Goal: Find specific page/section: Find specific page/section

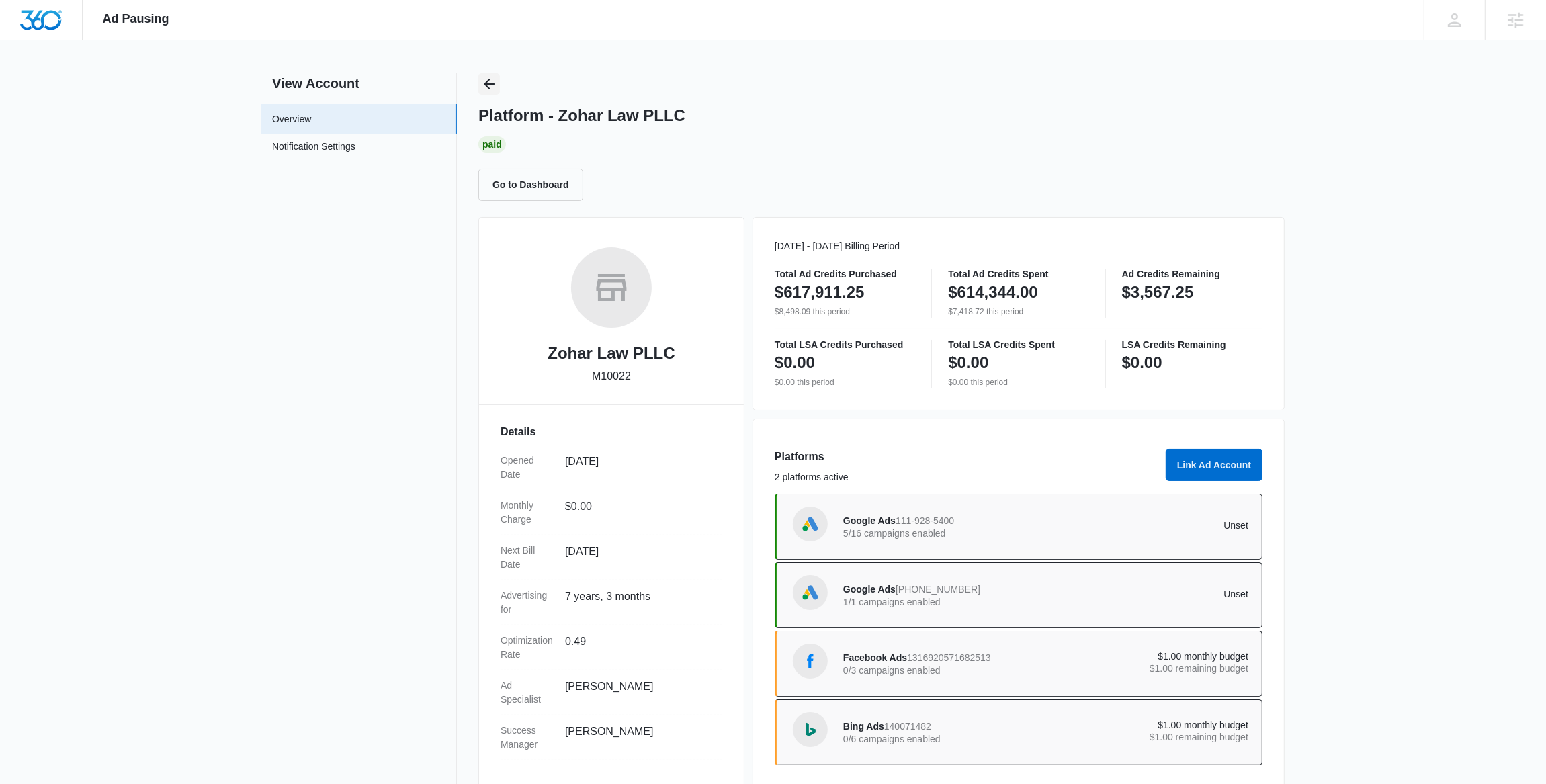
click at [494, 83] on icon "Back" at bounding box center [488, 83] width 10 height 10
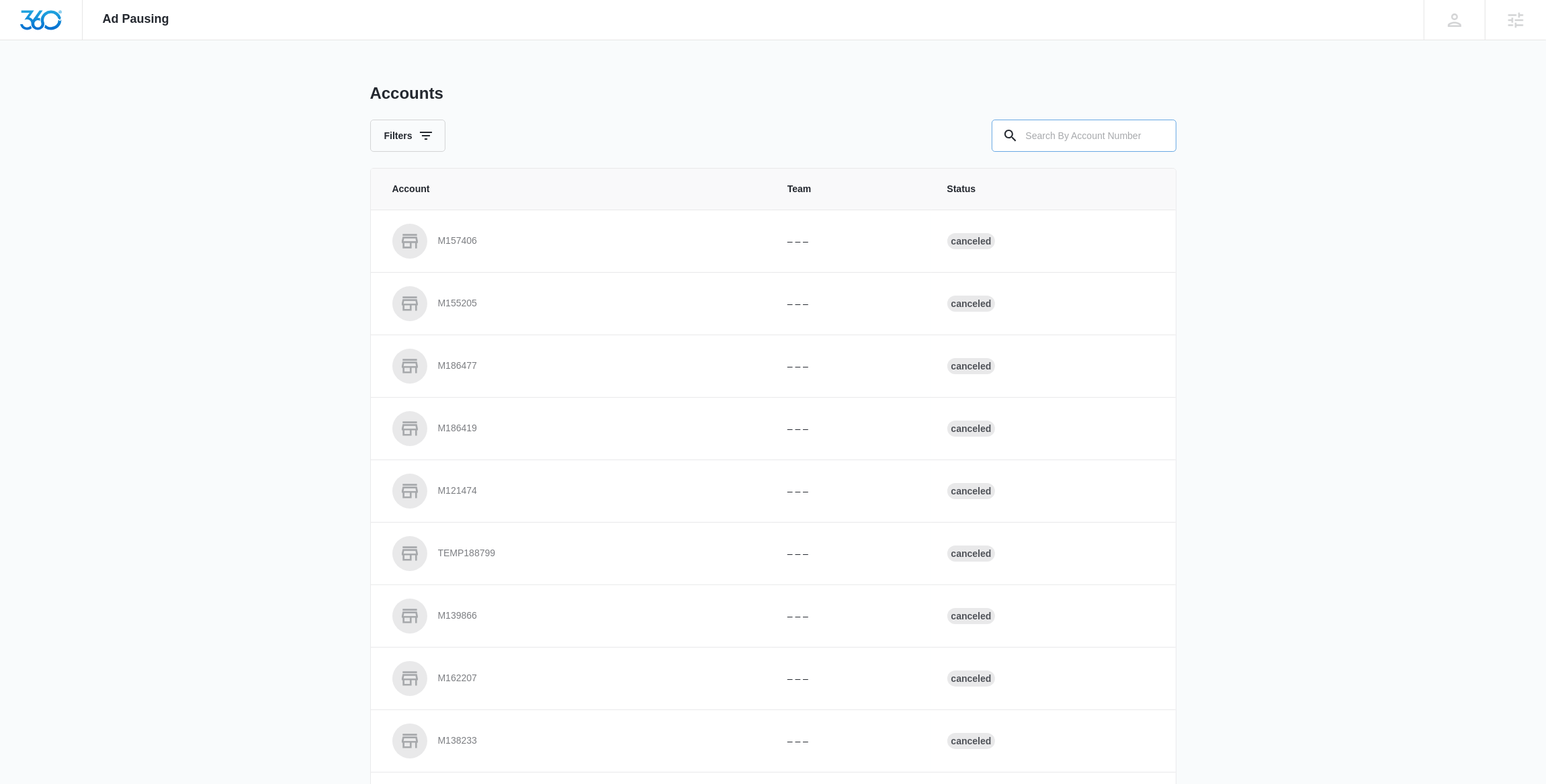
click at [1140, 137] on input "text" at bounding box center [1083, 135] width 185 height 32
type input "m50798"
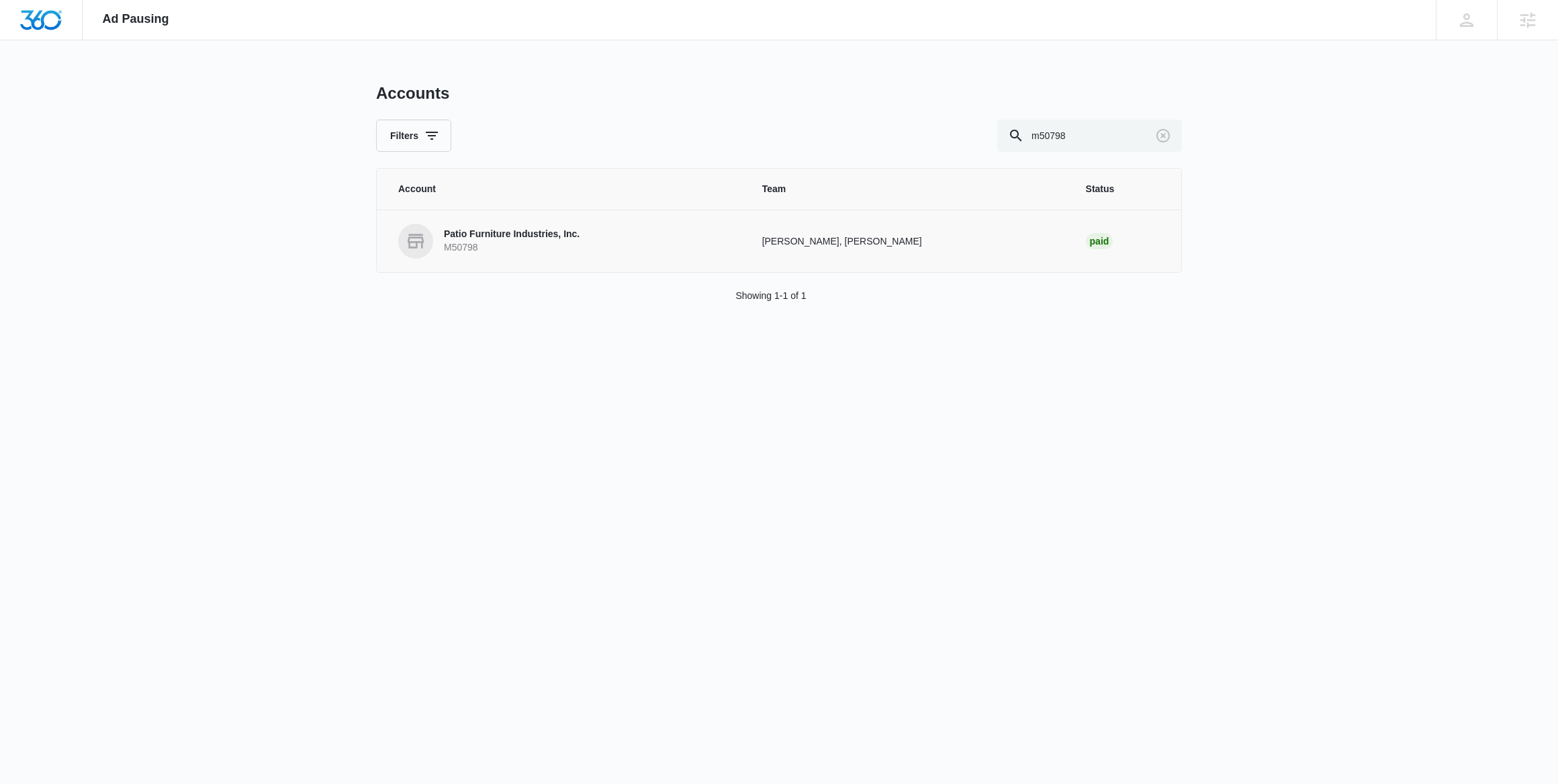
click at [504, 241] on p "Patio Furniture Industries, Inc." at bounding box center [512, 234] width 136 height 14
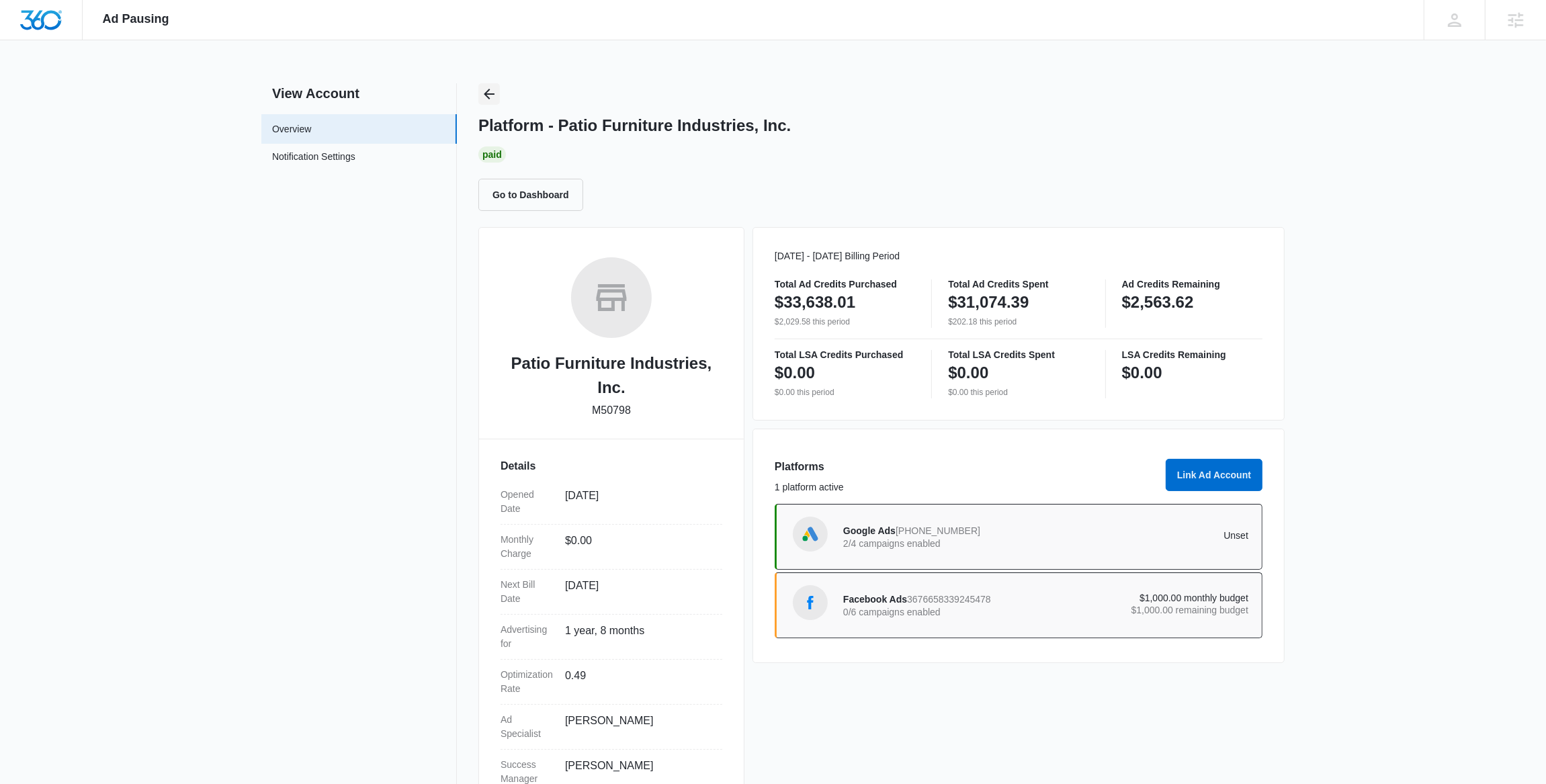
click at [491, 94] on icon "Back" at bounding box center [488, 94] width 10 height 10
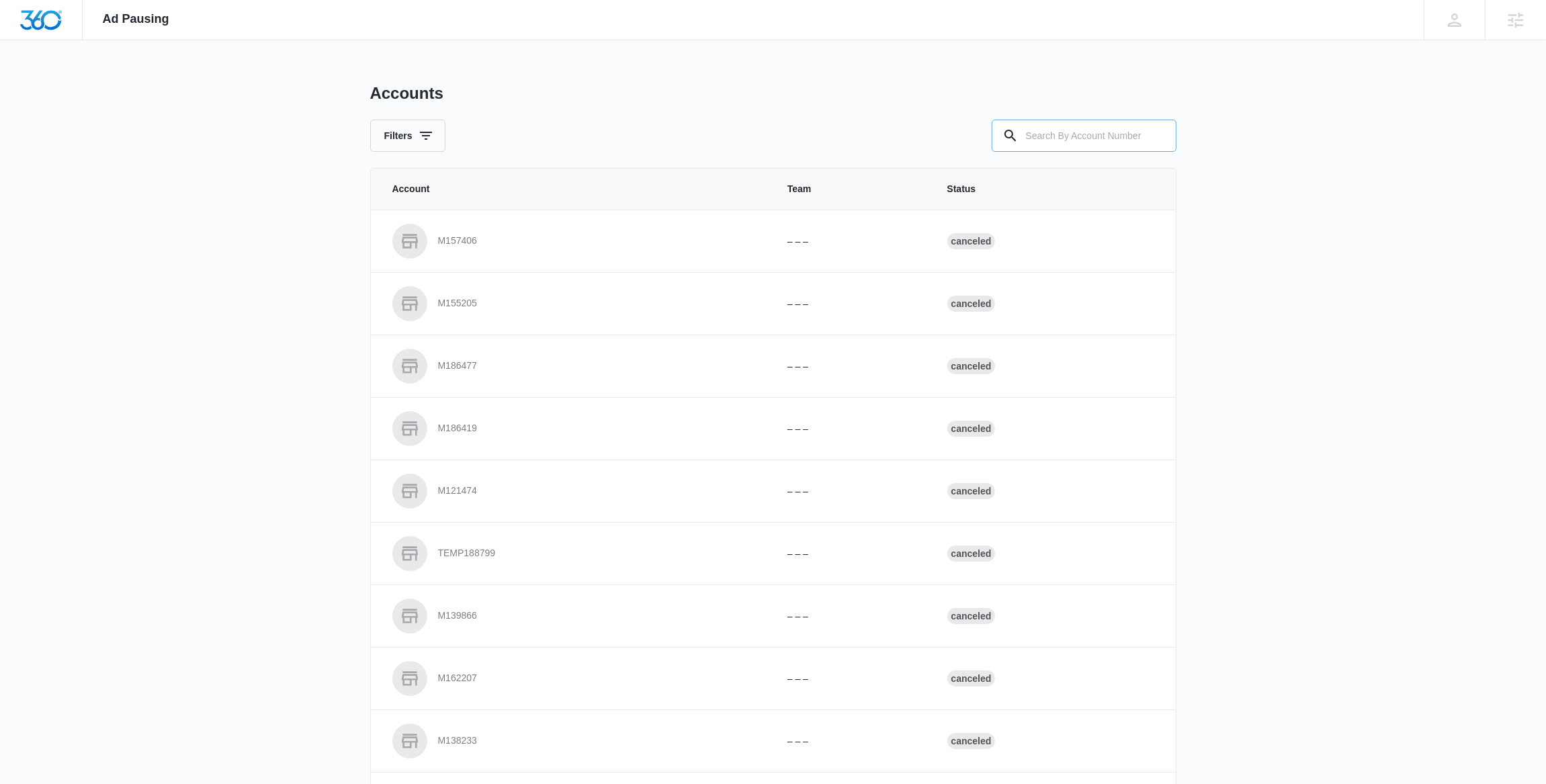
click at [1107, 147] on input "text" at bounding box center [1083, 135] width 185 height 32
paste input "M322012"
type input "M322012"
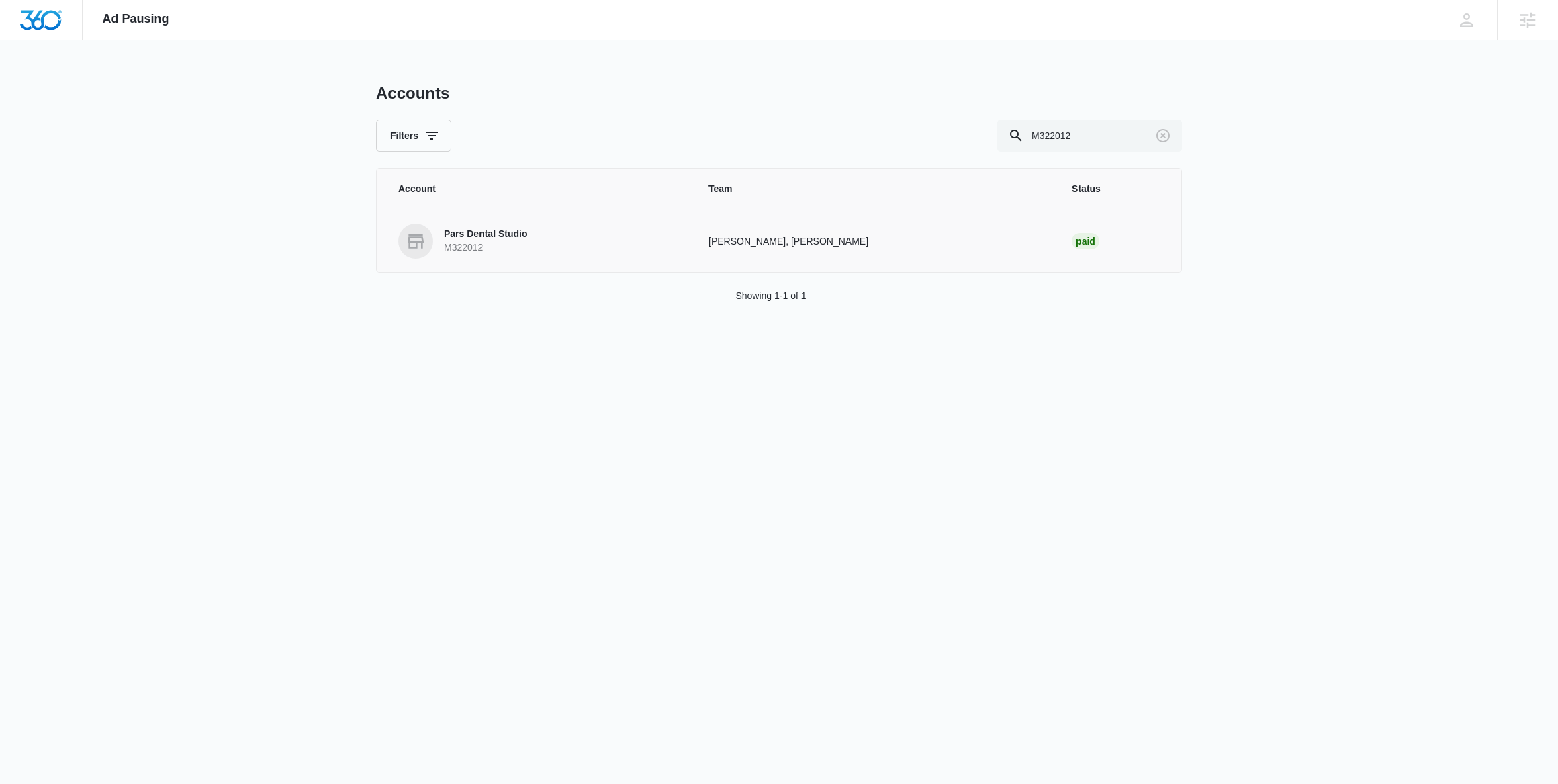
click at [569, 242] on link "Pars Dental Studio M322012" at bounding box center [538, 242] width 278 height 35
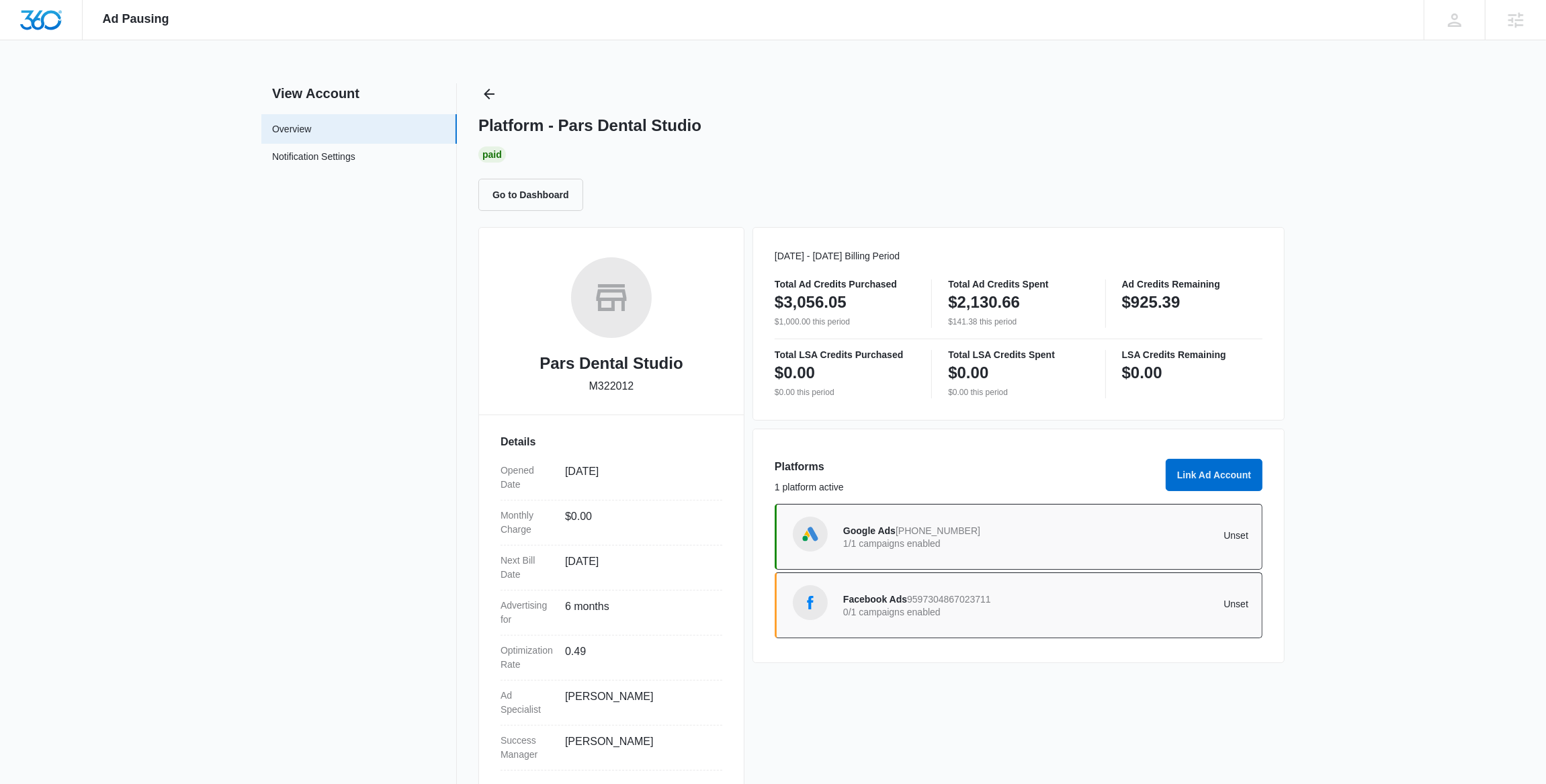
click at [505, 102] on div "Platform - Pars Dental Studio Paid Go to Dashboard" at bounding box center [881, 146] width 806 height 127
click at [488, 98] on icon "Back" at bounding box center [488, 94] width 10 height 10
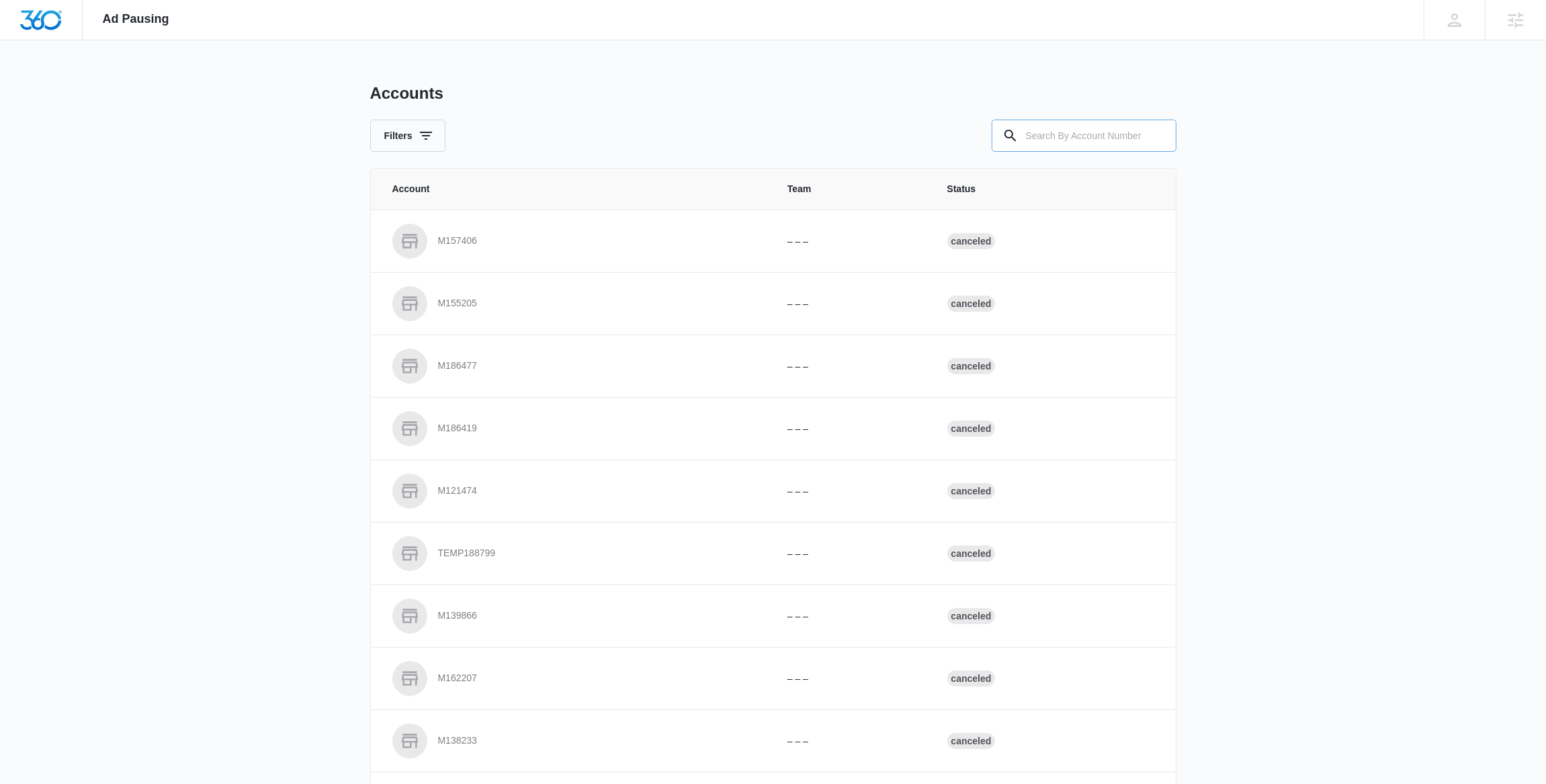
click at [1074, 138] on input "text" at bounding box center [1083, 135] width 185 height 32
paste input "M171431"
type input "M171431"
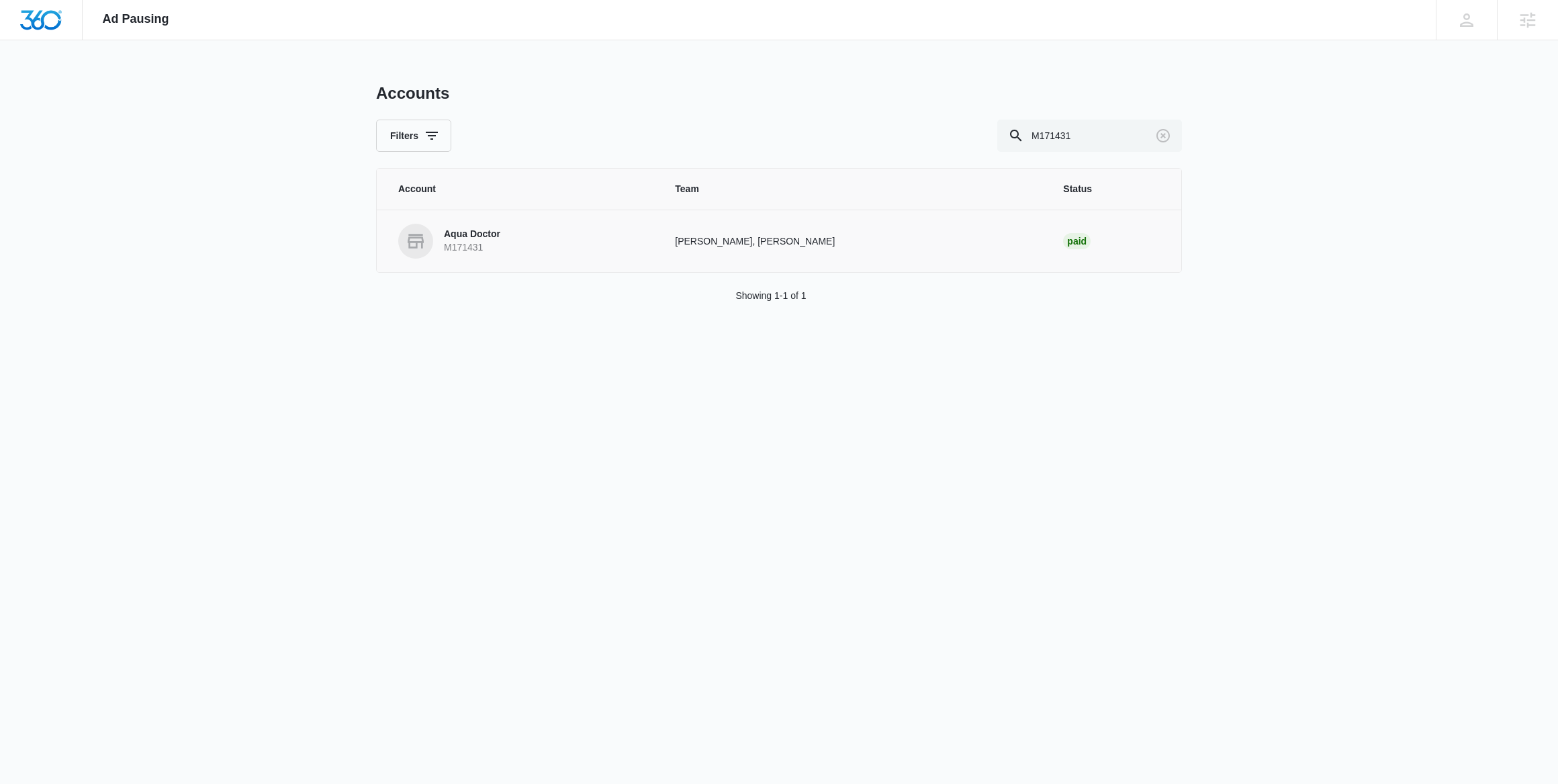
click at [563, 245] on link "Aqua Doctor M171431" at bounding box center [521, 242] width 245 height 35
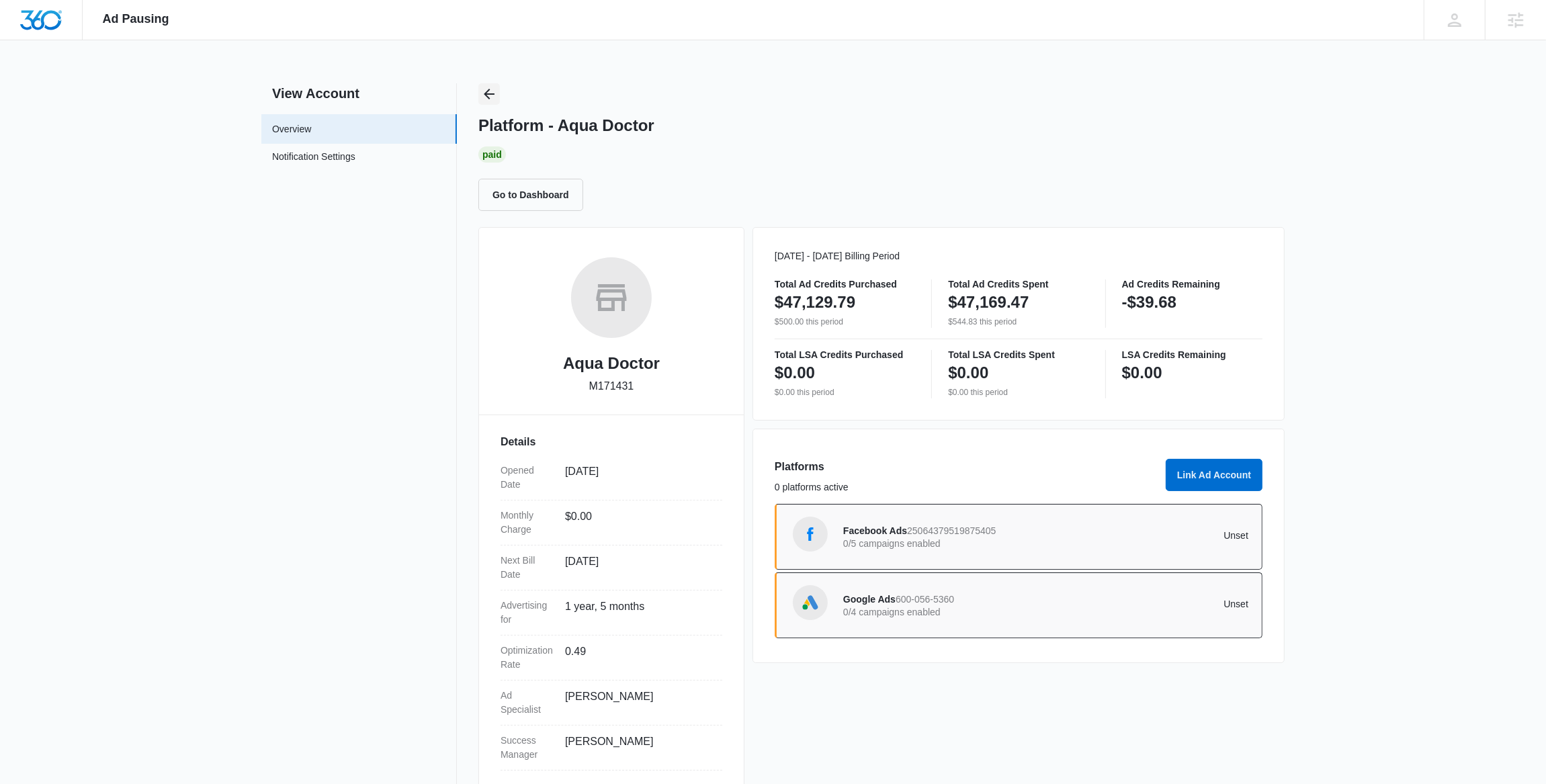
click at [492, 89] on icon "Back" at bounding box center [489, 94] width 16 height 16
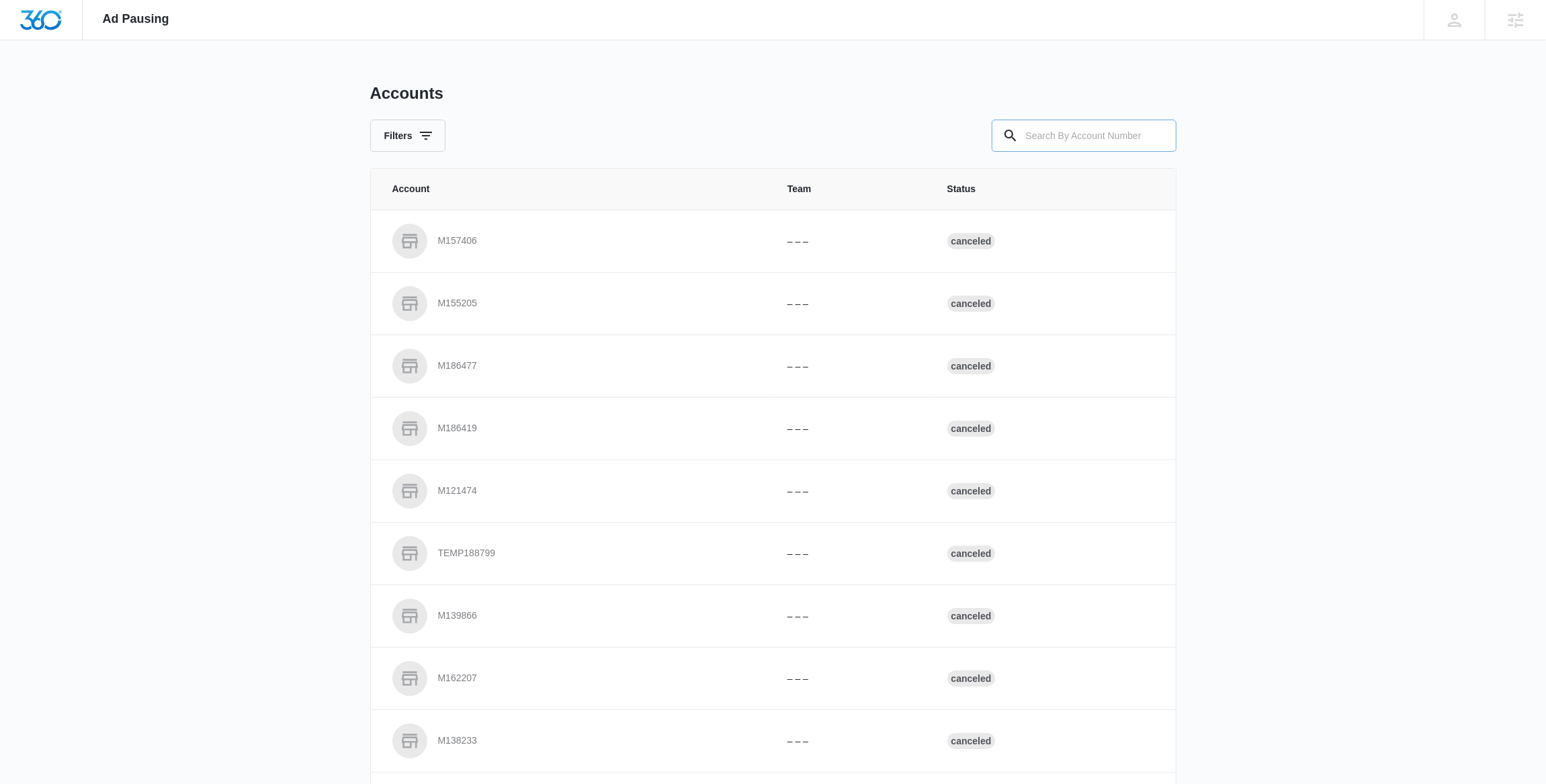
click at [1079, 127] on input "text" at bounding box center [1083, 135] width 185 height 32
paste input "M33662"
type input "M33662"
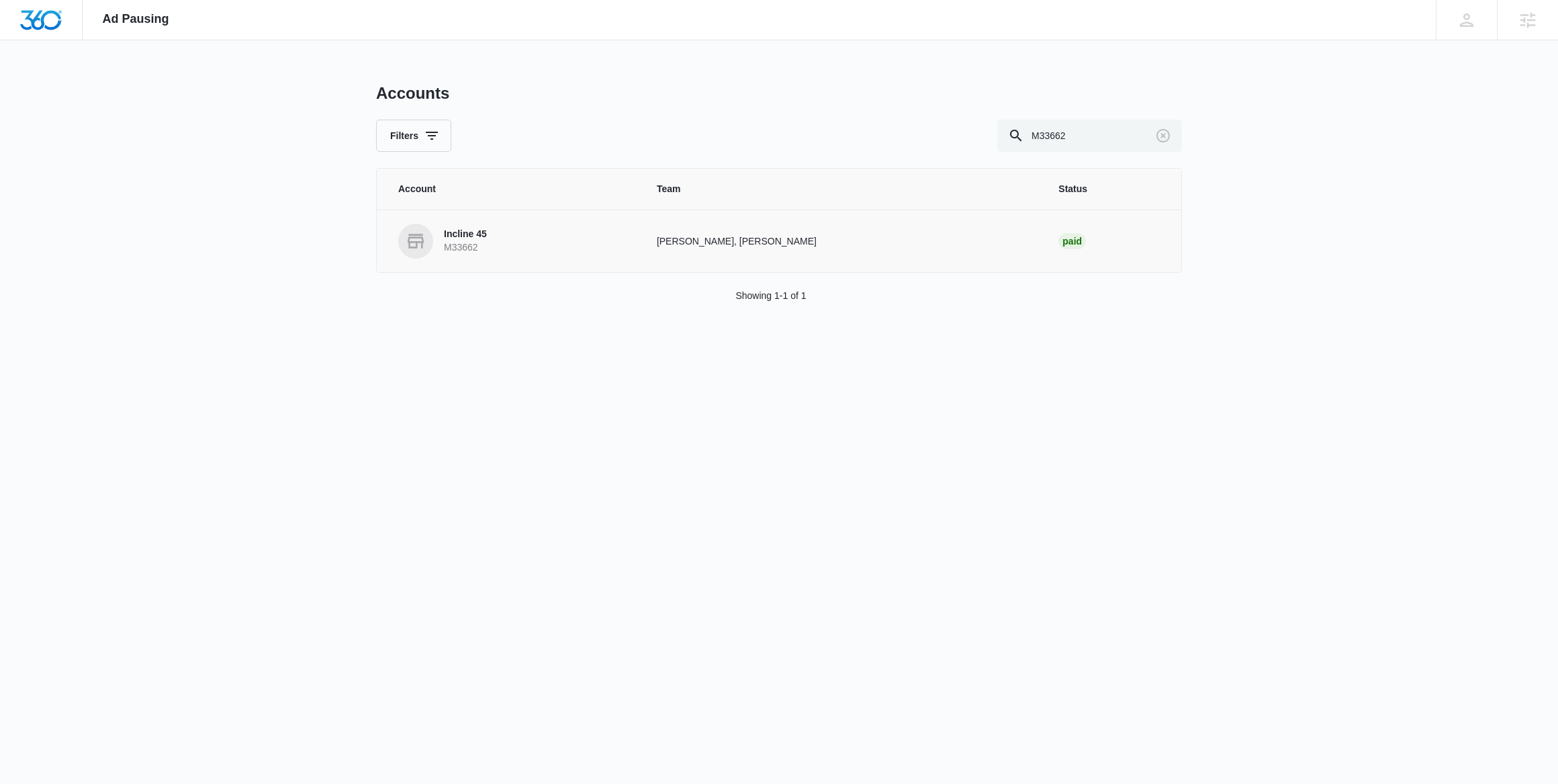
click at [504, 233] on link "Incline 45 M33662" at bounding box center [511, 242] width 226 height 35
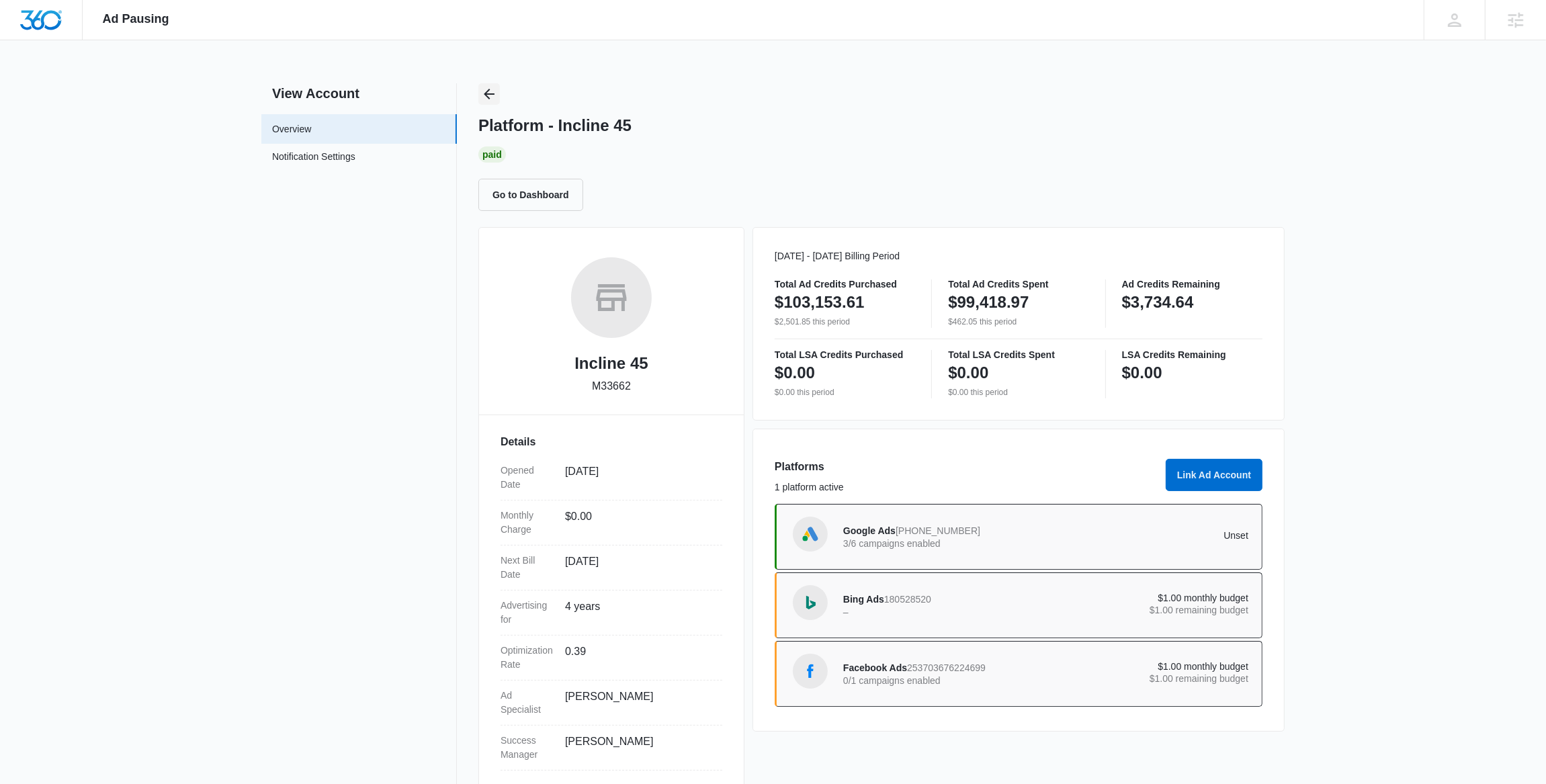
click at [491, 94] on icon "Back" at bounding box center [488, 94] width 10 height 10
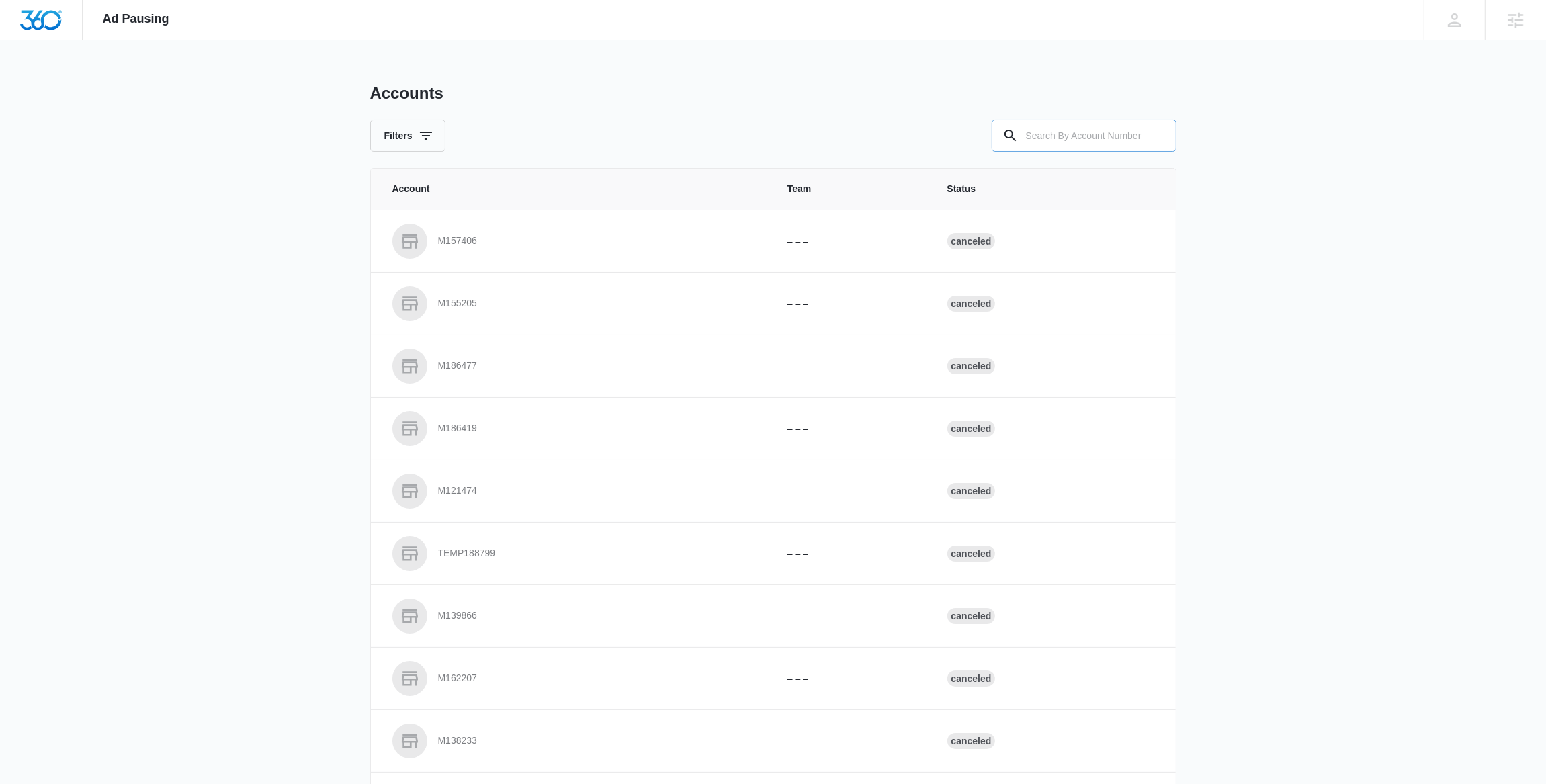
click at [1035, 133] on input "text" at bounding box center [1083, 135] width 185 height 32
paste input "M50798"
type input "M50798"
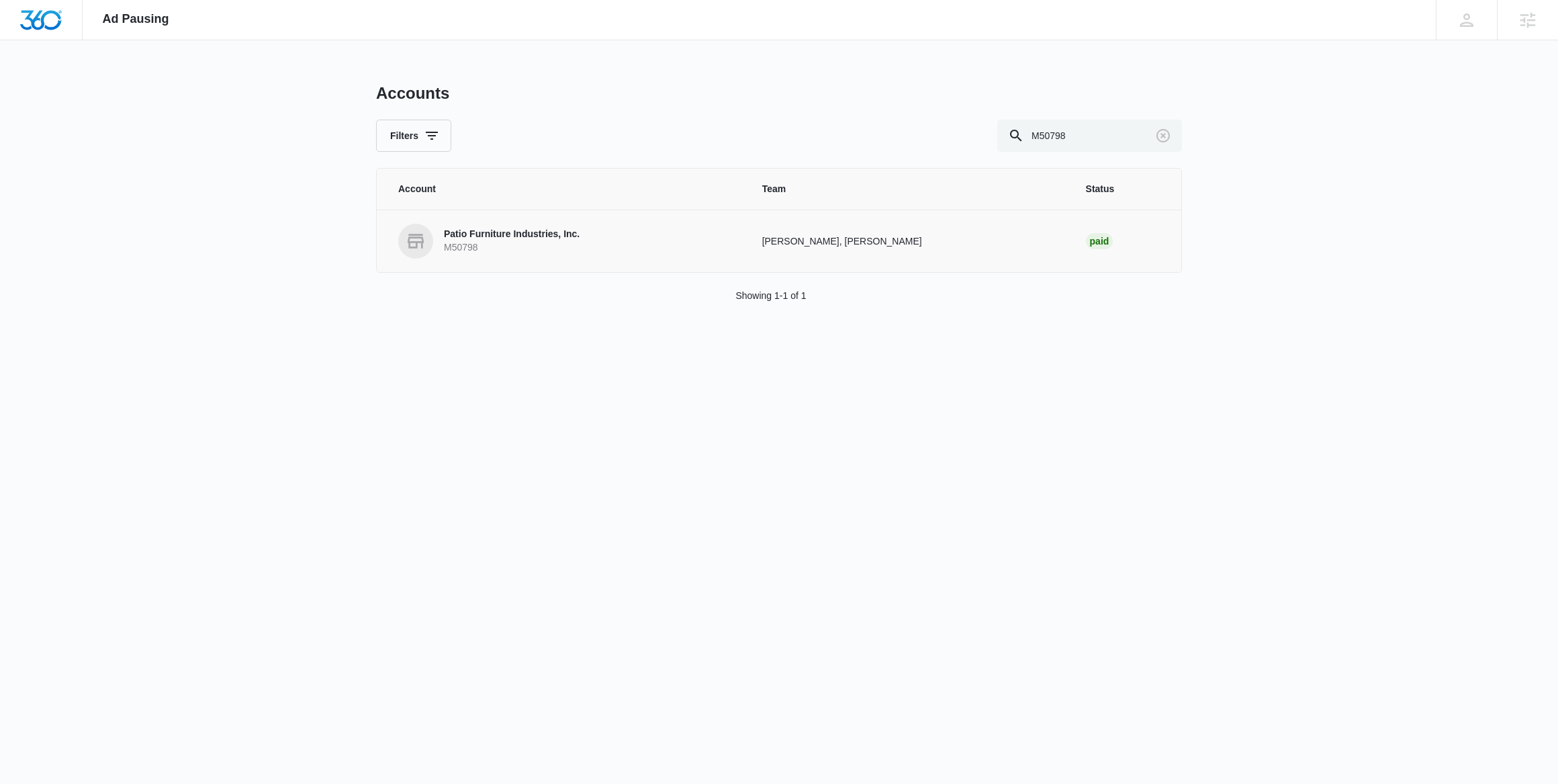
click at [537, 239] on p "Patio Furniture Industries, Inc." at bounding box center [512, 234] width 136 height 14
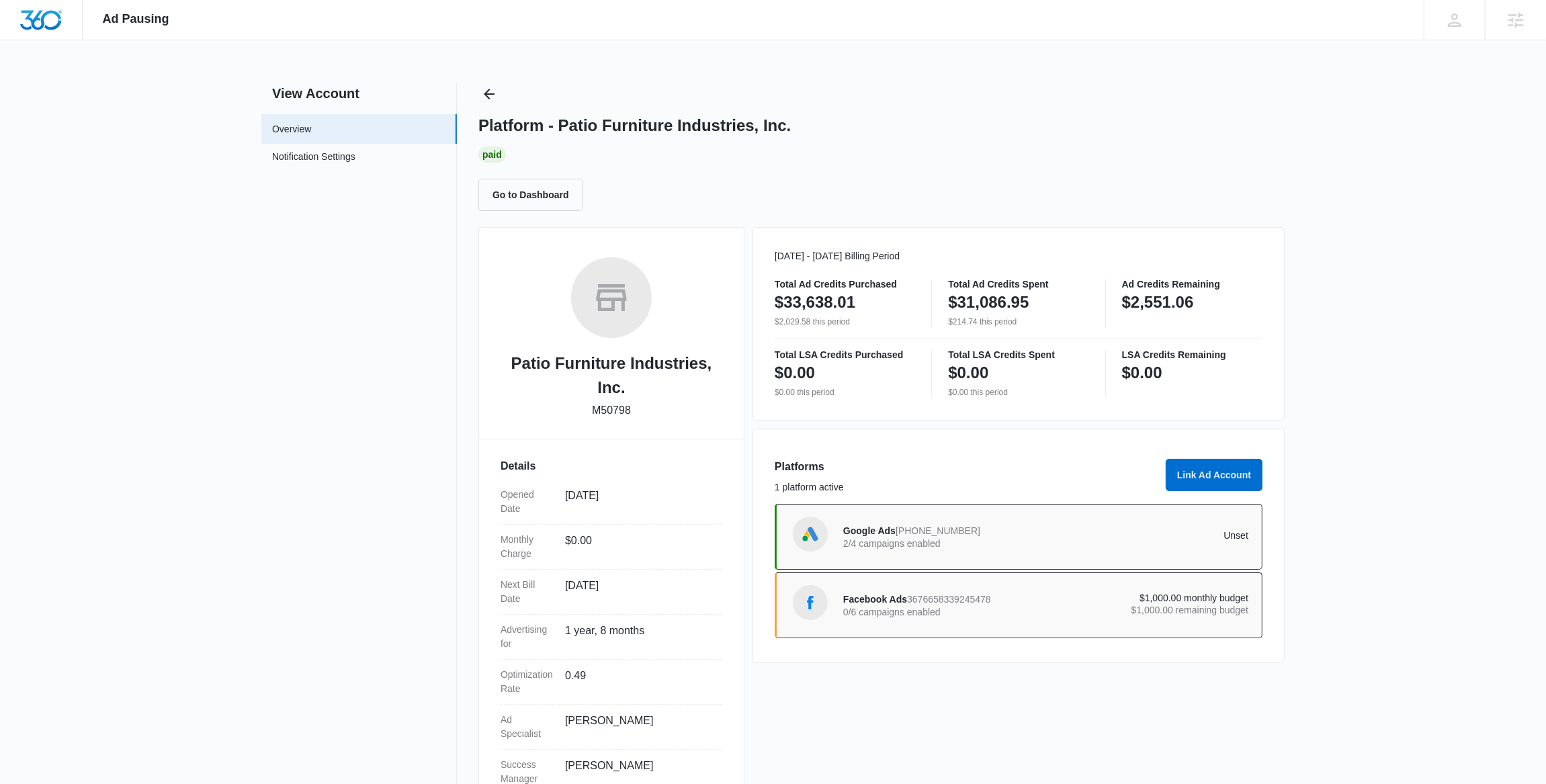
click at [875, 545] on p "2/4 campaigns enabled" at bounding box center [944, 543] width 203 height 10
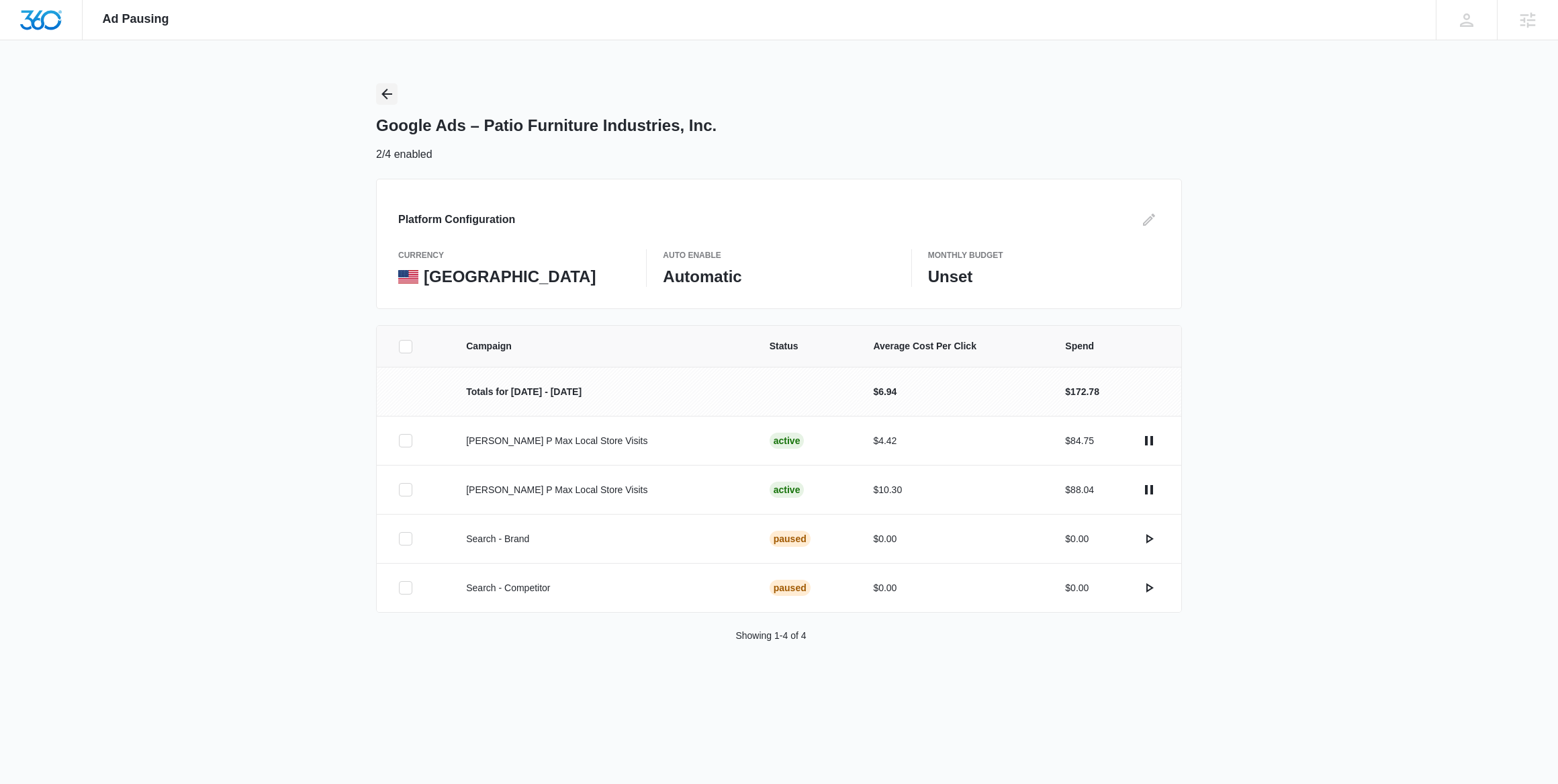
click at [387, 90] on icon "Back" at bounding box center [386, 94] width 10 height 10
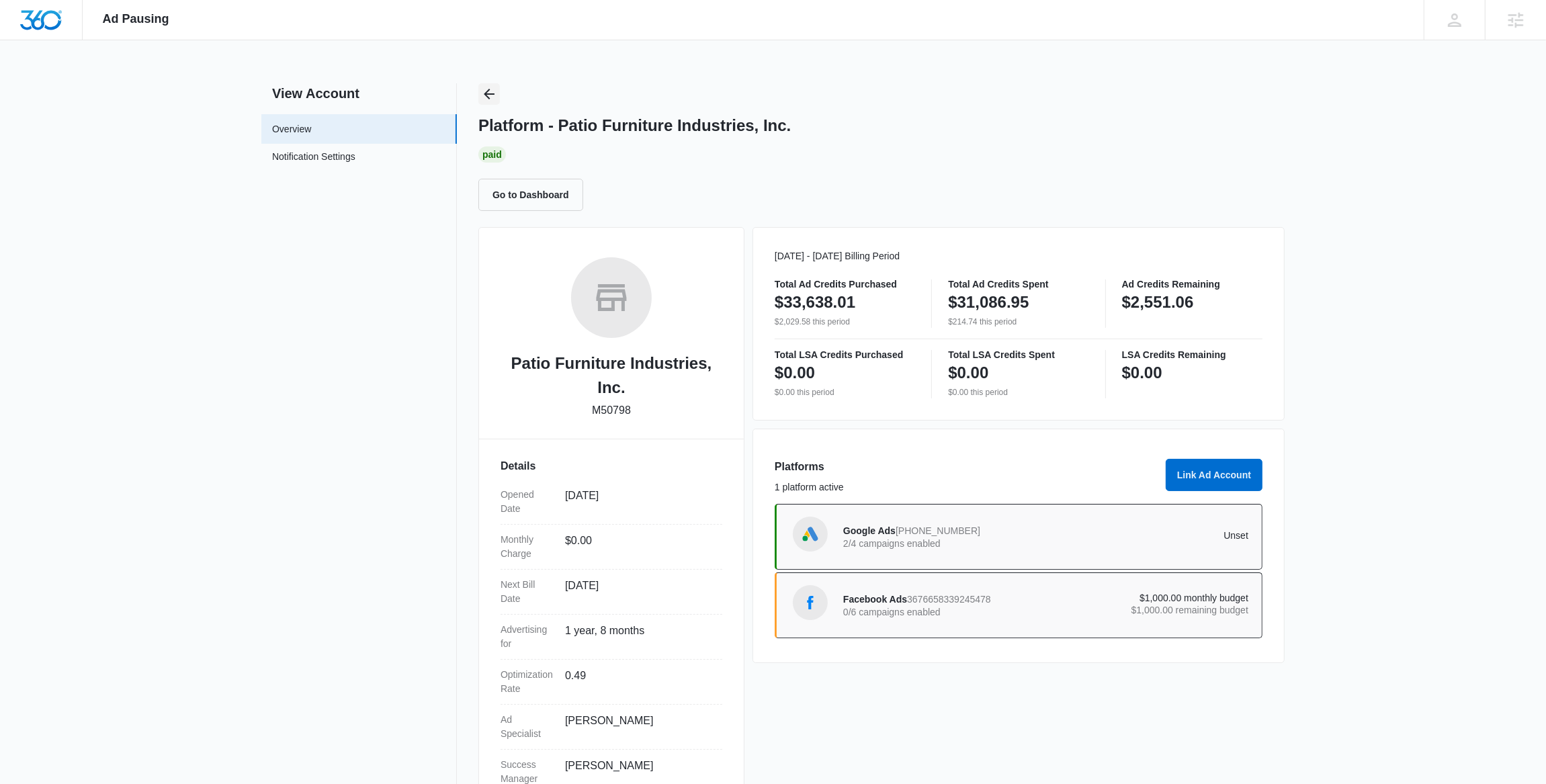
click at [487, 91] on icon "Back" at bounding box center [488, 94] width 10 height 10
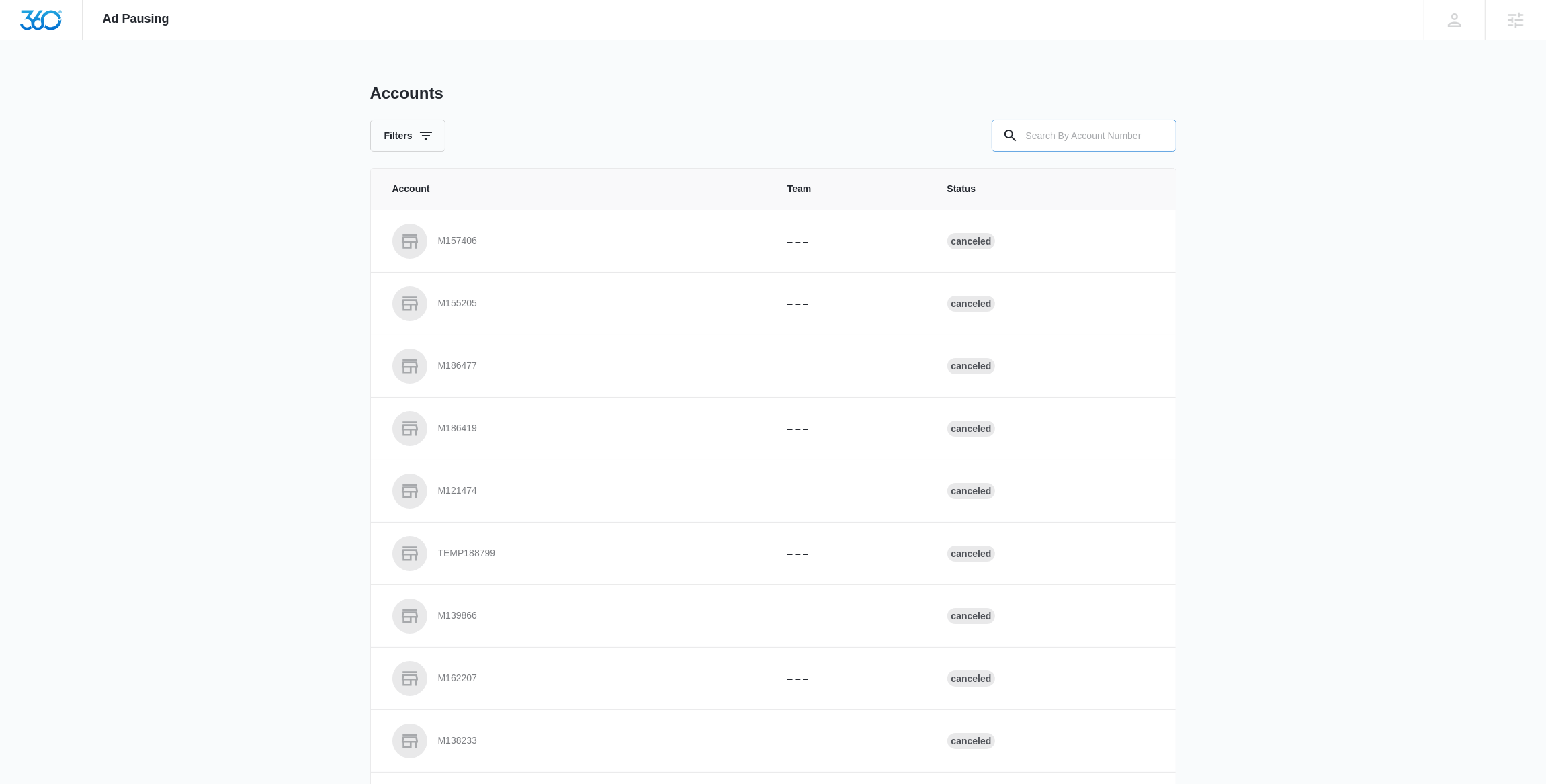
click at [1035, 138] on input "text" at bounding box center [1083, 135] width 185 height 32
paste input "M329661"
type input "M329661"
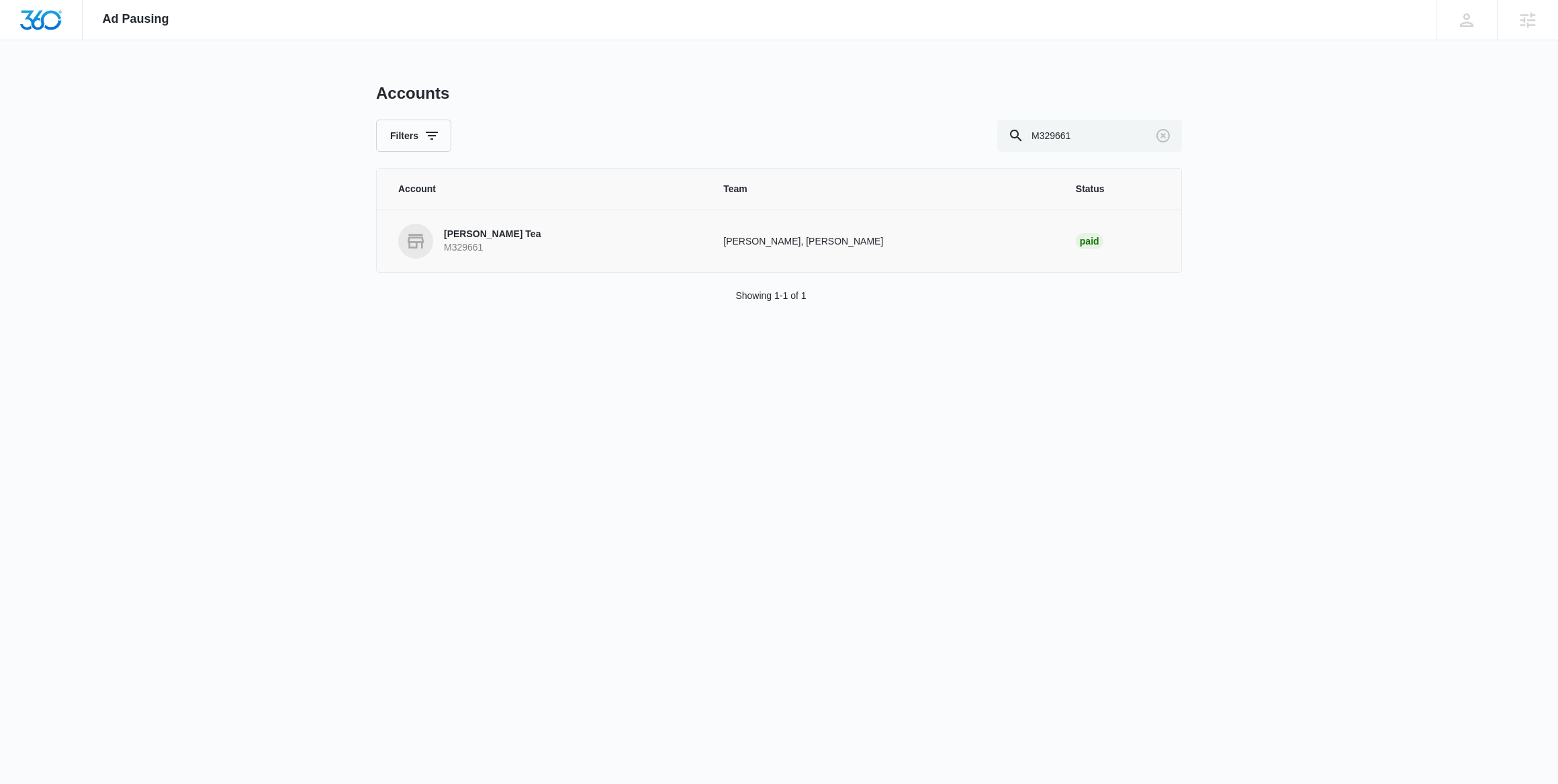
click at [503, 249] on p "M329661" at bounding box center [492, 247] width 97 height 14
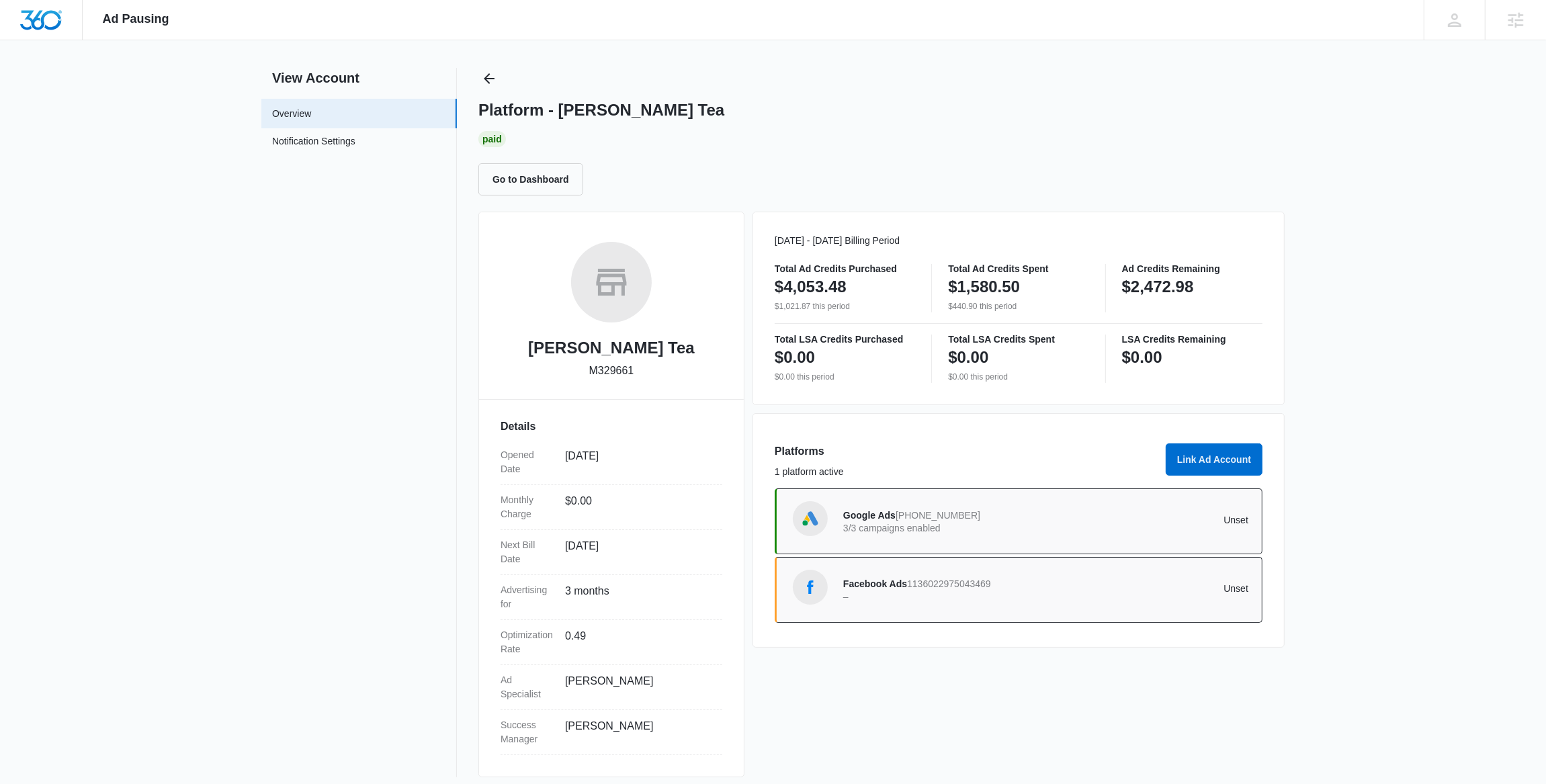
scroll to position [26, 0]
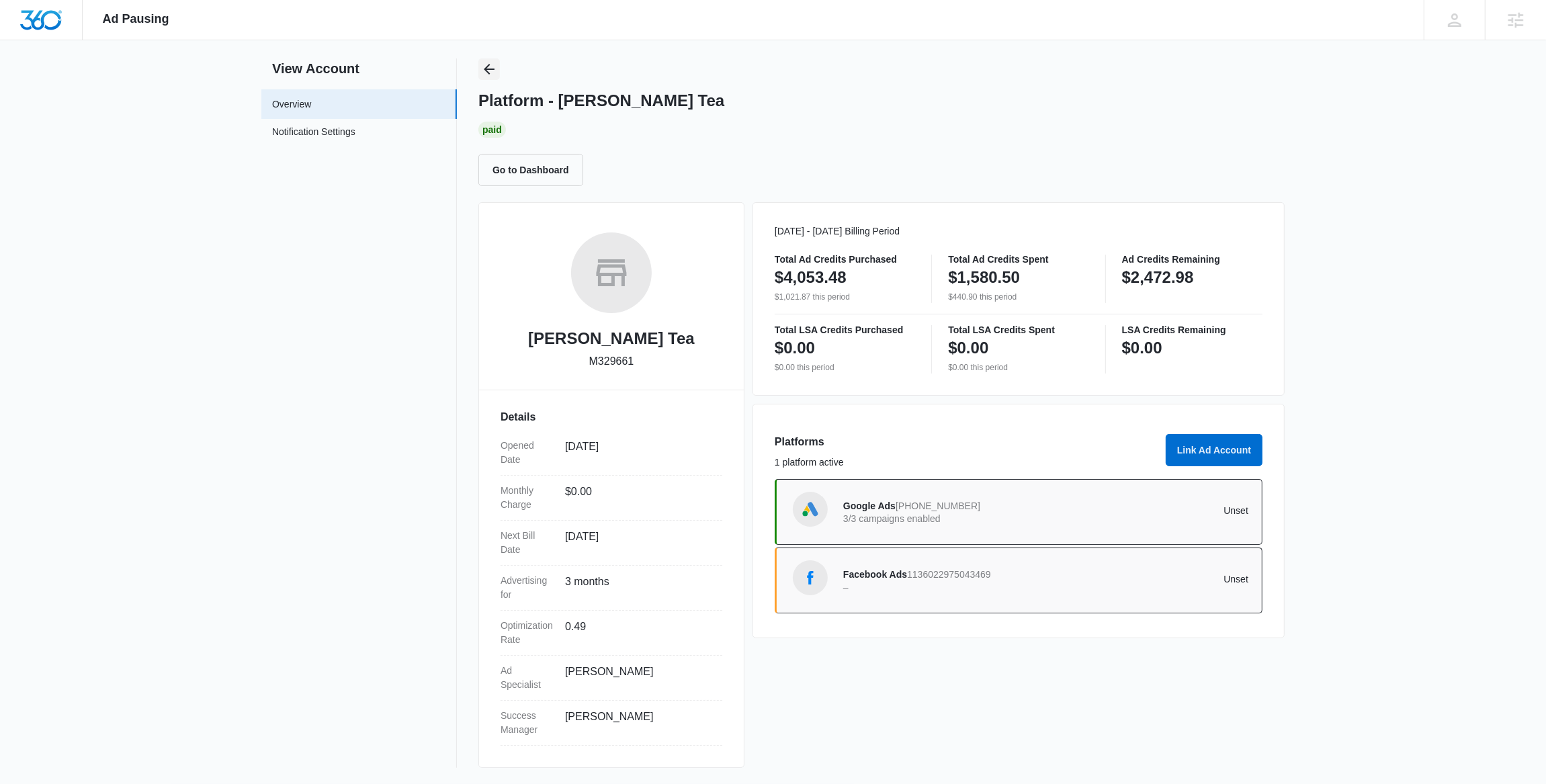
click at [487, 66] on icon "Back" at bounding box center [488, 69] width 10 height 10
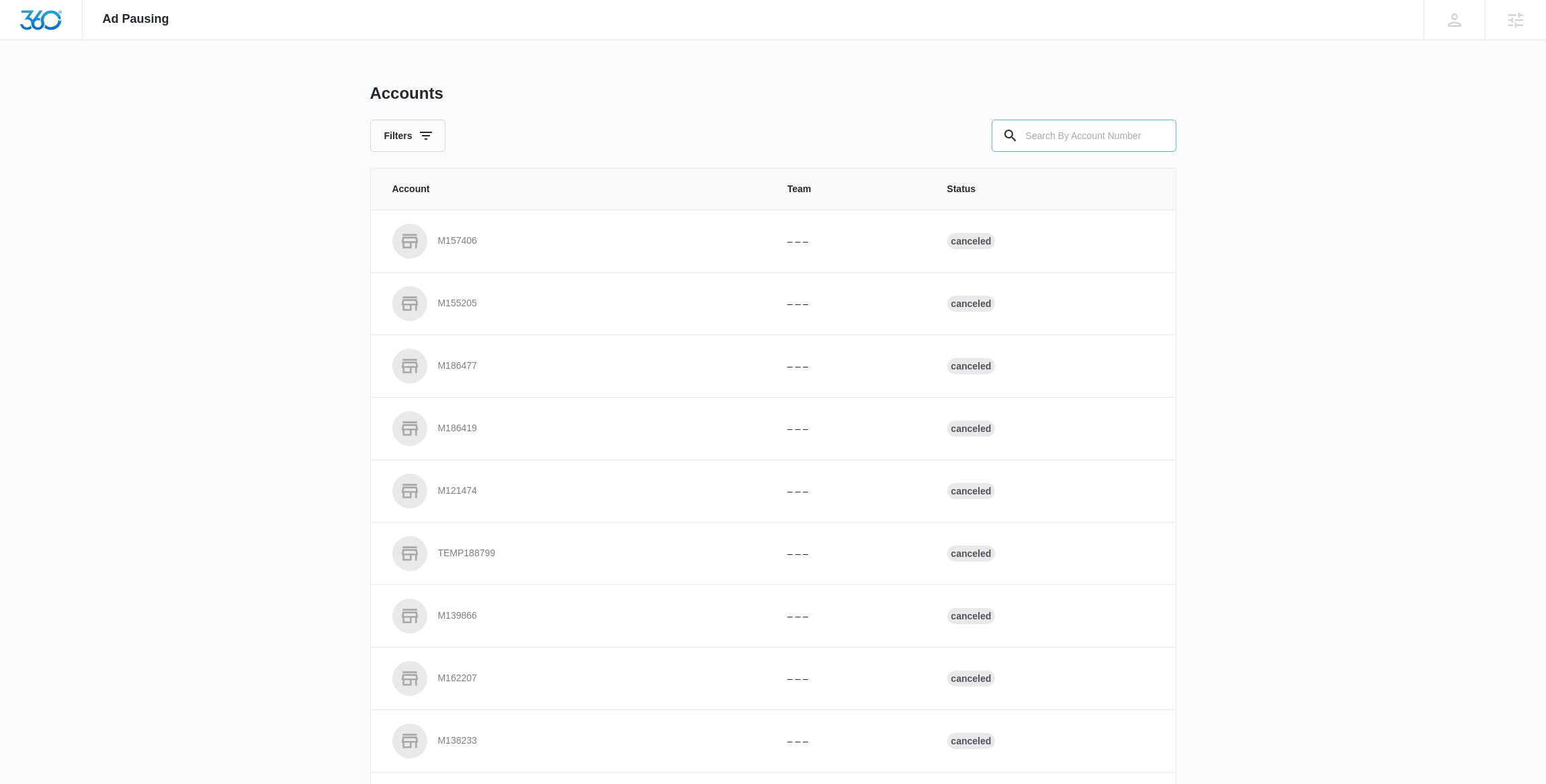
click at [1074, 139] on input "text" at bounding box center [1083, 135] width 185 height 32
paste input "M24396"
type input "M24396"
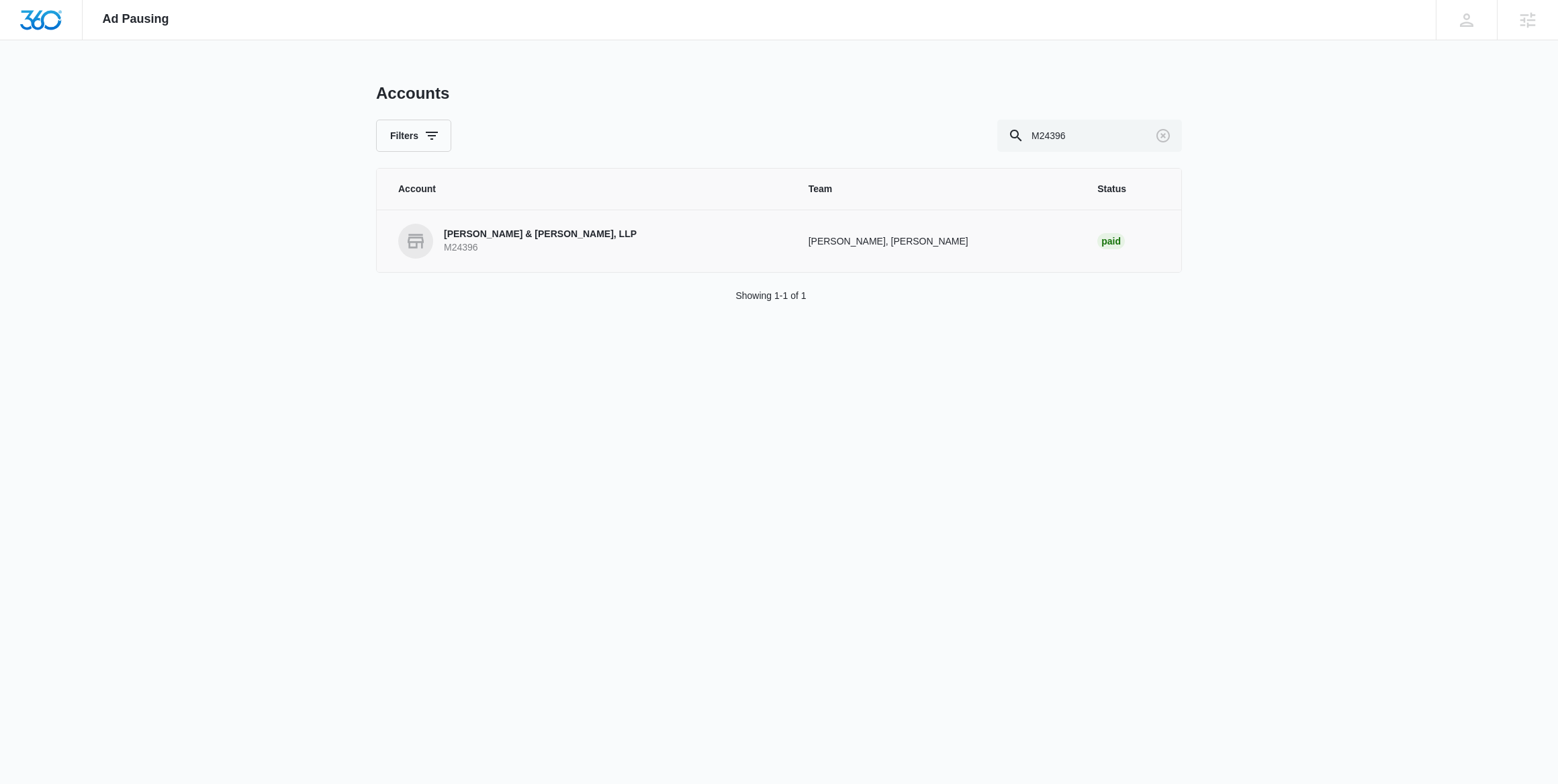
click at [524, 244] on p "M24396" at bounding box center [540, 247] width 193 height 14
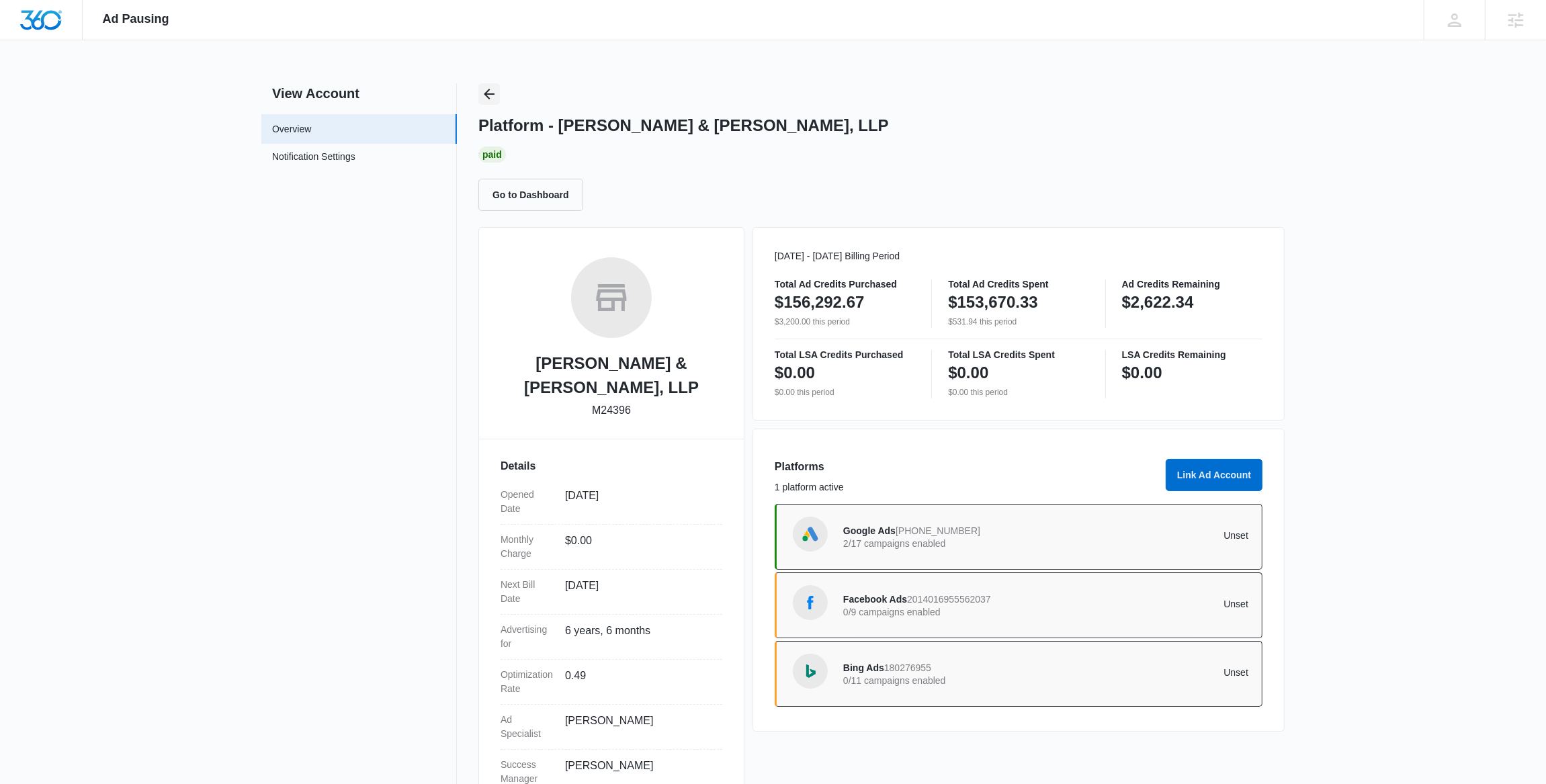
click at [494, 98] on icon "Back" at bounding box center [489, 94] width 16 height 16
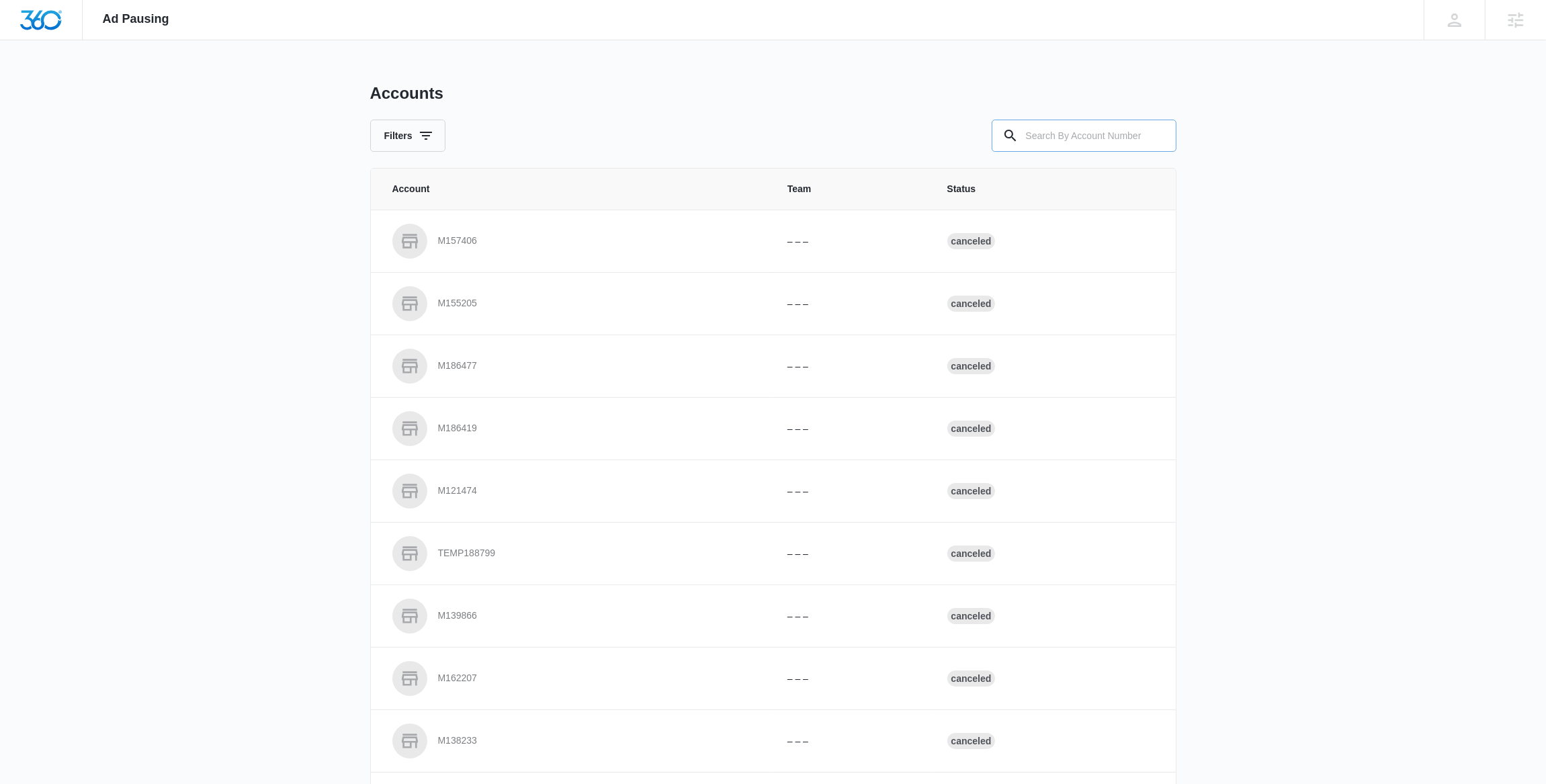
click at [1068, 134] on input "text" at bounding box center [1083, 135] width 185 height 32
paste input "M324210"
type input "M324210"
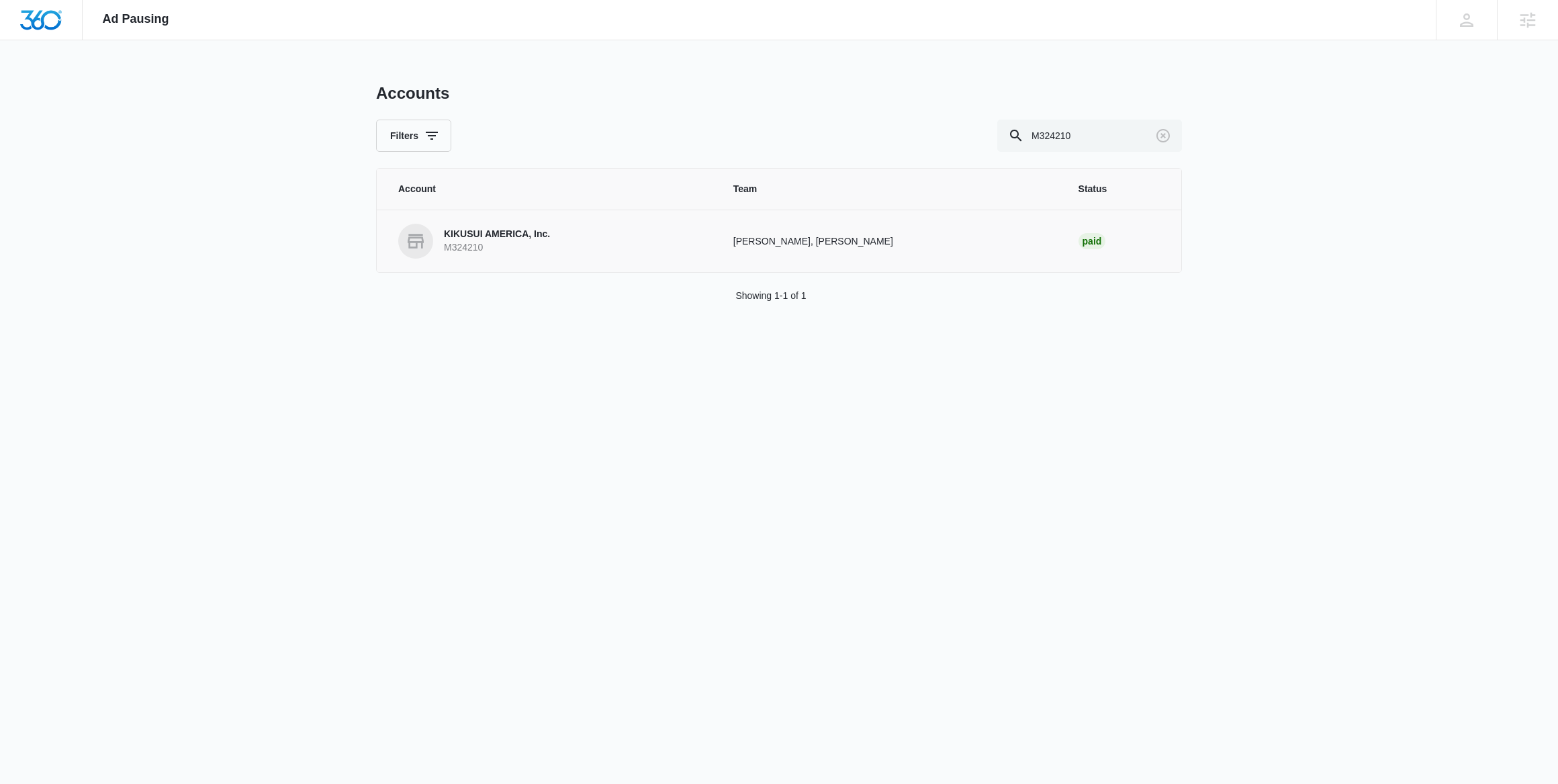
click at [511, 240] on p "KIKUSUI AMERICA, Inc." at bounding box center [497, 234] width 106 height 14
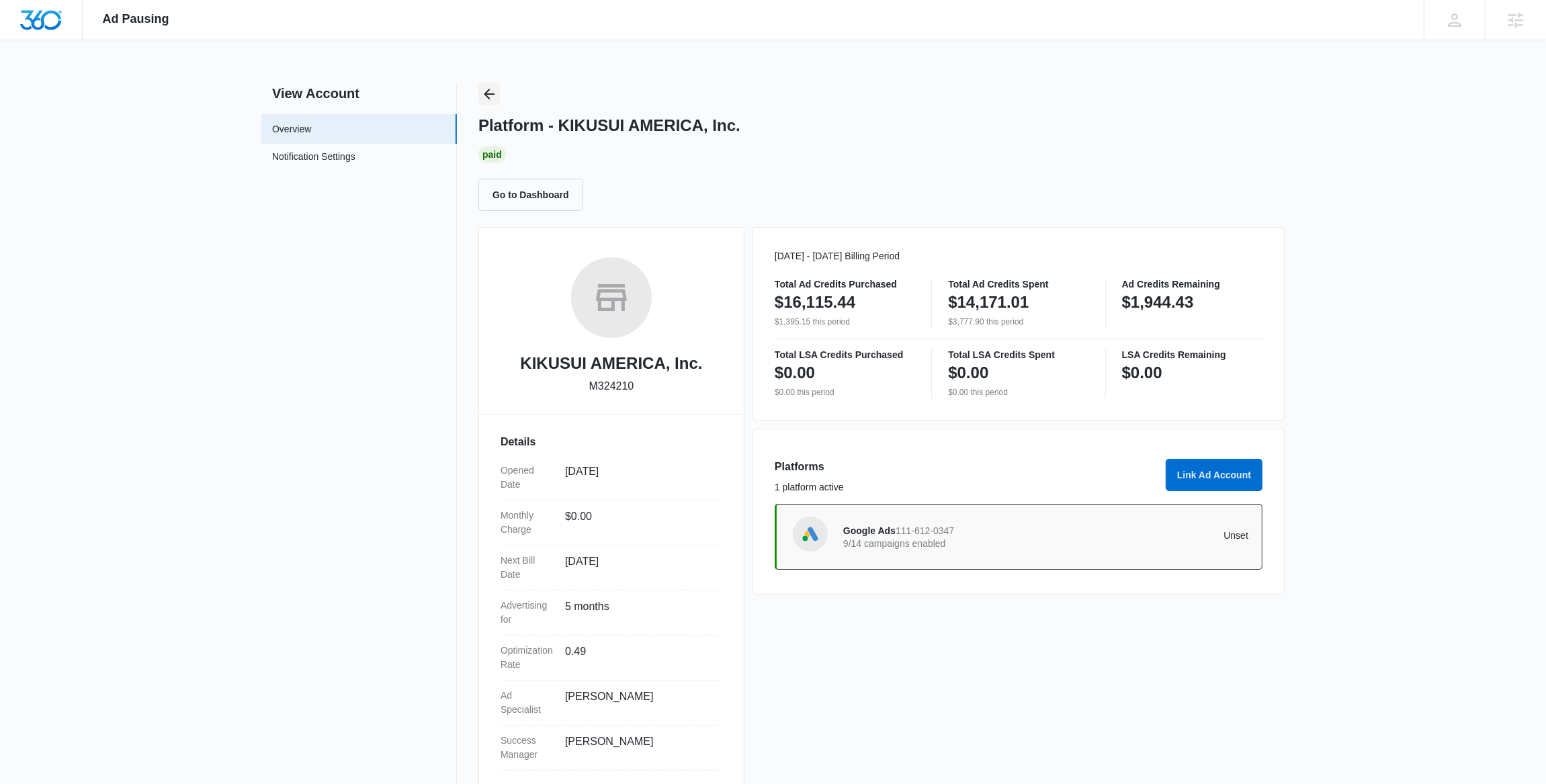
click at [487, 91] on icon "Back" at bounding box center [488, 94] width 10 height 10
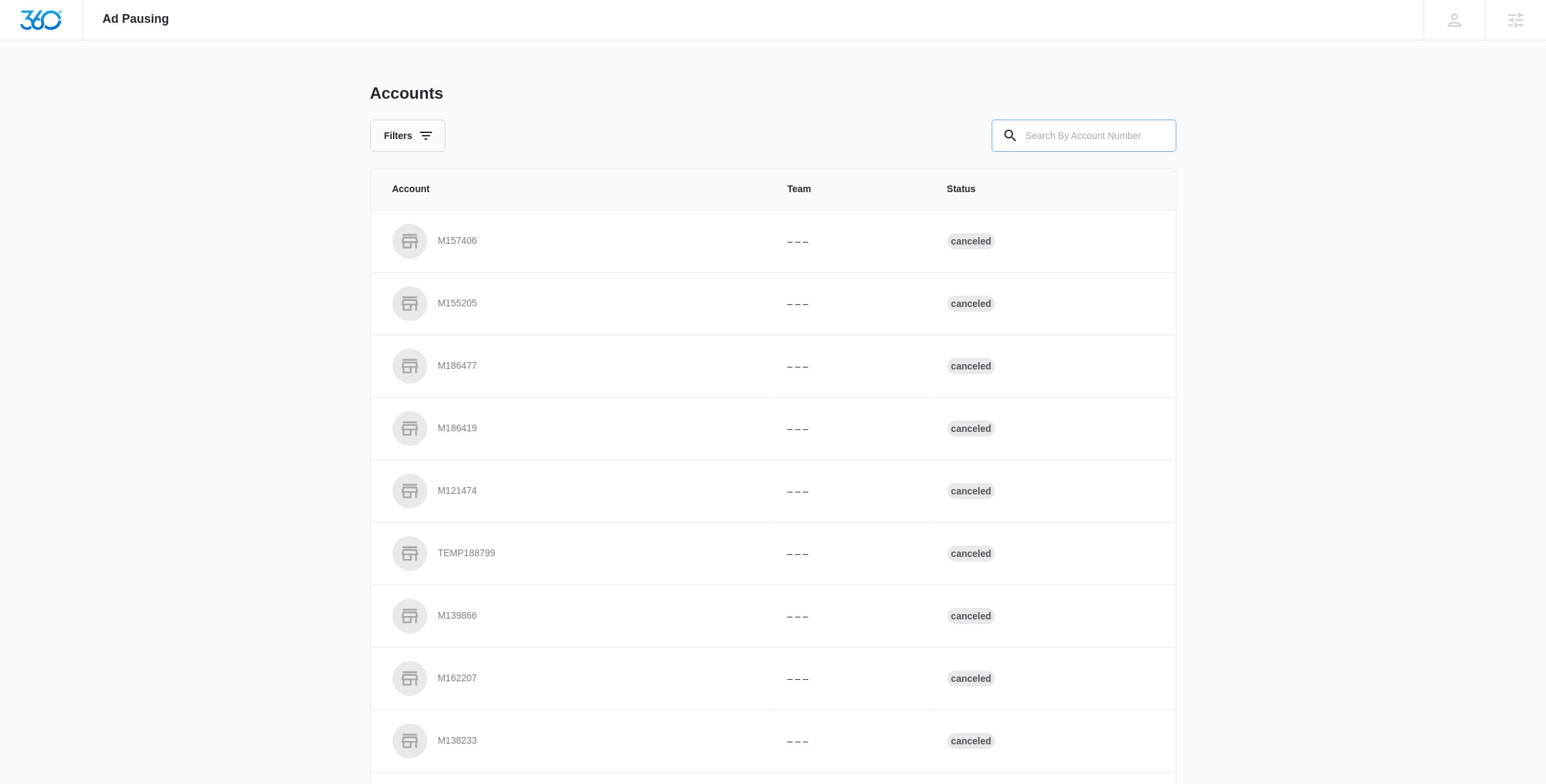
click at [1066, 143] on input "text" at bounding box center [1083, 135] width 185 height 32
paste input "M330051"
type input "M330051"
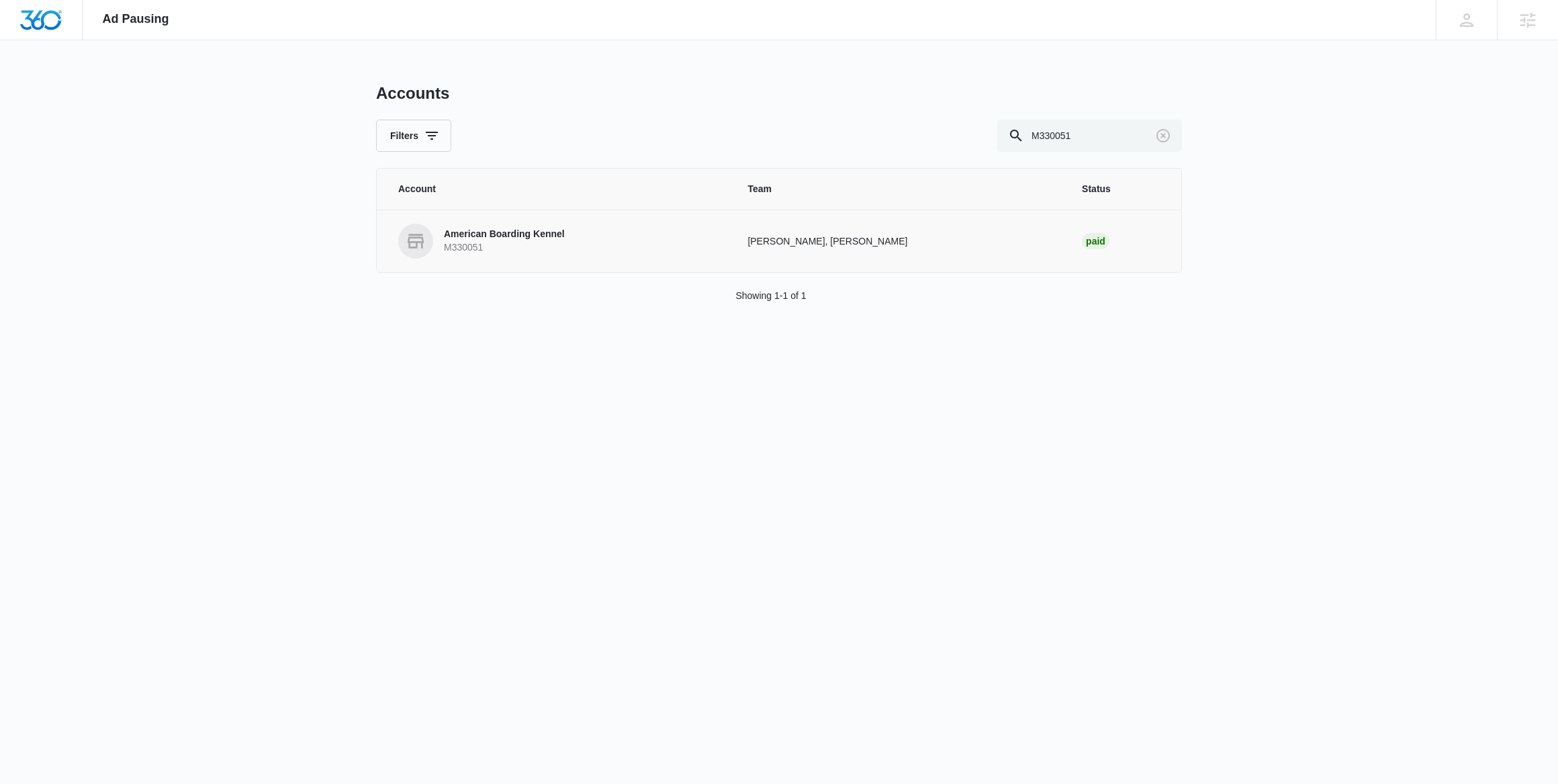
click at [535, 235] on p "American Boarding Kennel" at bounding box center [504, 234] width 121 height 14
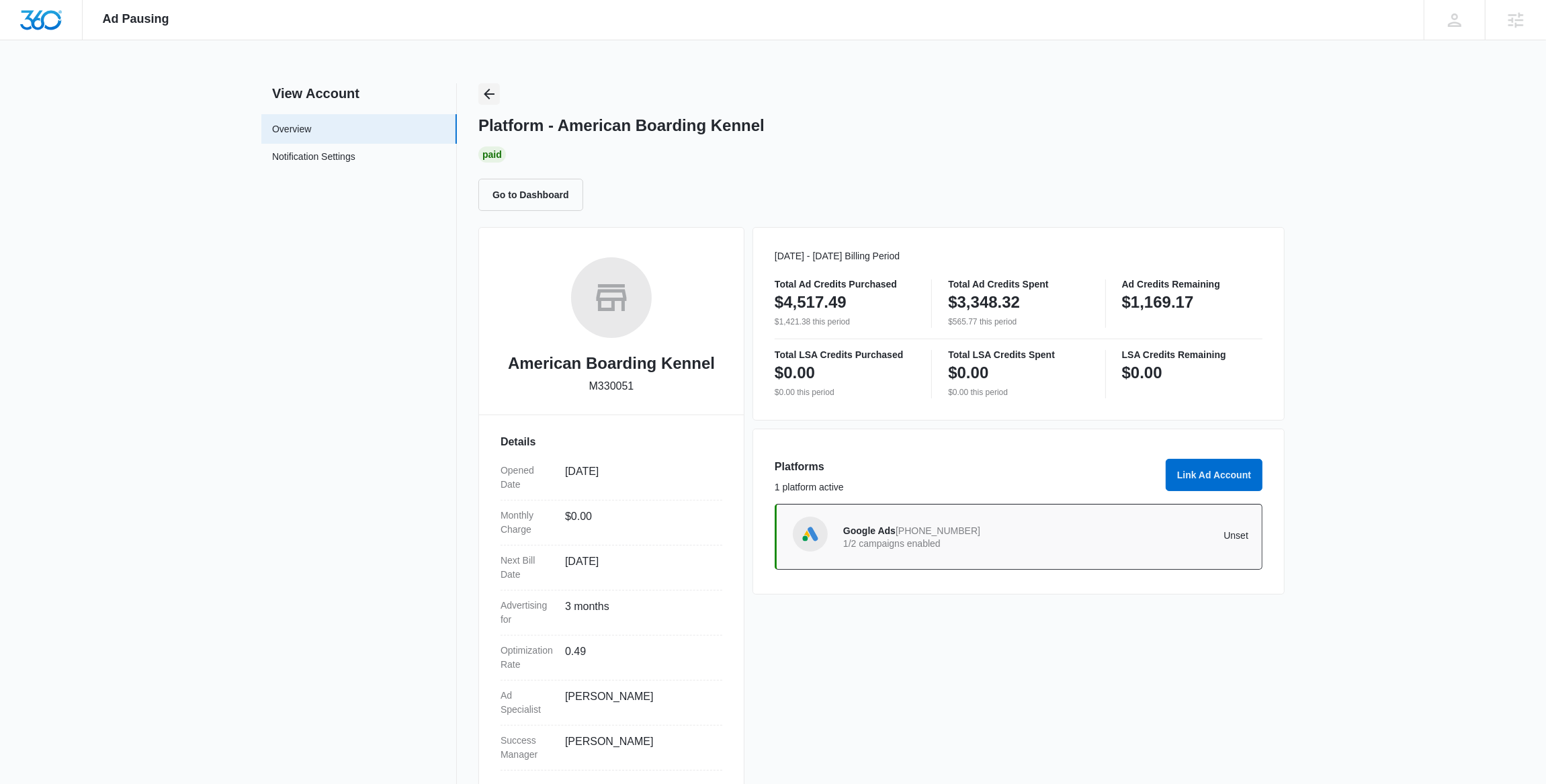
click at [488, 93] on icon "Back" at bounding box center [488, 94] width 10 height 10
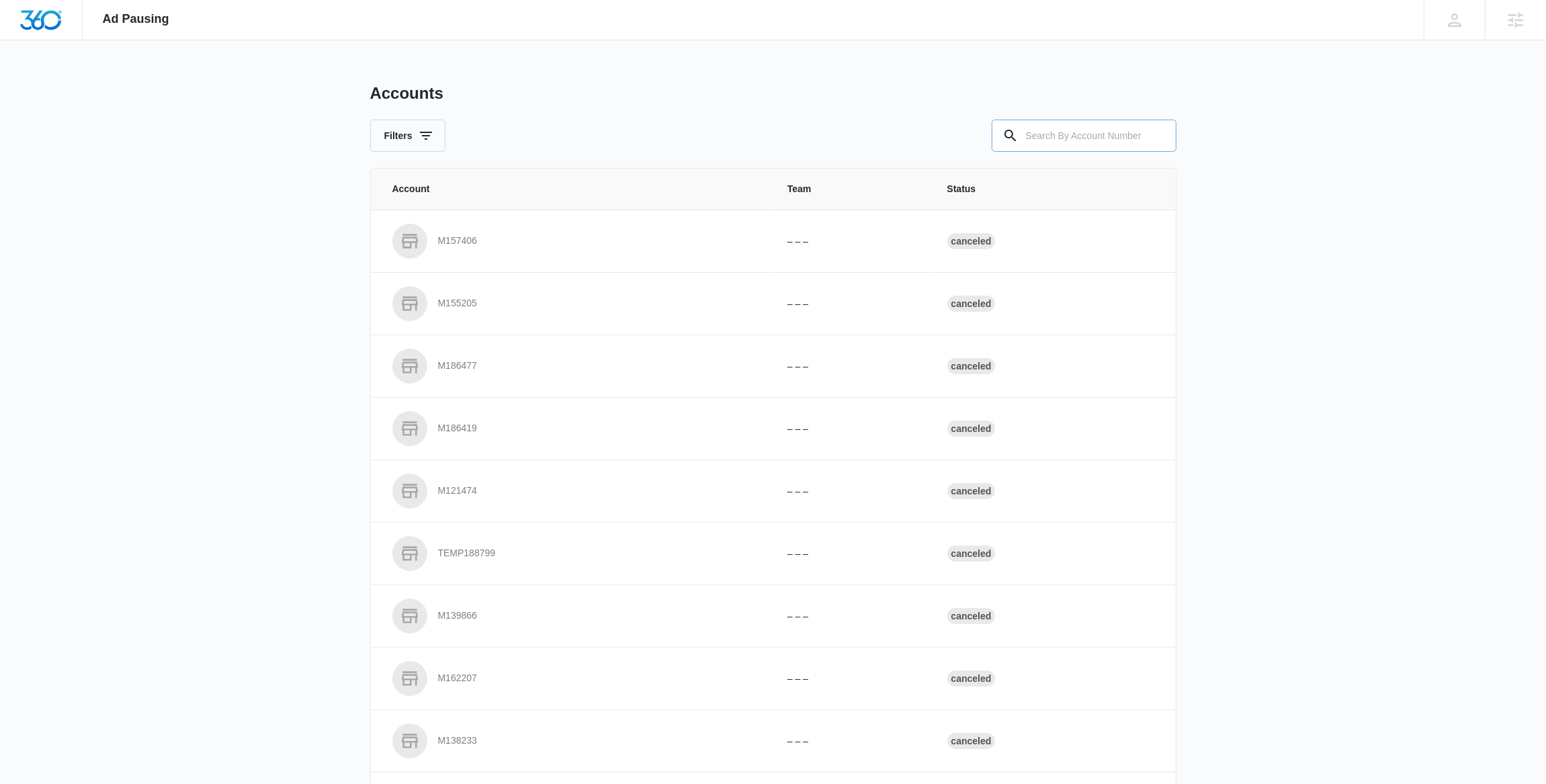
click at [1071, 141] on input "text" at bounding box center [1083, 135] width 185 height 32
paste input "M14178"
type input "M14178"
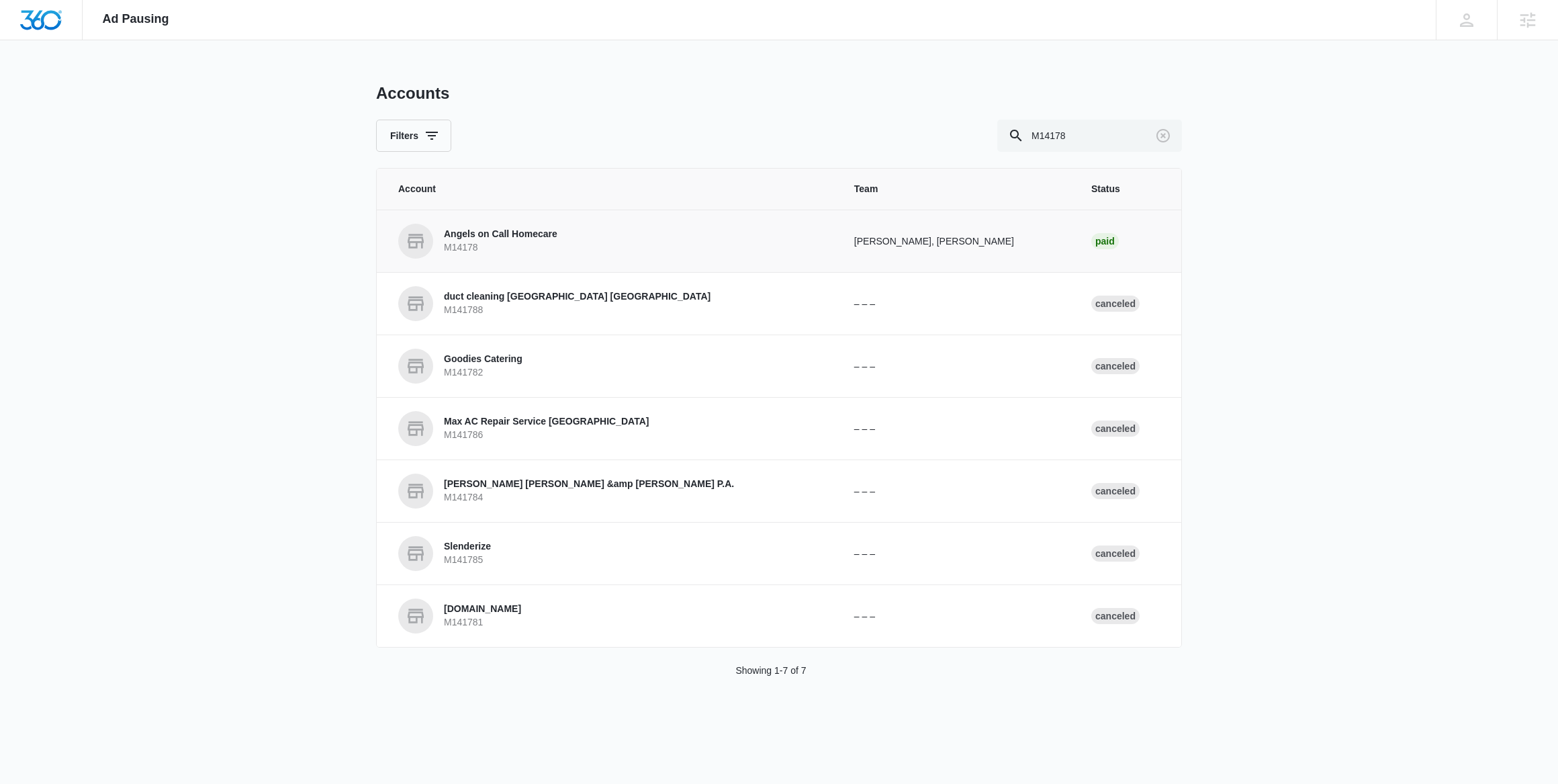
click at [523, 248] on p "M14178" at bounding box center [501, 247] width 114 height 14
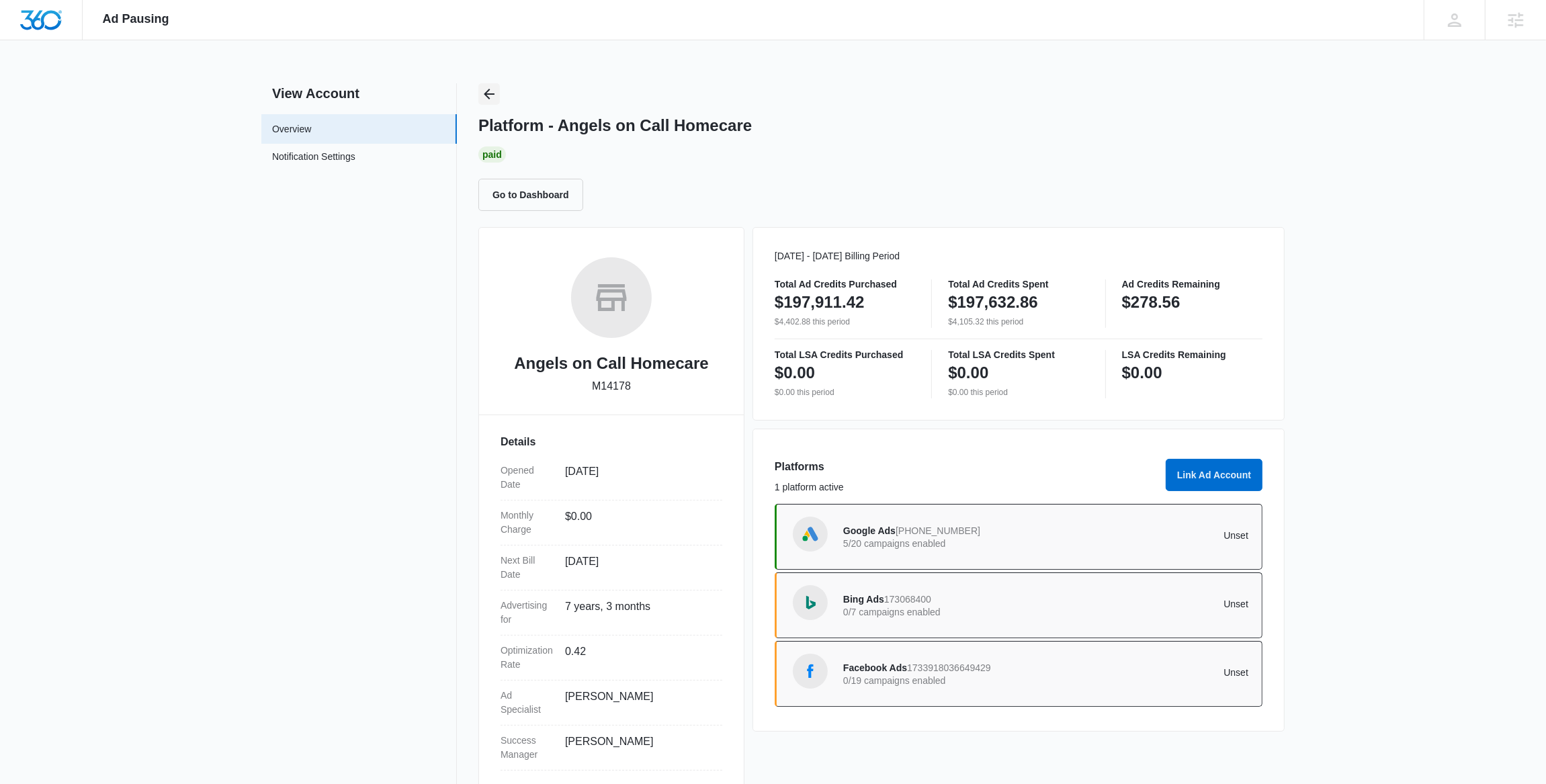
click at [483, 86] on icon "Back" at bounding box center [489, 94] width 16 height 16
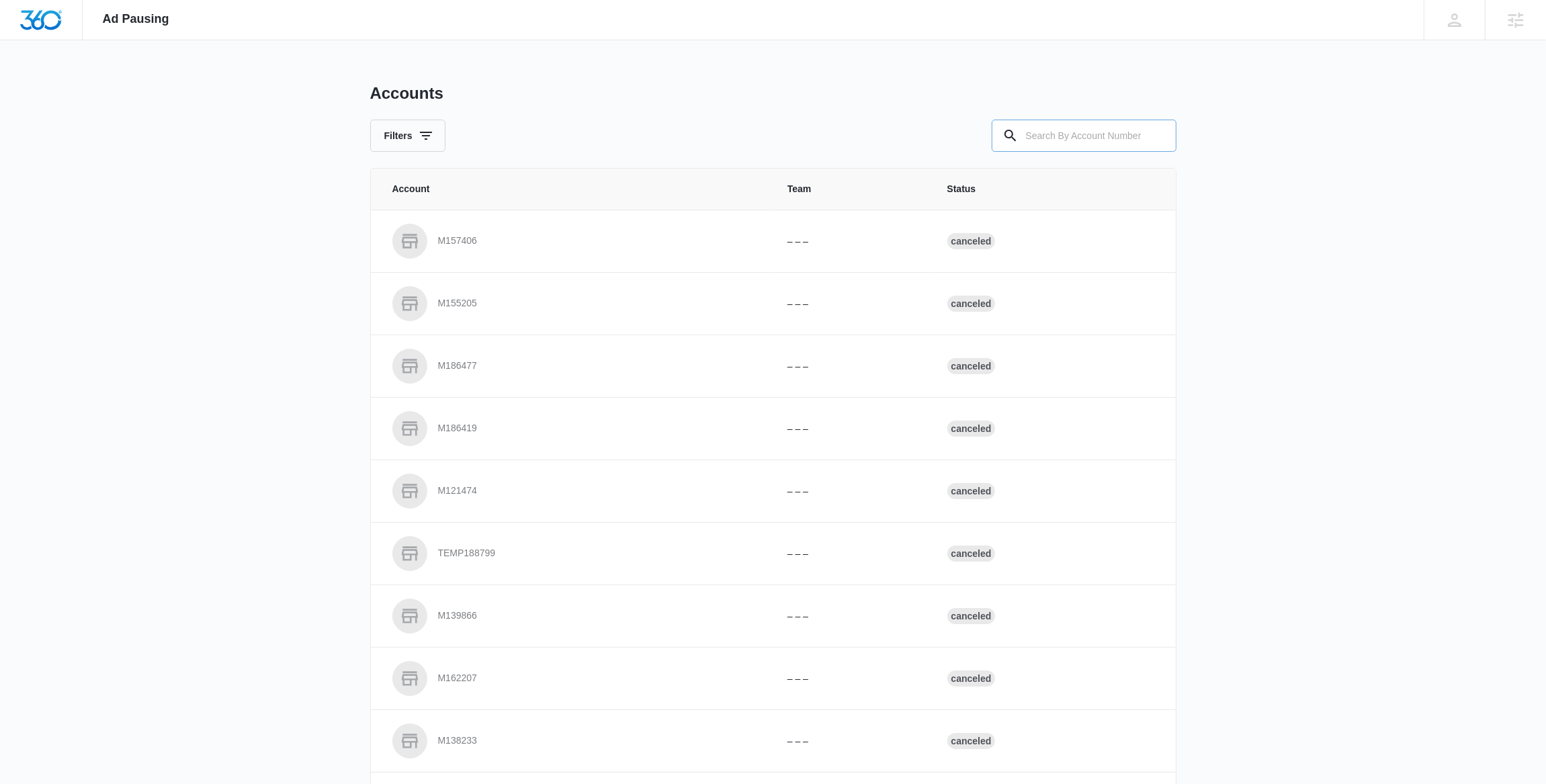
click at [1051, 122] on input "text" at bounding box center [1083, 135] width 185 height 32
paste input "M319921"
type input "M319921"
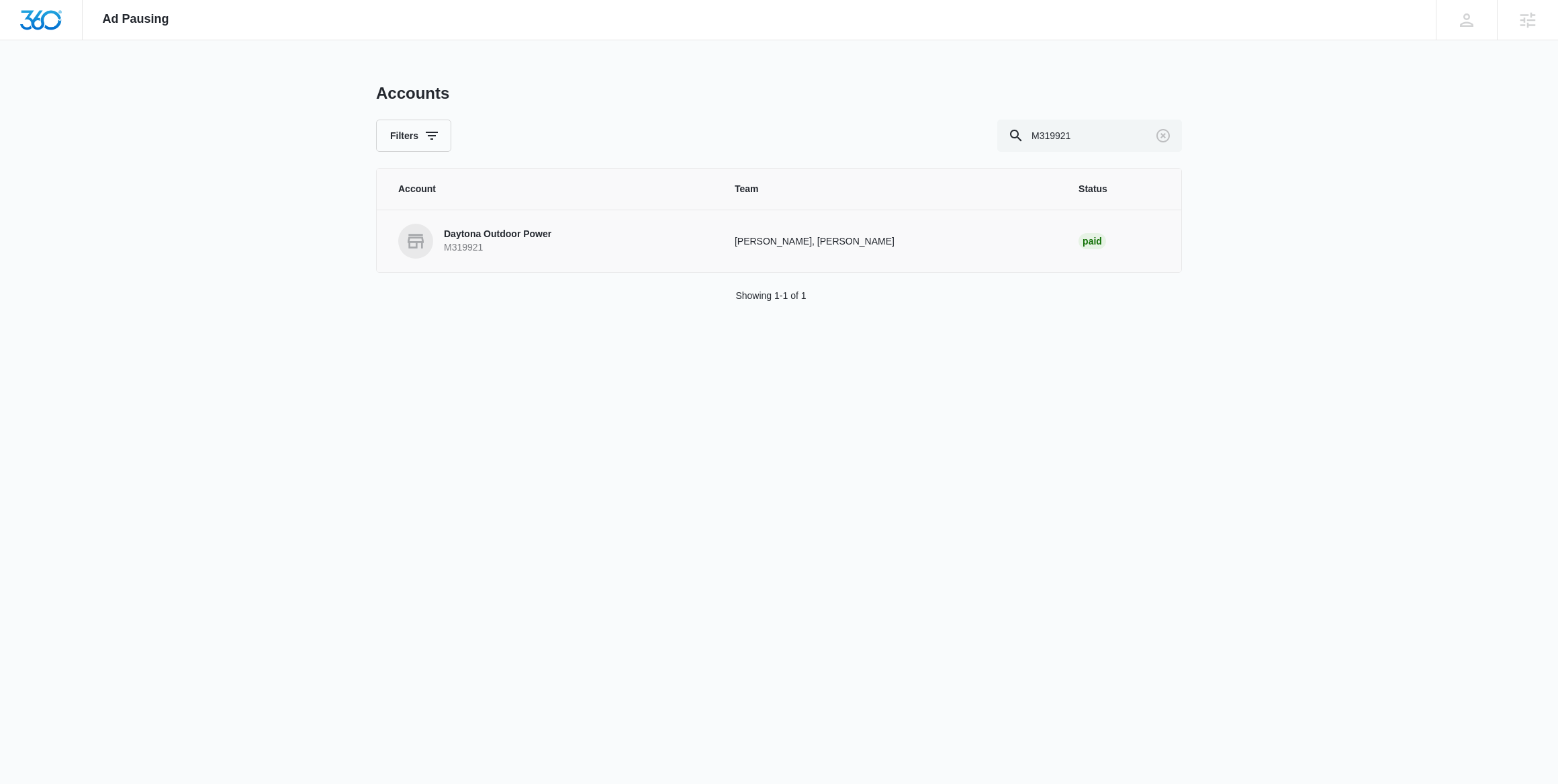
click at [503, 239] on p "Daytona Outdoor Power" at bounding box center [498, 234] width 107 height 14
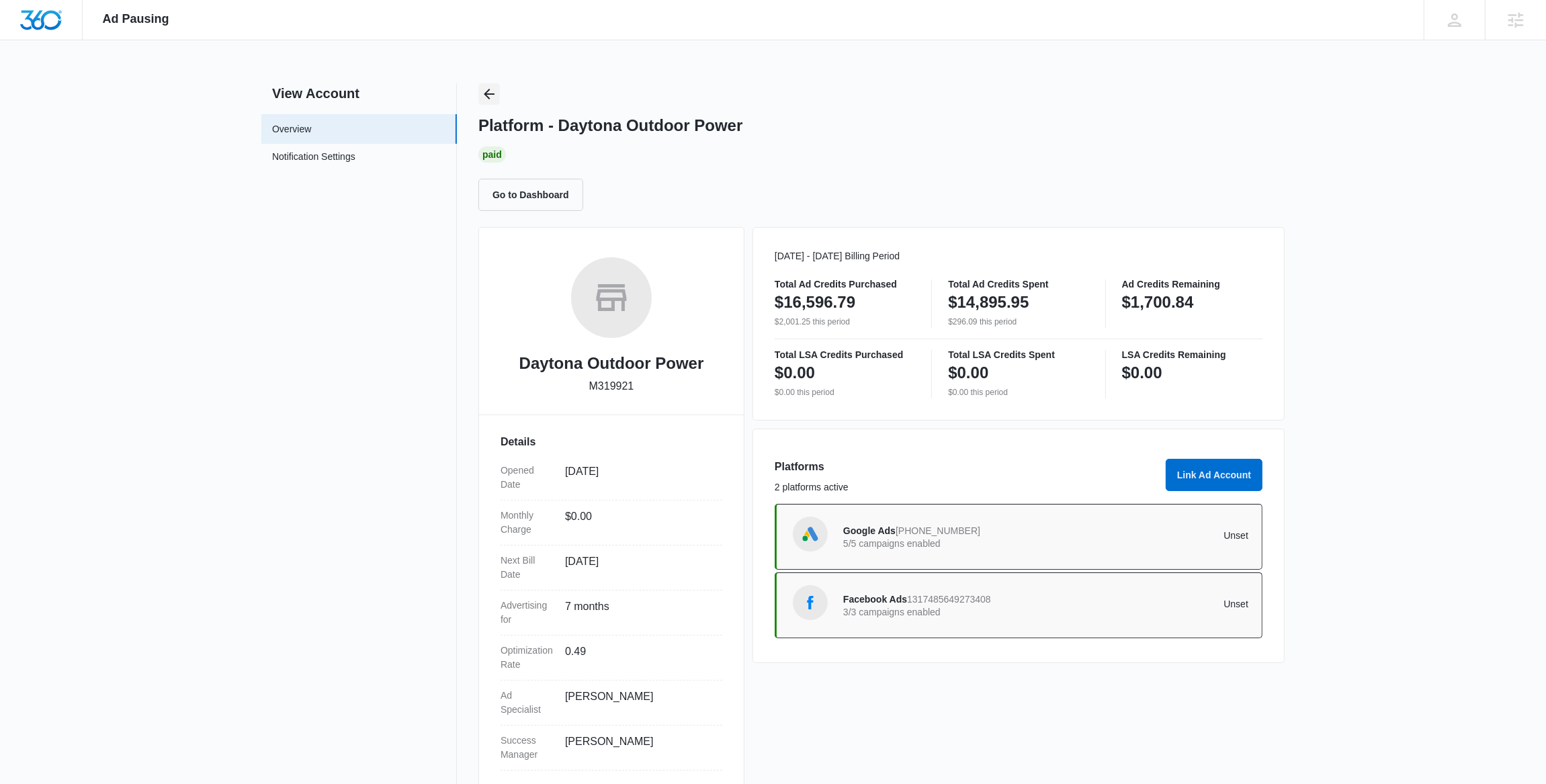
click at [482, 94] on icon "Back" at bounding box center [489, 94] width 16 height 16
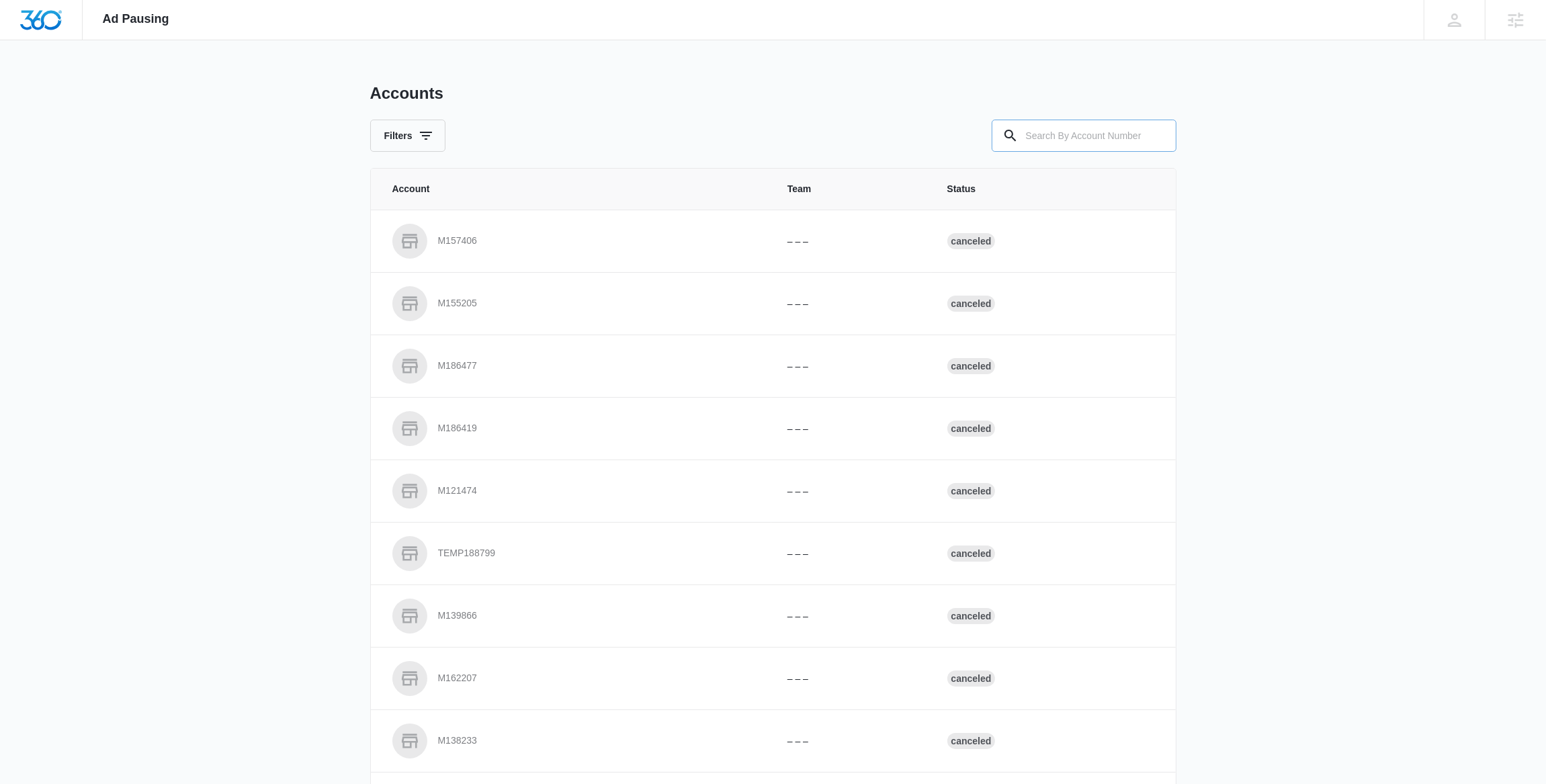
paste input "M24396"
type input "M24396"
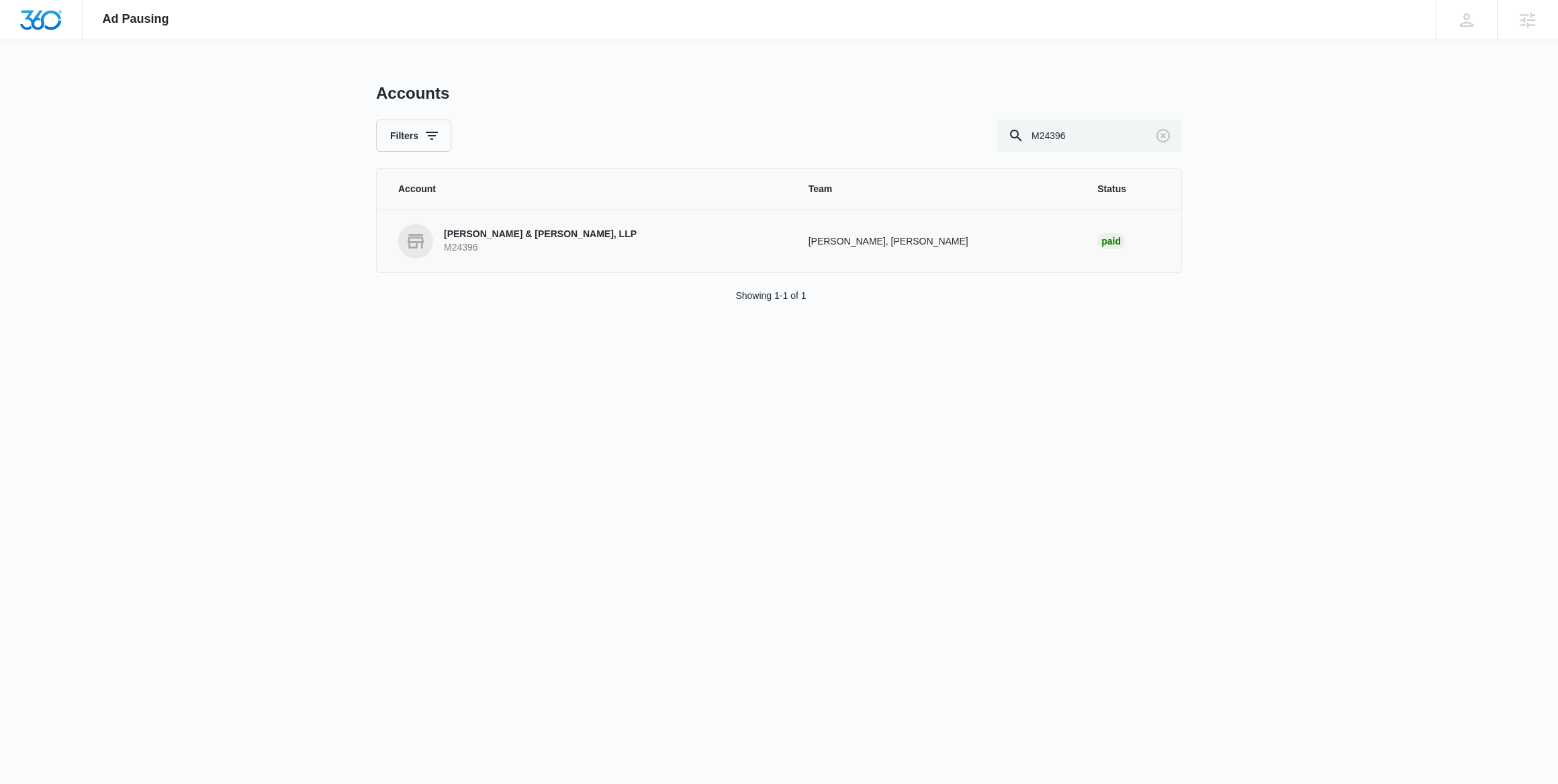
click at [522, 233] on p "Matthews & Jones, LLP" at bounding box center [540, 234] width 193 height 14
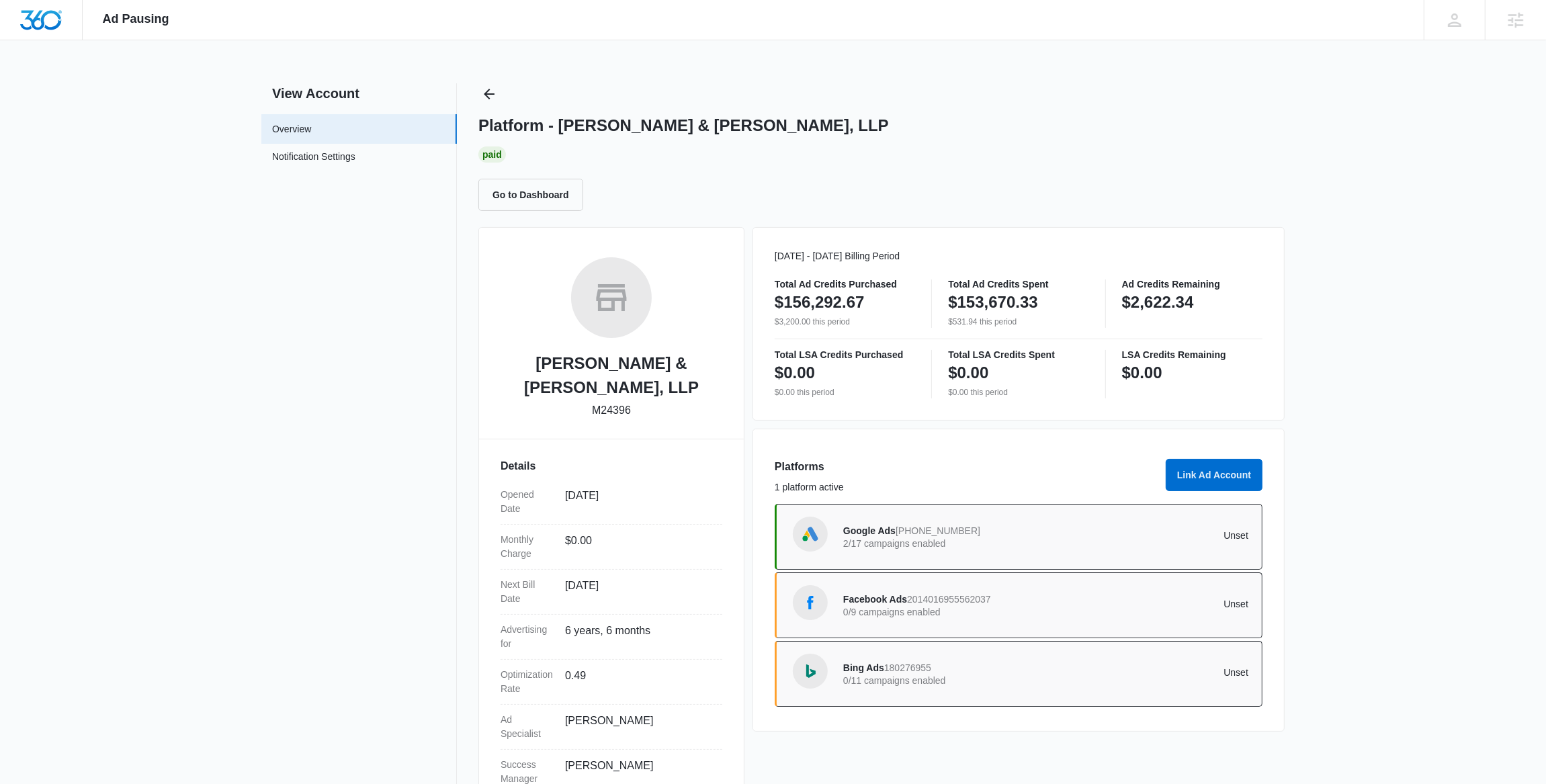
click at [477, 98] on div "View Account Overview Notification Settings 0 Platform - Matthews & Jones, LLP …" at bounding box center [773, 450] width 1023 height 734
click at [487, 92] on icon "Back" at bounding box center [489, 94] width 16 height 16
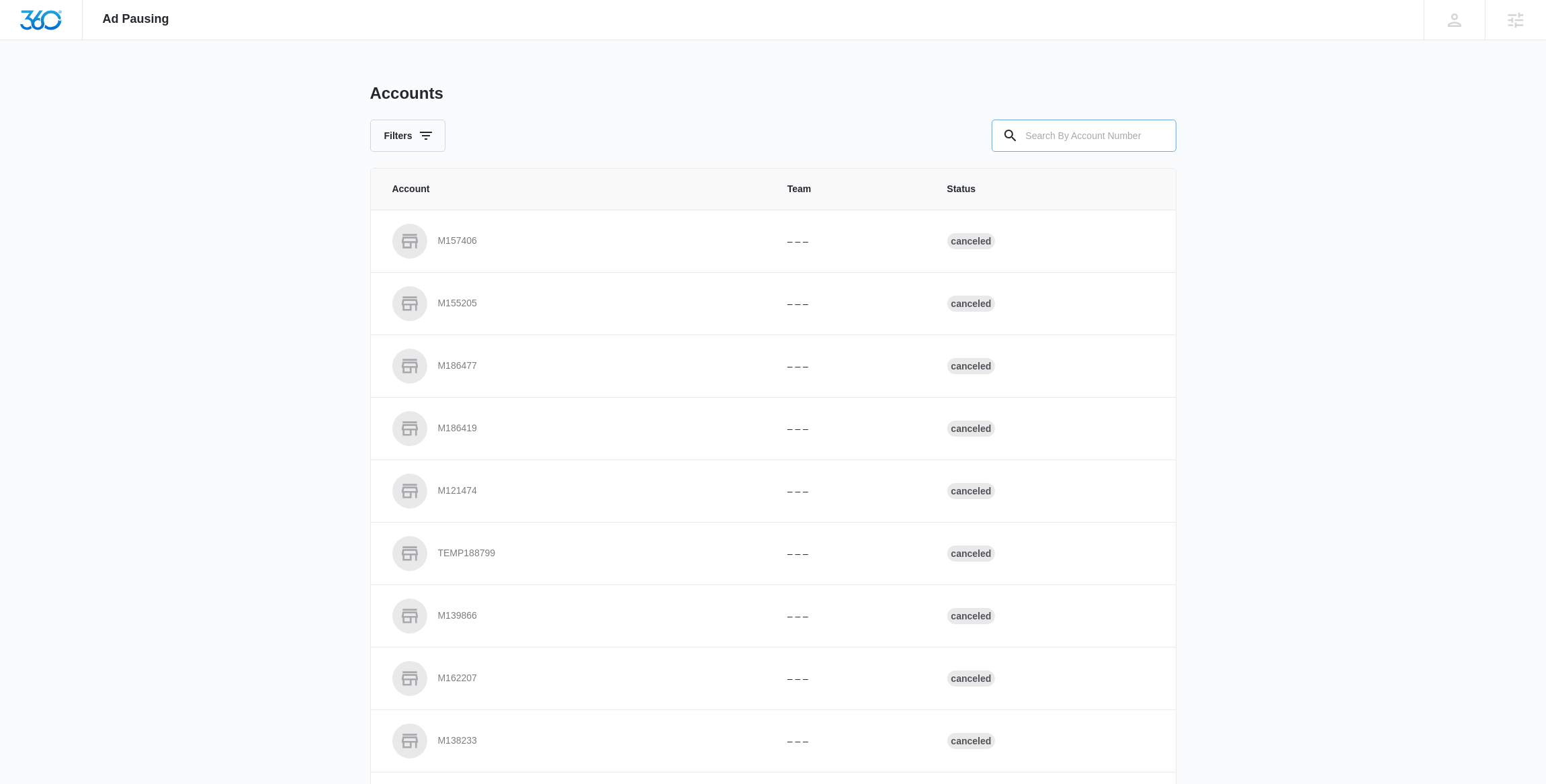
click at [1063, 127] on input "text" at bounding box center [1083, 135] width 185 height 32
paste input "M188378"
type input "M188378"
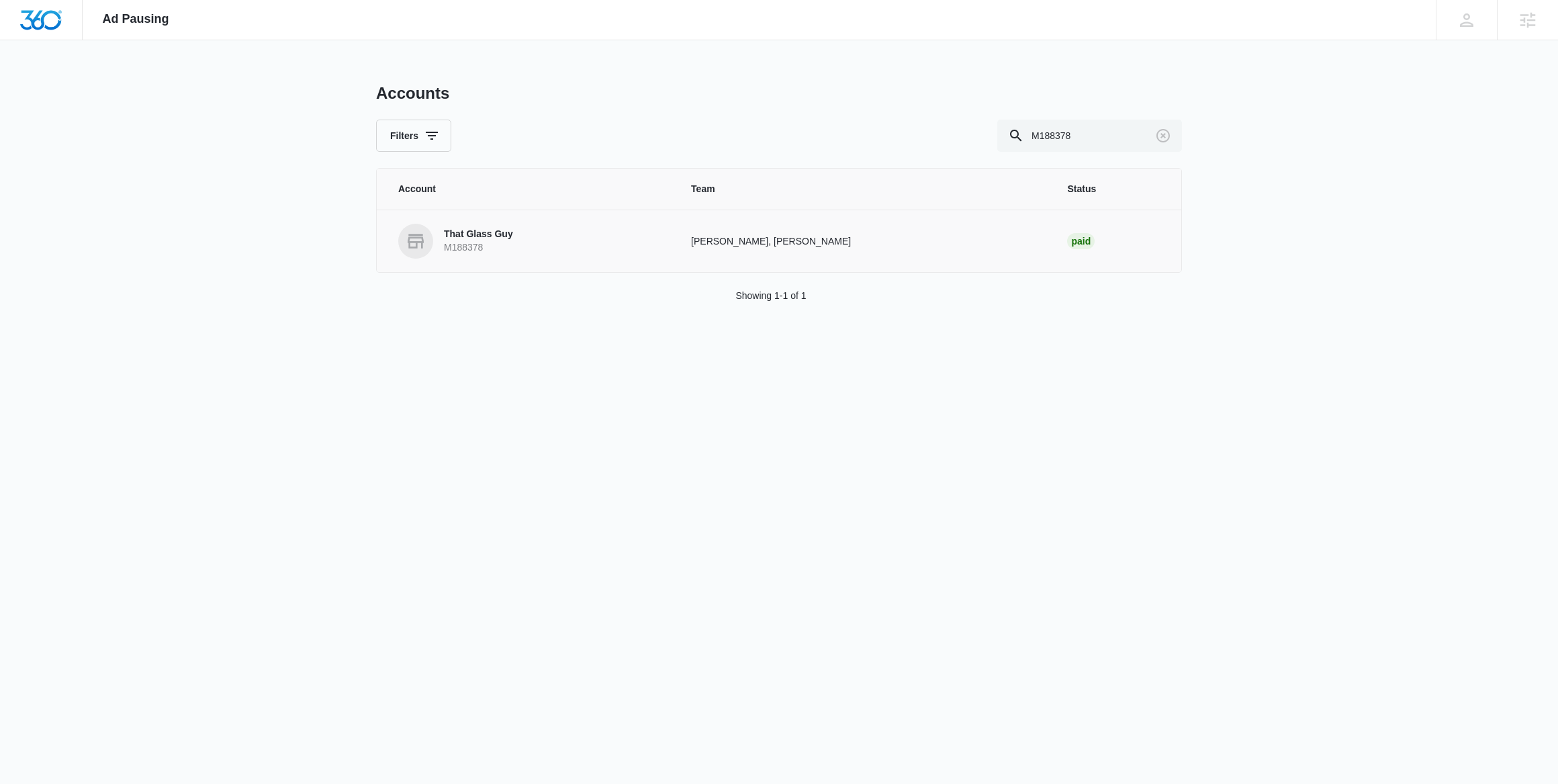
click at [521, 248] on link "That Glass Guy M188378" at bounding box center [529, 242] width 261 height 35
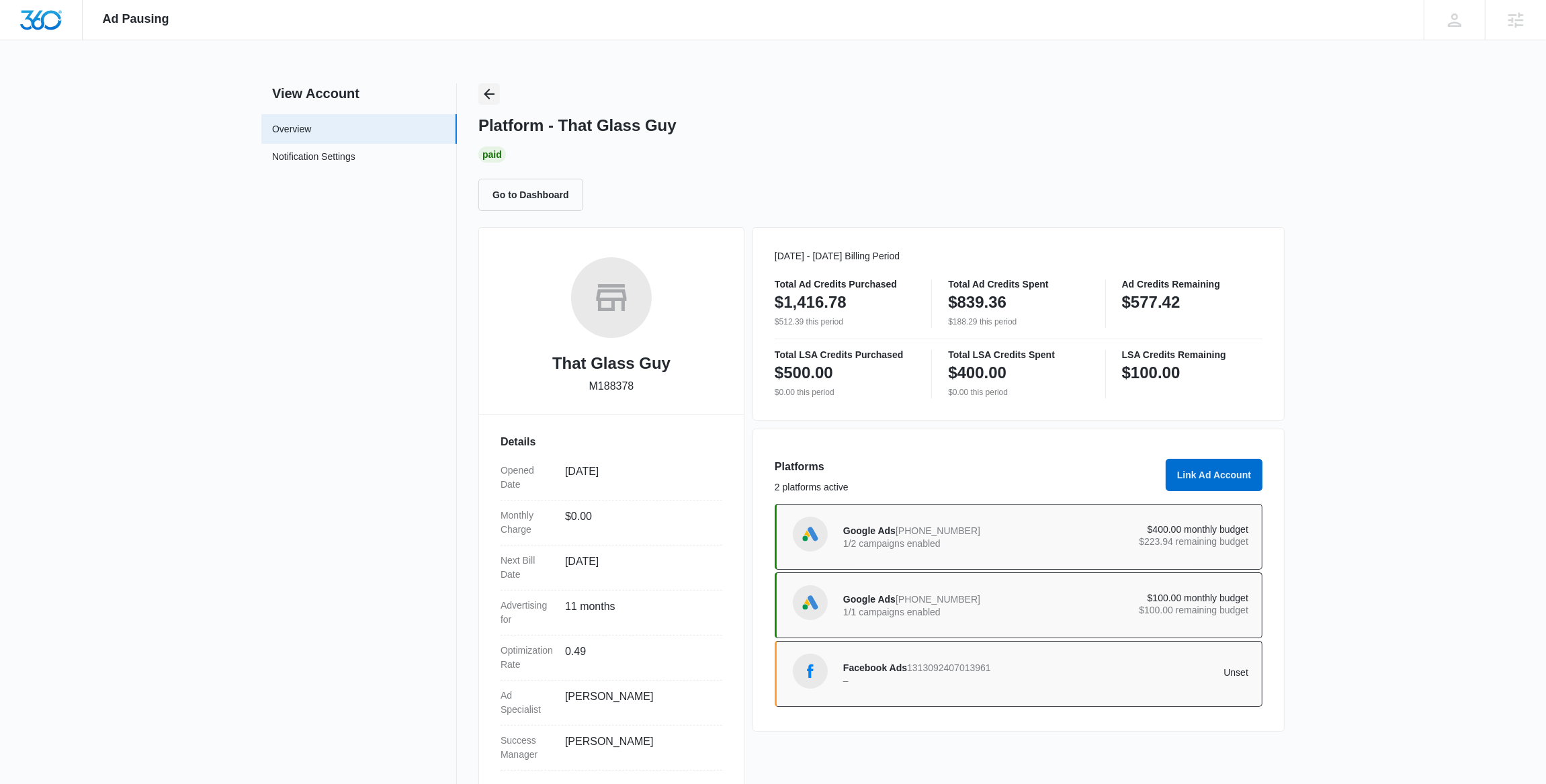
click at [479, 99] on div "View Account Overview Notification Settings 0 Platform - That Glass Guy Paid Go…" at bounding box center [773, 438] width 1023 height 709
click at [482, 95] on icon "Back" at bounding box center [489, 94] width 16 height 16
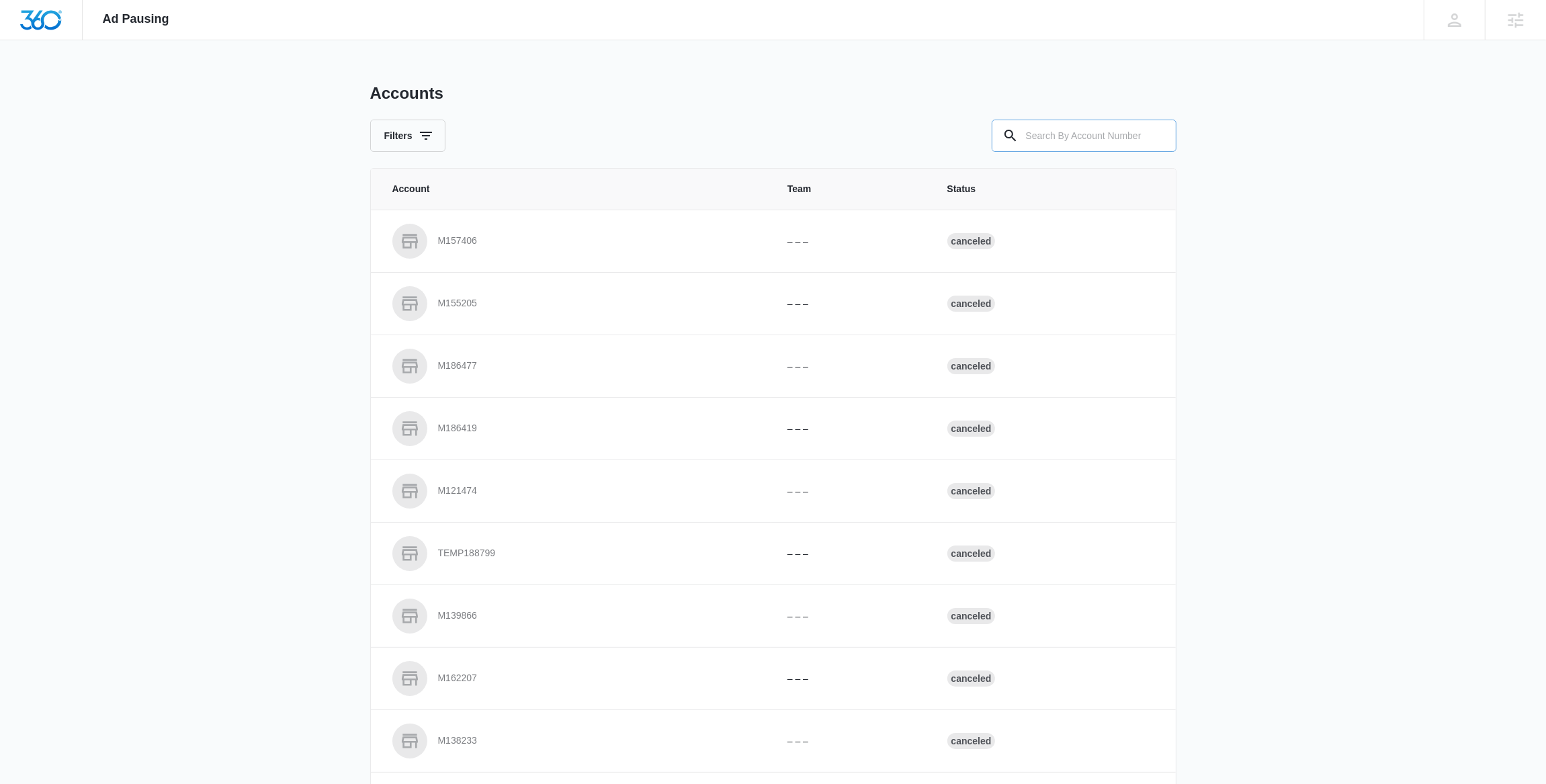
click at [1098, 135] on input "text" at bounding box center [1083, 135] width 185 height 32
paste input "M8609"
type input "M8609"
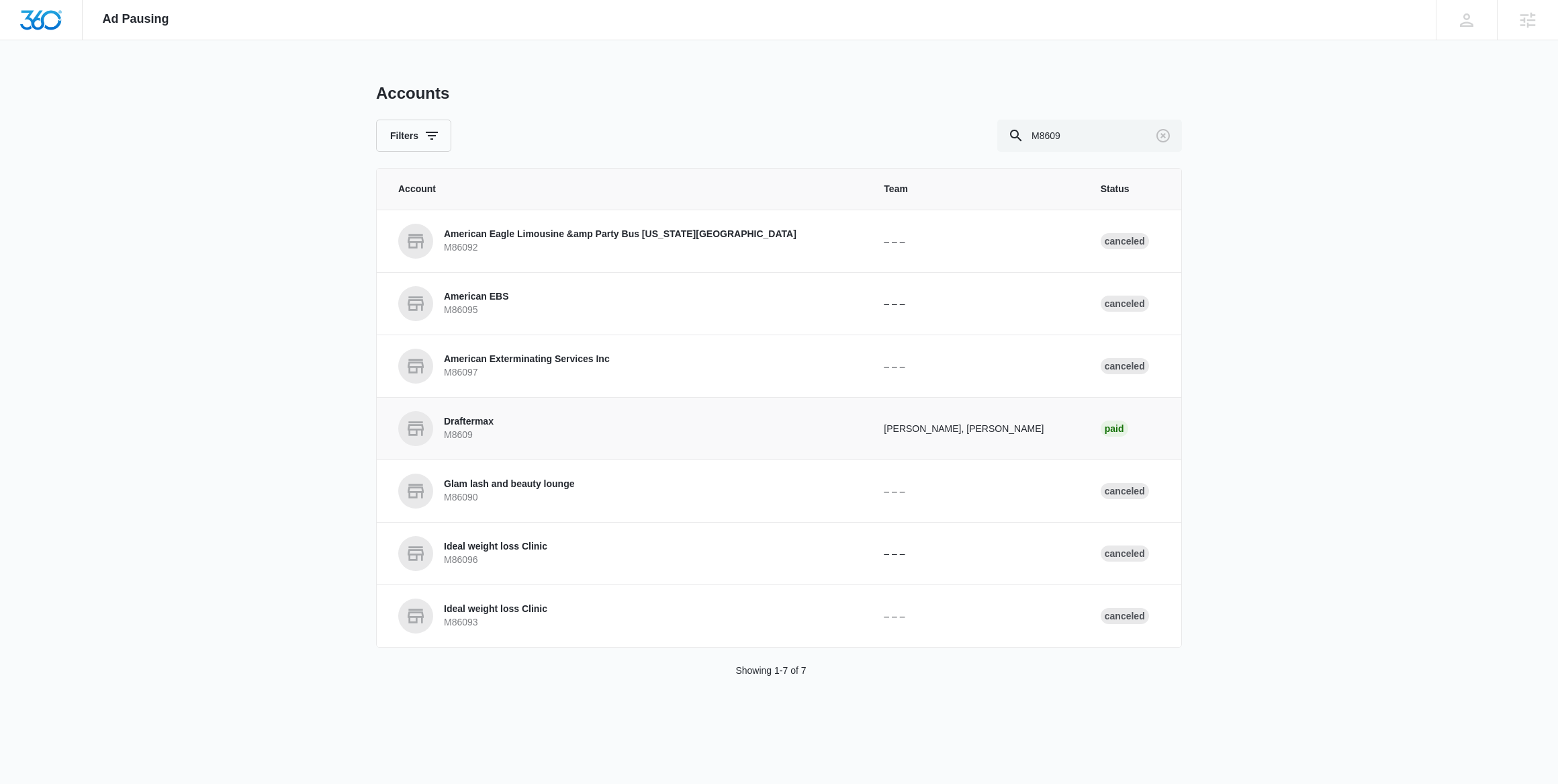
click at [487, 433] on p "M8609" at bounding box center [469, 435] width 50 height 14
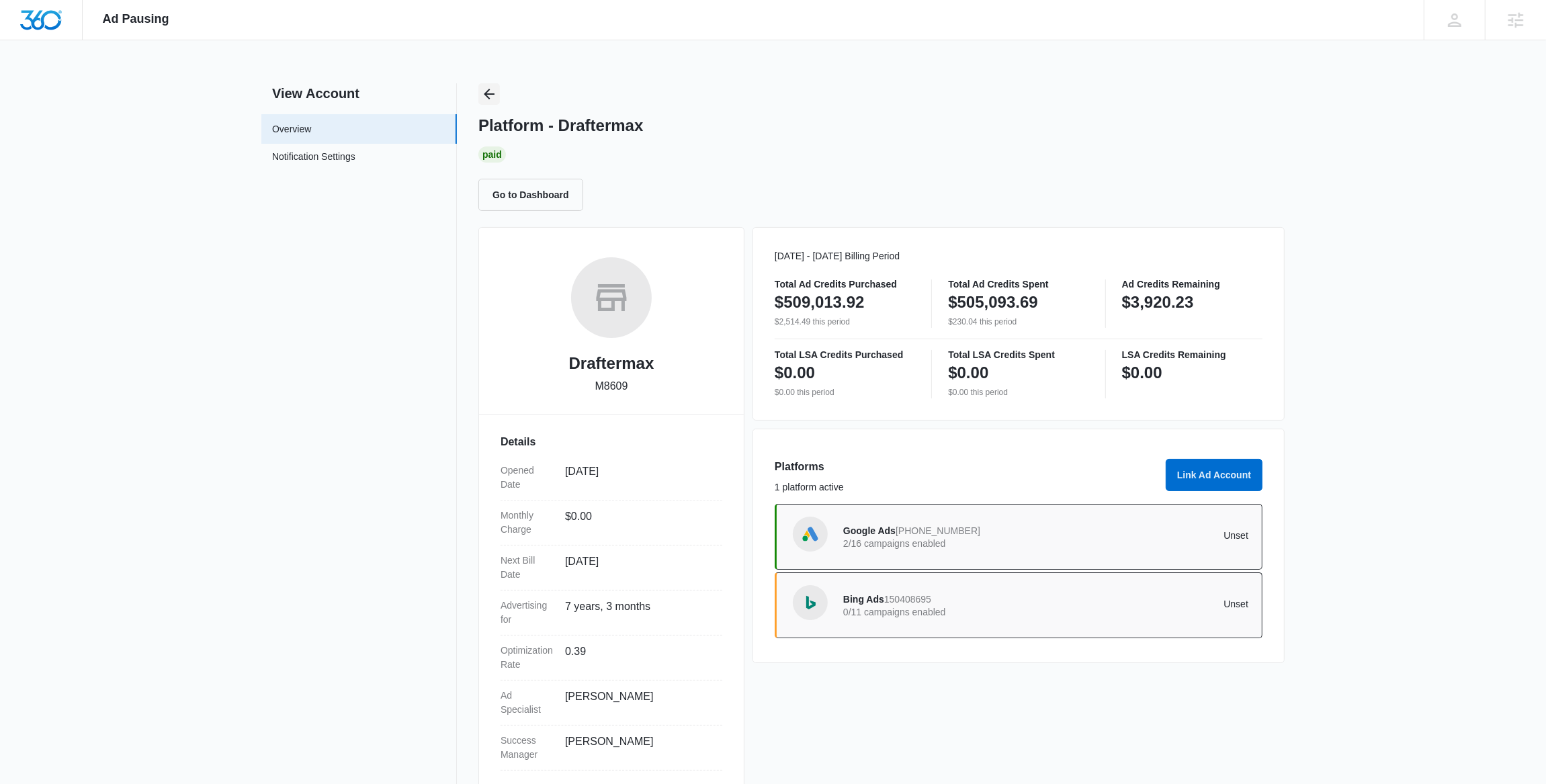
click at [495, 95] on icon "Back" at bounding box center [489, 94] width 16 height 16
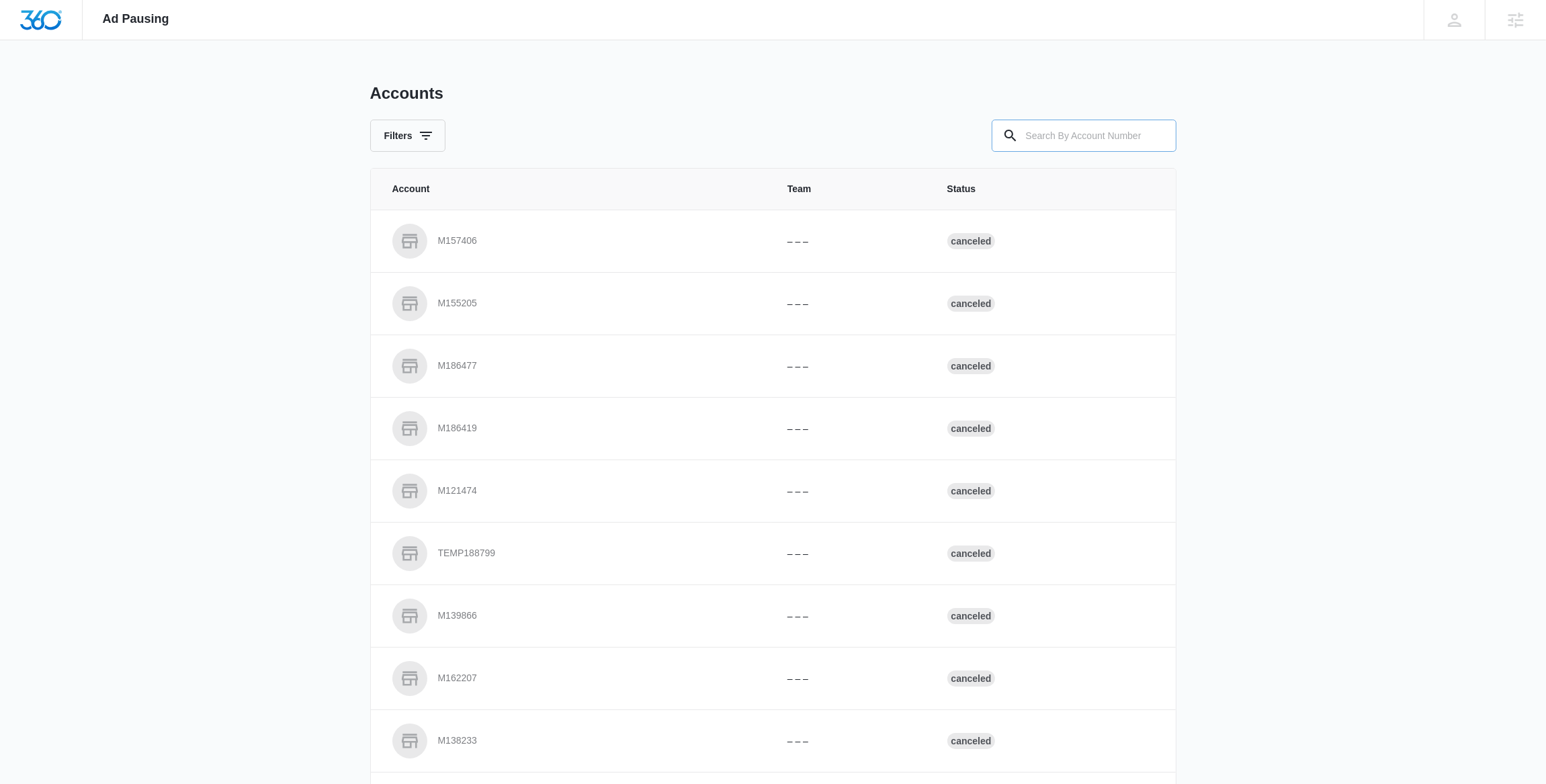
click at [1083, 134] on input "text" at bounding box center [1083, 135] width 185 height 32
paste input "M33662"
type input "M33662"
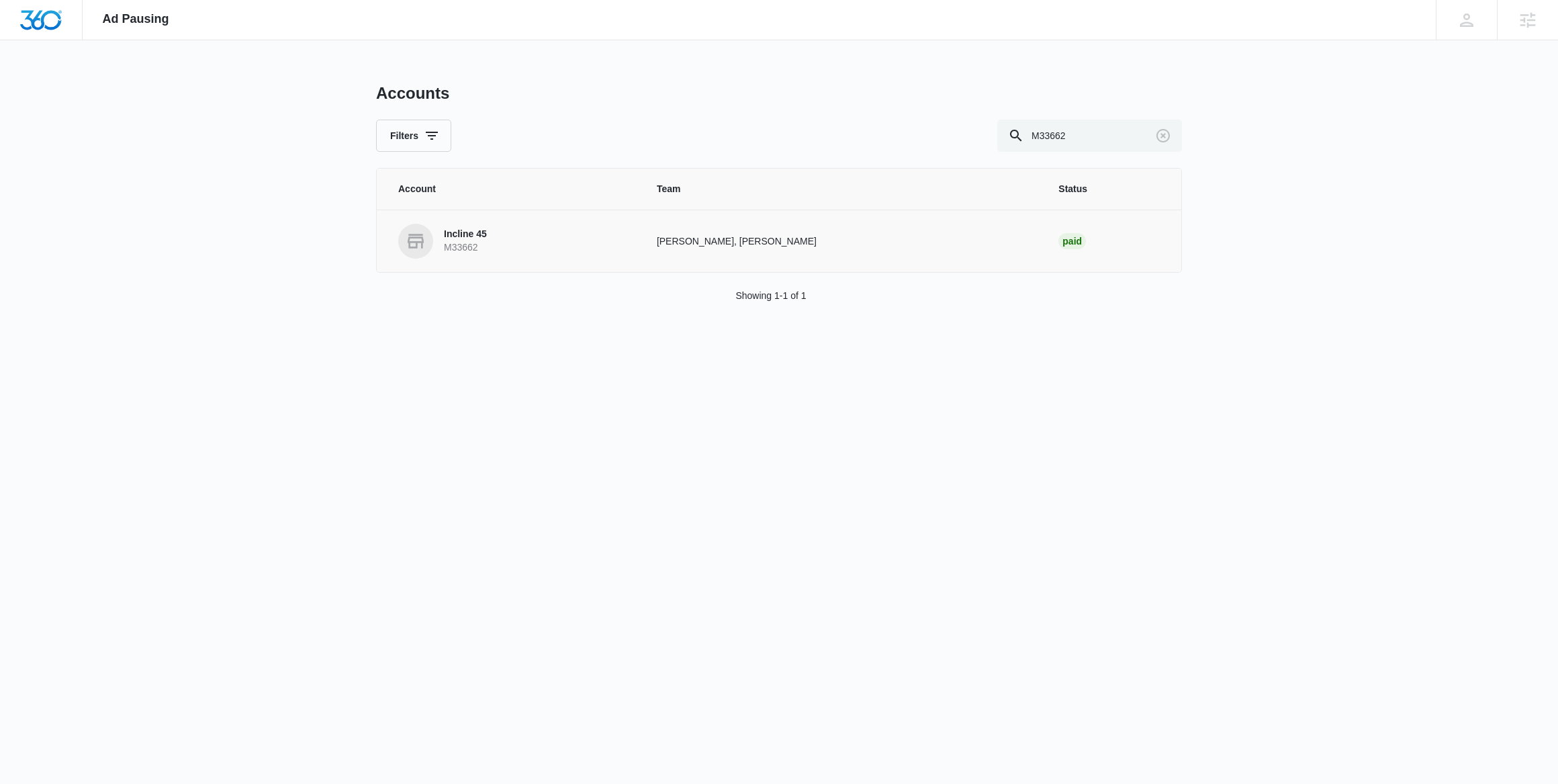
click at [483, 228] on p "Incline 45" at bounding box center [466, 234] width 43 height 14
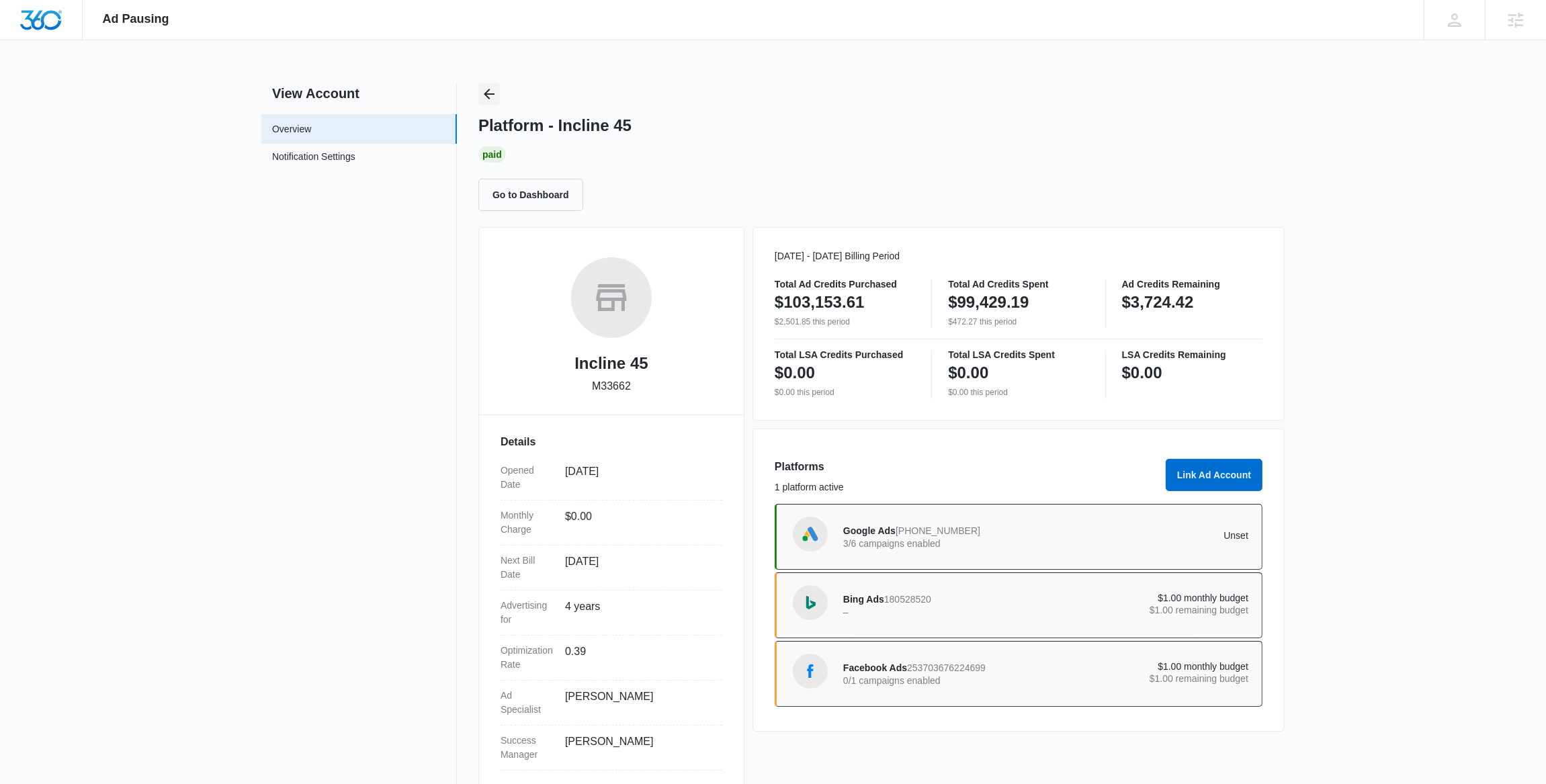
click at [490, 102] on button "Back" at bounding box center [489, 94] width 22 height 22
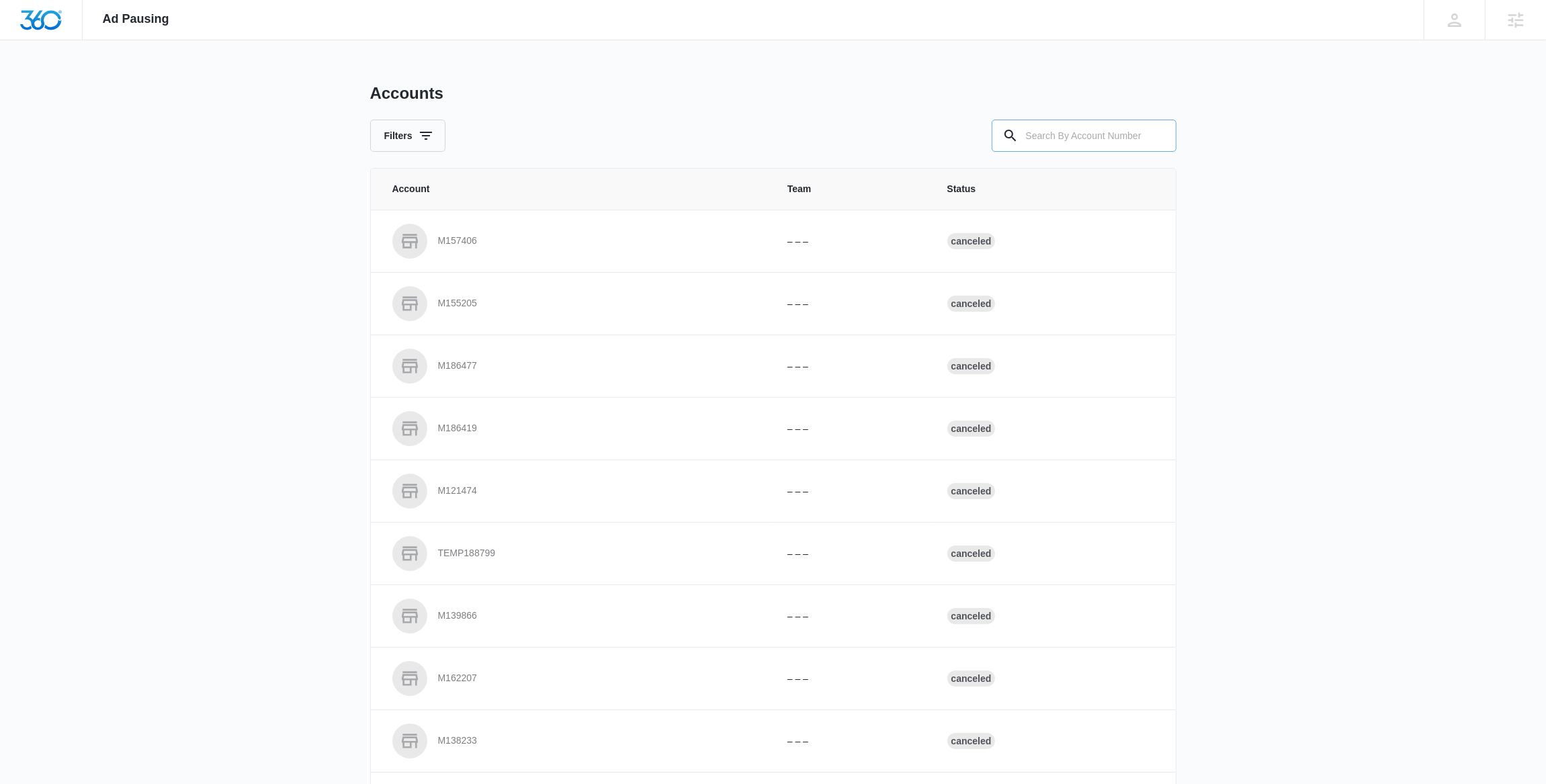
click at [1053, 140] on input "text" at bounding box center [1083, 135] width 185 height 32
paste input "M13921"
type input "M13921"
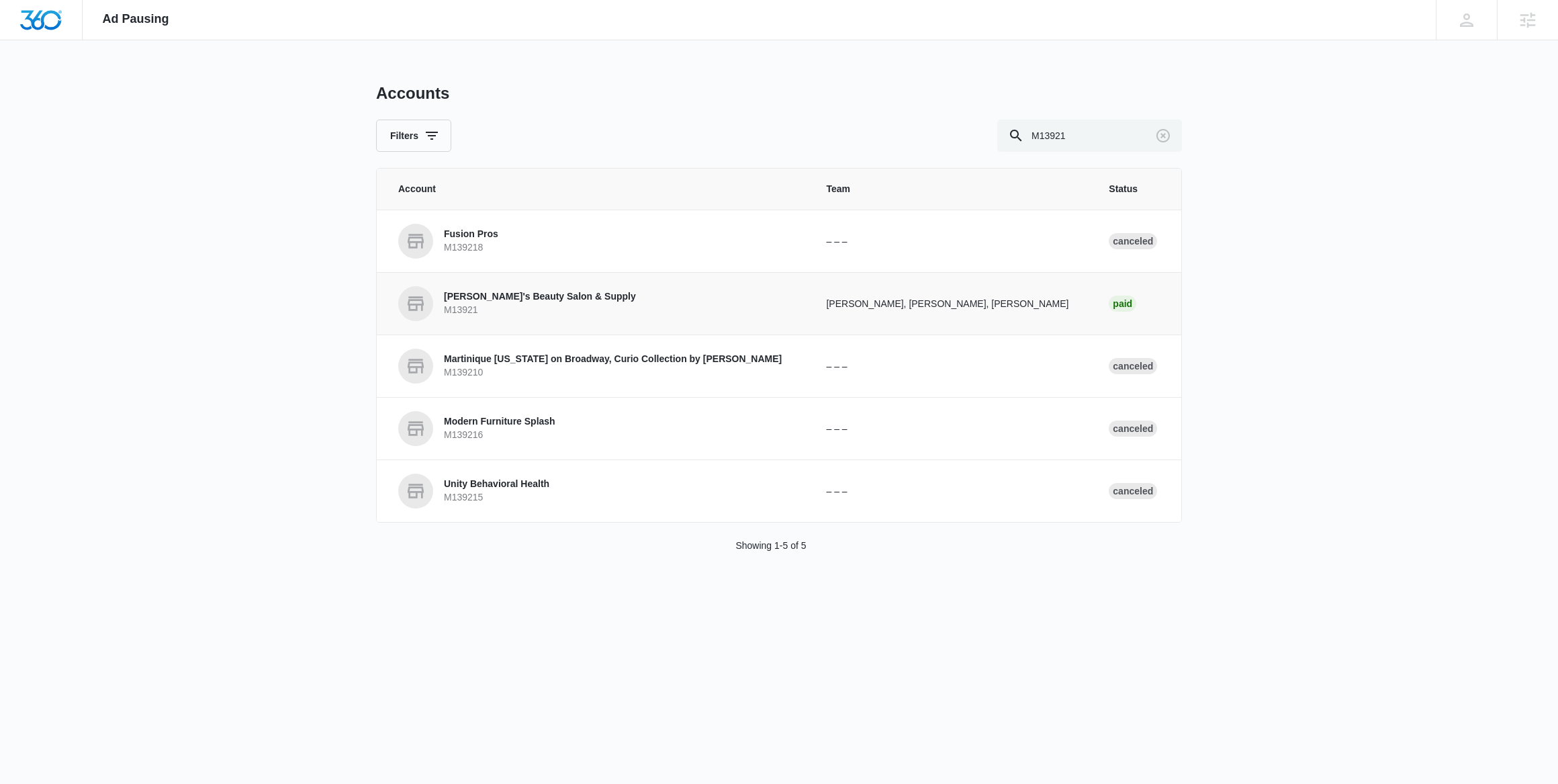
click at [549, 308] on p "M13921" at bounding box center [540, 310] width 192 height 14
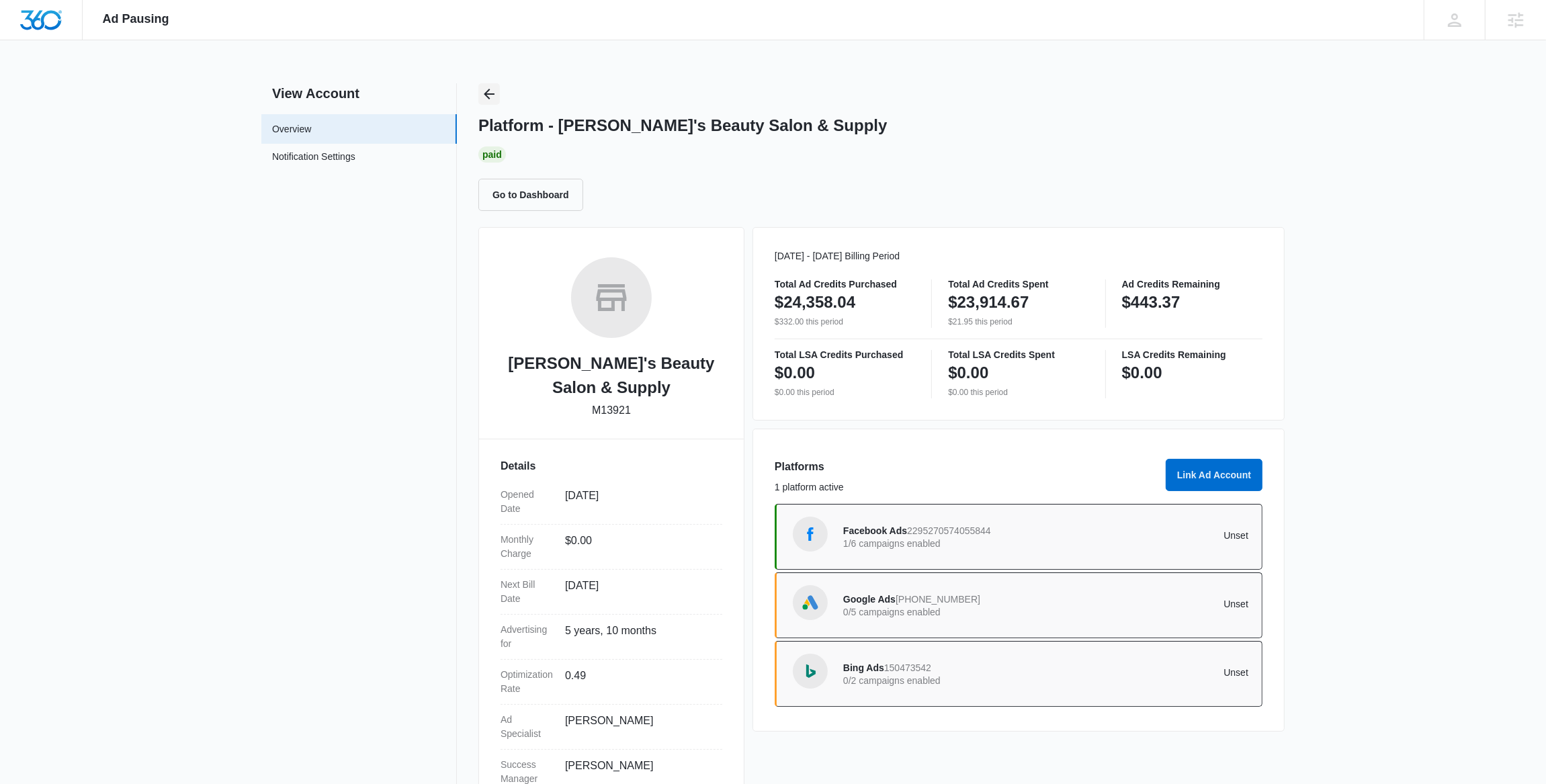
click at [491, 86] on icon "Back" at bounding box center [489, 94] width 16 height 16
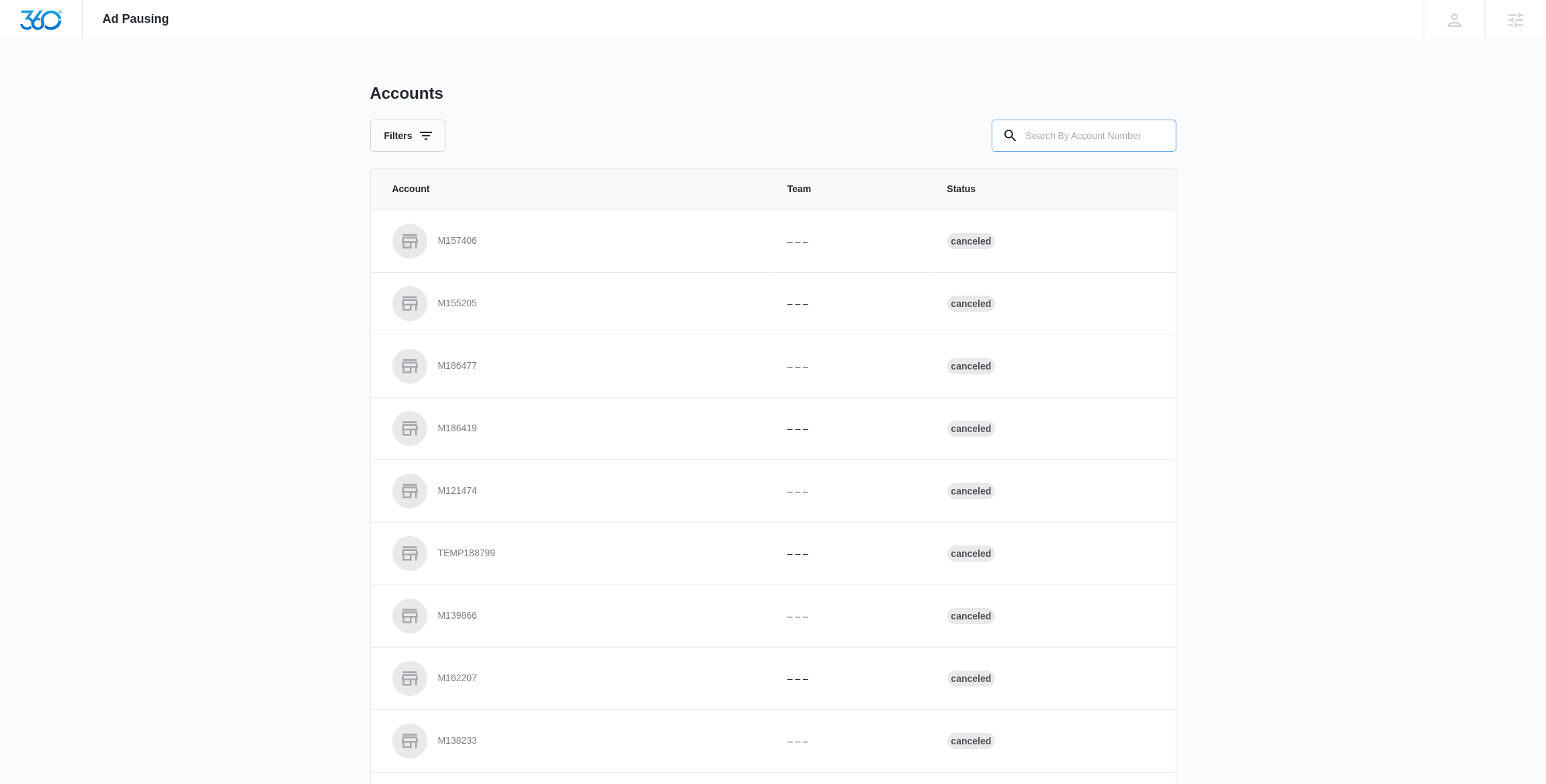
click at [1053, 140] on input "text" at bounding box center [1083, 135] width 185 height 32
paste input "M36507"
type input "M36507"
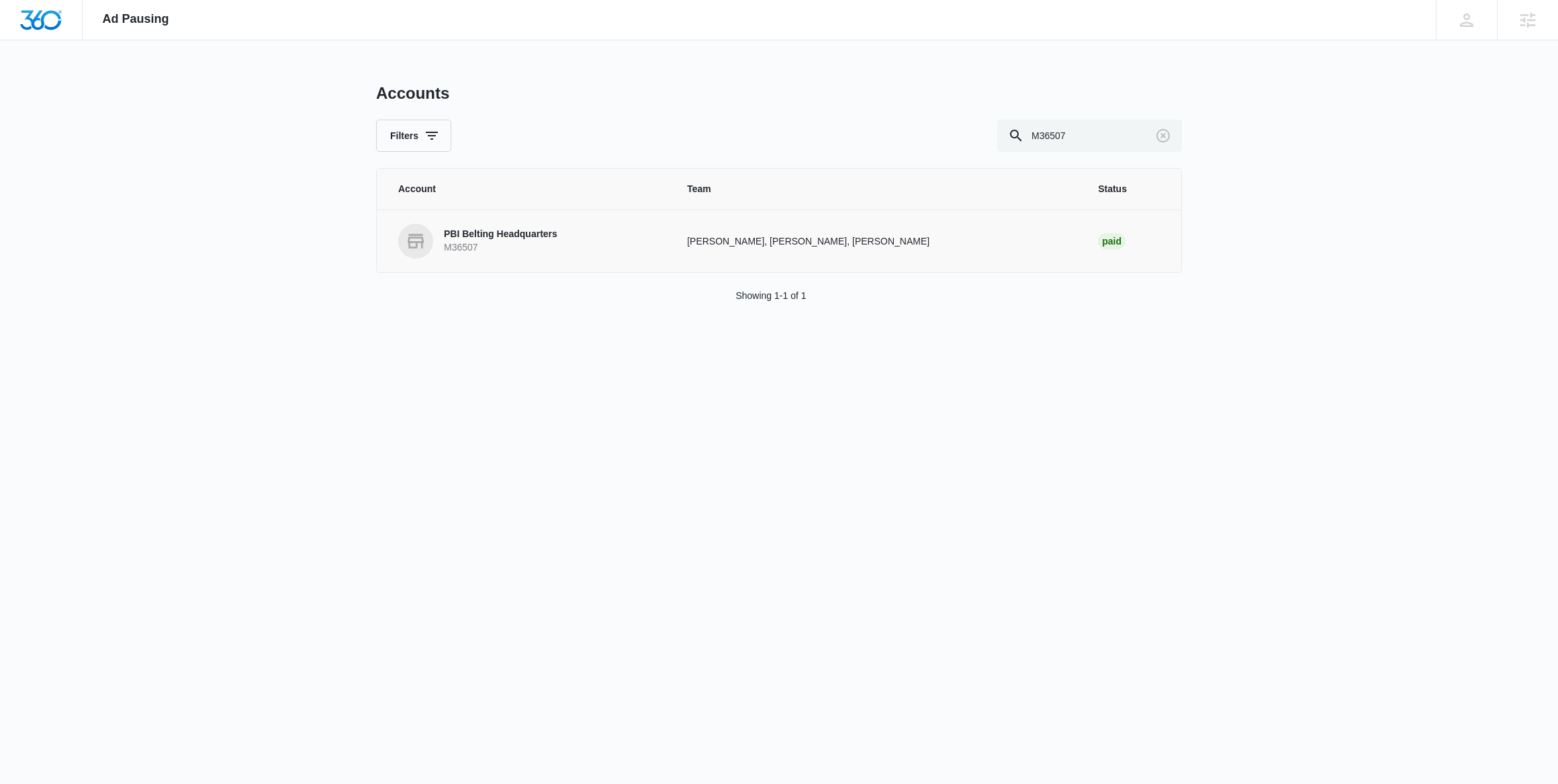
click at [551, 253] on p "M36507" at bounding box center [501, 247] width 114 height 14
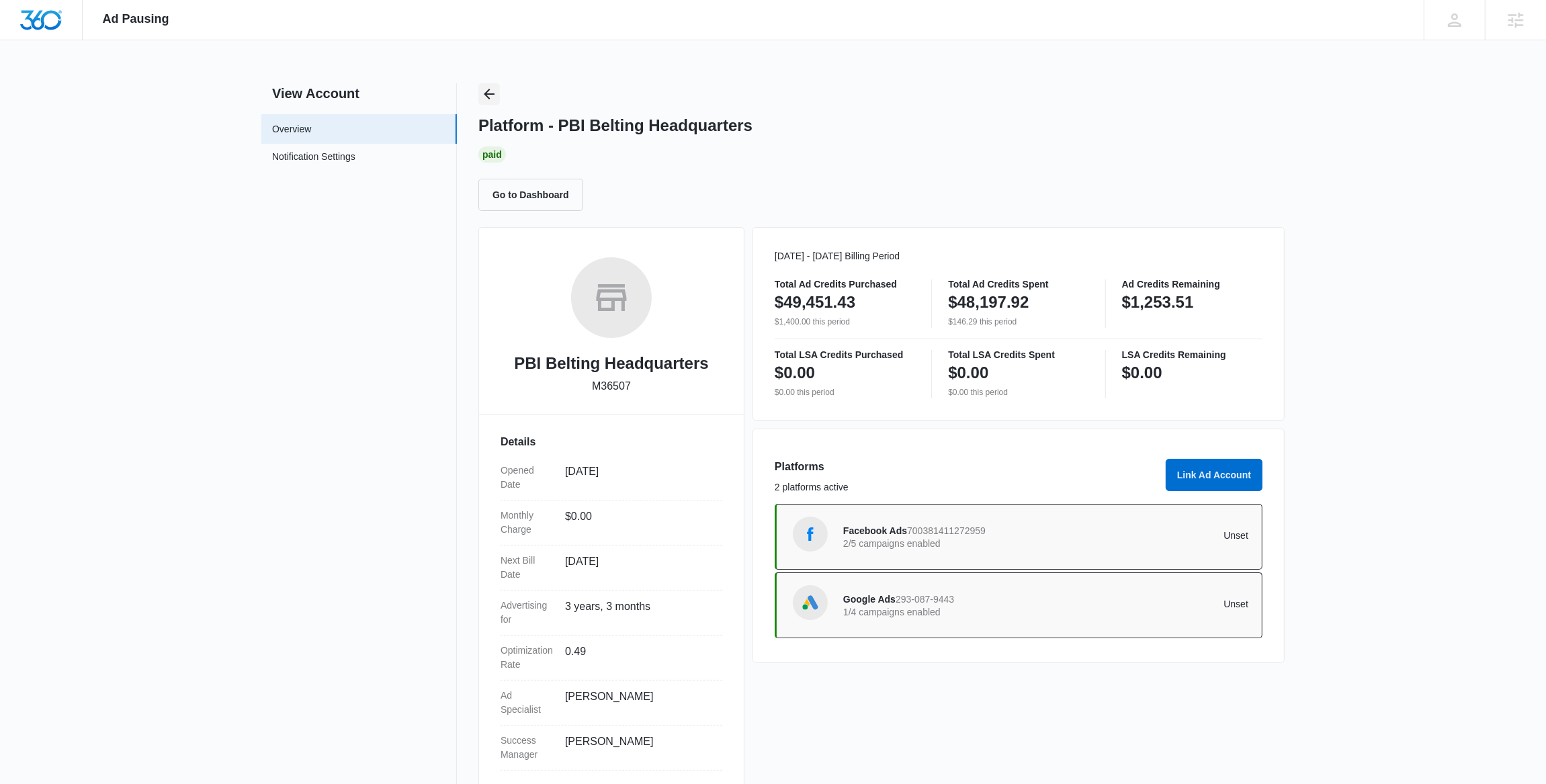
click at [487, 91] on icon "Back" at bounding box center [488, 94] width 10 height 10
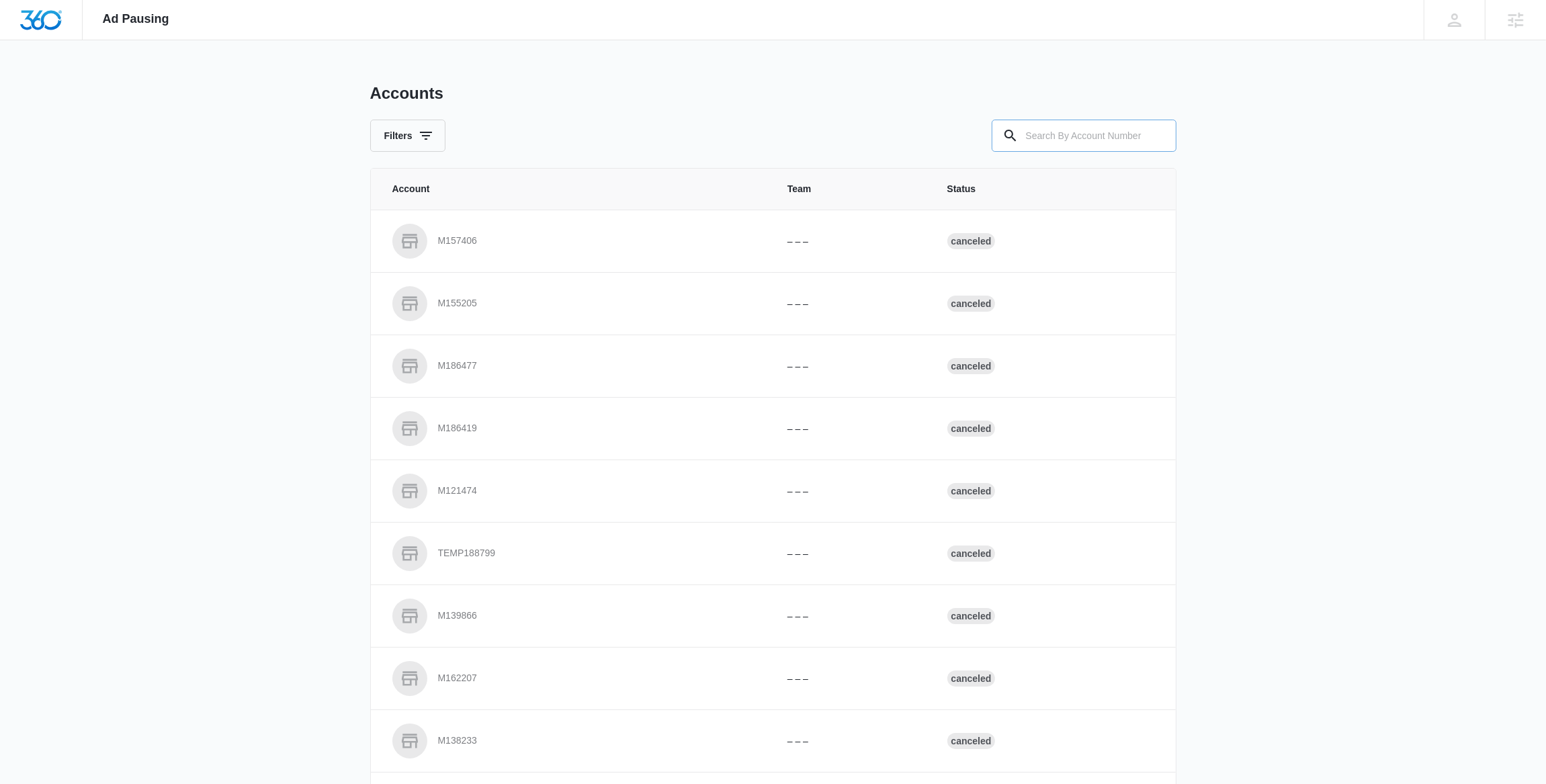
click at [1059, 137] on input "text" at bounding box center [1083, 135] width 185 height 32
paste input "M183254"
type input "M183254"
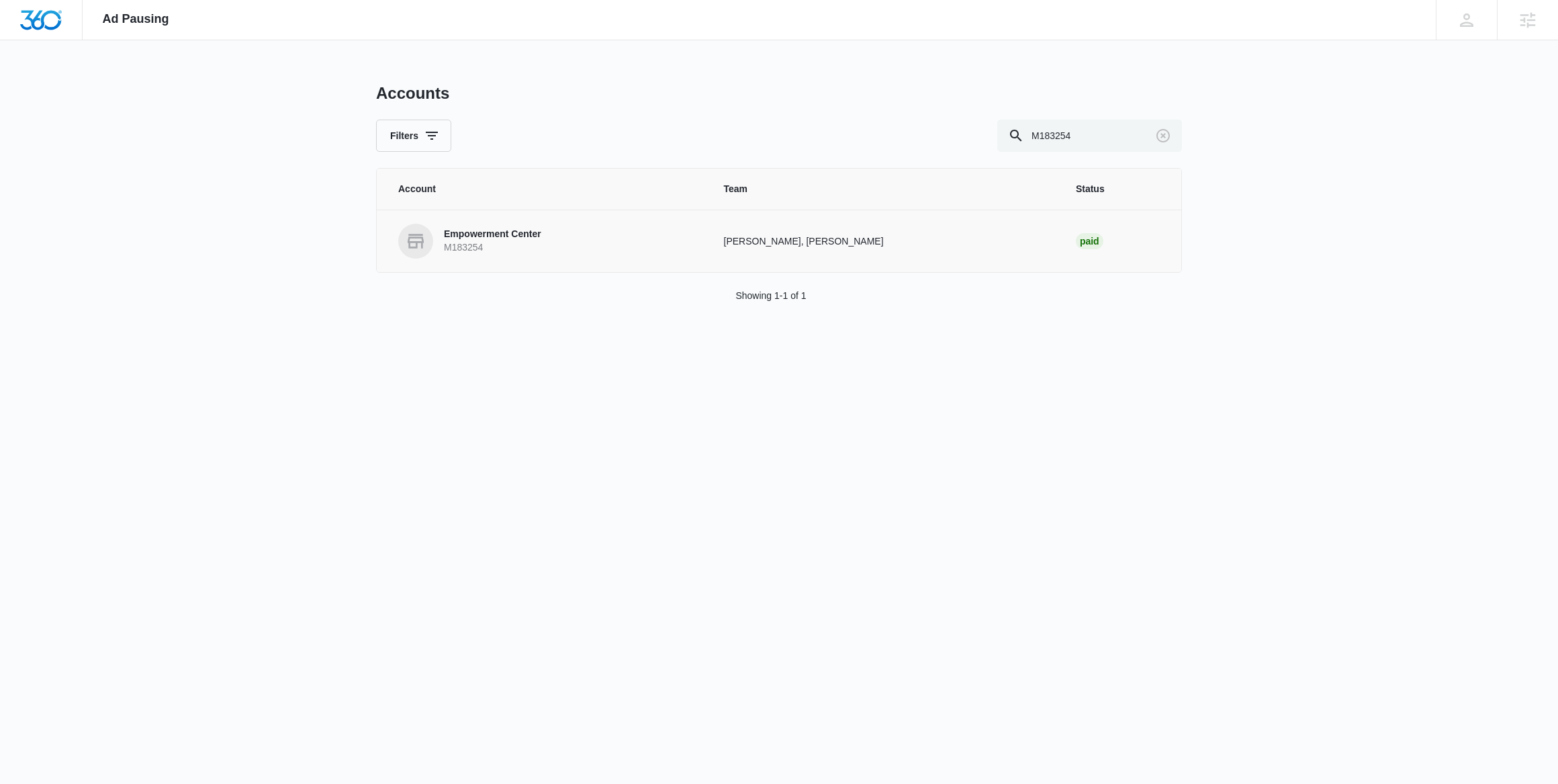
click at [475, 241] on p "M183254" at bounding box center [493, 247] width 98 height 14
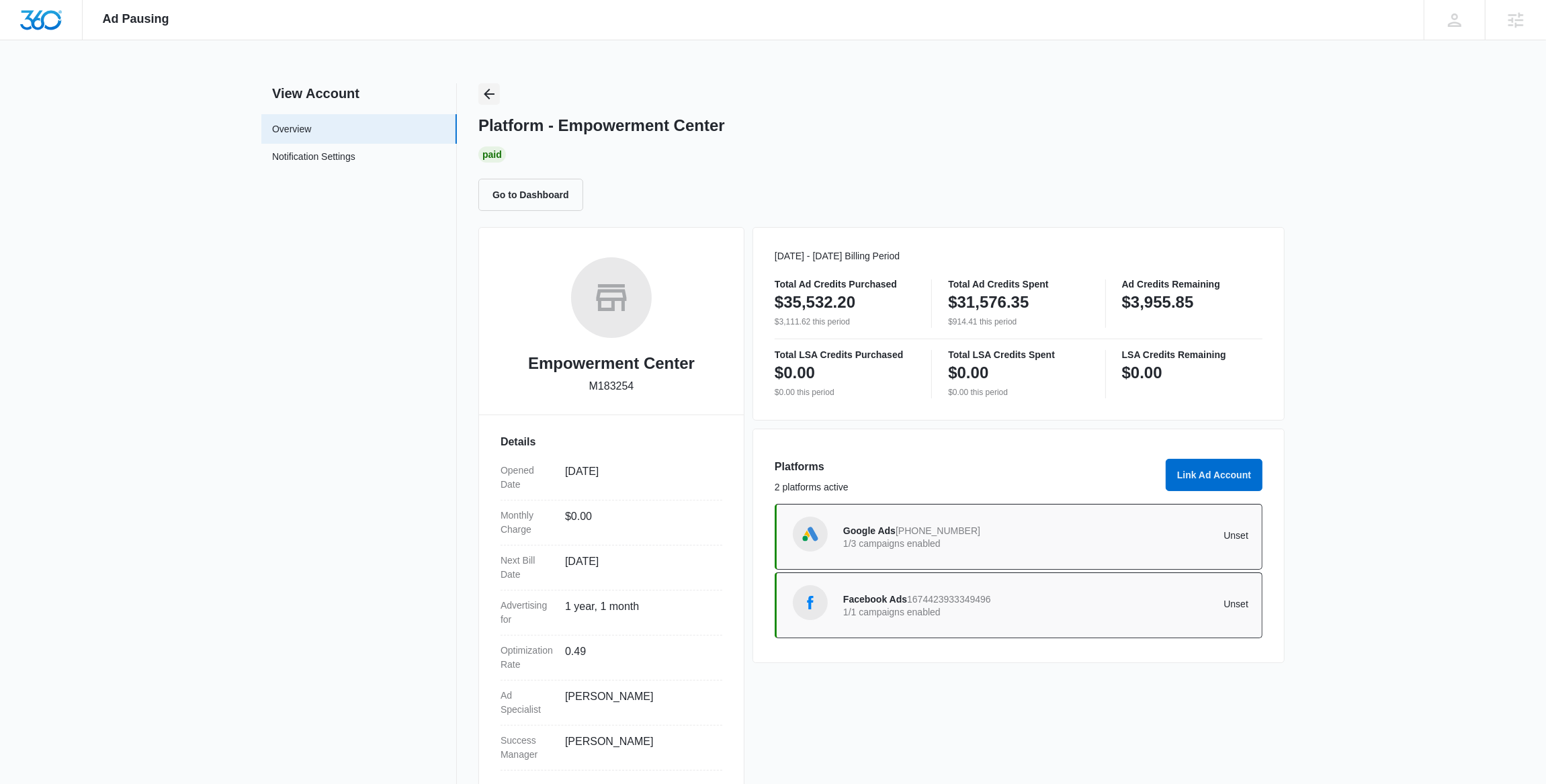
click at [487, 90] on icon "Back" at bounding box center [489, 94] width 16 height 16
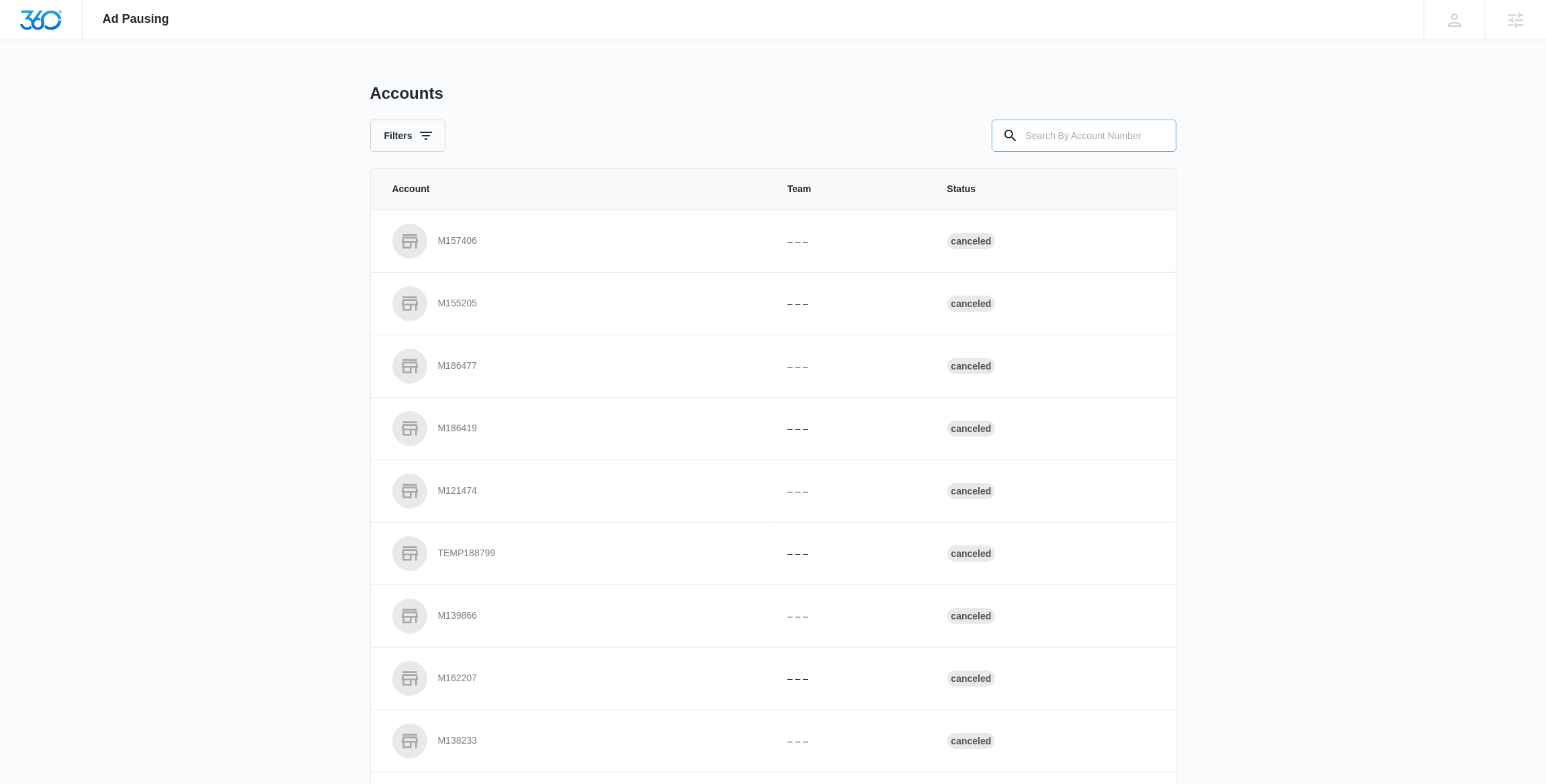
click at [1086, 131] on input "text" at bounding box center [1083, 135] width 185 height 32
paste input "M184159"
type input "M184159"
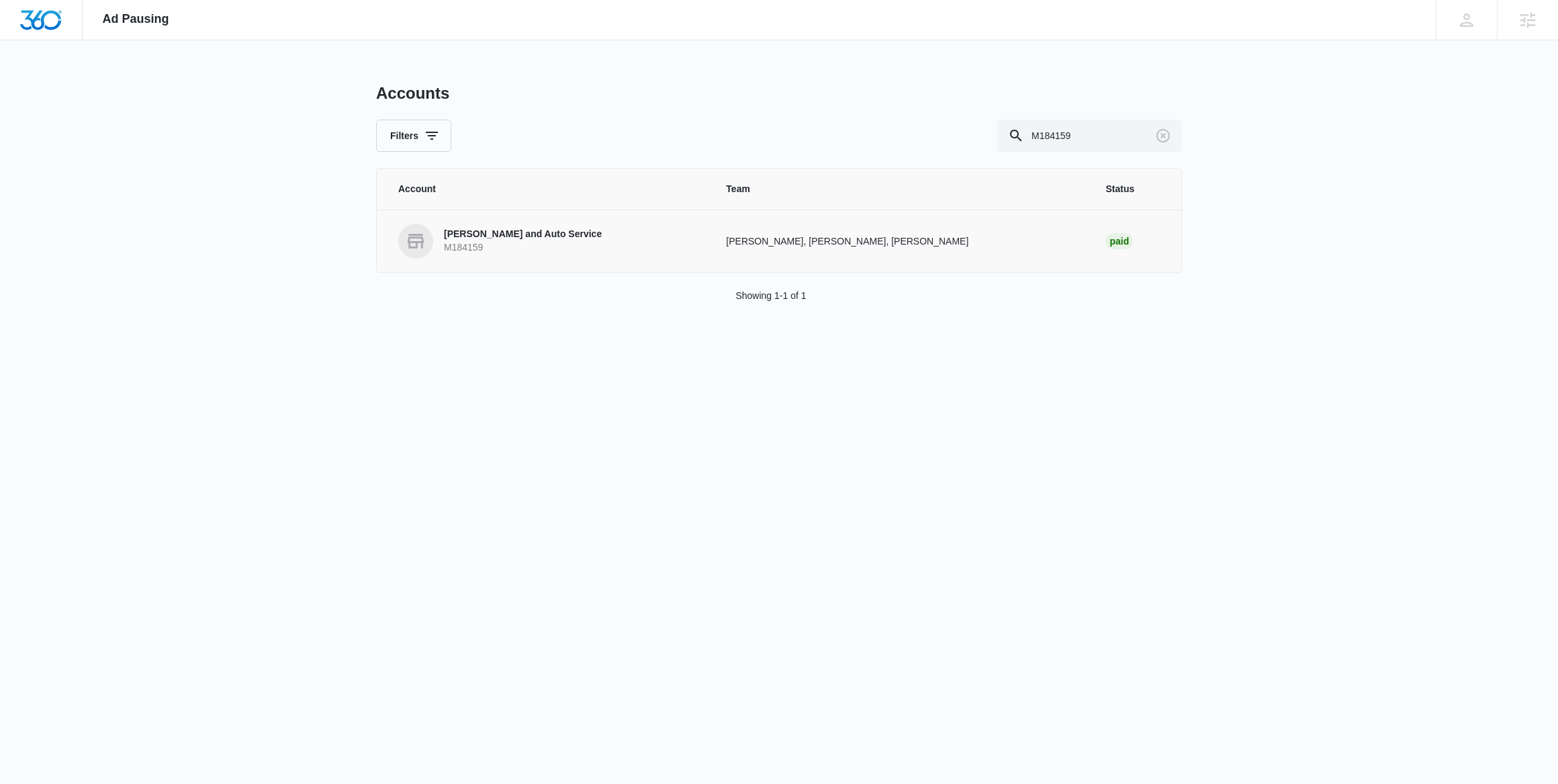
click at [472, 249] on p "M184159" at bounding box center [523, 247] width 158 height 14
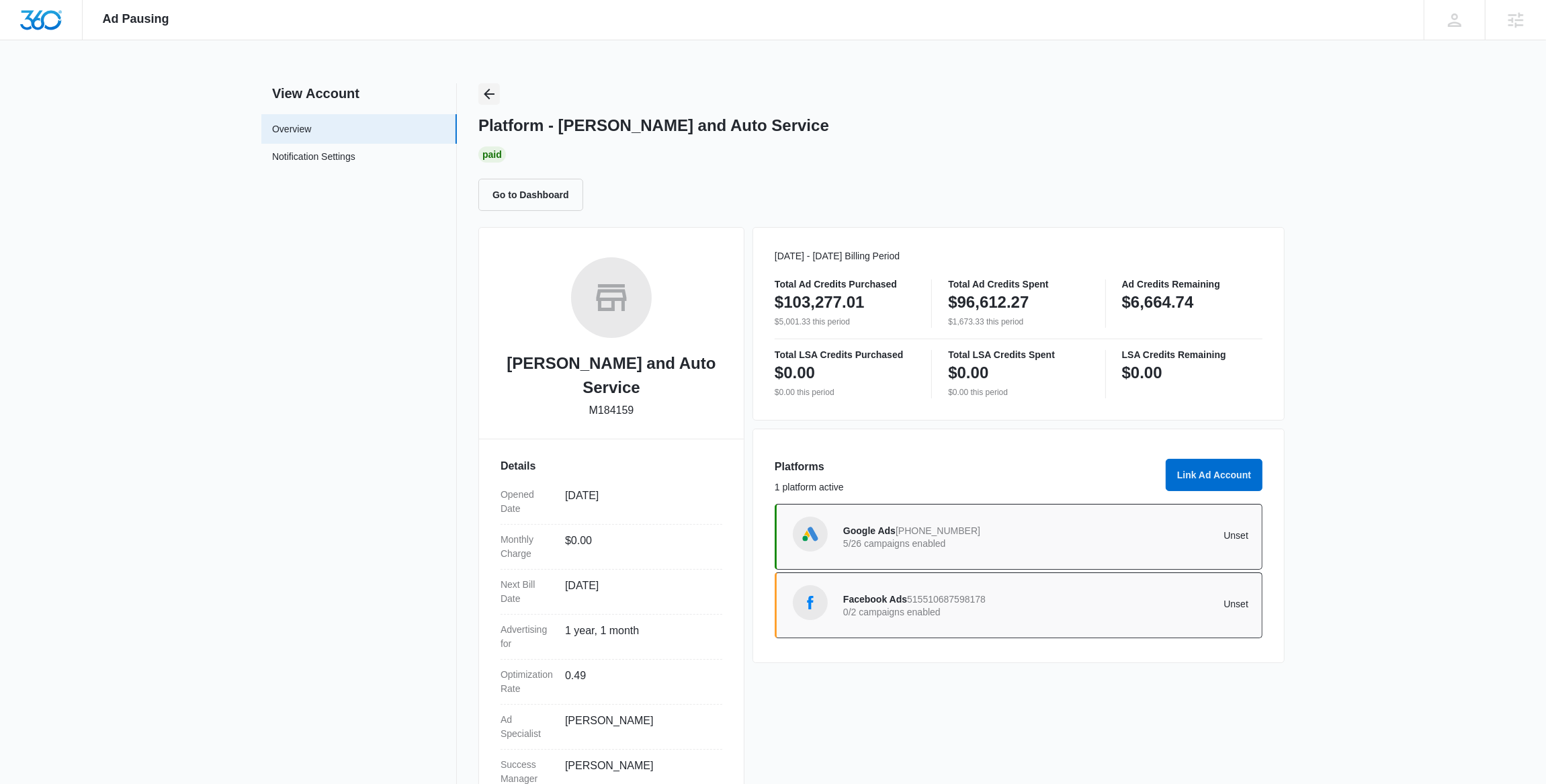
click at [487, 90] on icon "Back" at bounding box center [489, 94] width 16 height 16
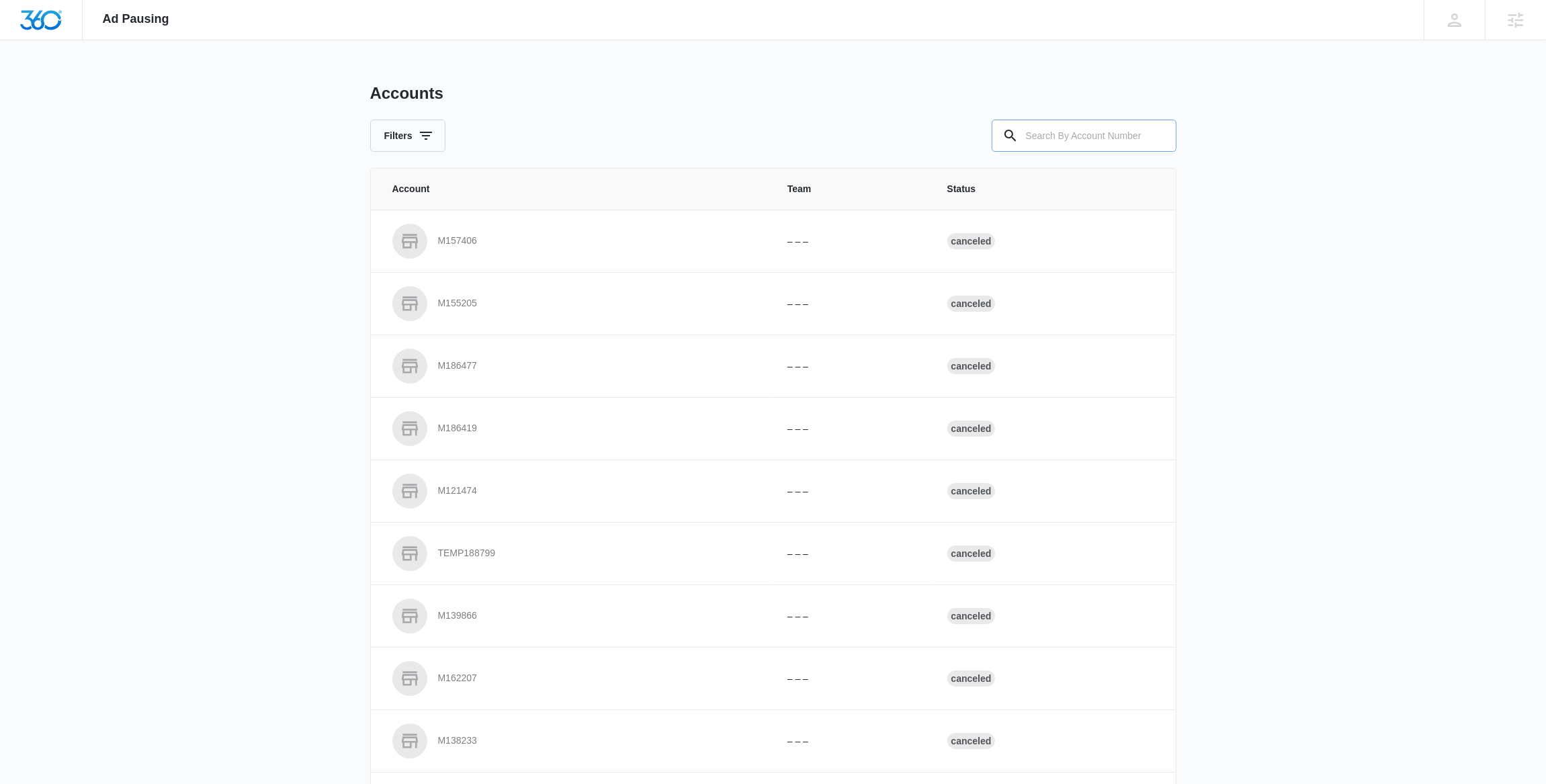
click at [1061, 137] on input "text" at bounding box center [1083, 135] width 185 height 32
paste input "M308818"
type input "M308818"
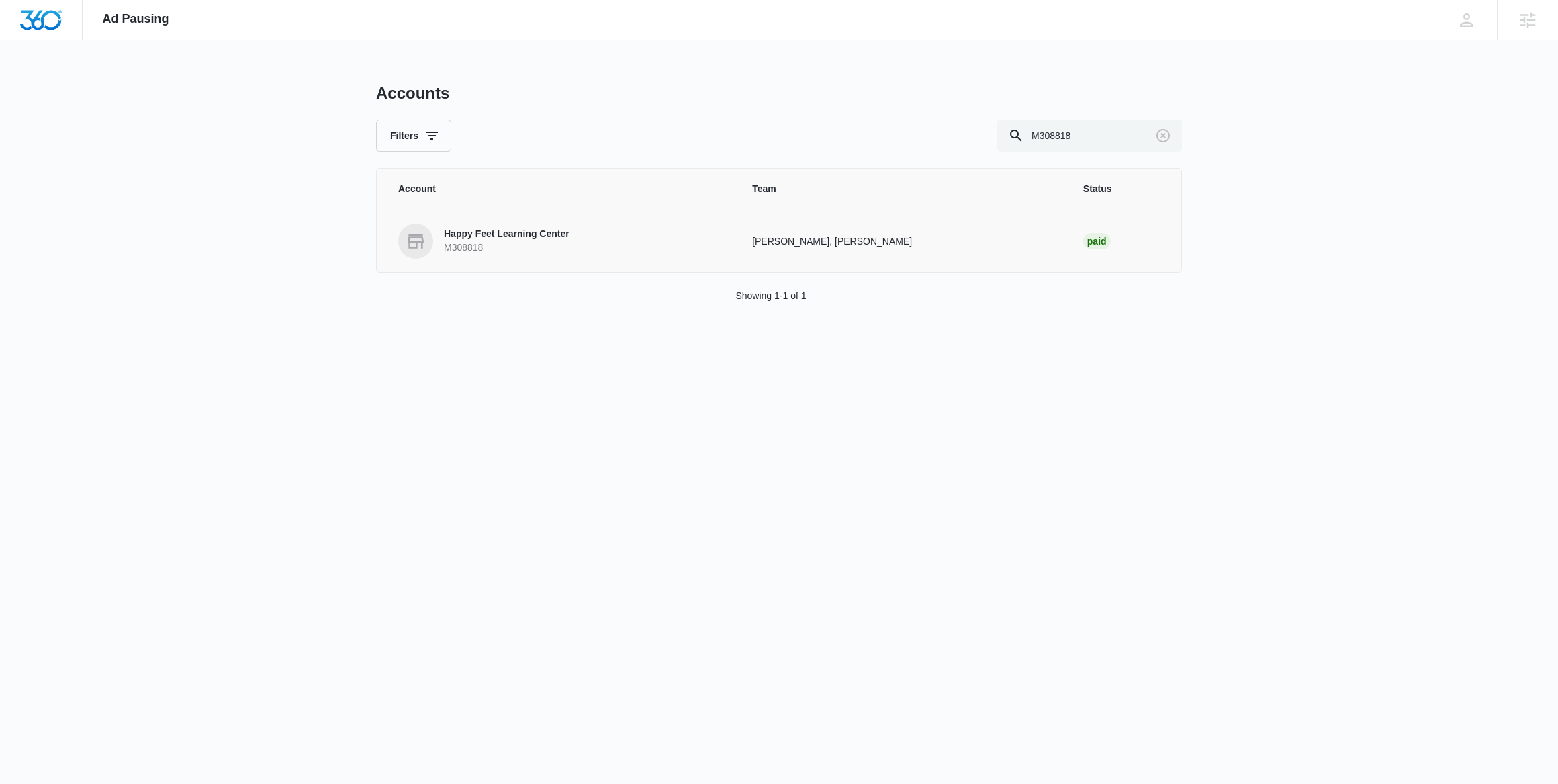
click at [492, 234] on p "Happy Feet Learning Center" at bounding box center [507, 234] width 126 height 14
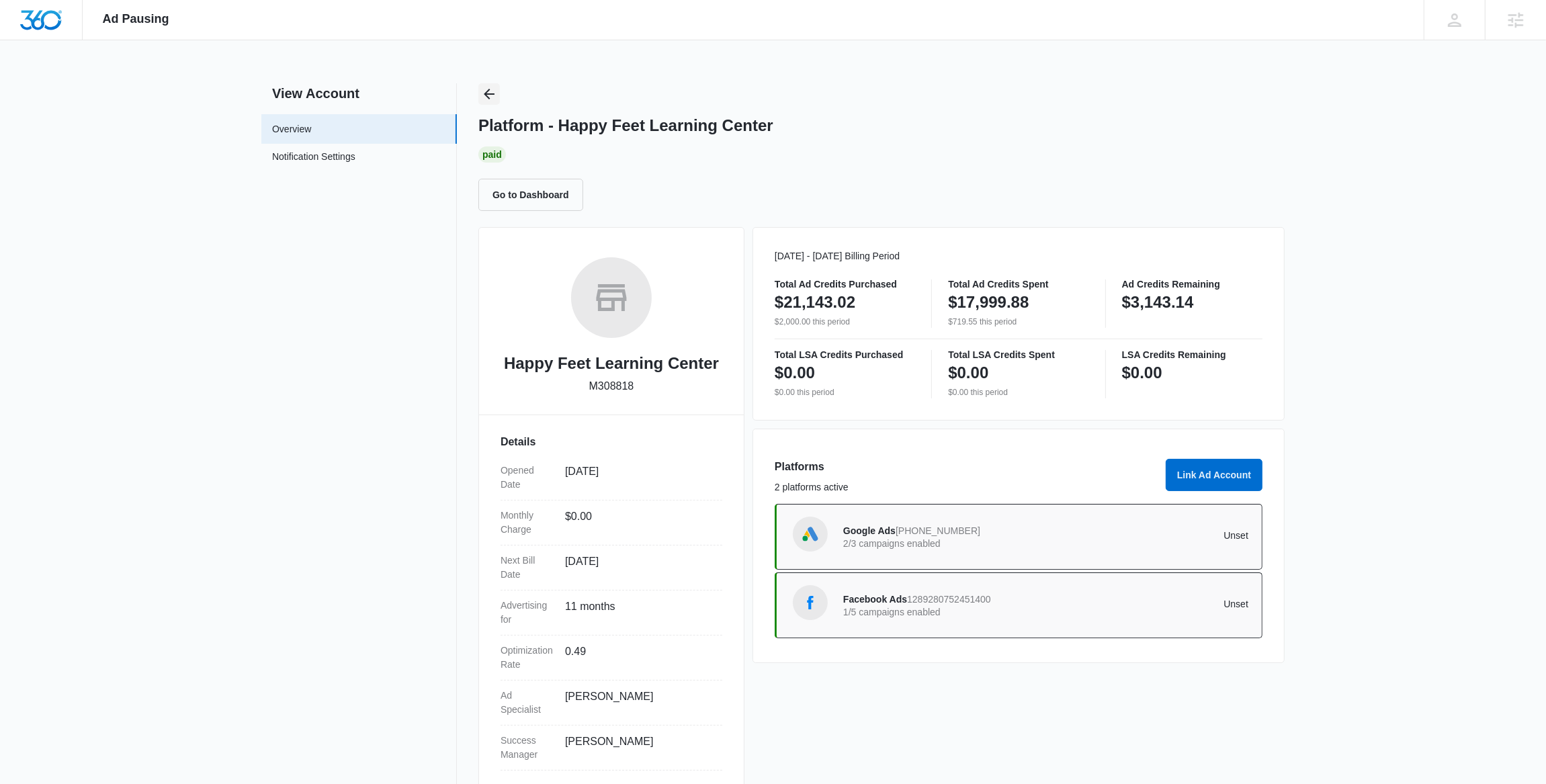
click at [485, 99] on icon "Back" at bounding box center [489, 94] width 16 height 16
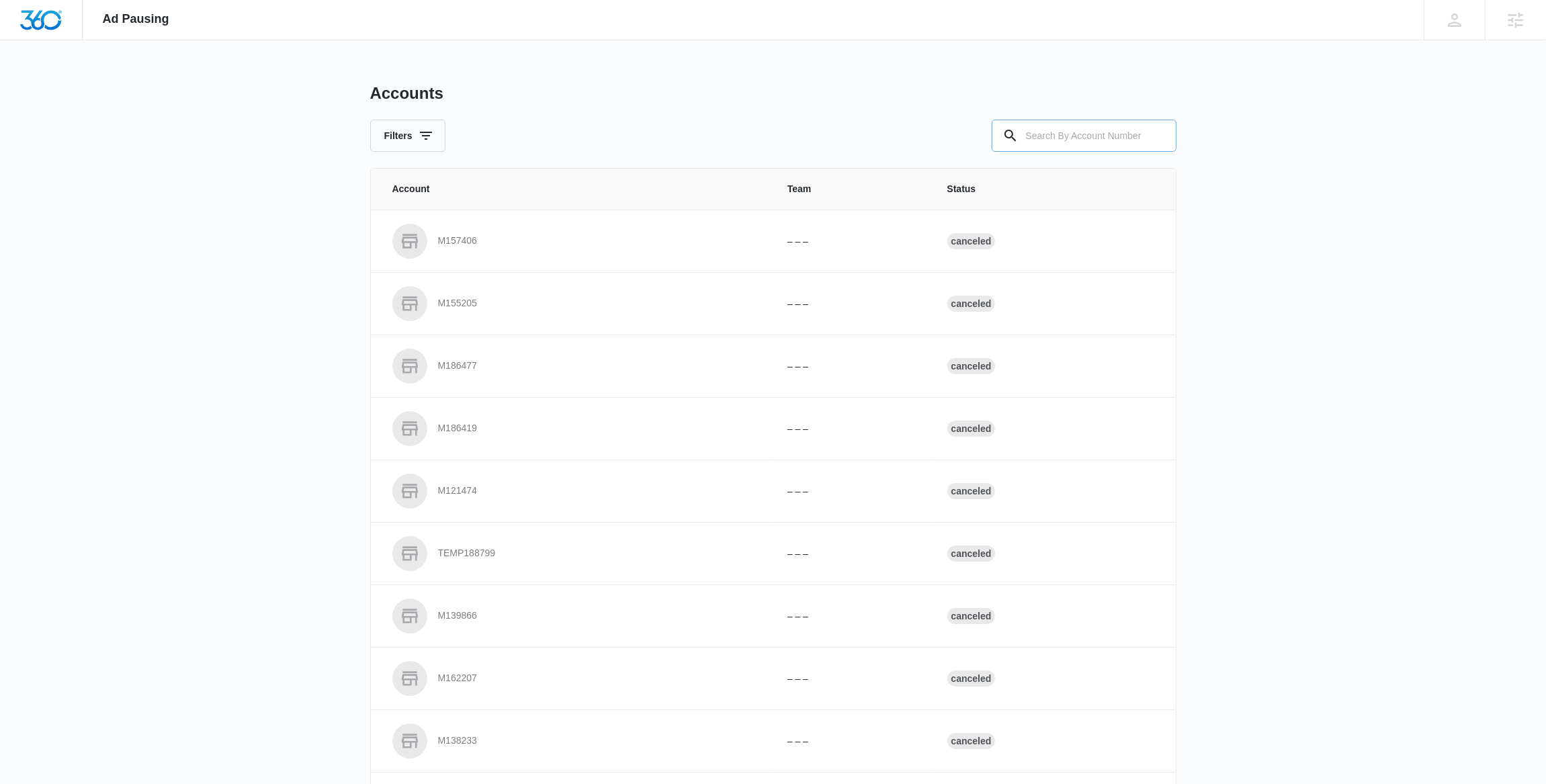
click at [1070, 136] on input "text" at bounding box center [1083, 135] width 185 height 32
paste input "M329947"
type input "M329947"
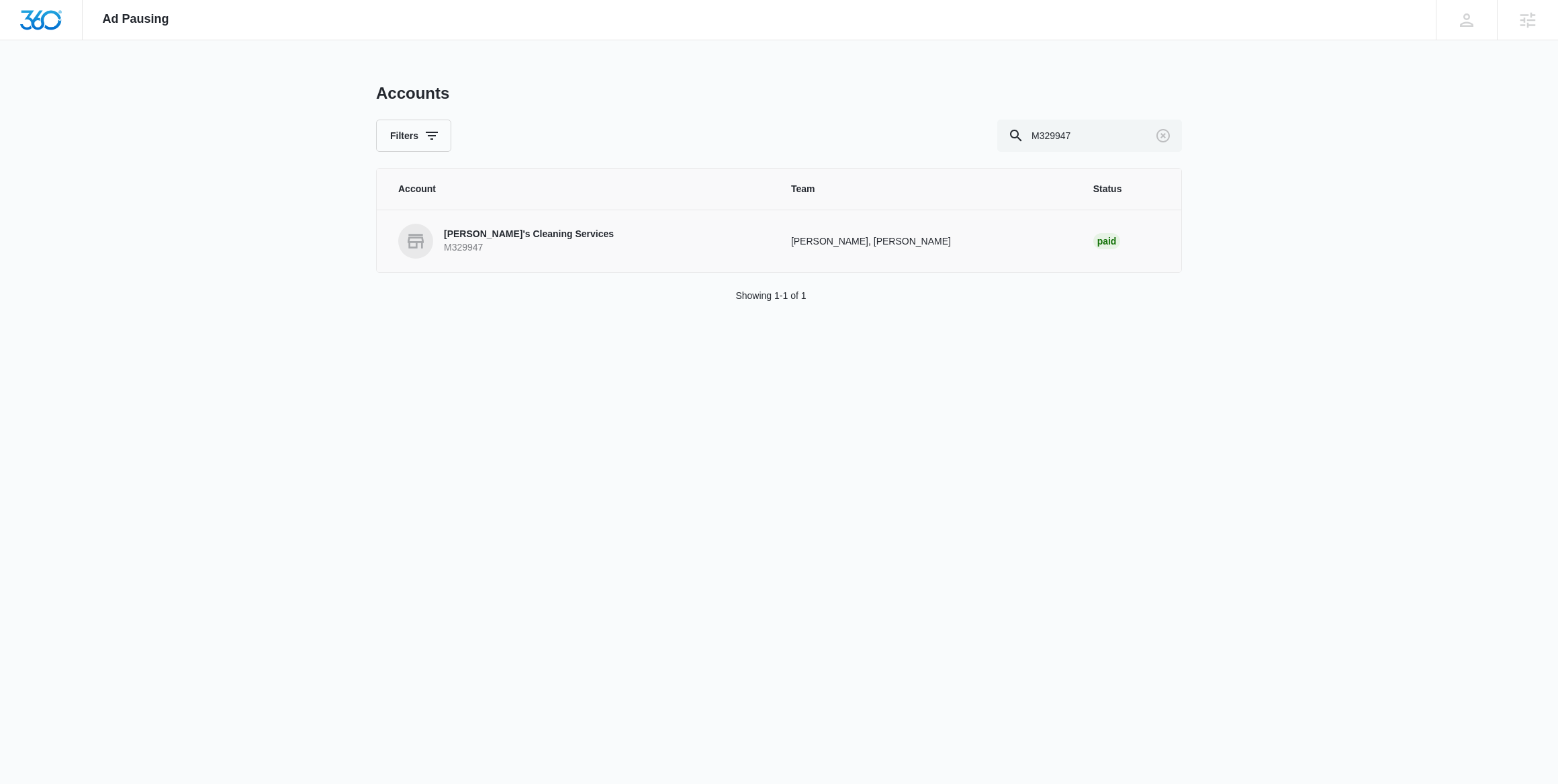
click at [457, 235] on p "Karol's Cleaning Services" at bounding box center [529, 234] width 170 height 14
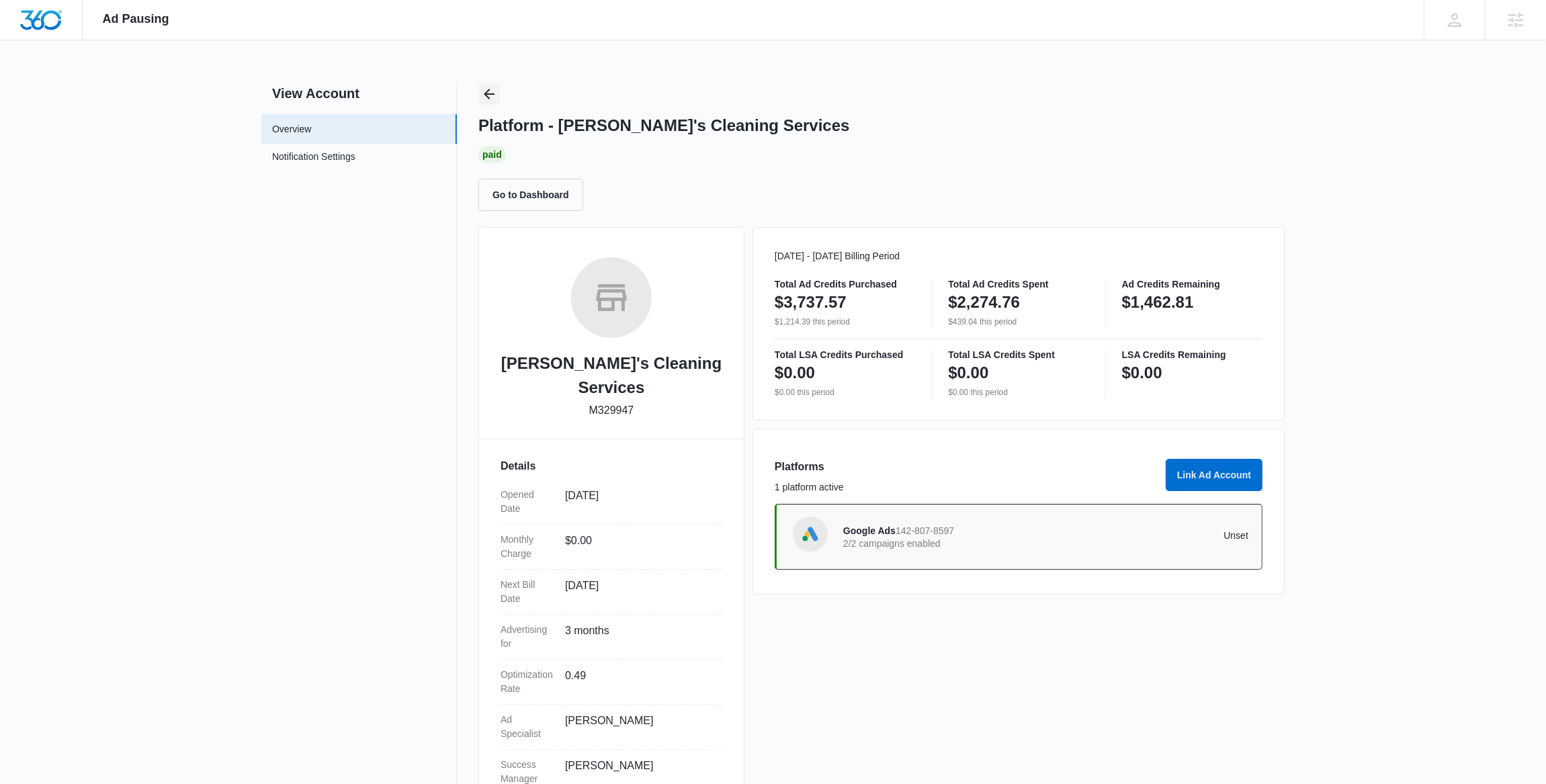
click at [495, 97] on icon "Back" at bounding box center [489, 94] width 16 height 16
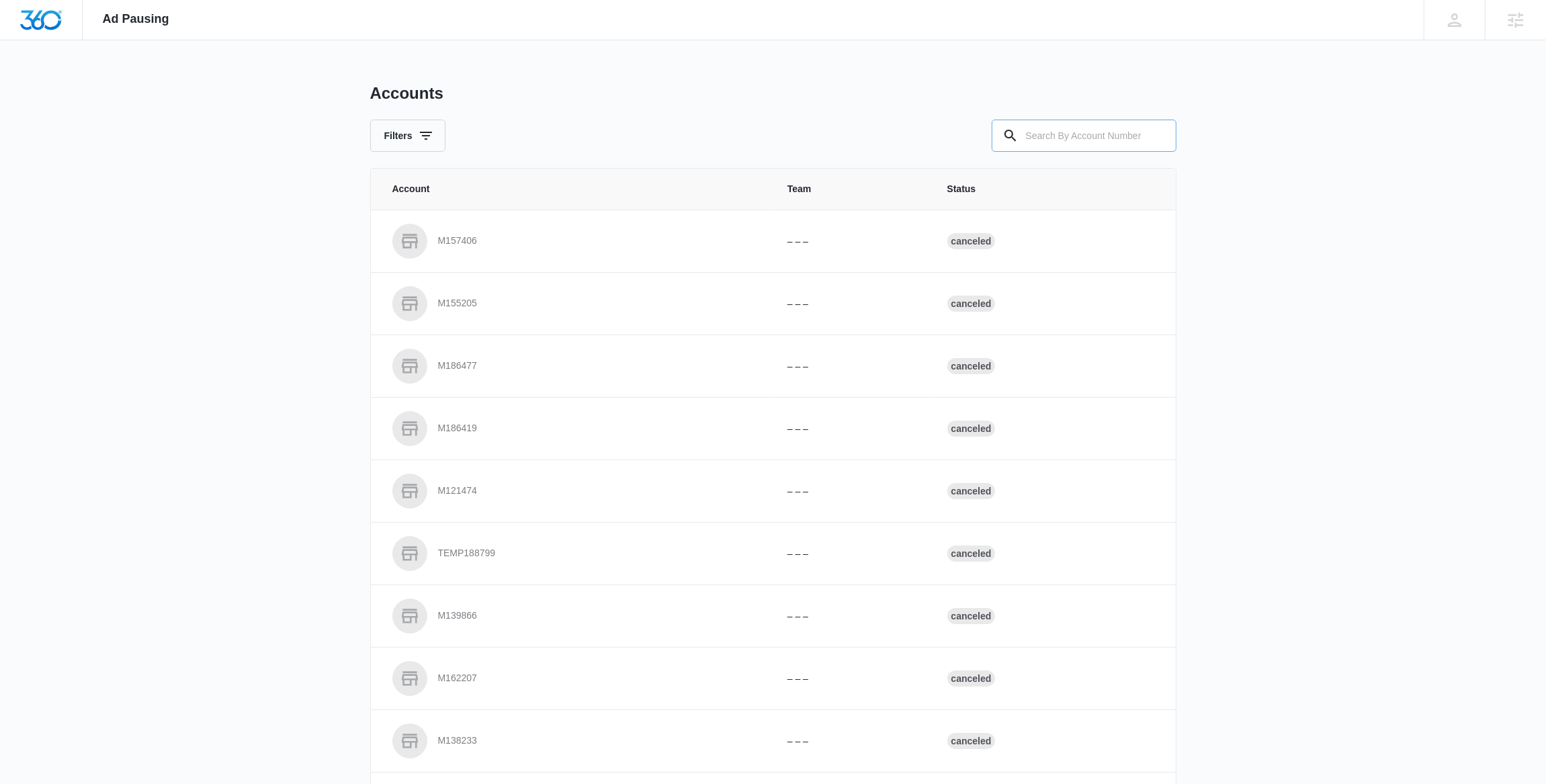
click at [1082, 136] on input "text" at bounding box center [1083, 135] width 185 height 32
paste input "M30540"
type input "M30540"
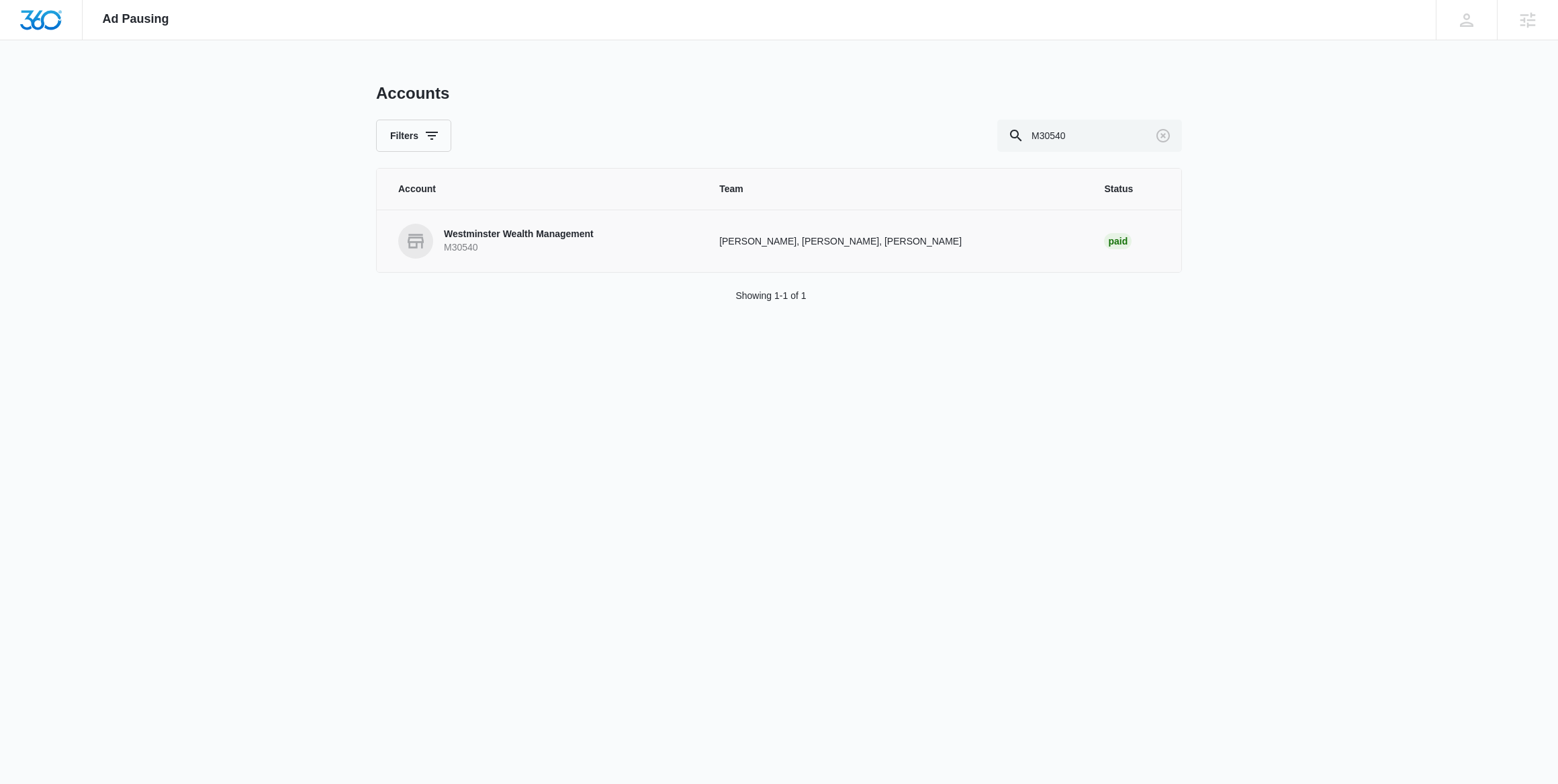
click at [537, 246] on p "M30540" at bounding box center [519, 247] width 150 height 14
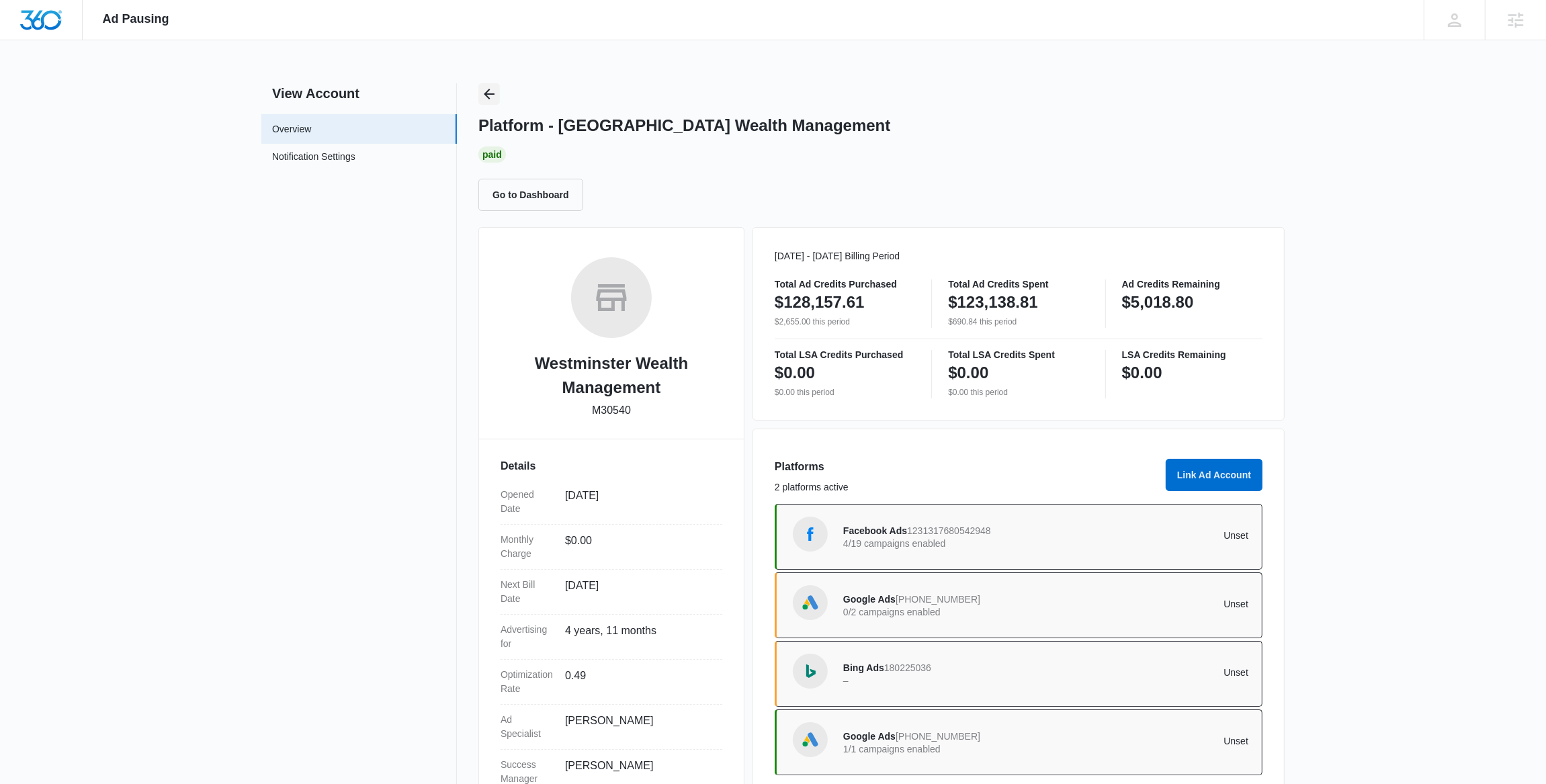
click at [487, 90] on icon "Back" at bounding box center [488, 94] width 10 height 10
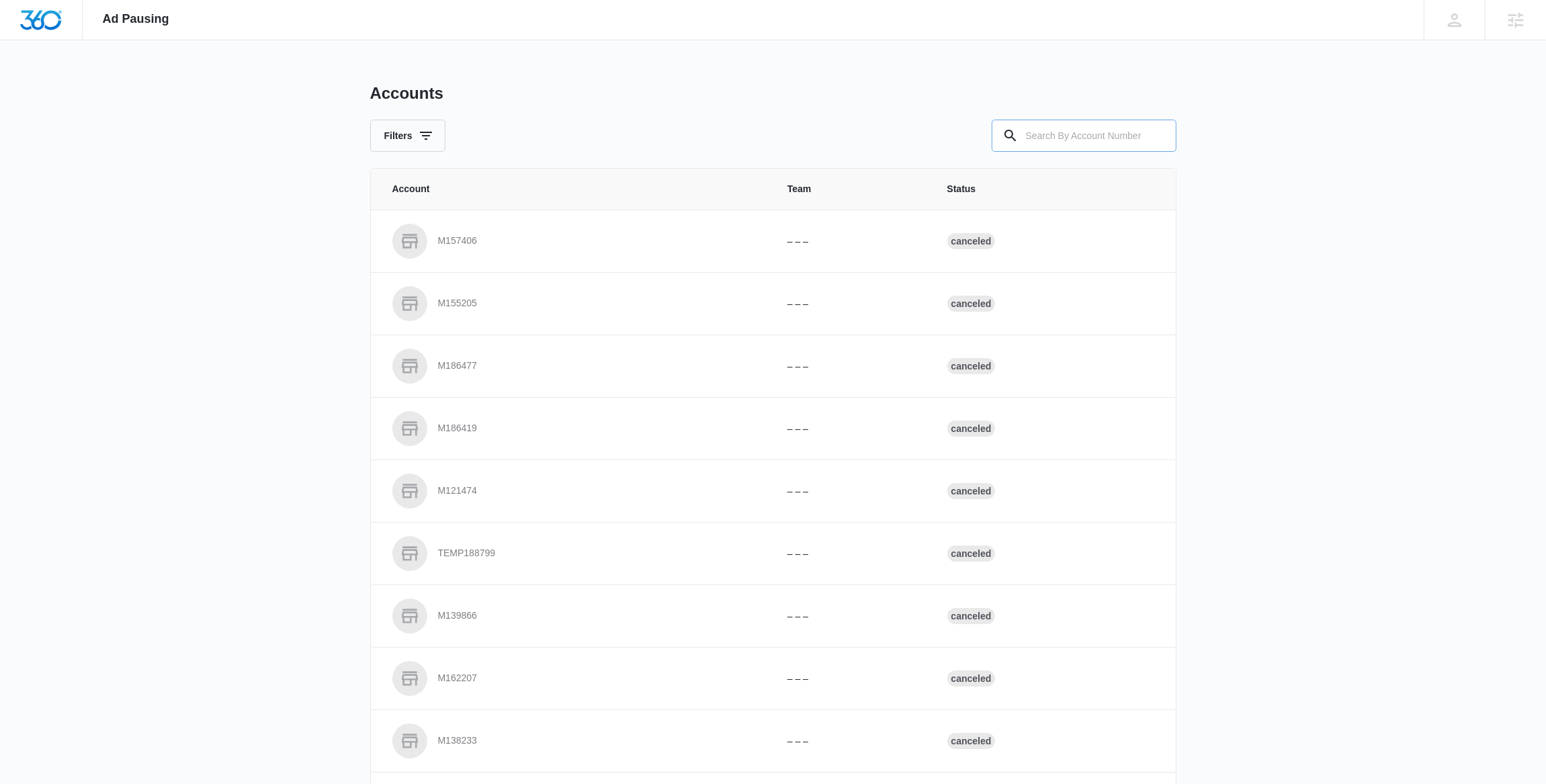
click at [1045, 134] on input "text" at bounding box center [1083, 135] width 185 height 32
paste input "M23371"
type input "M23371"
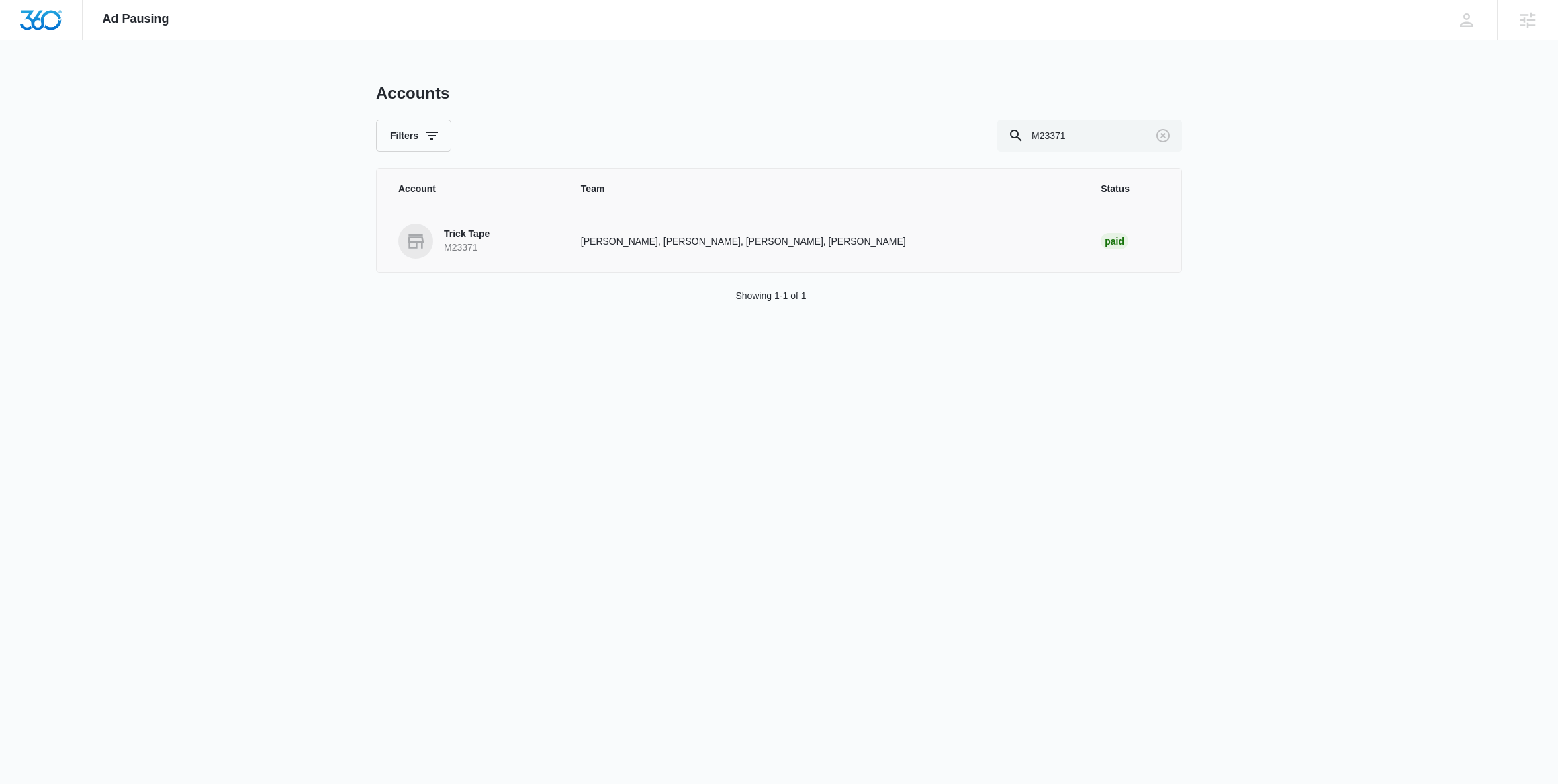
click at [690, 234] on p "Kyle Davis, kyl Davis, Andrew Gilbert, Sam Coduto" at bounding box center [824, 242] width 487 height 14
click at [523, 243] on link "Trick Tape M23371" at bounding box center [474, 242] width 150 height 35
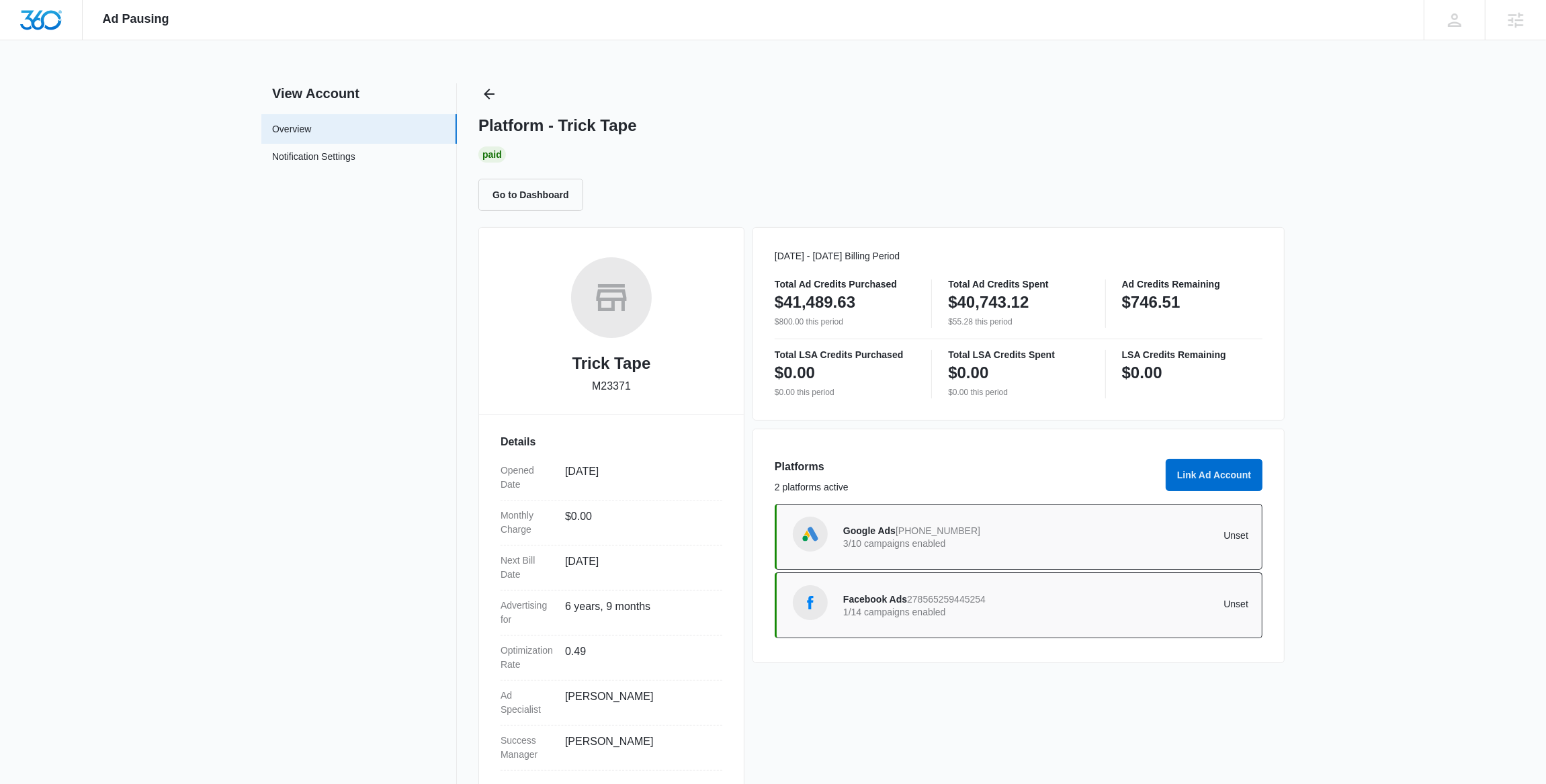
click at [495, 81] on div "Ad Pausing Apps Reputation Websites Forms CRM Email Social Content Ads Intellig…" at bounding box center [773, 392] width 1546 height 784
click at [483, 104] on button "Back" at bounding box center [489, 94] width 22 height 22
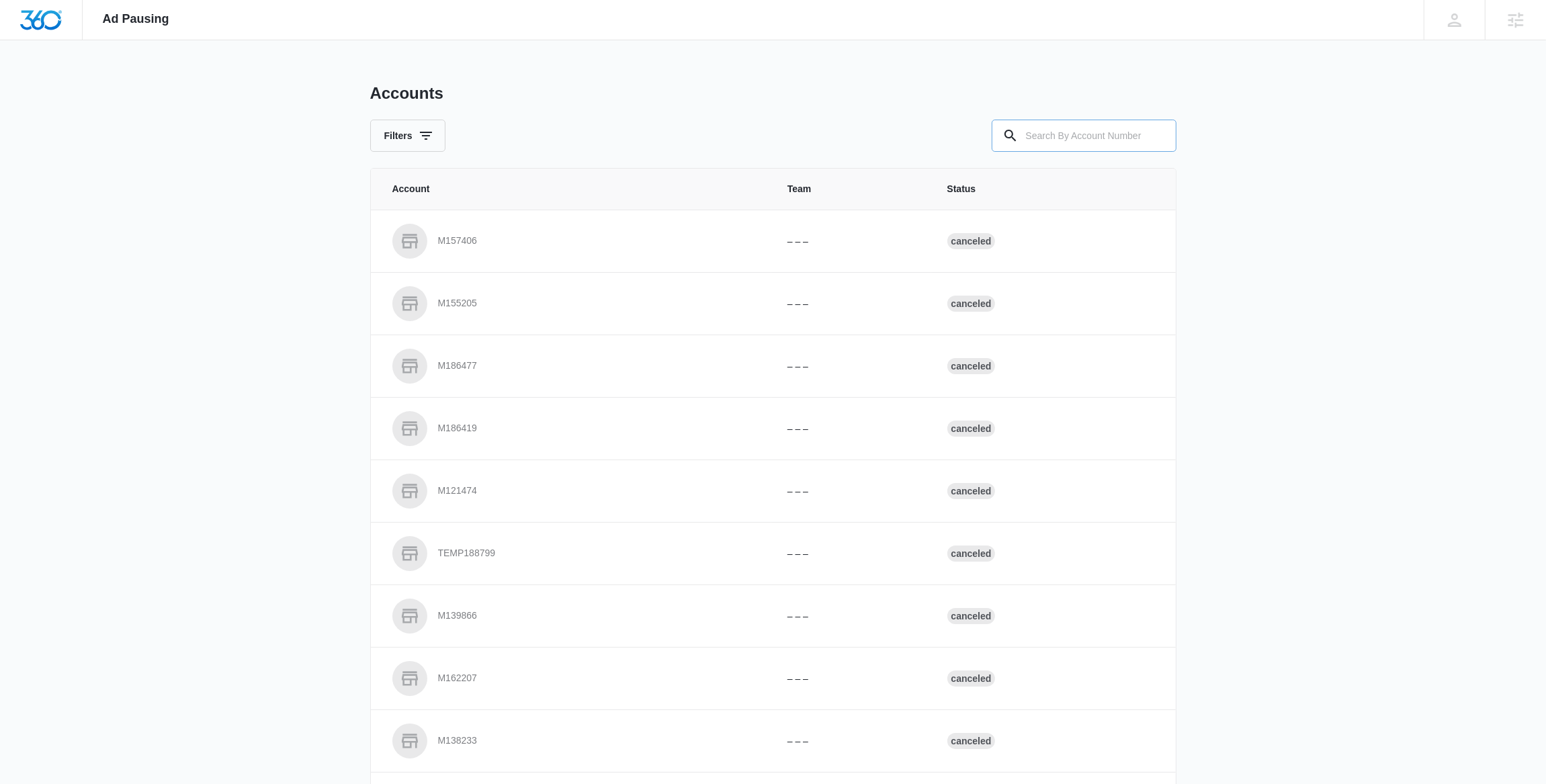
click at [1099, 136] on input "text" at bounding box center [1083, 135] width 185 height 32
paste input "M329685"
type input "M329685"
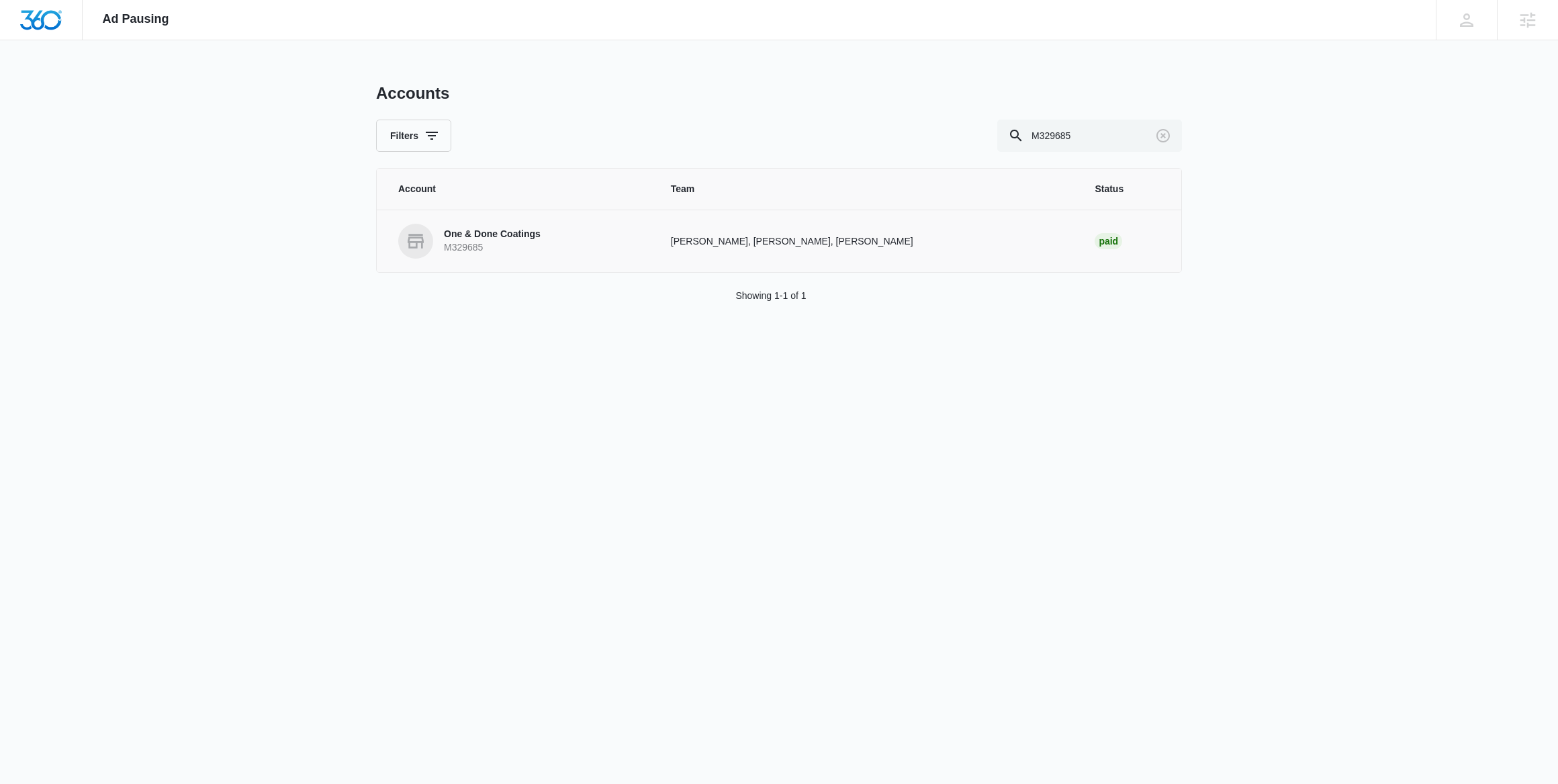
click at [458, 241] on p "M329685" at bounding box center [492, 247] width 97 height 14
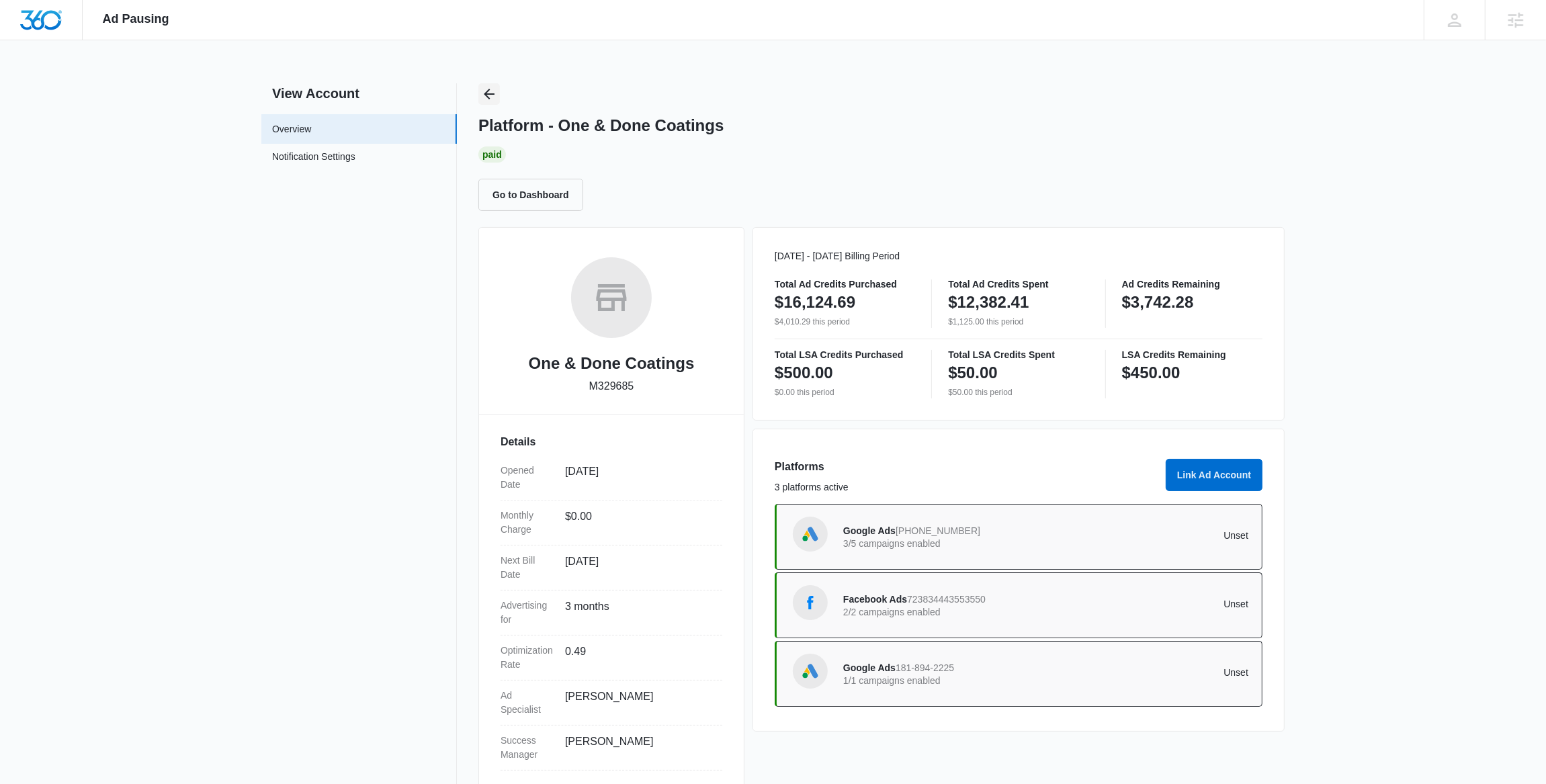
click at [481, 102] on icon "Back" at bounding box center [489, 94] width 16 height 16
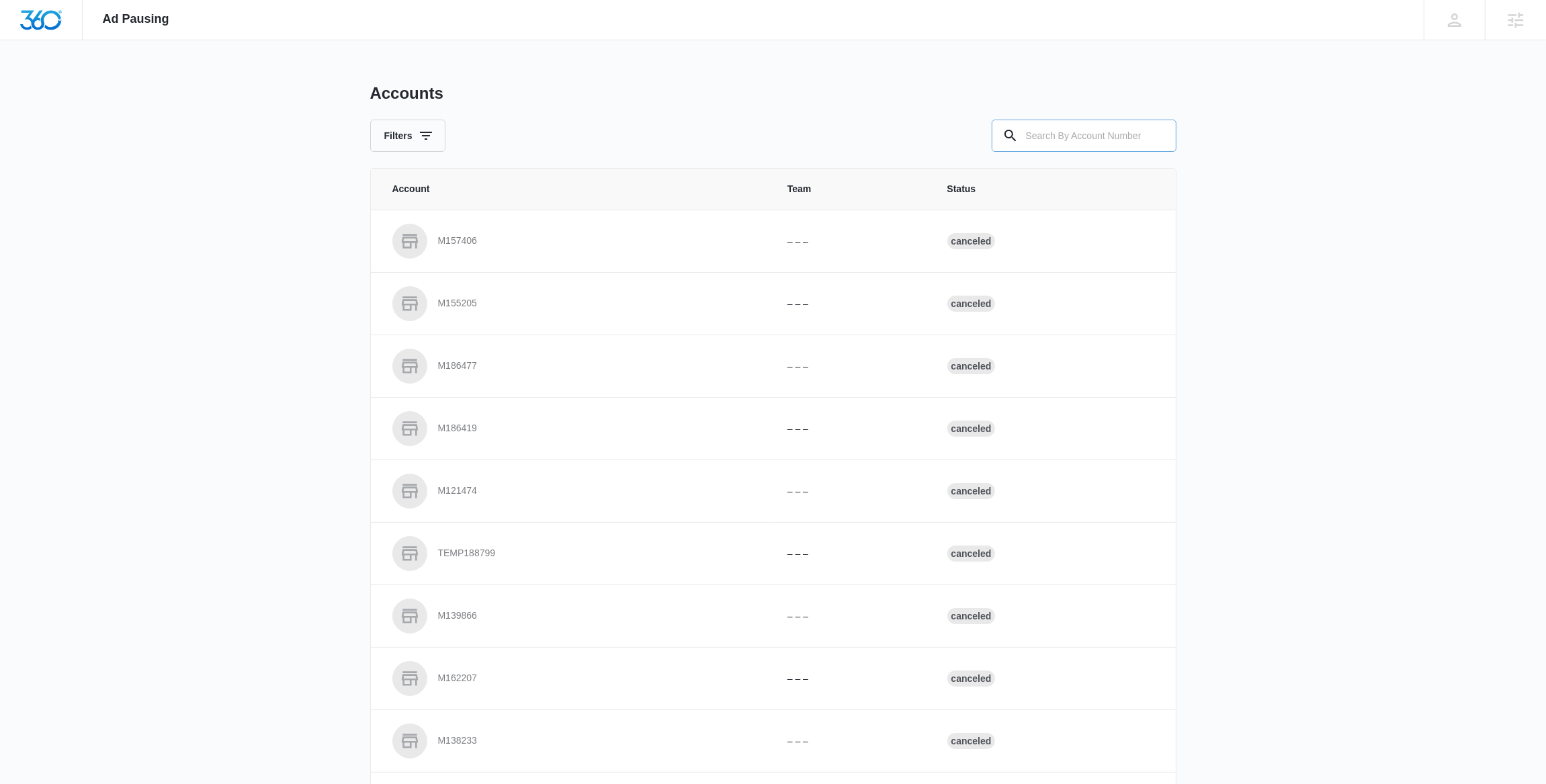
click at [1090, 138] on input "text" at bounding box center [1083, 135] width 185 height 32
paste input "M33675"
type input "M33675"
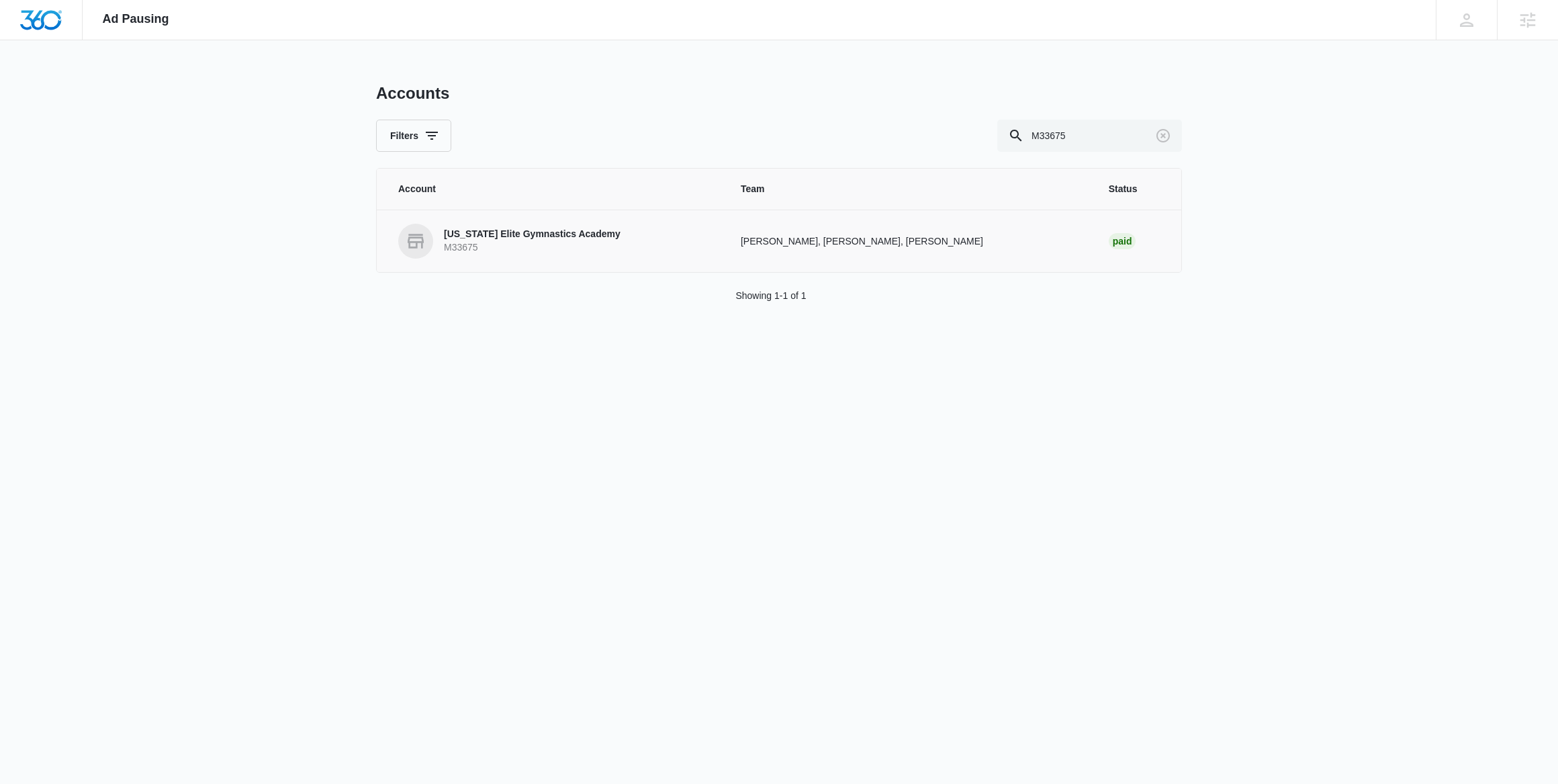
click at [513, 253] on p "M33675" at bounding box center [532, 247] width 177 height 14
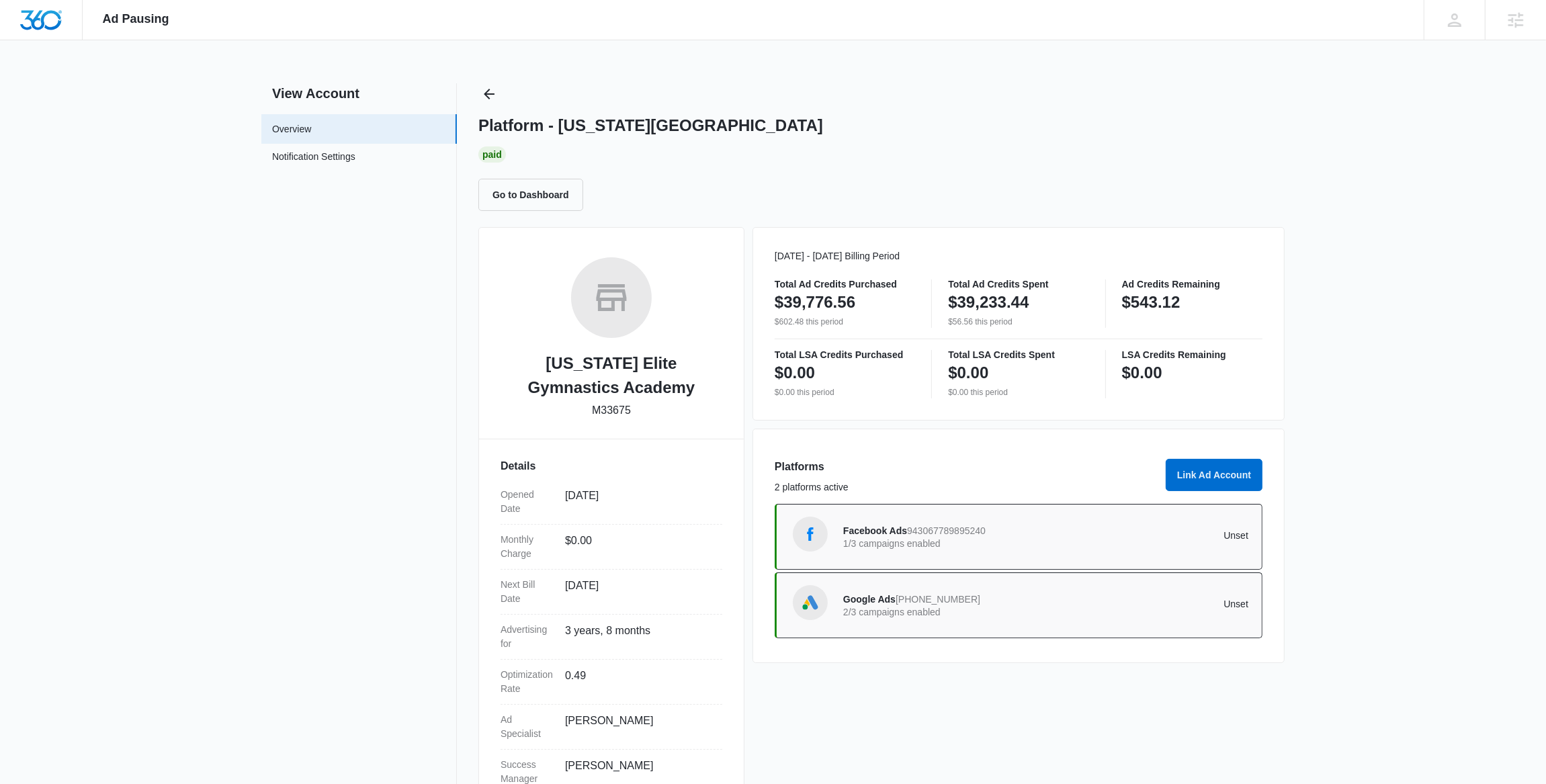
click at [500, 95] on div "Platform - Virginia Elite Gymnastics Academy Paid Go to Dashboard" at bounding box center [881, 146] width 806 height 127
click at [490, 98] on icon "Back" at bounding box center [489, 94] width 16 height 16
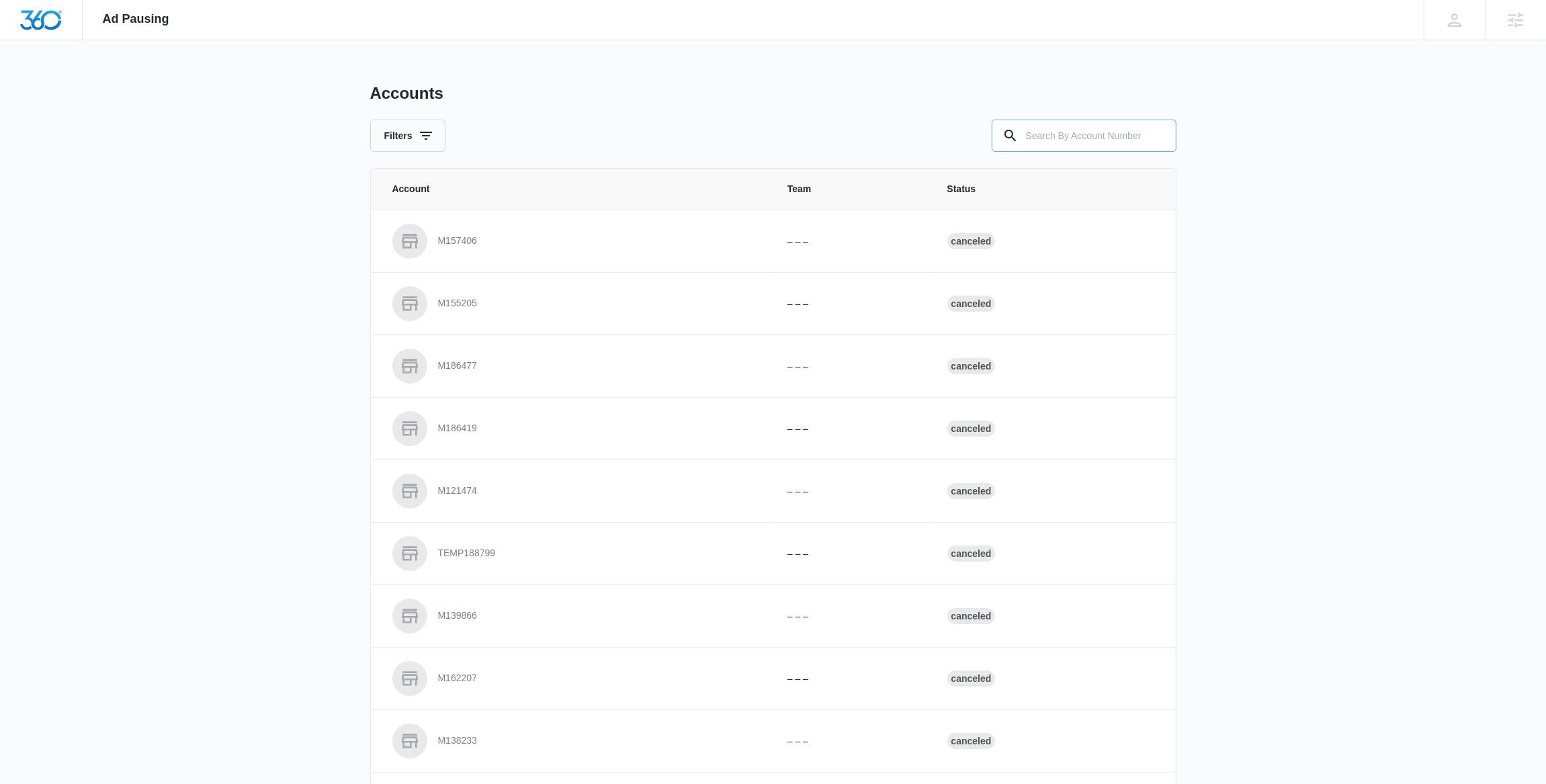
click at [1051, 140] on input "text" at bounding box center [1083, 135] width 185 height 32
paste input "M5158"
type input "M5158"
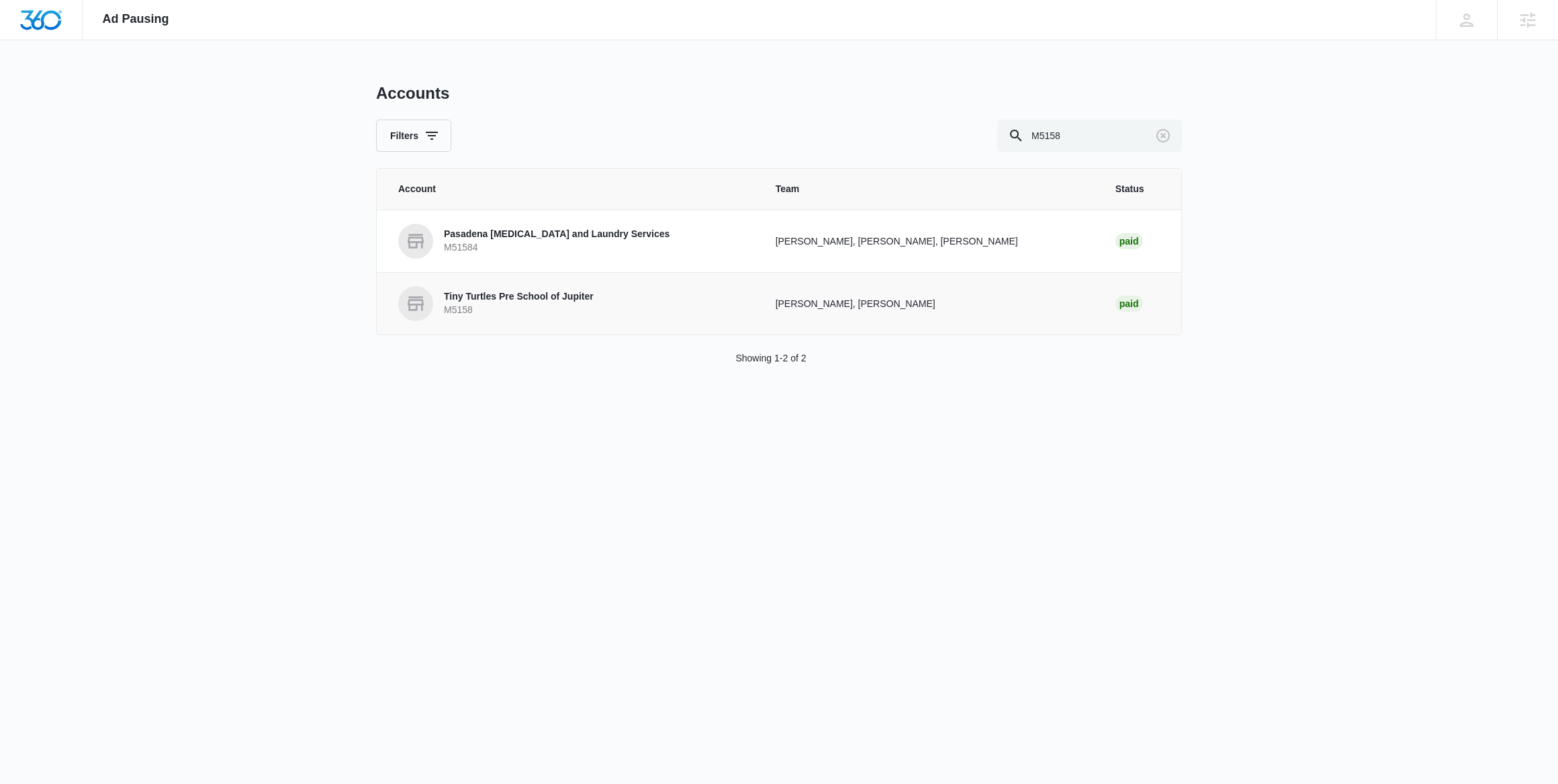
click at [489, 317] on link "Tiny Turtles Pre School of Jupiter M5158" at bounding box center [571, 304] width 345 height 35
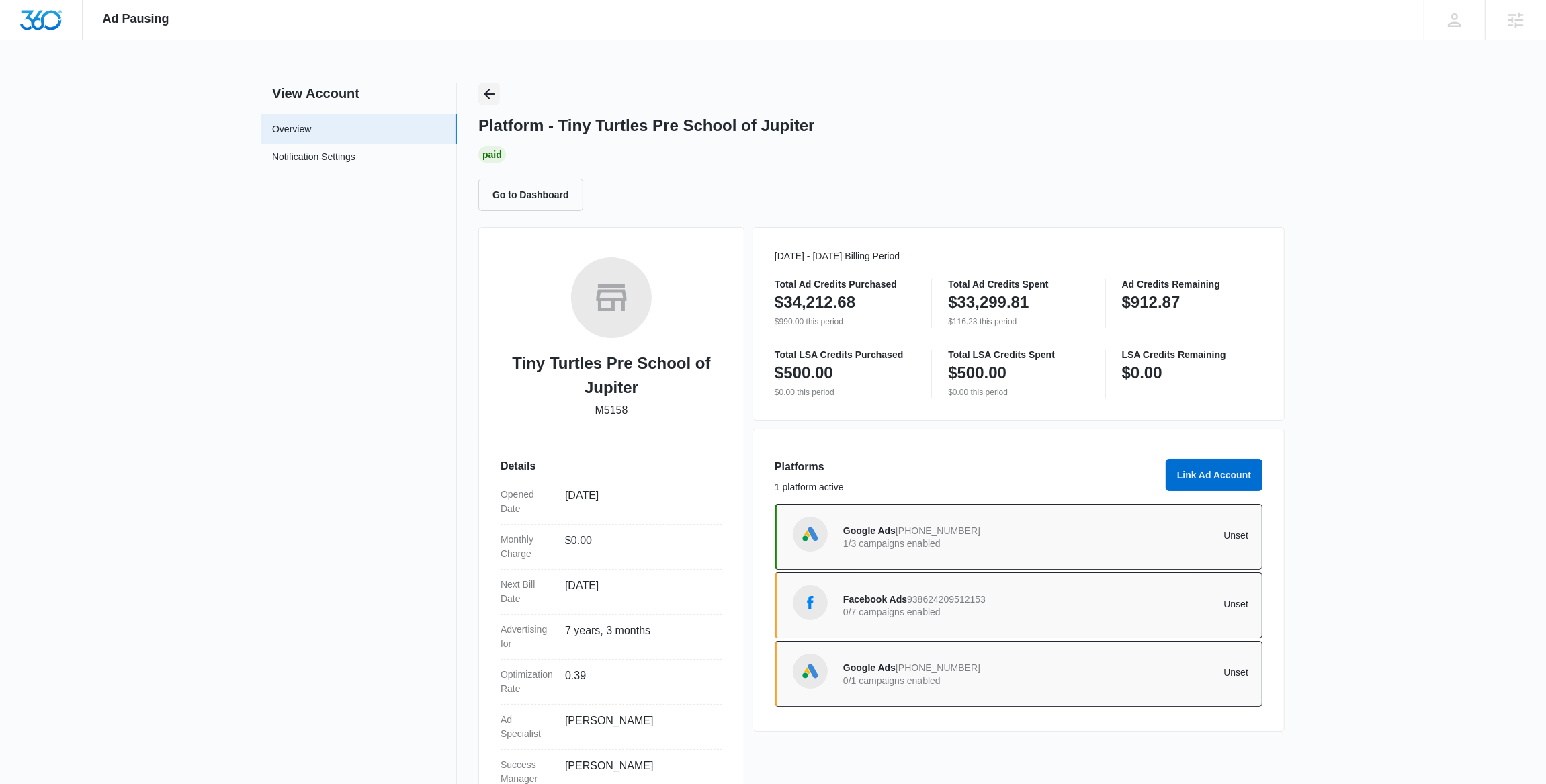
click at [488, 91] on icon "Back" at bounding box center [489, 94] width 16 height 16
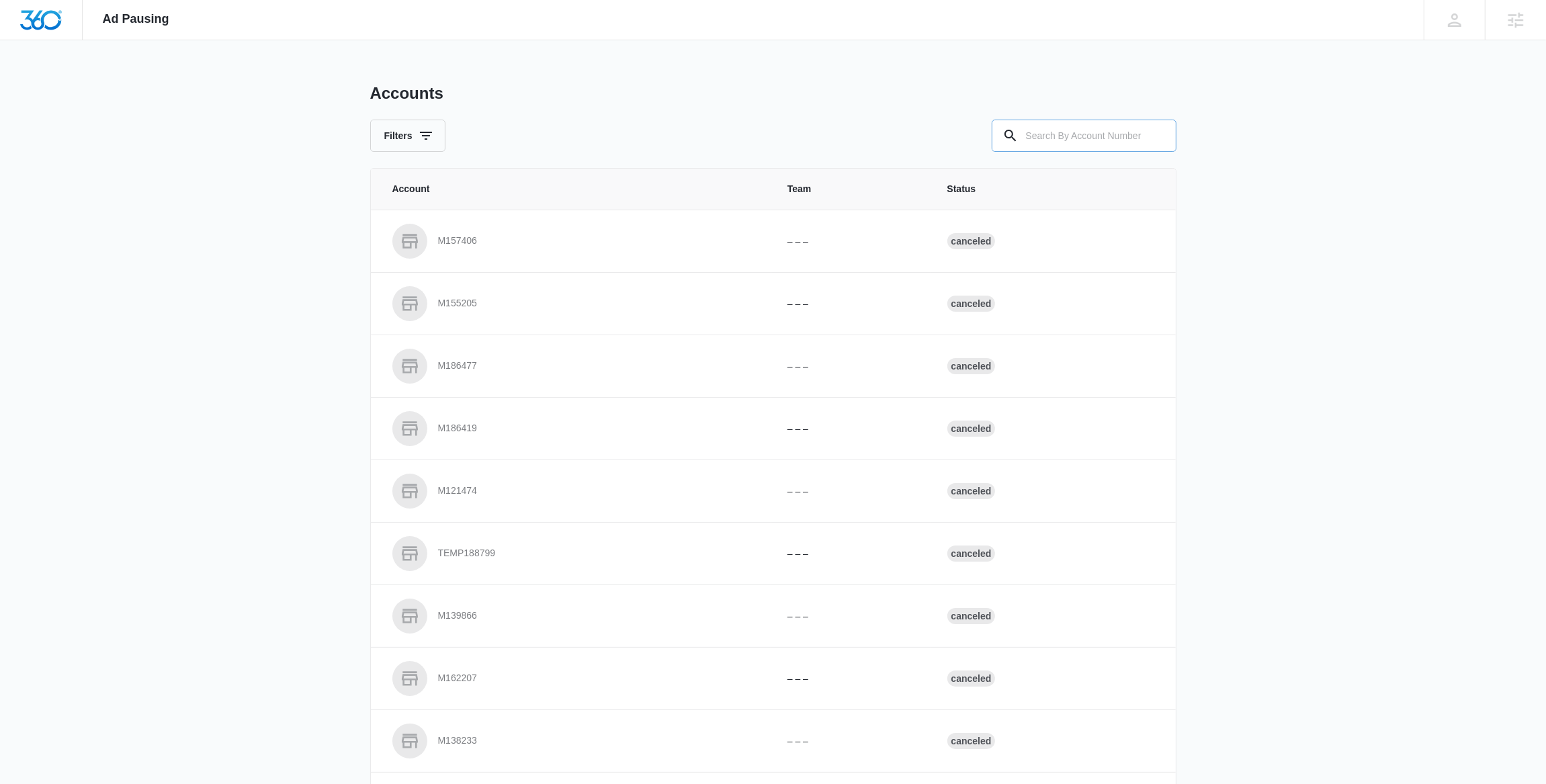
click at [1051, 134] on input "text" at bounding box center [1083, 135] width 185 height 32
paste input "M334229"
type input "M334229"
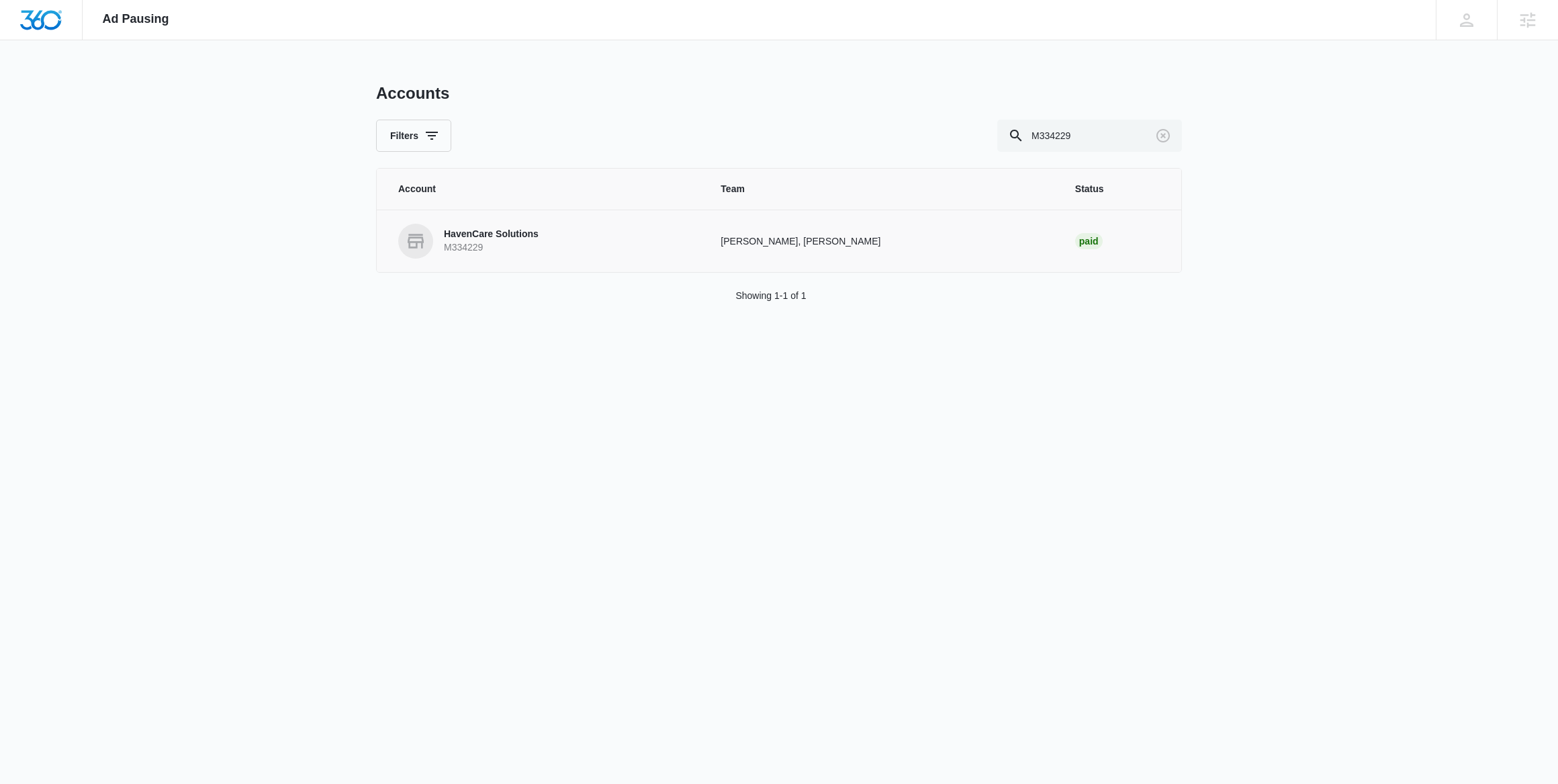
click at [458, 236] on p "HavenCare Solutions" at bounding box center [491, 234] width 94 height 14
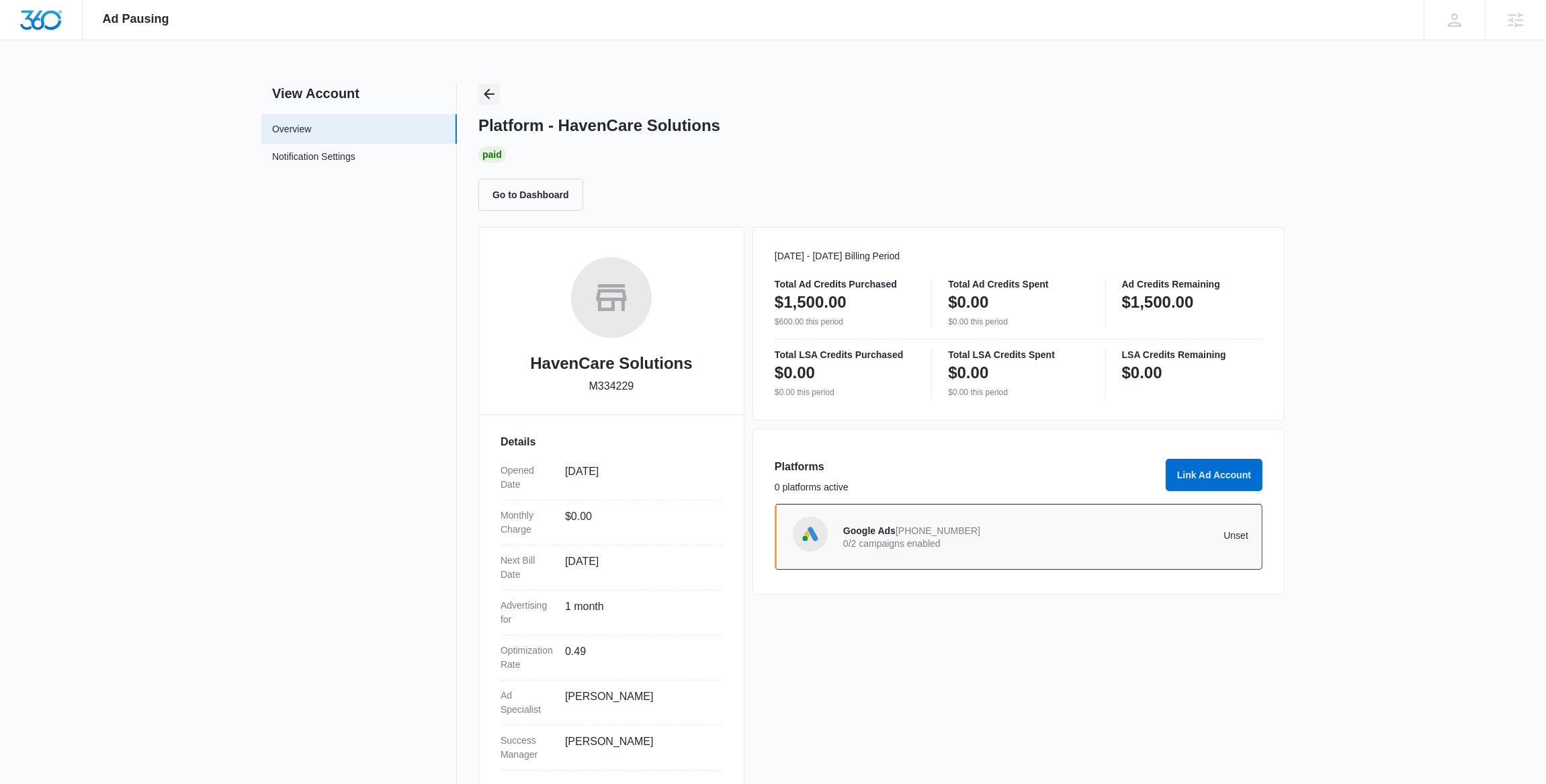
click at [491, 90] on icon "Back" at bounding box center [489, 94] width 16 height 16
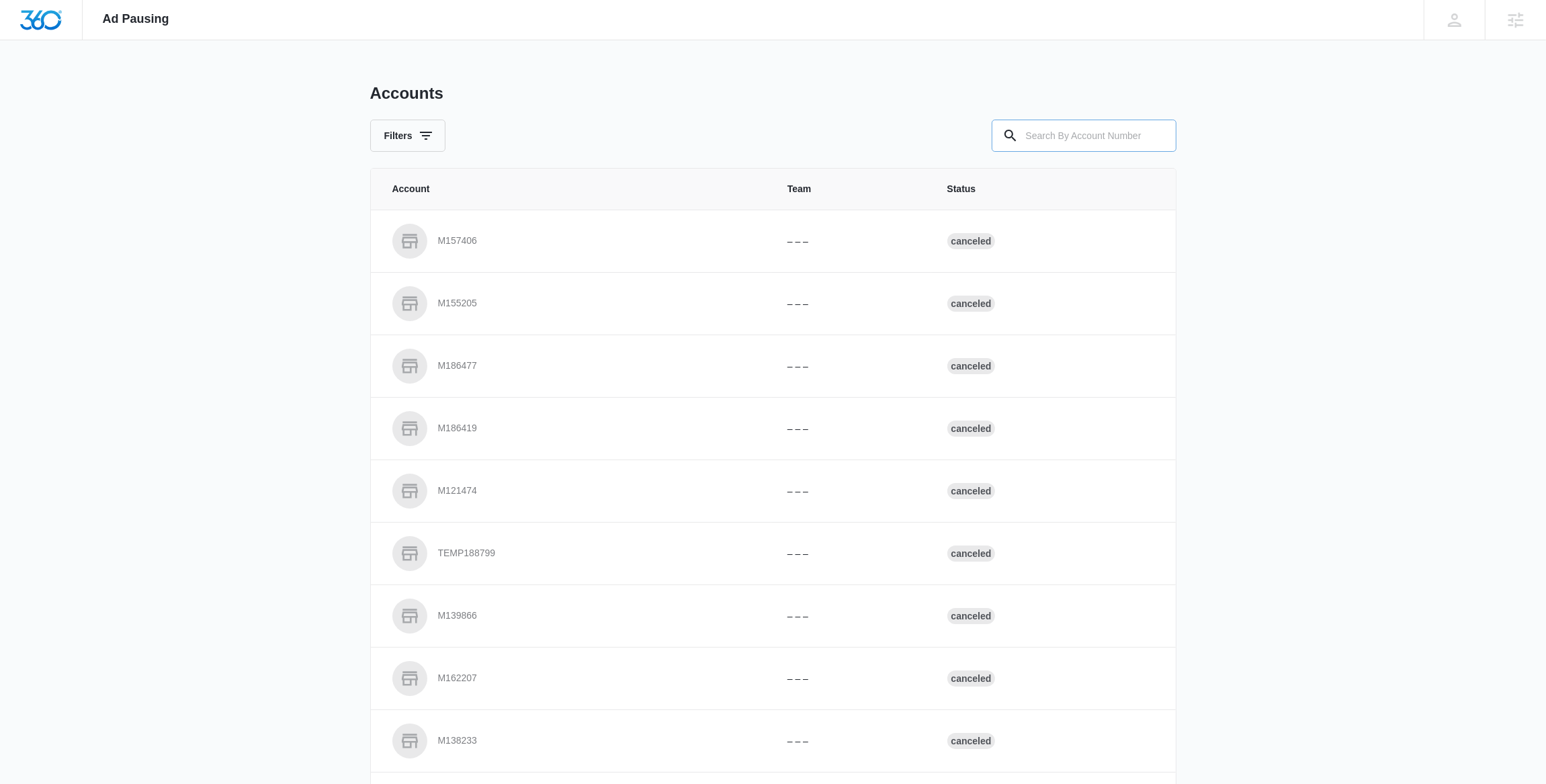
click at [1066, 139] on input "text" at bounding box center [1083, 135] width 185 height 32
paste input "M51182"
type input "M51182"
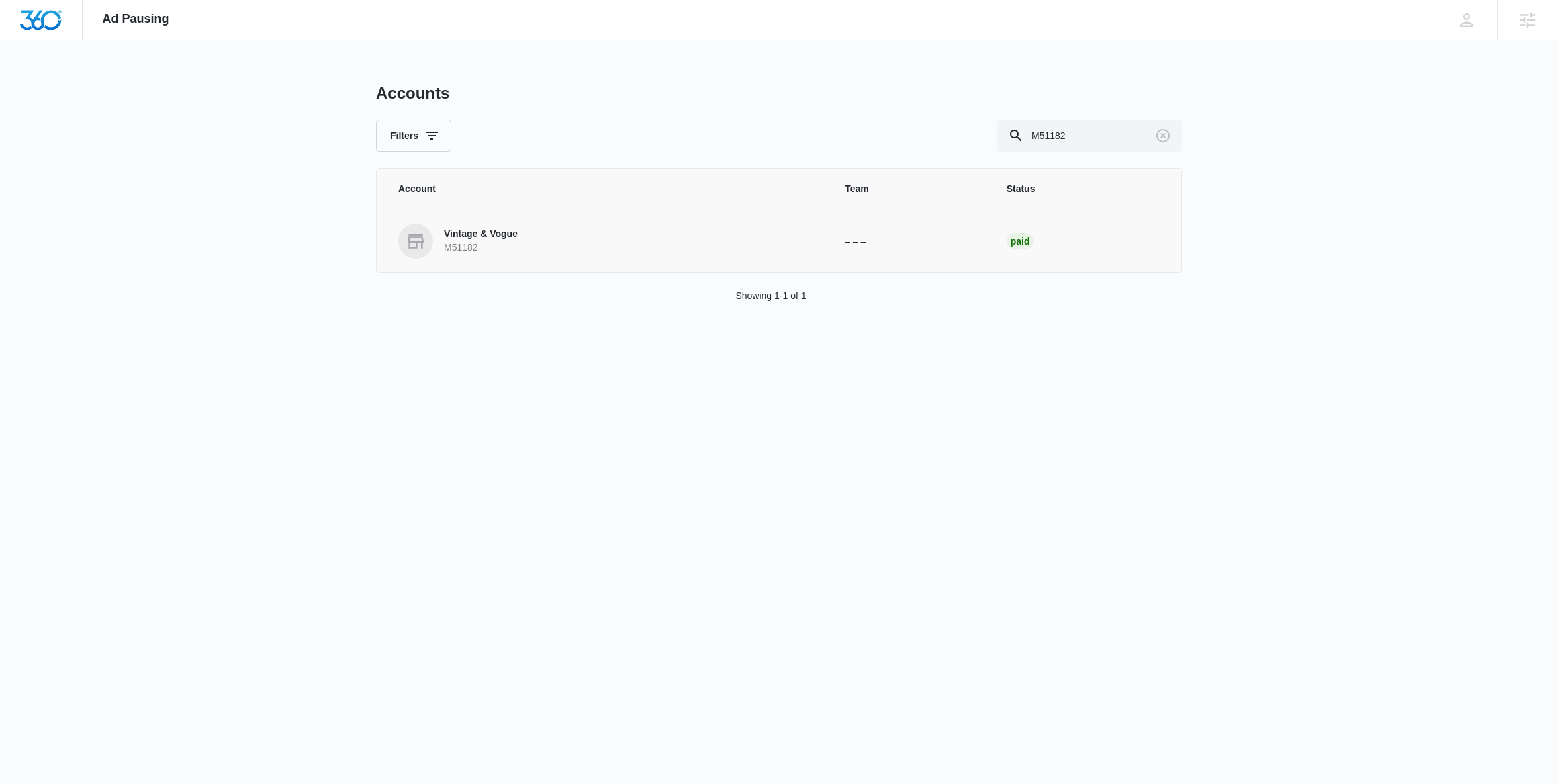
click at [481, 238] on p "Vintage & Vogue" at bounding box center [481, 234] width 74 height 14
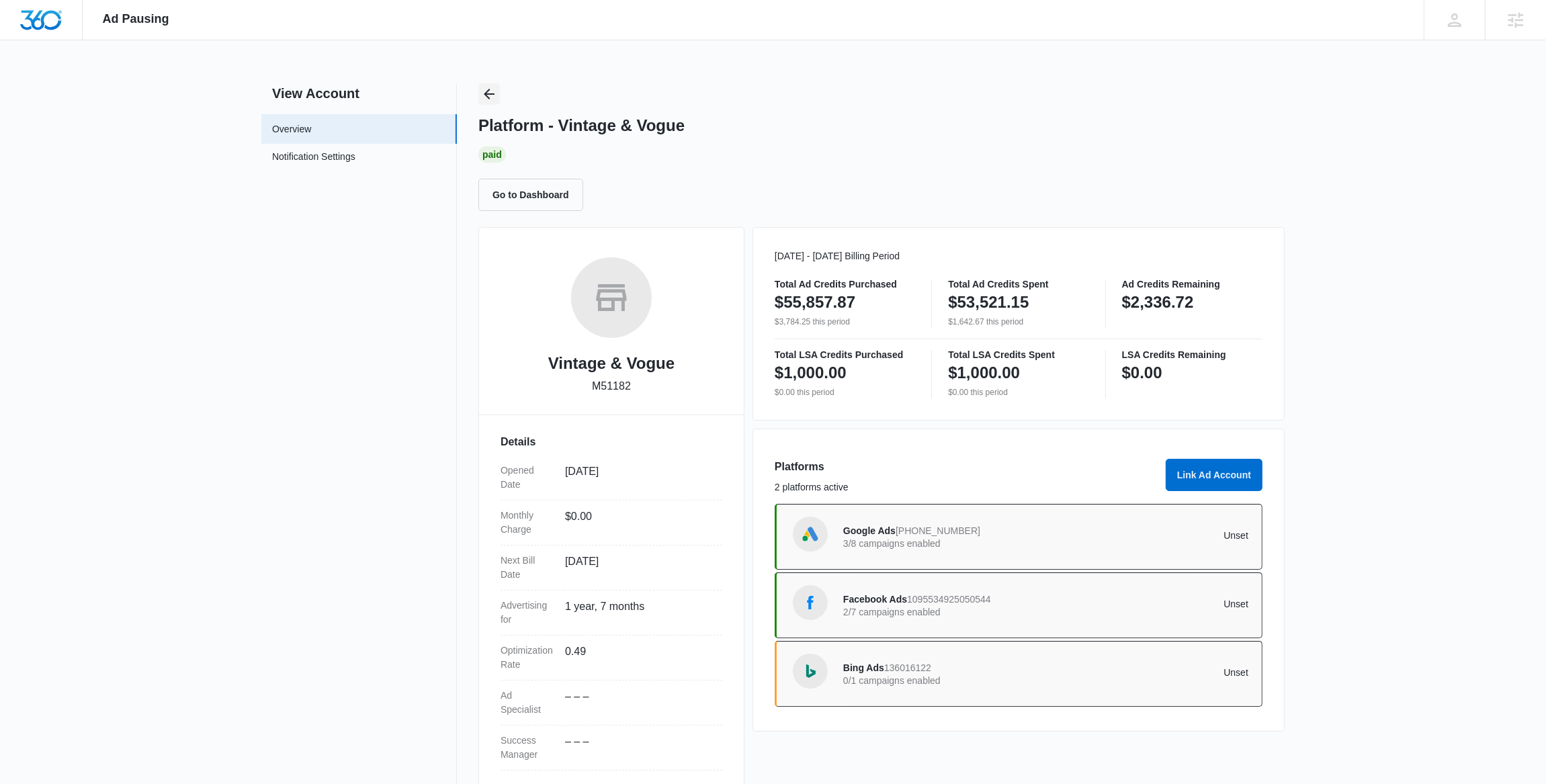
click at [490, 90] on icon "Back" at bounding box center [489, 94] width 16 height 16
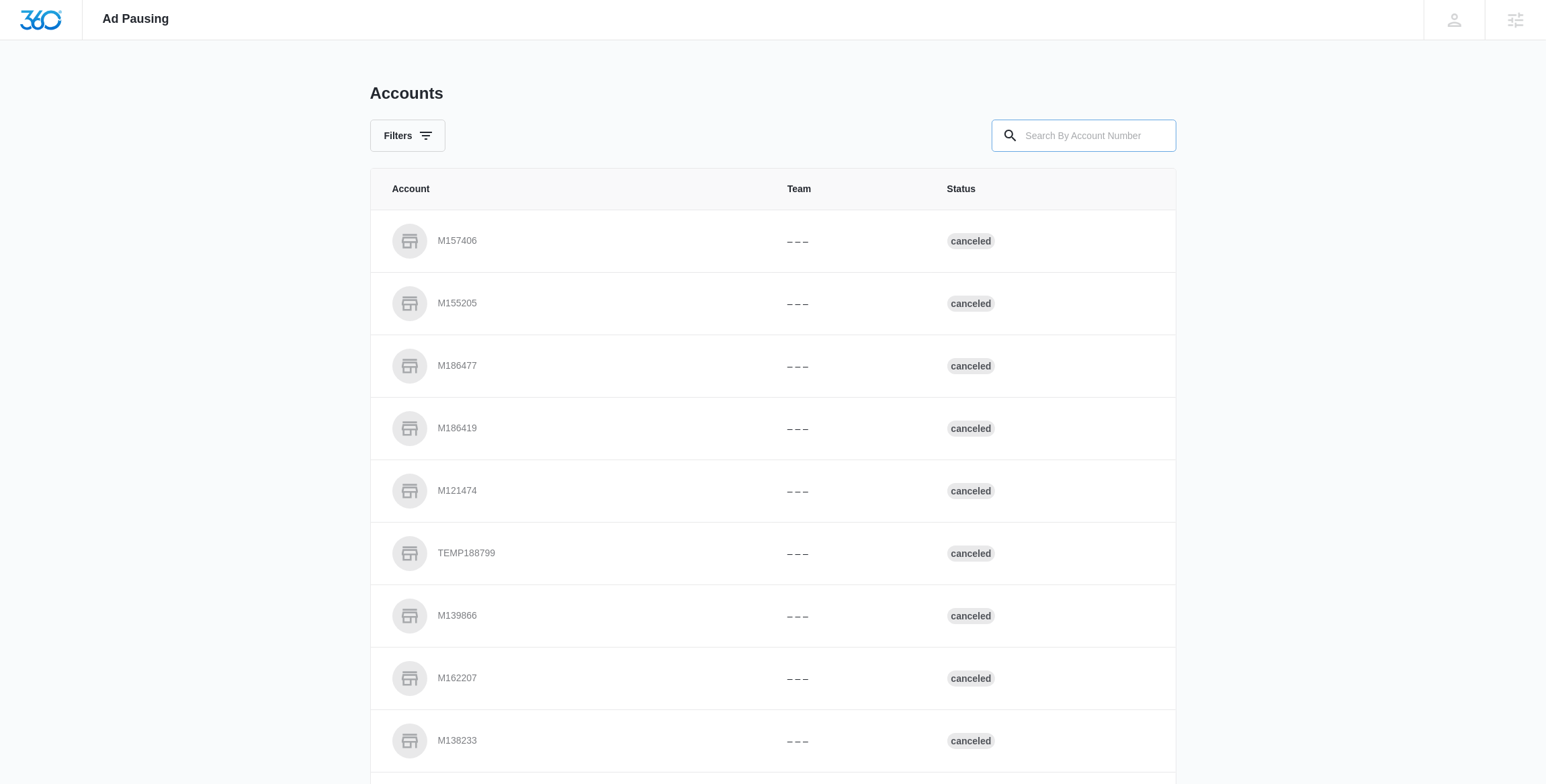
click at [1119, 136] on input "text" at bounding box center [1083, 135] width 185 height 32
paste input "M324895"
type input "M324895"
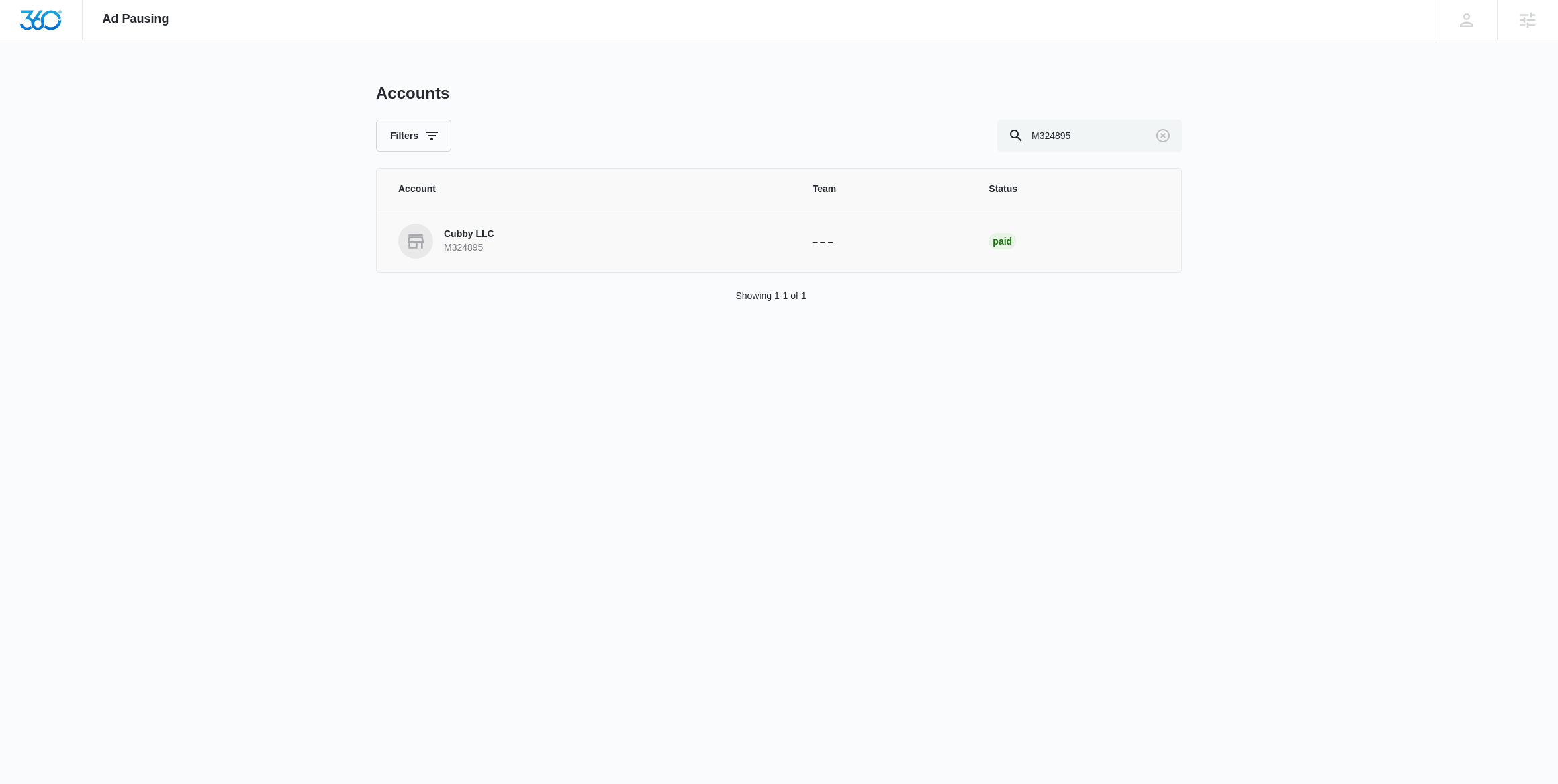
click at [474, 239] on p "Cubby LLC" at bounding box center [469, 234] width 50 height 14
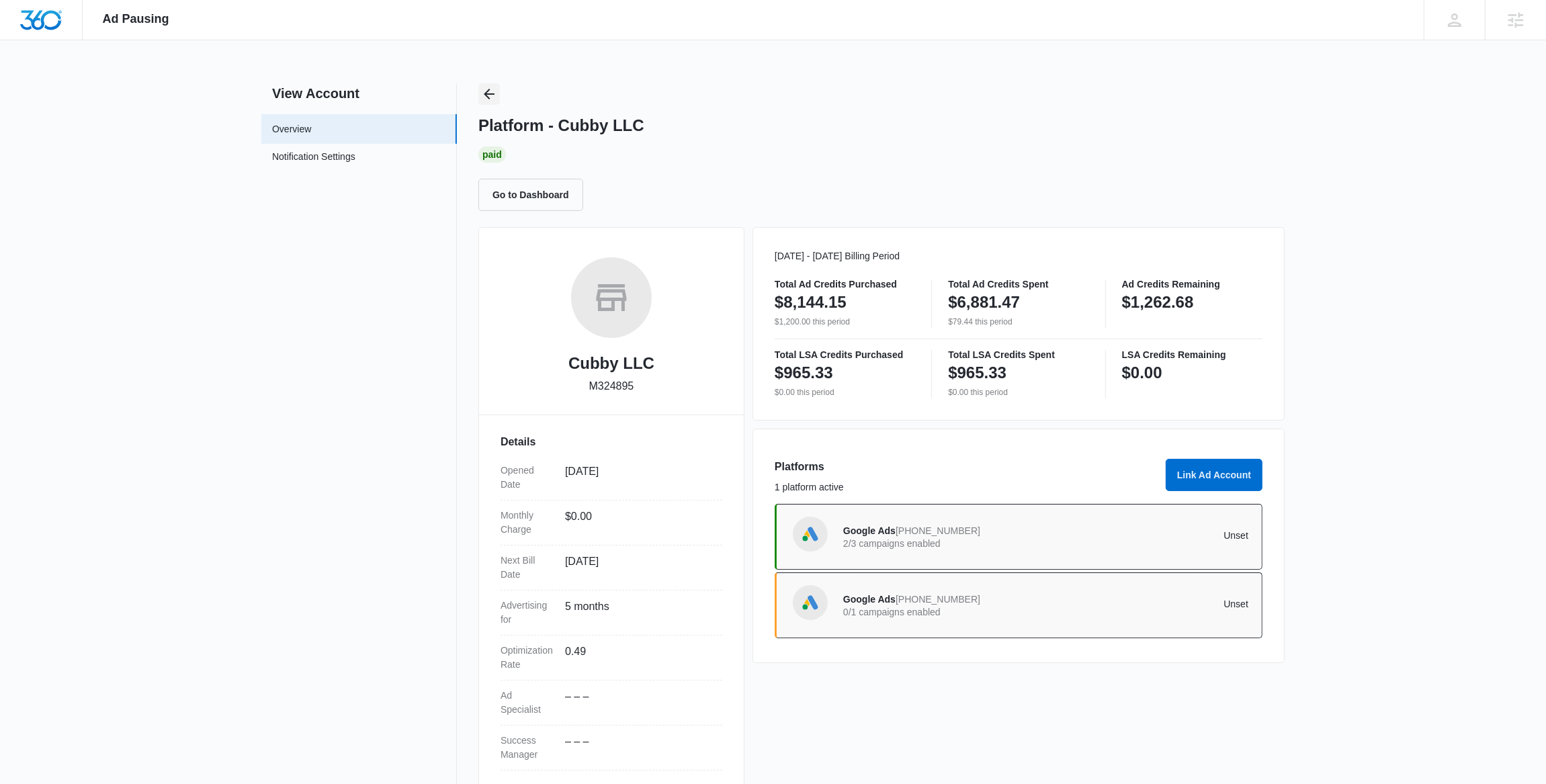
click at [481, 92] on icon "Back" at bounding box center [489, 94] width 16 height 16
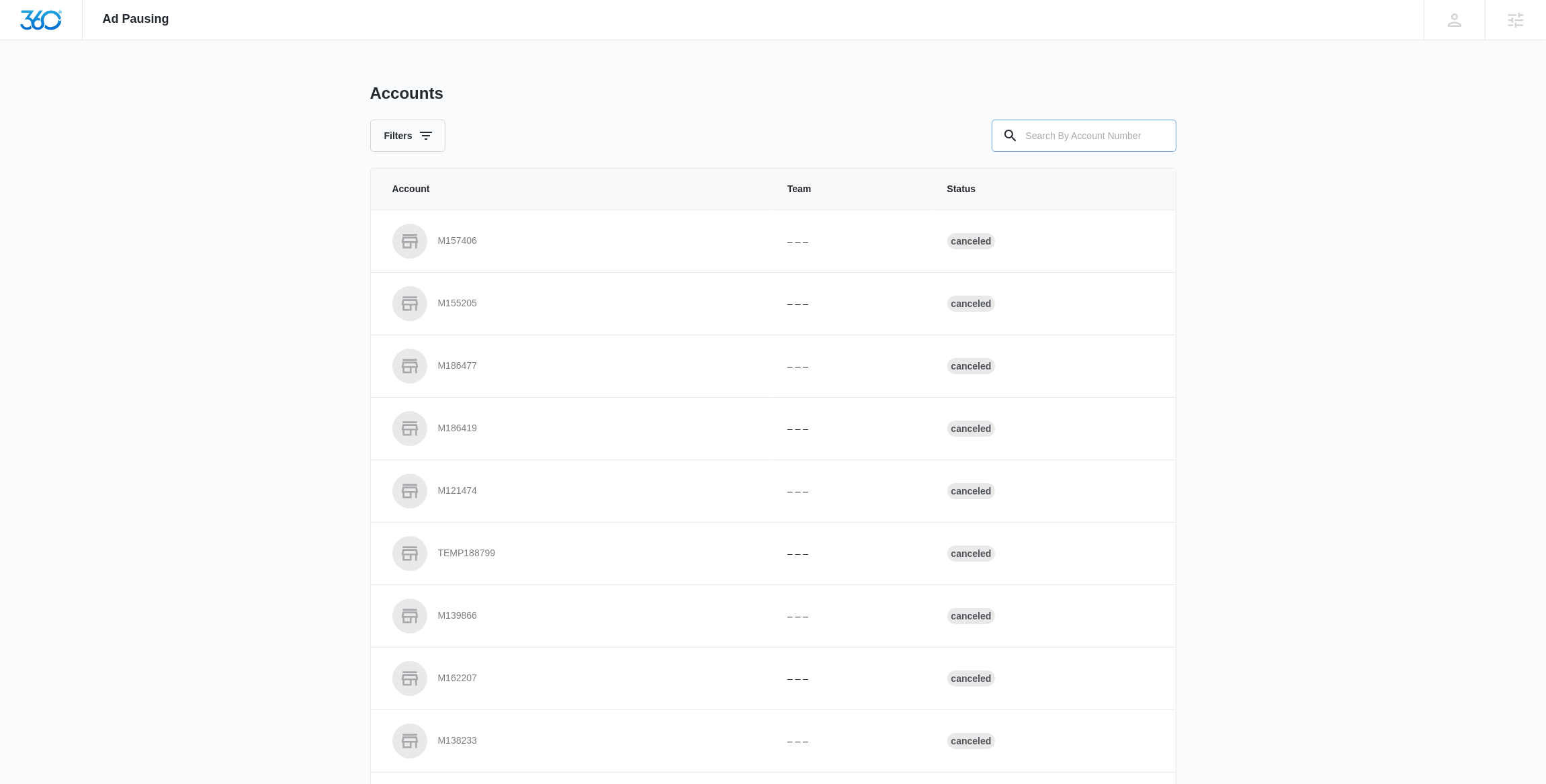
click at [1075, 144] on input "text" at bounding box center [1083, 135] width 185 height 32
paste input "M33417"
type input "M33417"
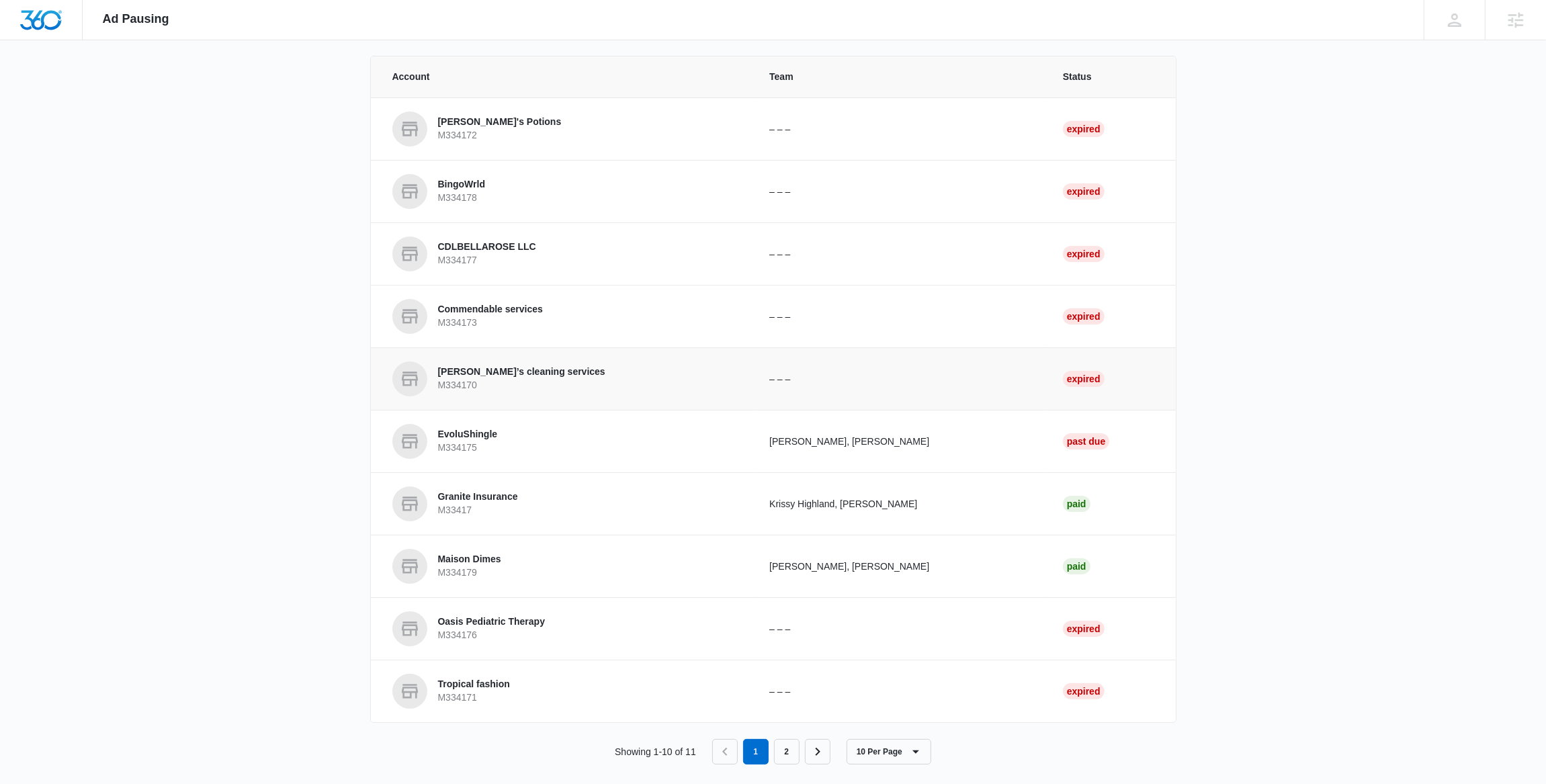
scroll to position [126, 0]
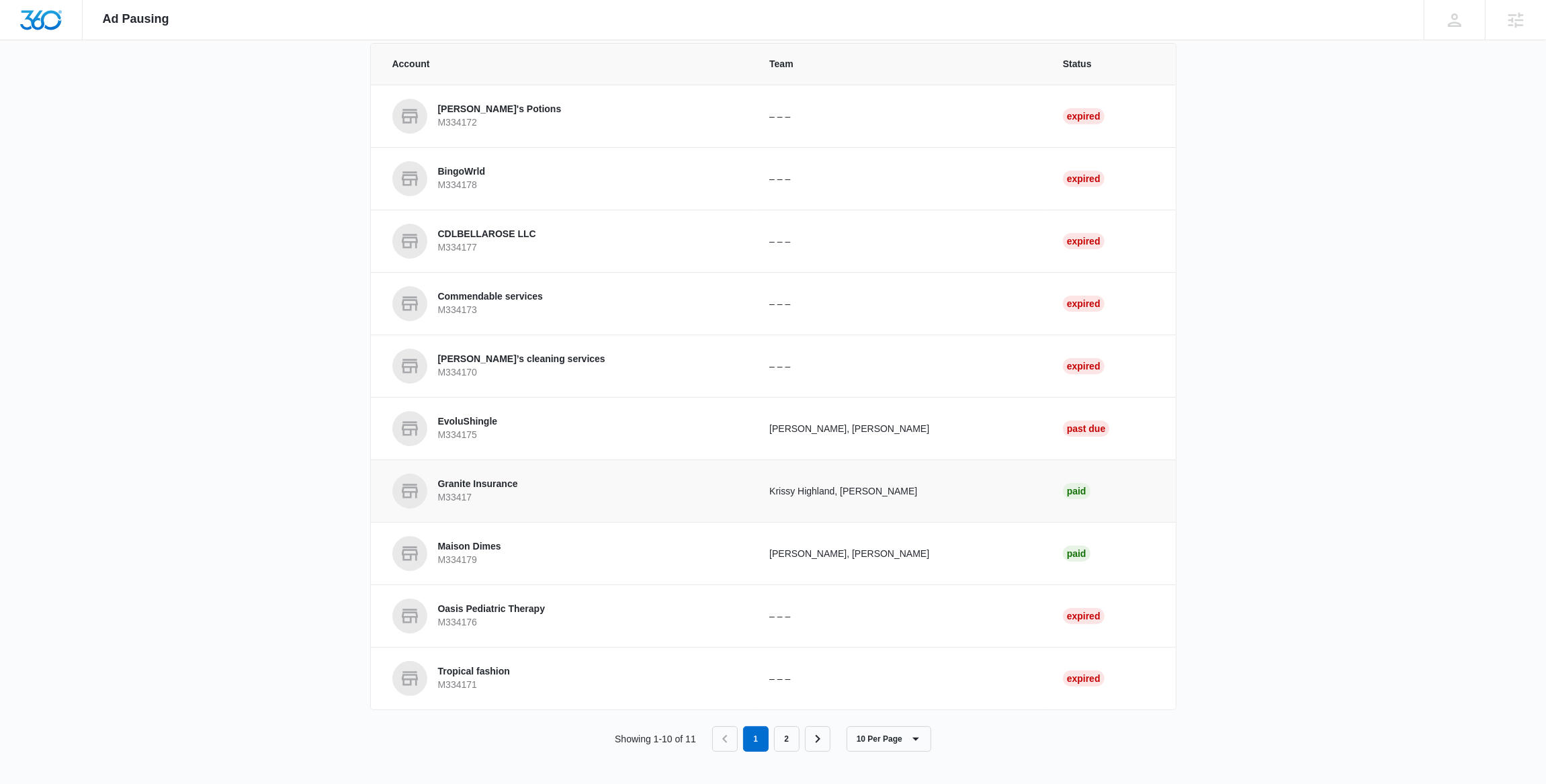
click at [494, 486] on p "Granite Insurance" at bounding box center [478, 484] width 80 height 14
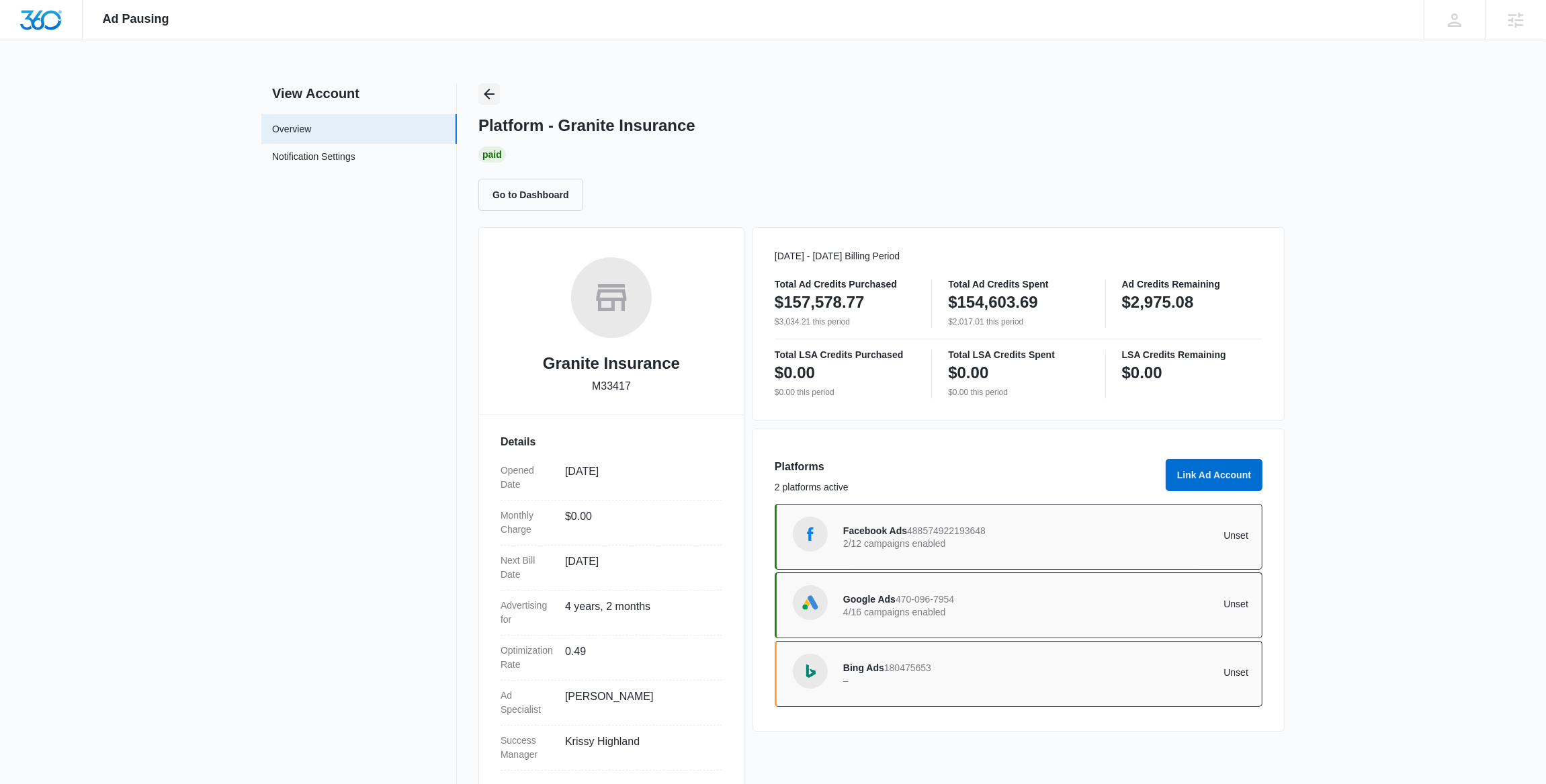
click at [487, 93] on icon "Back" at bounding box center [489, 94] width 16 height 16
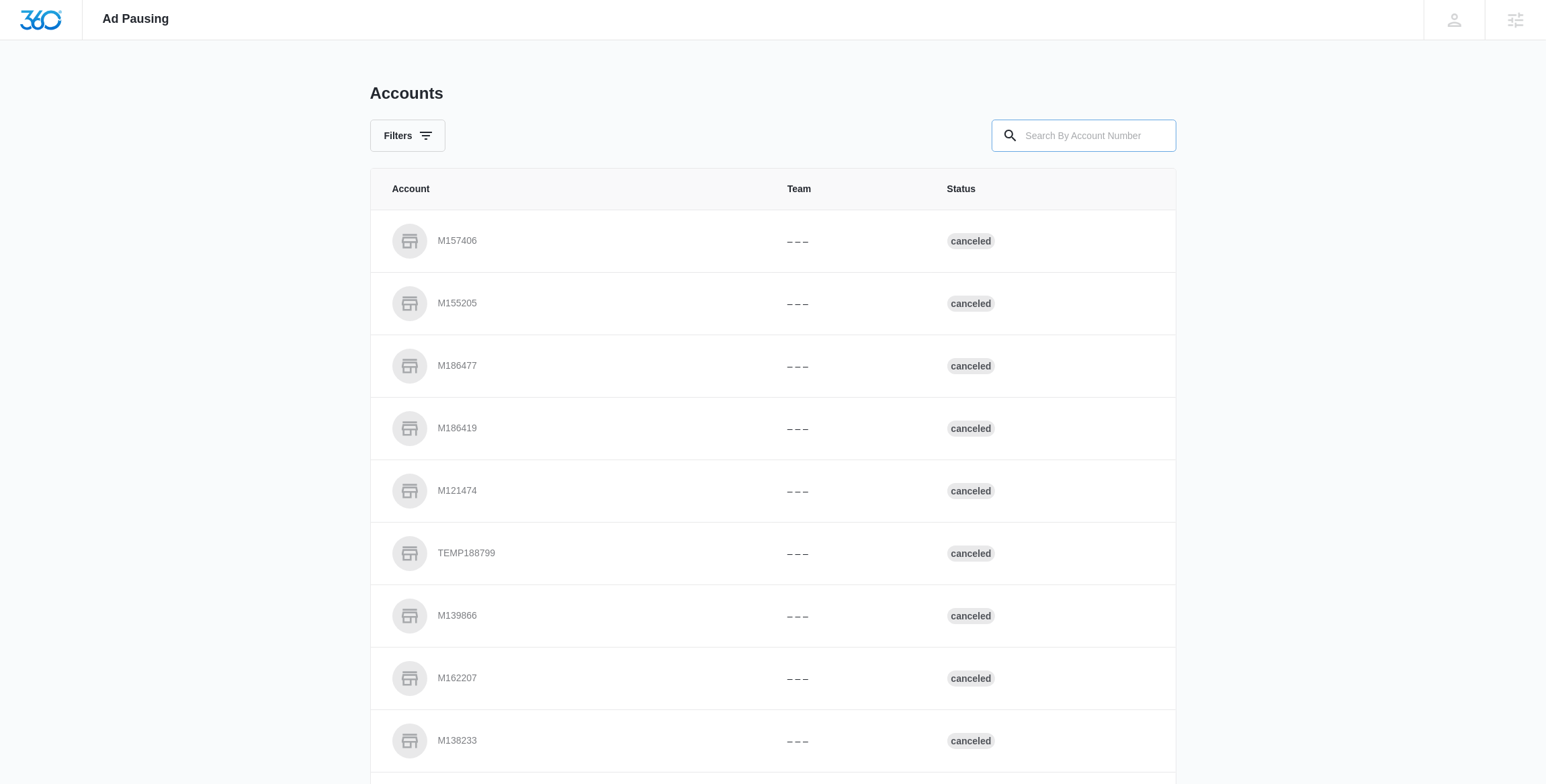
click at [1099, 136] on input "text" at bounding box center [1083, 135] width 185 height 32
paste input "M10022"
type input "M10022"
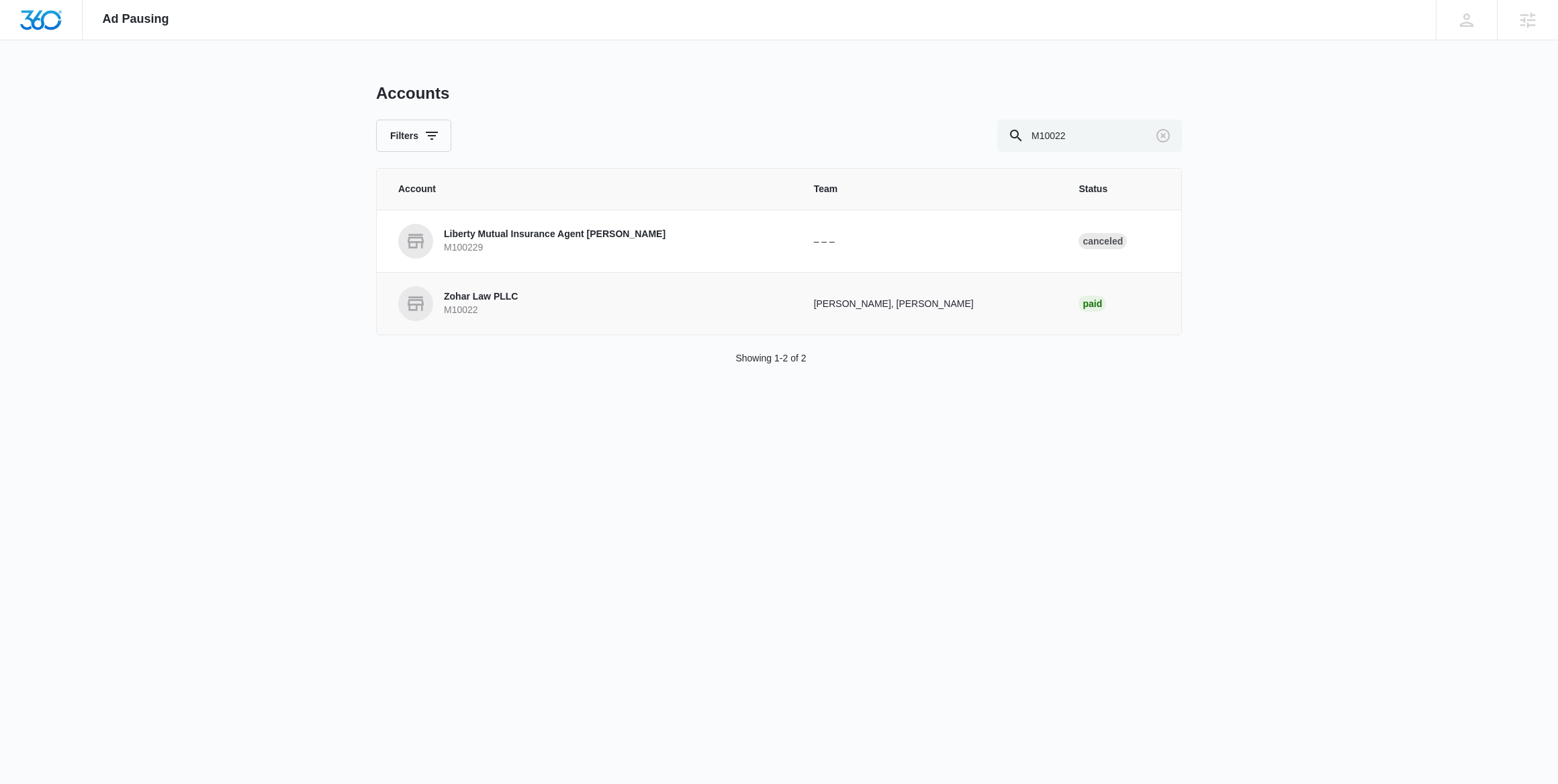
click at [483, 308] on p "M10022" at bounding box center [481, 310] width 74 height 14
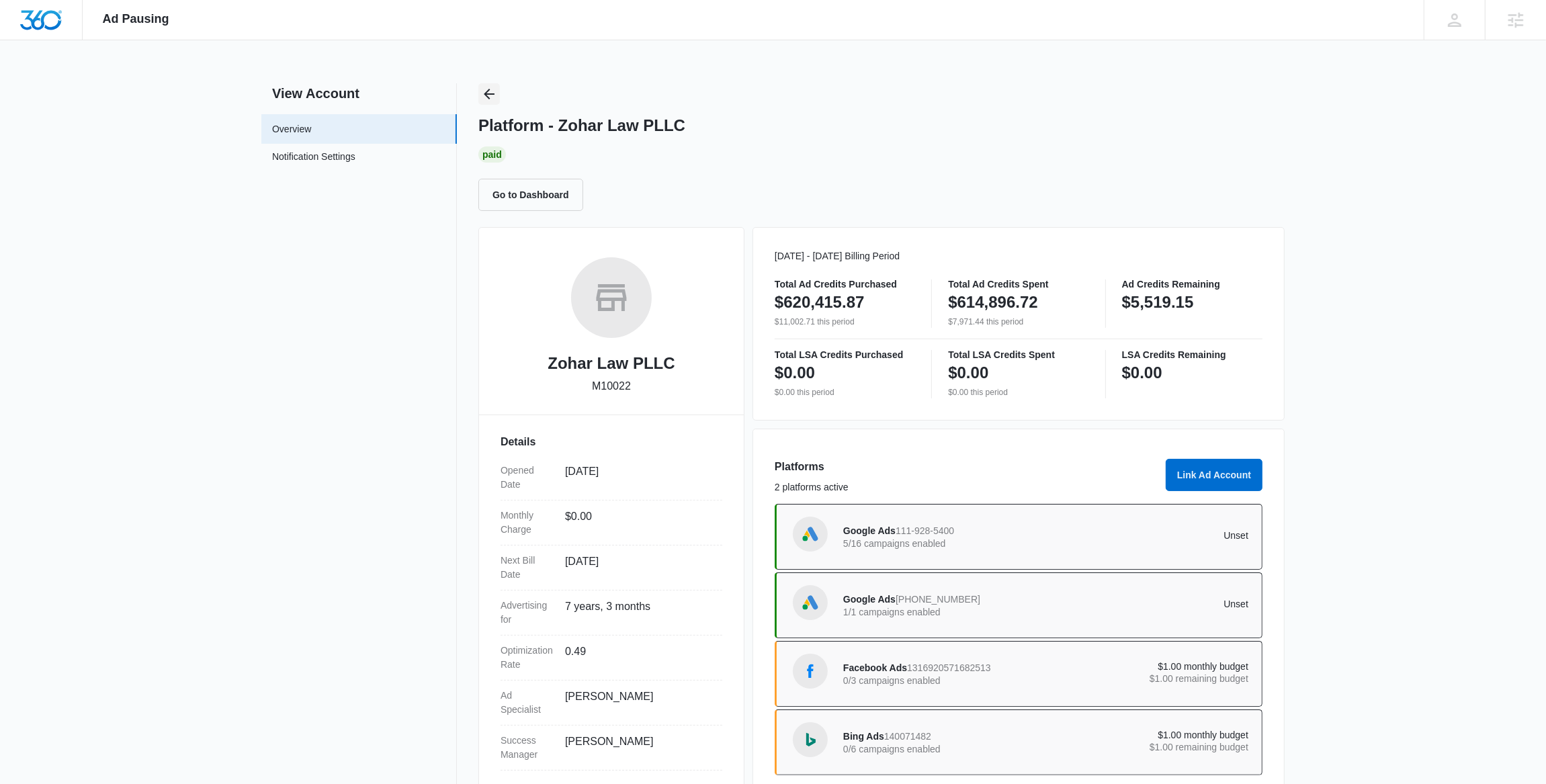
click at [495, 91] on icon "Back" at bounding box center [489, 94] width 16 height 16
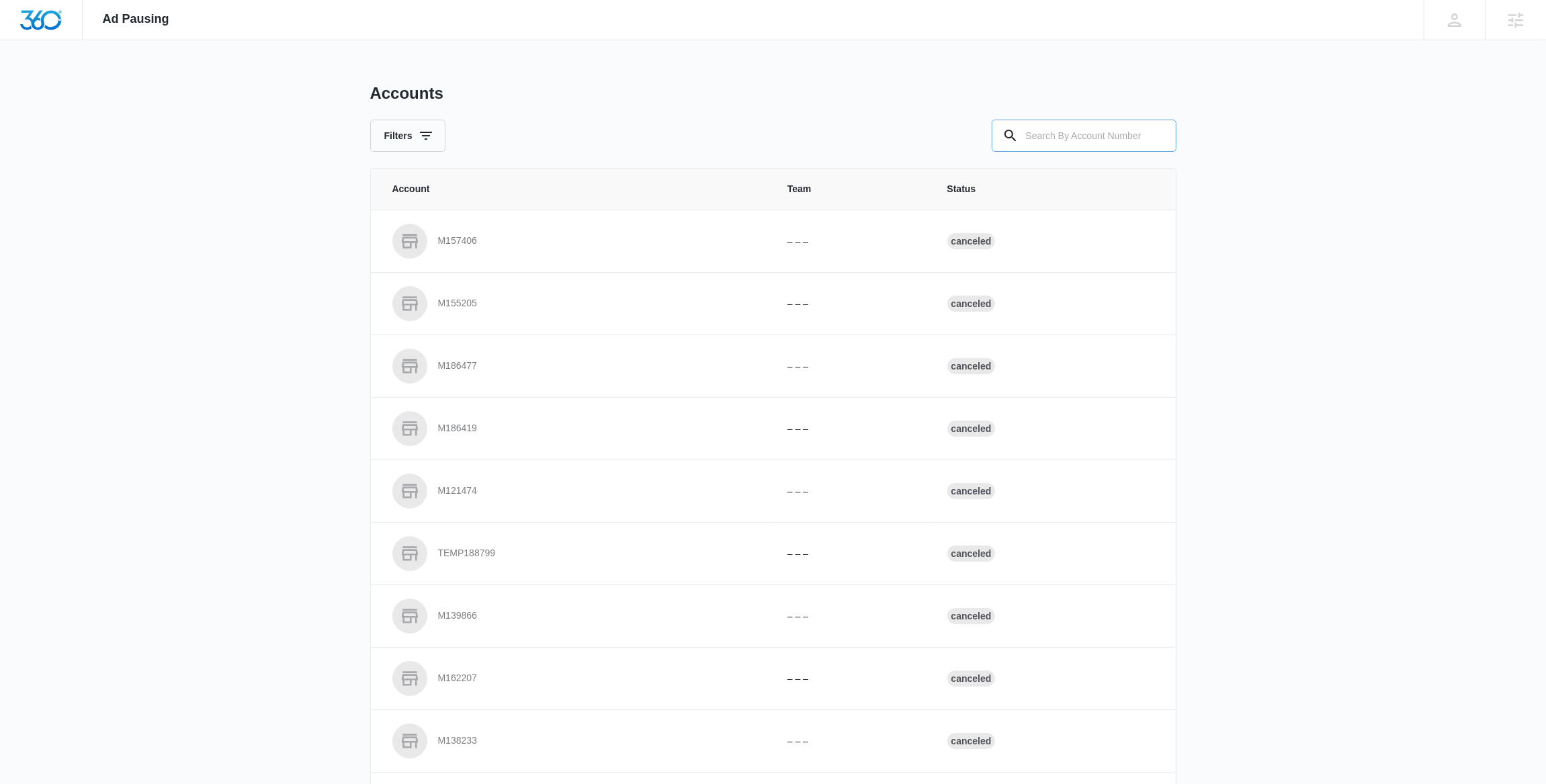
click at [1077, 130] on input "text" at bounding box center [1083, 135] width 185 height 32
paste input "M324216"
type input "M324216"
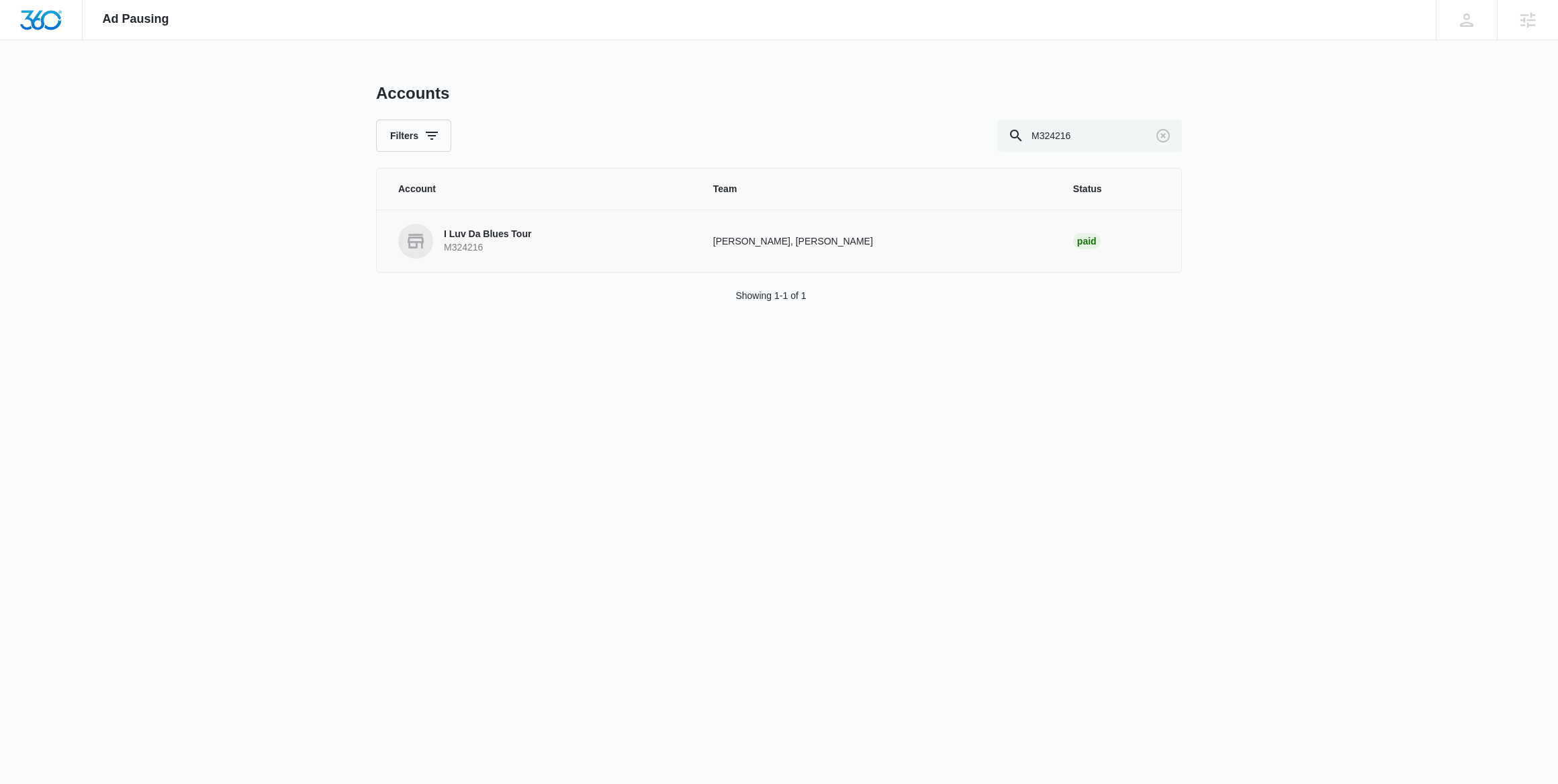
click at [504, 236] on p "I Luv Da Blues Tour" at bounding box center [487, 234] width 87 height 14
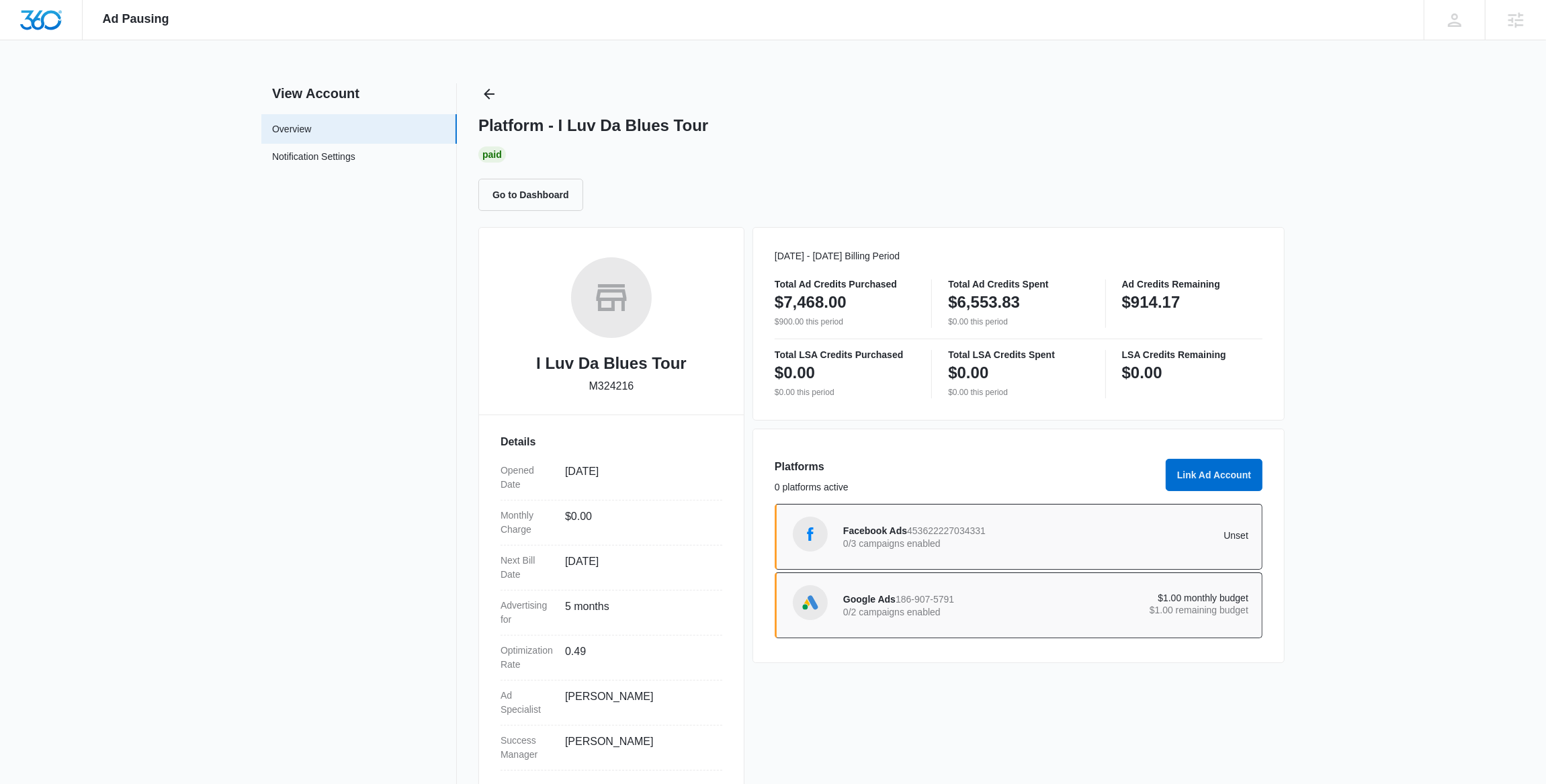
click at [503, 234] on div "I Luv Da Blues Tour M324216 Details Opened Date Feb 28, 2025 Monthly Charge $0.…" at bounding box center [611, 510] width 266 height 566
drag, startPoint x: 588, startPoint y: 385, endPoint x: 634, endPoint y: 383, distance: 46.0
click at [634, 383] on p "M324216" at bounding box center [611, 386] width 45 height 16
copy p "M324216"
click at [938, 531] on span "453622227034331" at bounding box center [946, 530] width 78 height 10
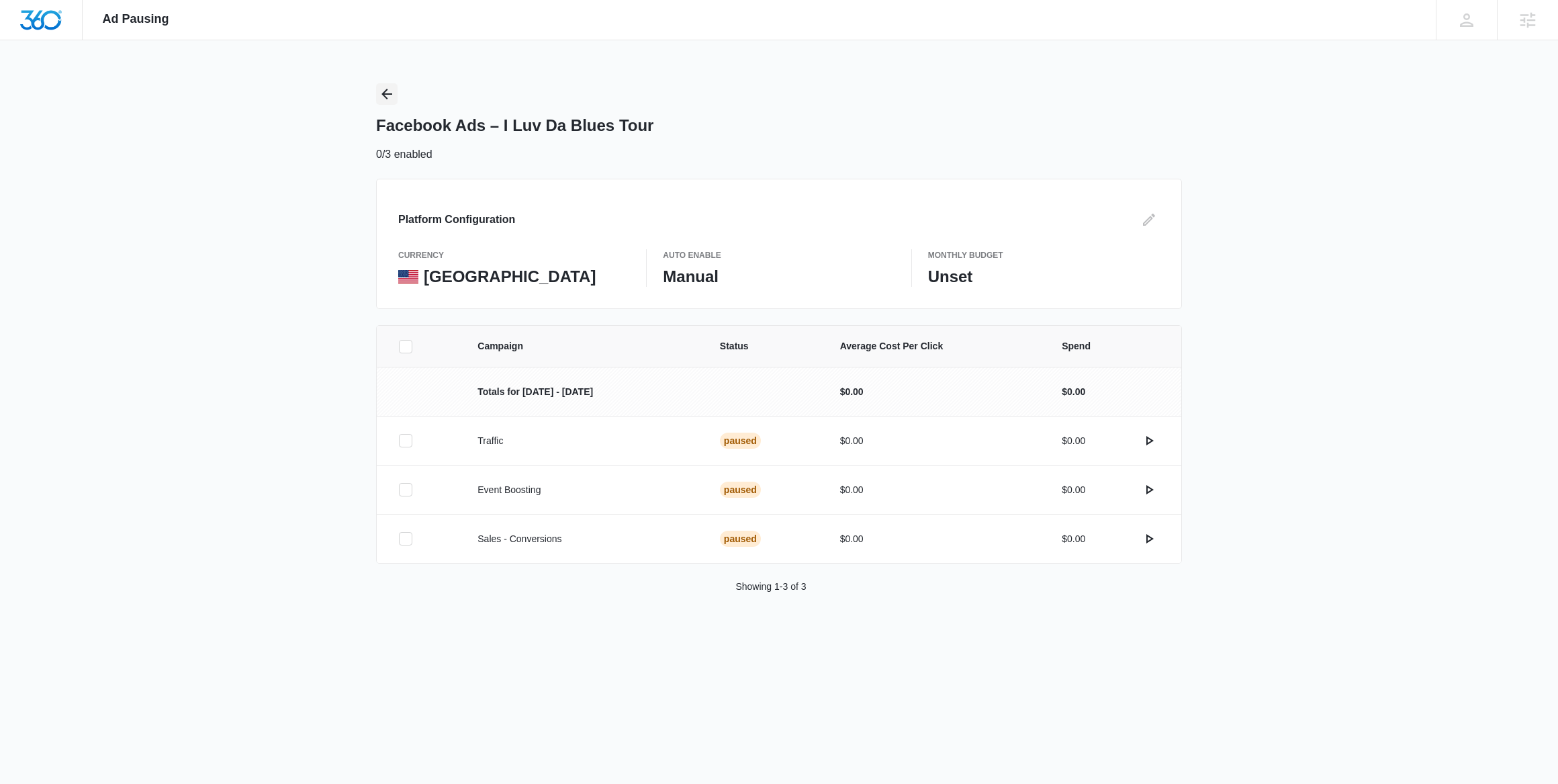
click at [384, 98] on icon "Back" at bounding box center [386, 94] width 16 height 16
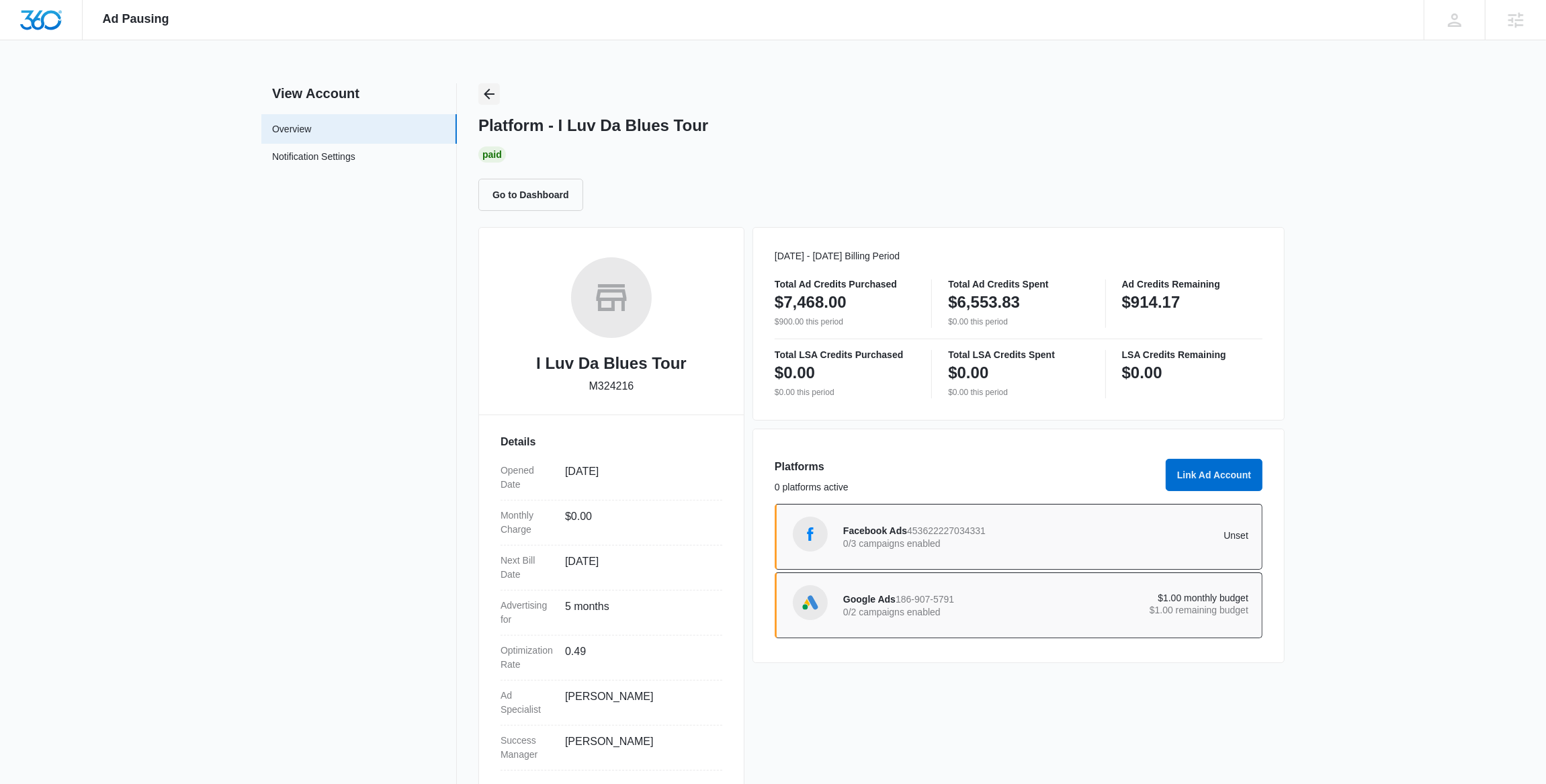
click at [491, 89] on icon "Back" at bounding box center [489, 94] width 16 height 16
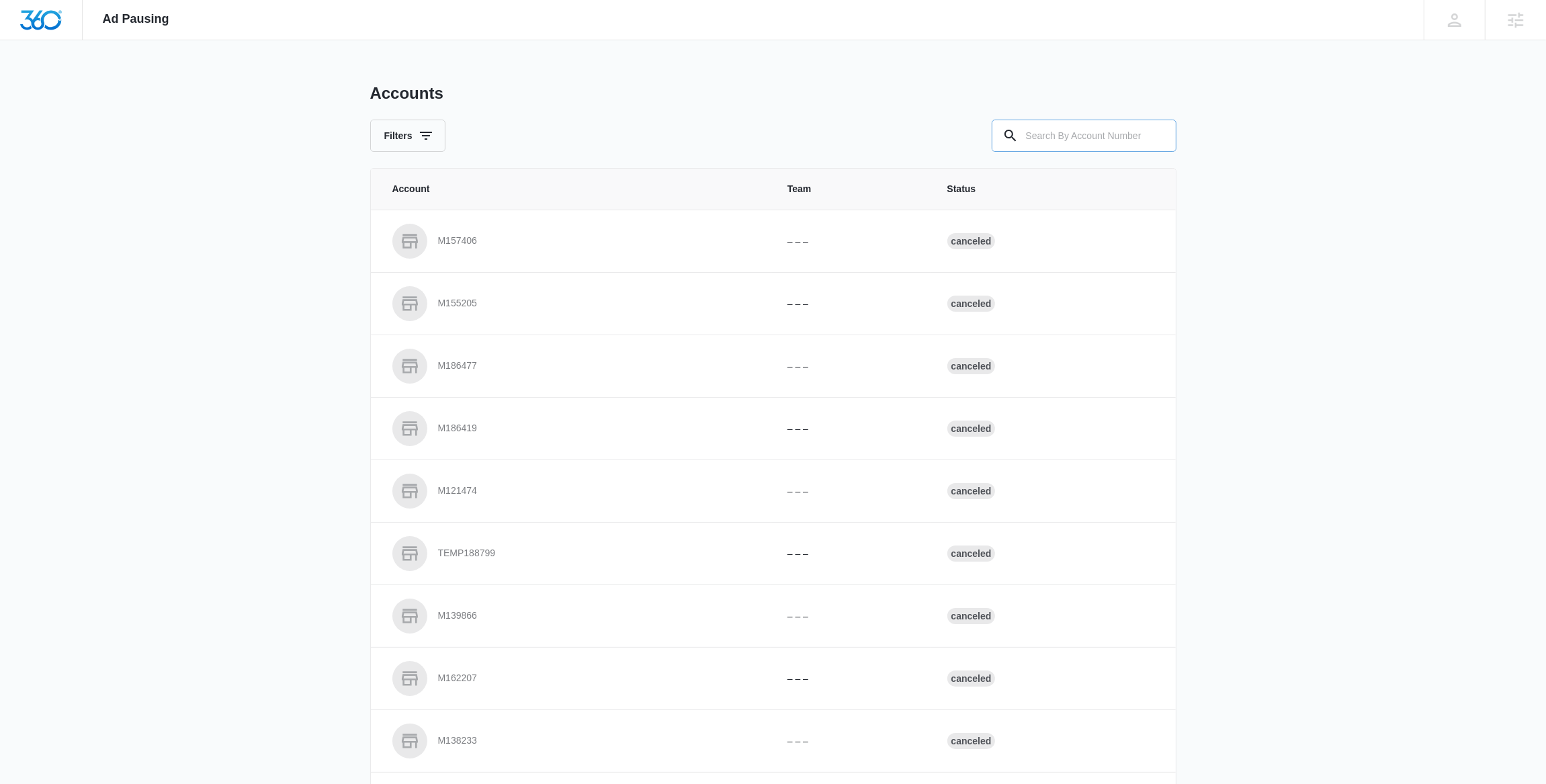
click at [1045, 132] on input "text" at bounding box center [1083, 135] width 185 height 32
paste input "M14443"
type input "M14443"
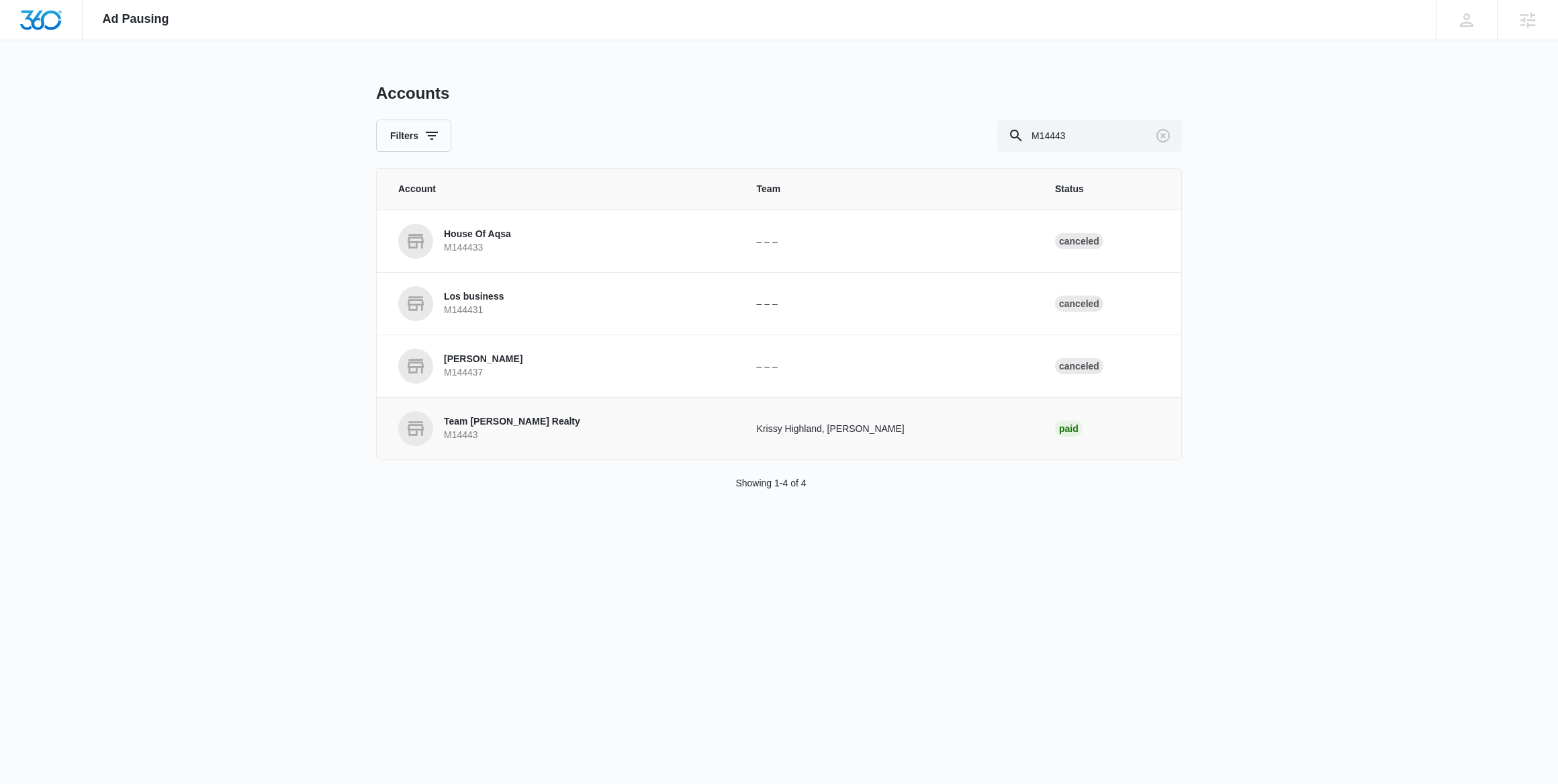
click at [517, 425] on p "Team Anderson Realty" at bounding box center [512, 422] width 136 height 14
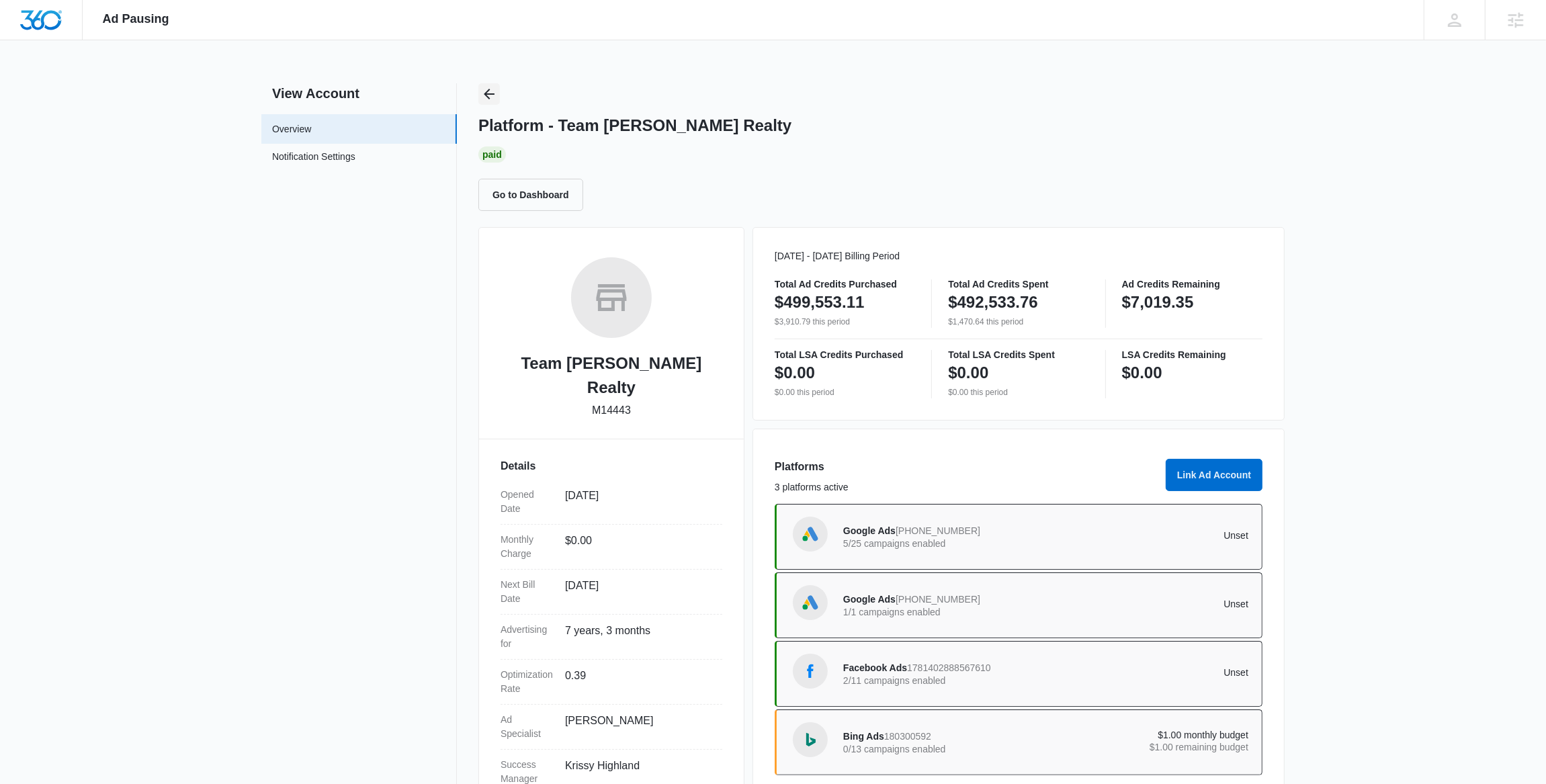
click at [487, 88] on icon "Back" at bounding box center [489, 94] width 16 height 16
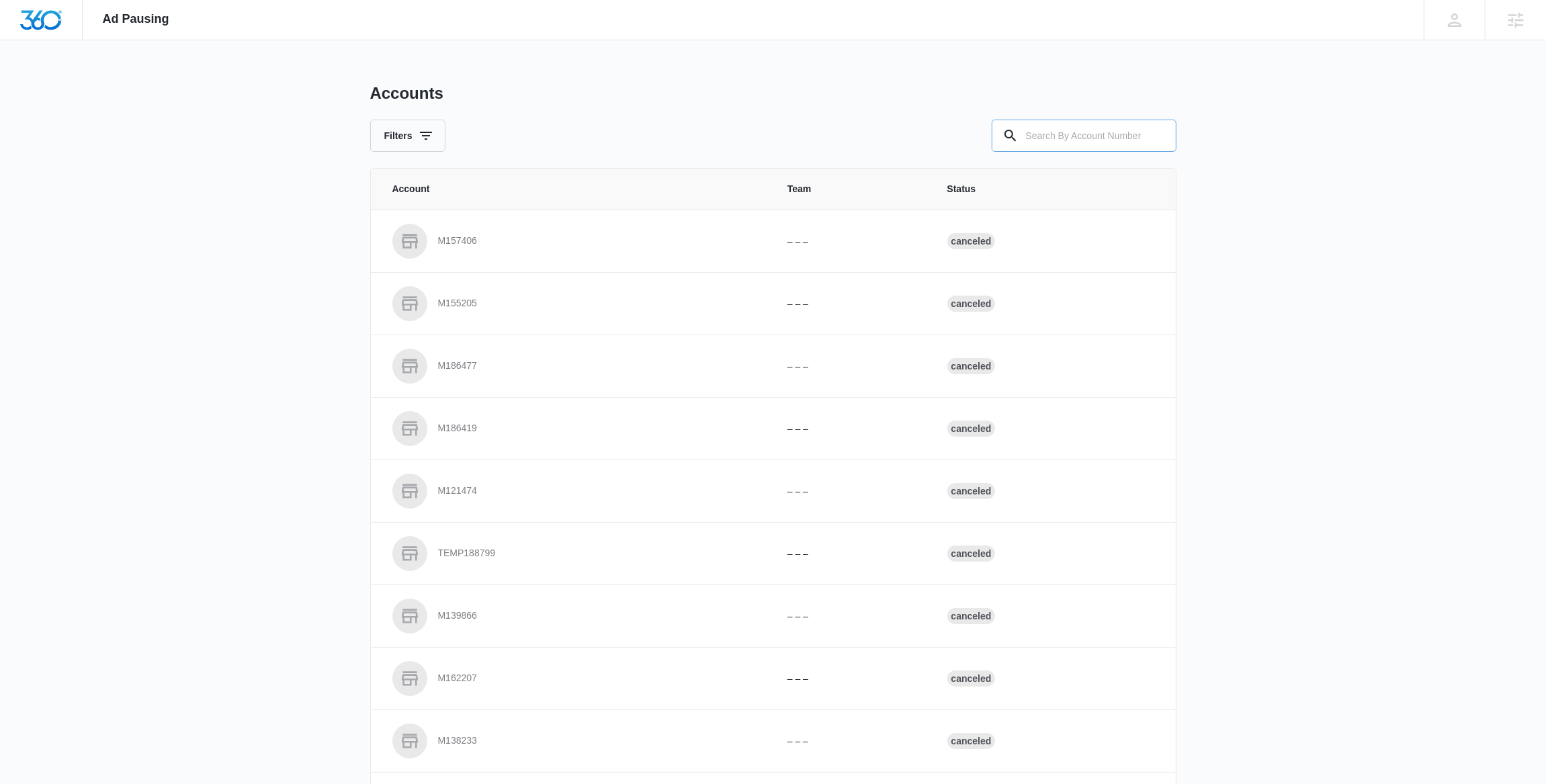
click at [1061, 138] on input "text" at bounding box center [1083, 135] width 185 height 32
paste input "M43967"
type input "M43967"
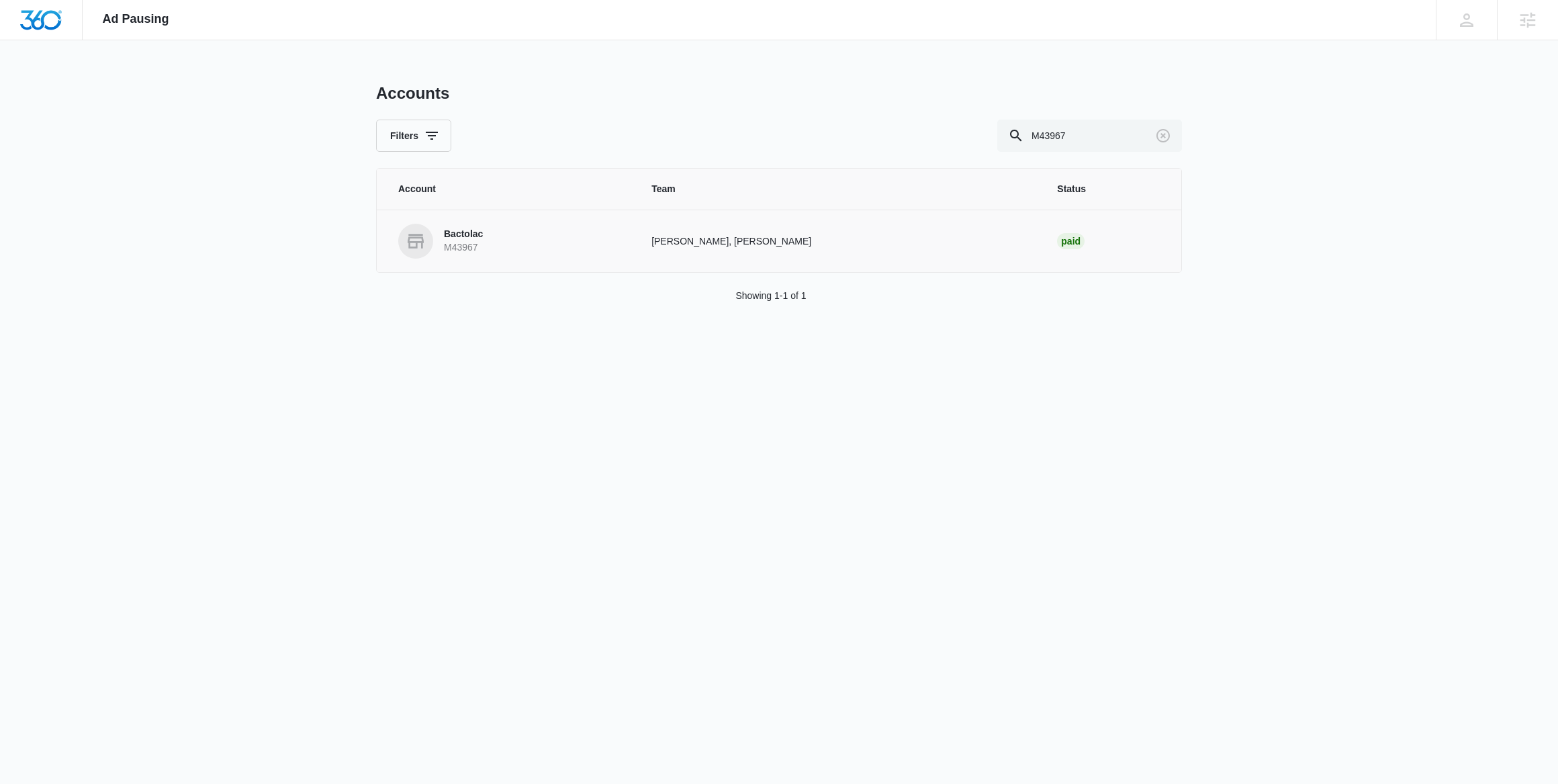
click at [532, 234] on link "Bactolac M43967" at bounding box center [509, 242] width 221 height 35
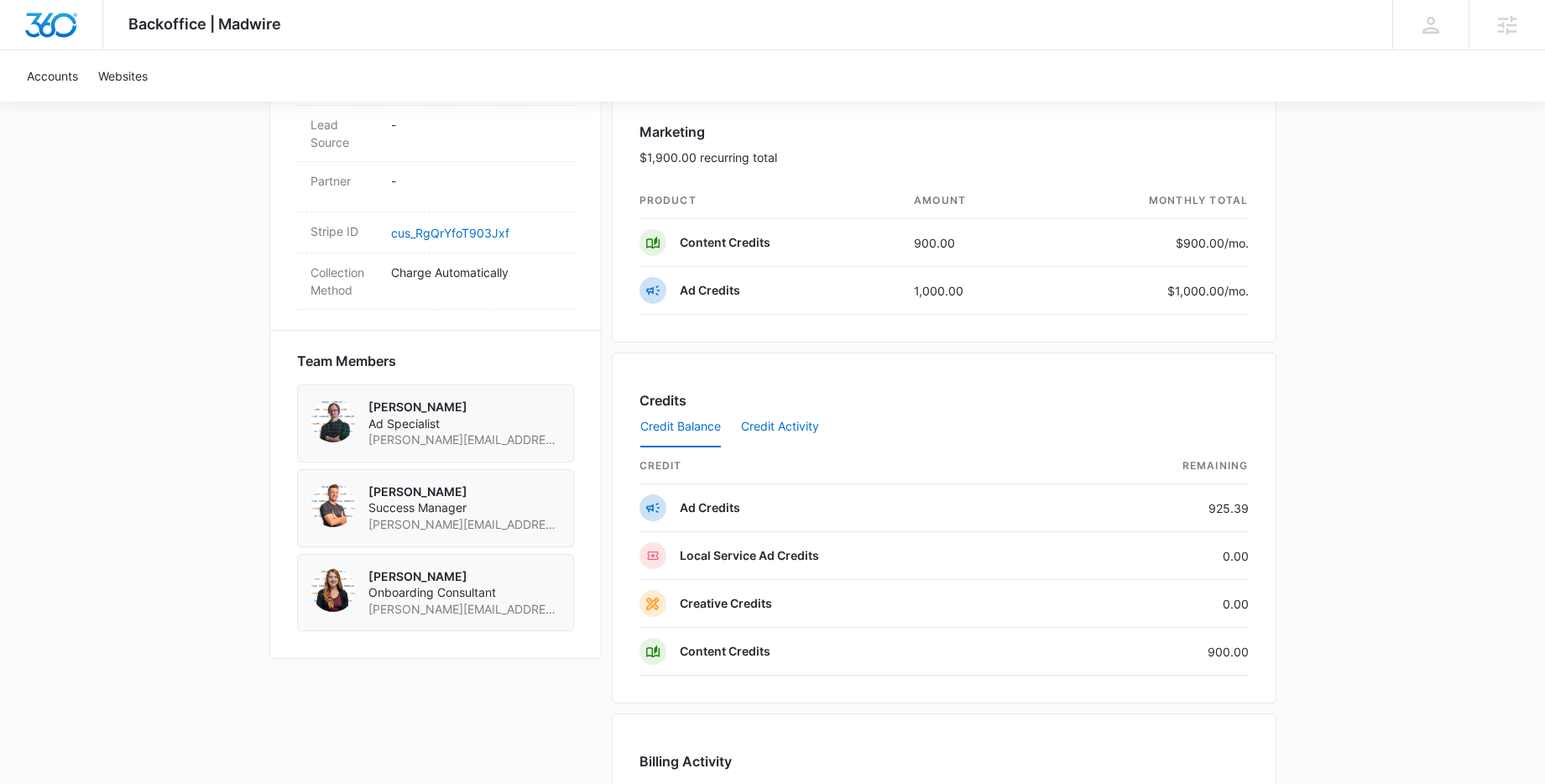
click at [786, 417] on button "Credit Activity" at bounding box center [780, 427] width 78 height 40
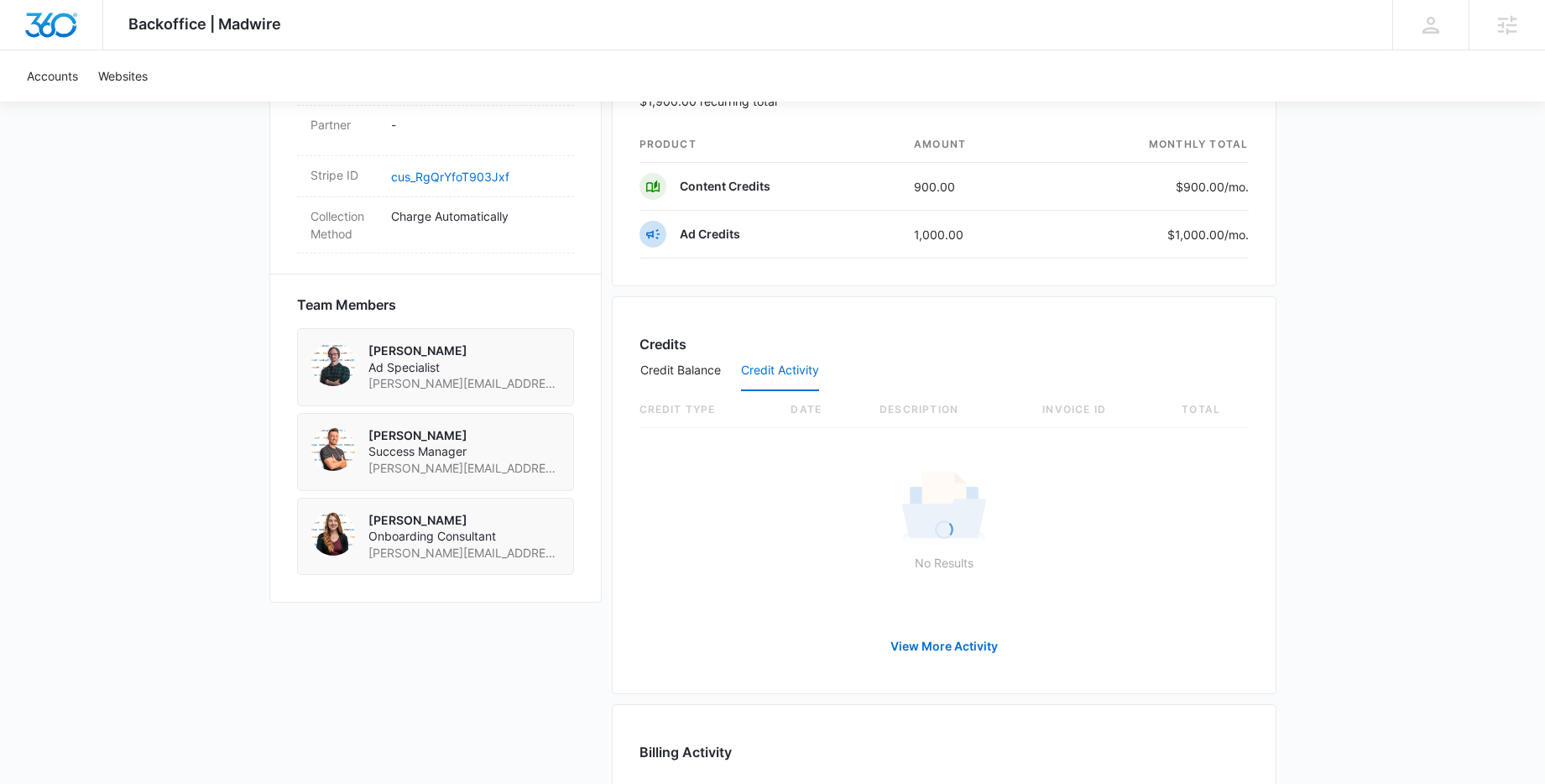
scroll to position [1087, 0]
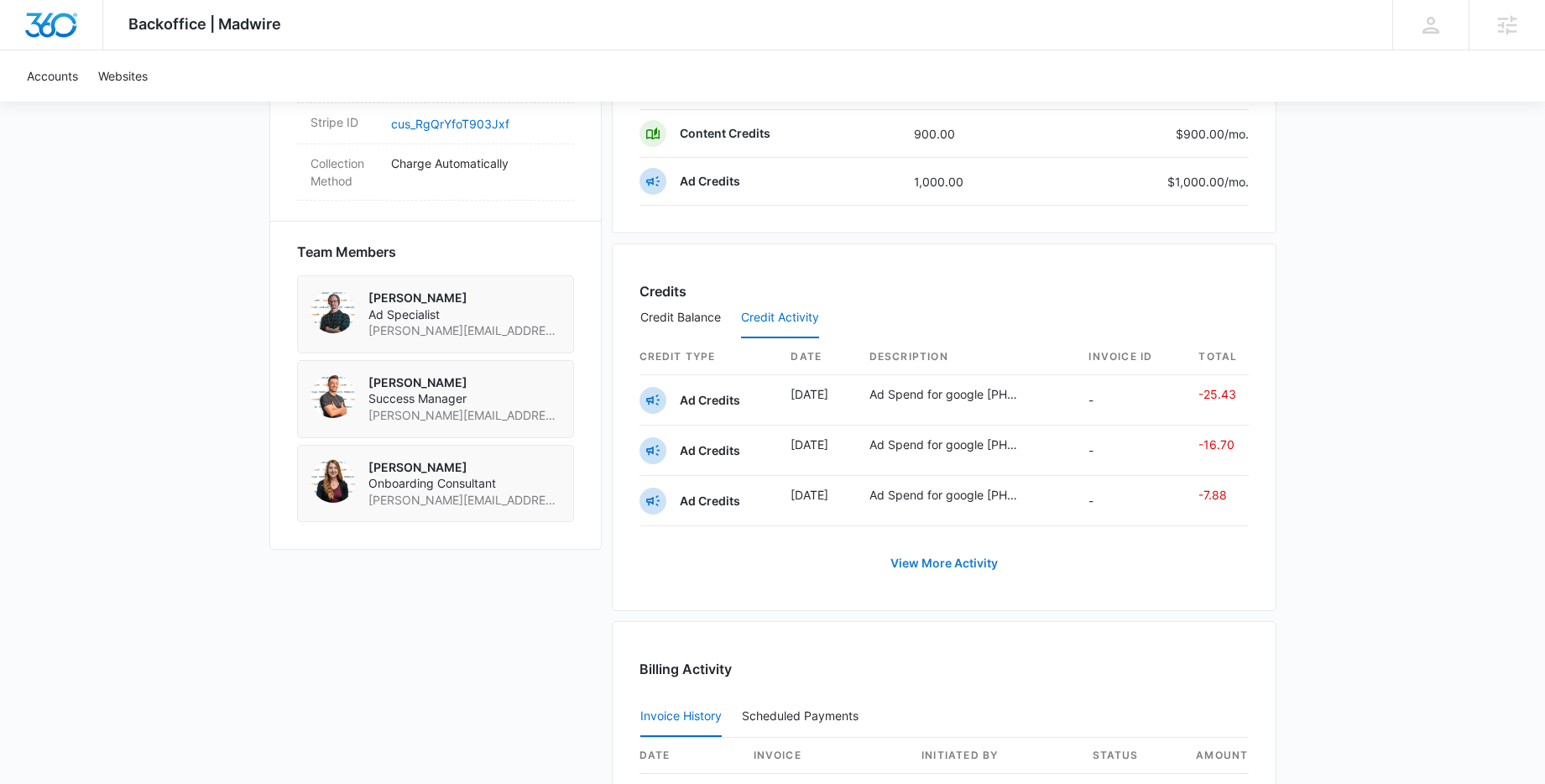
click at [920, 561] on button "View More Activity" at bounding box center [944, 563] width 141 height 40
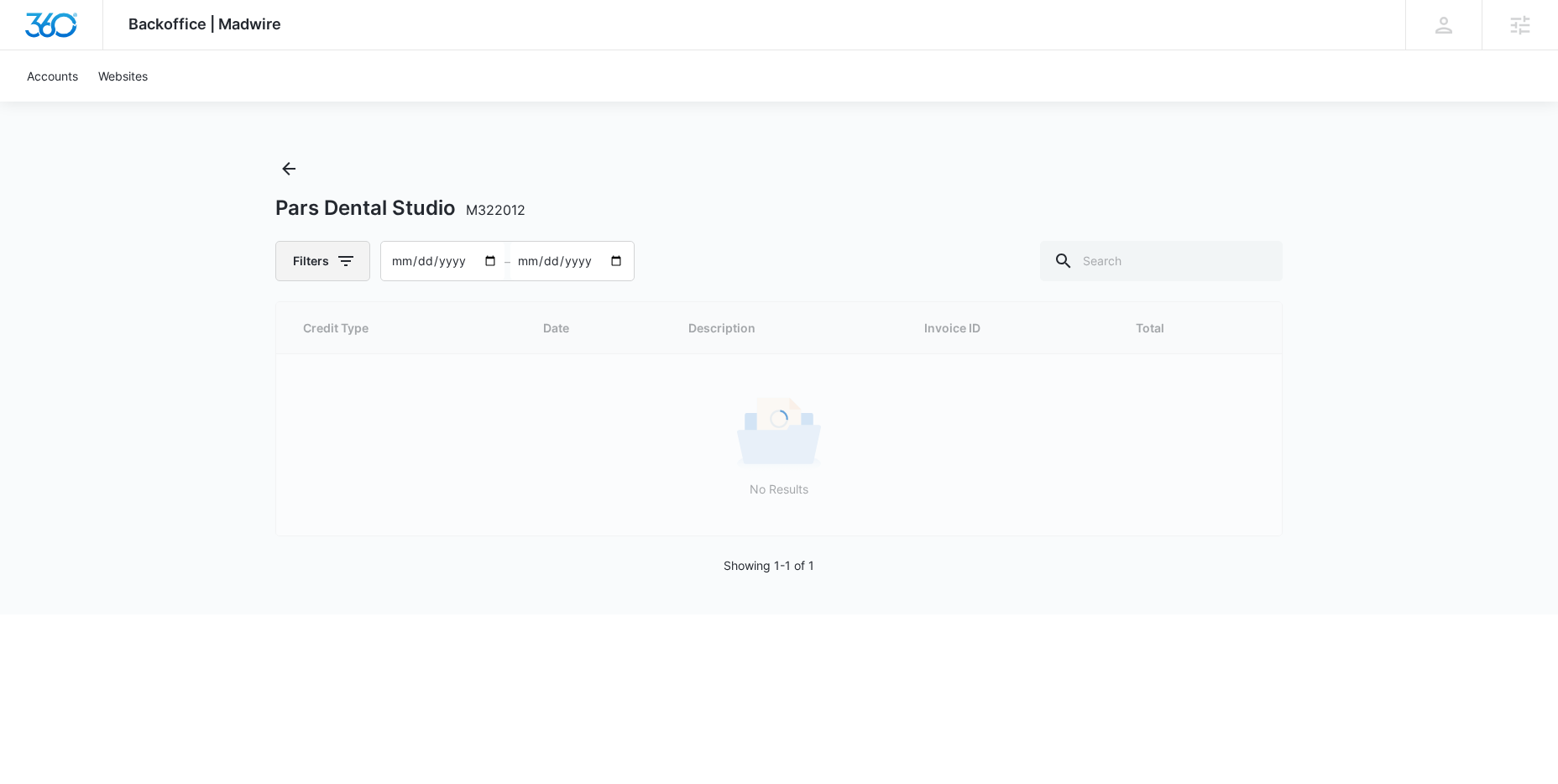
click at [343, 262] on icon "button" at bounding box center [345, 261] width 15 height 10
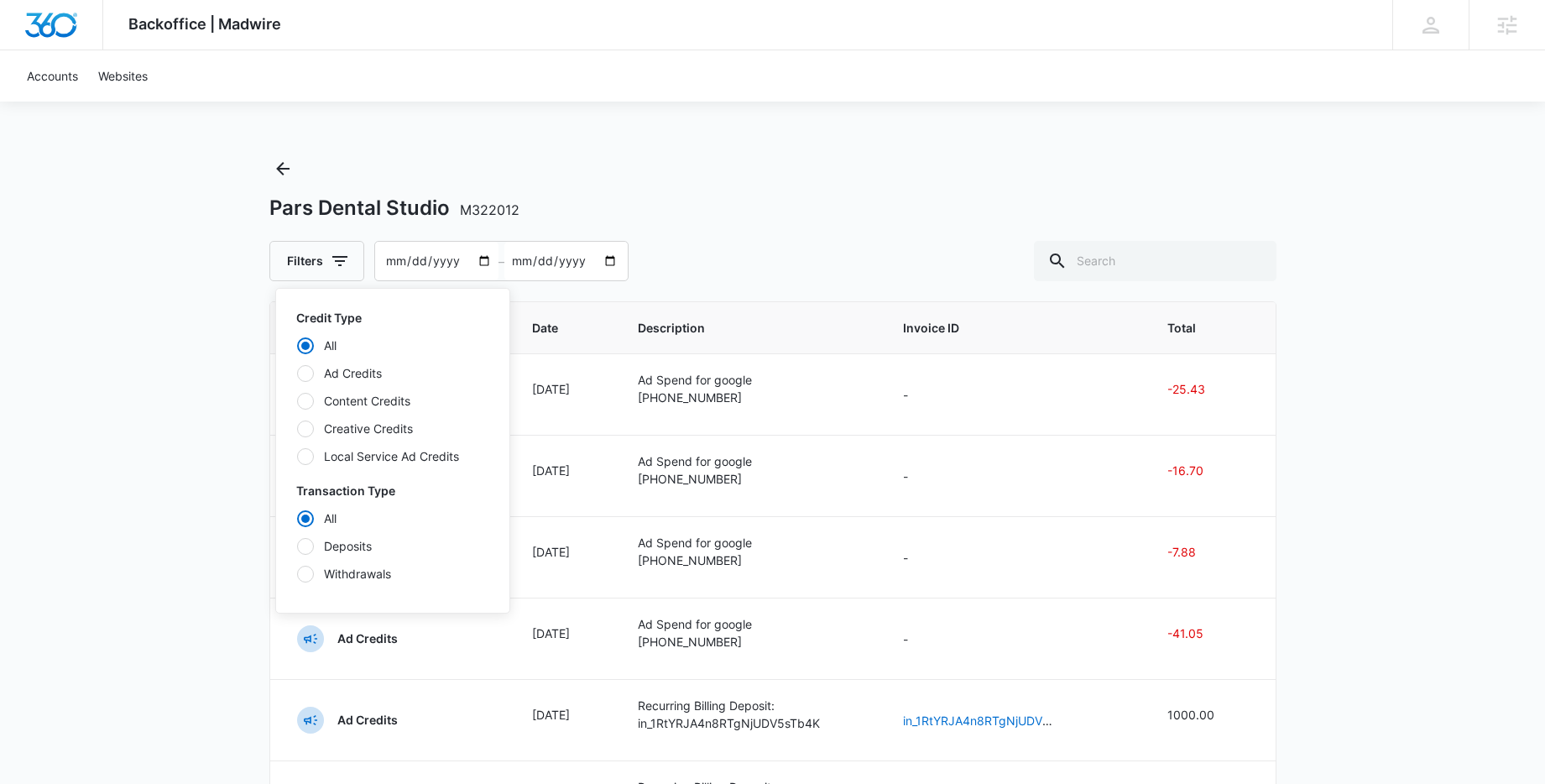
click at [345, 364] on label "Ad Credits" at bounding box center [392, 373] width 193 height 18
click at [297, 373] on input "Ad Credits" at bounding box center [296, 373] width 1 height 1
radio input "false"
radio input "true"
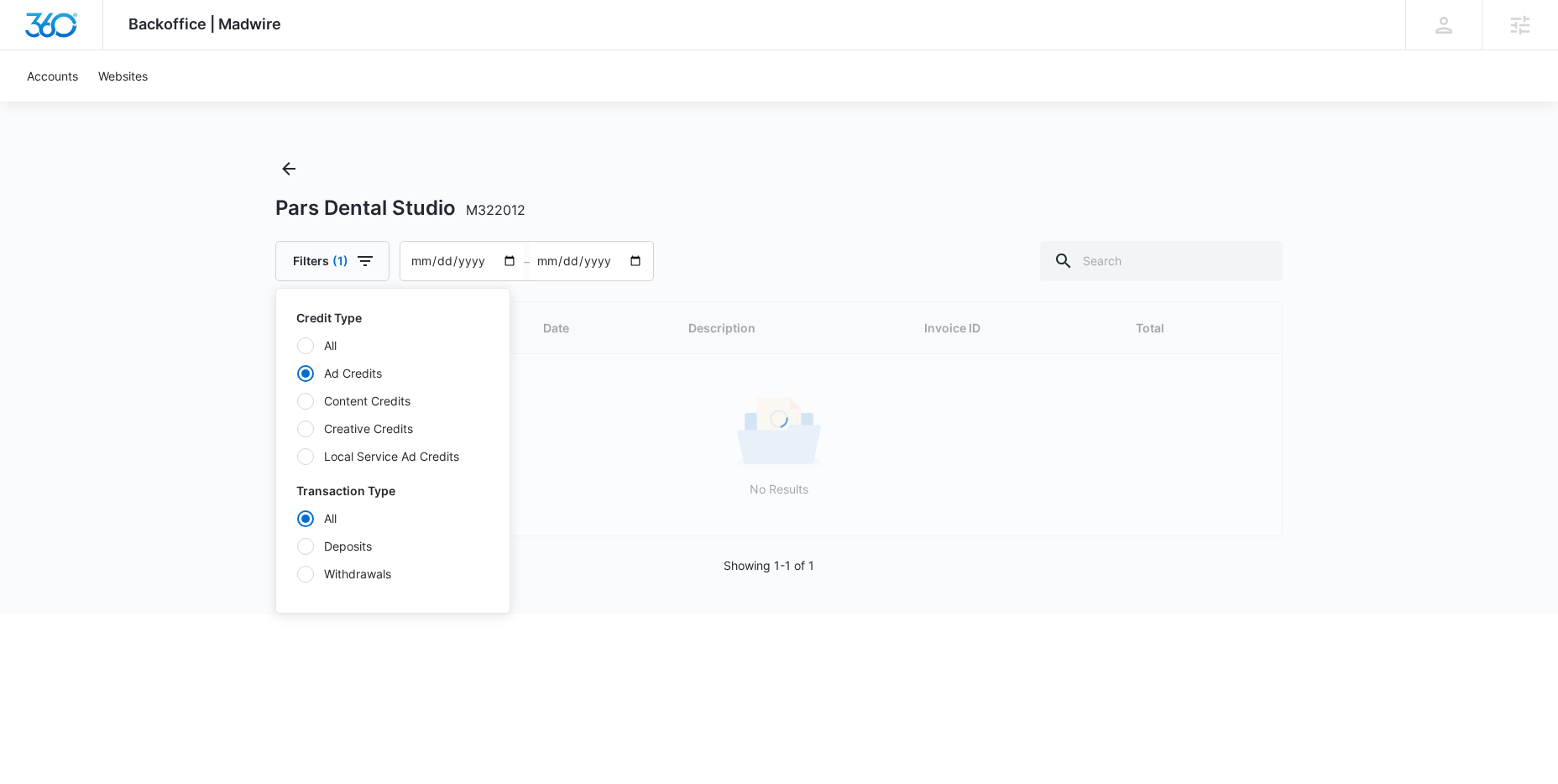
click at [340, 548] on label "Deposits" at bounding box center [392, 546] width 193 height 18
click at [297, 546] on input "Deposits" at bounding box center [296, 546] width 1 height 1
radio input "false"
radio input "true"
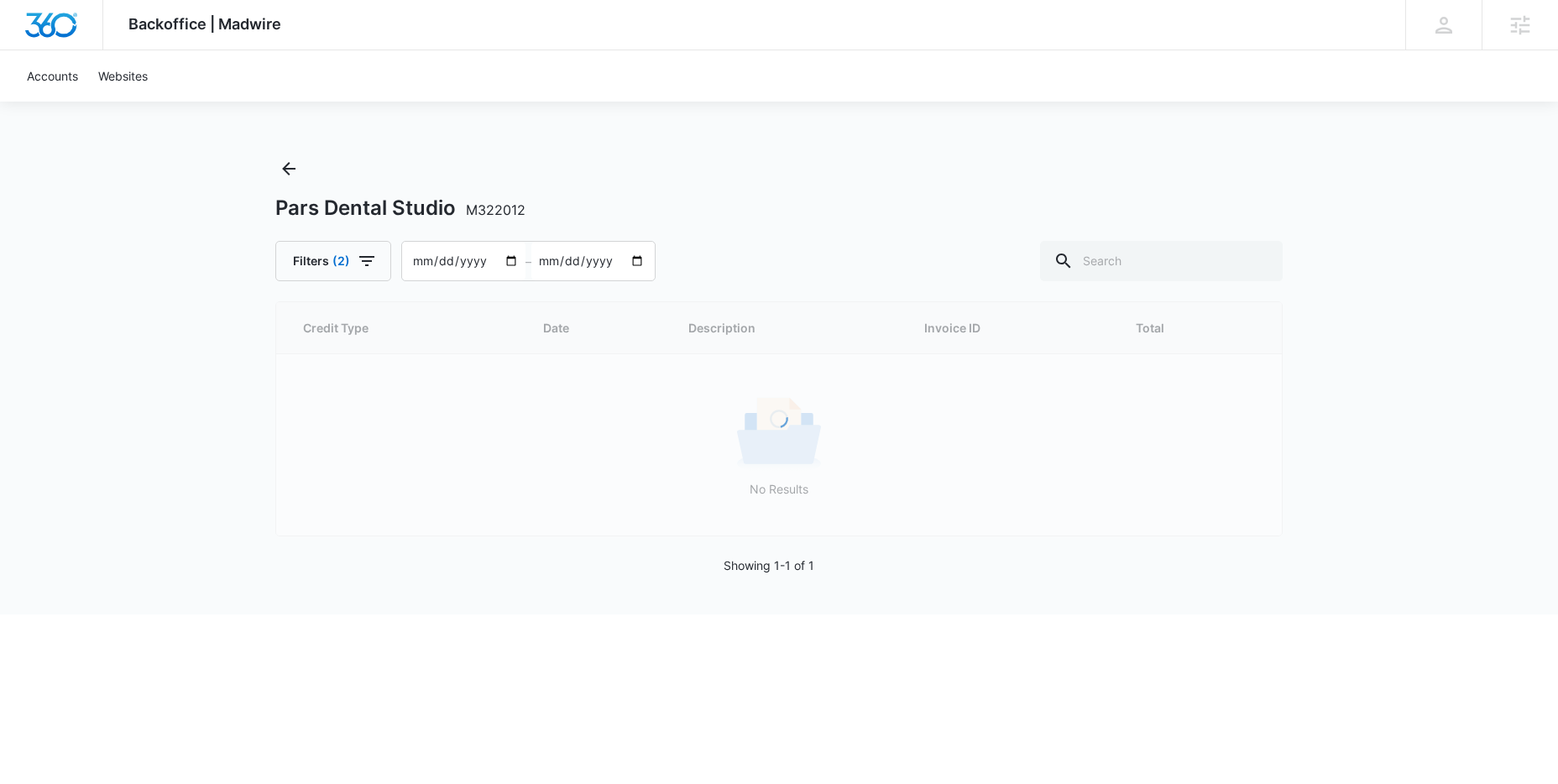
click at [164, 422] on div "Backoffice | Madwire Apps Settings AG Andrew Gilbert andrew.gilbert@madwire.com…" at bounding box center [779, 307] width 1558 height 614
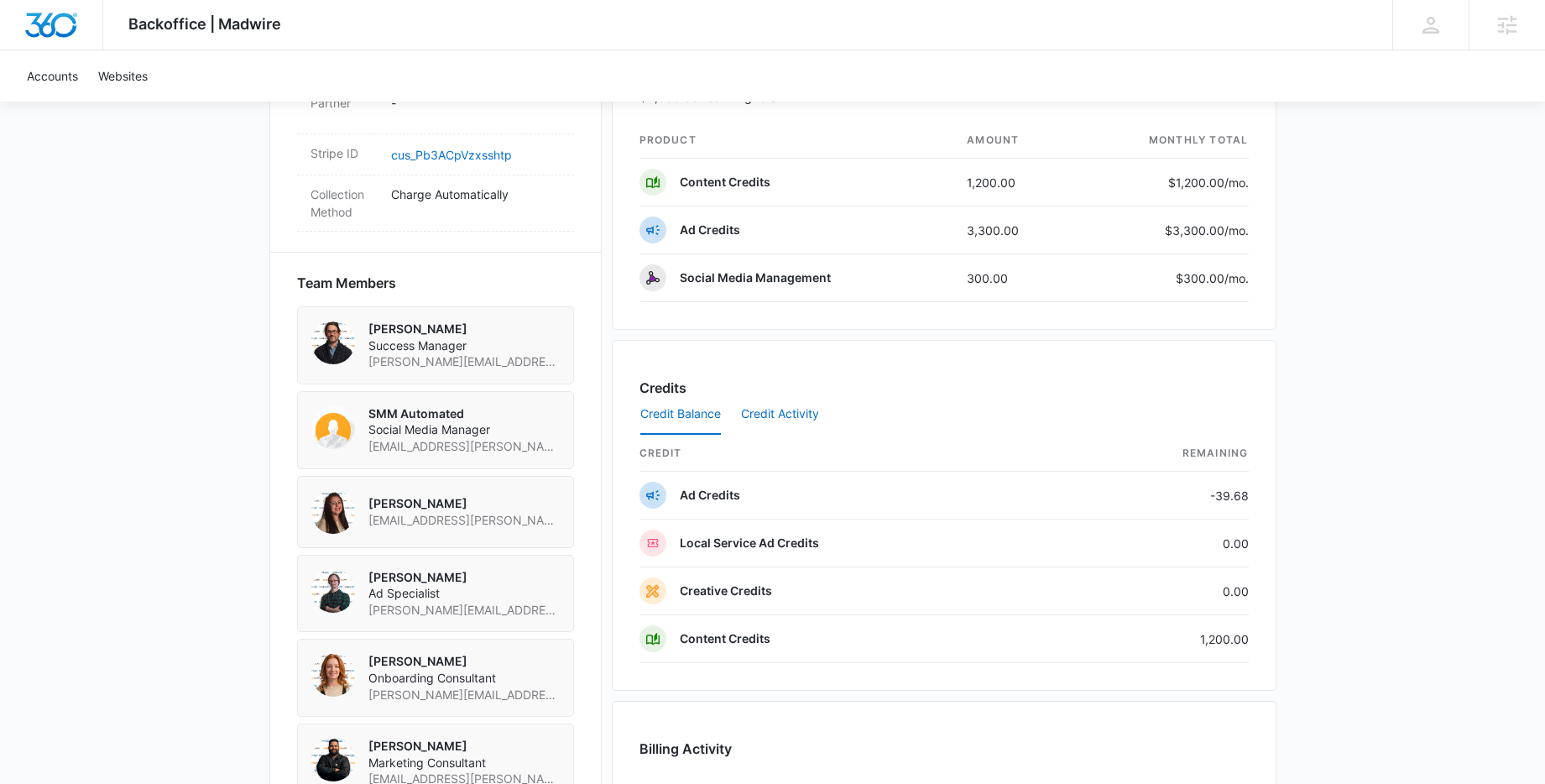
click at [769, 417] on button "Credit Activity" at bounding box center [780, 415] width 78 height 40
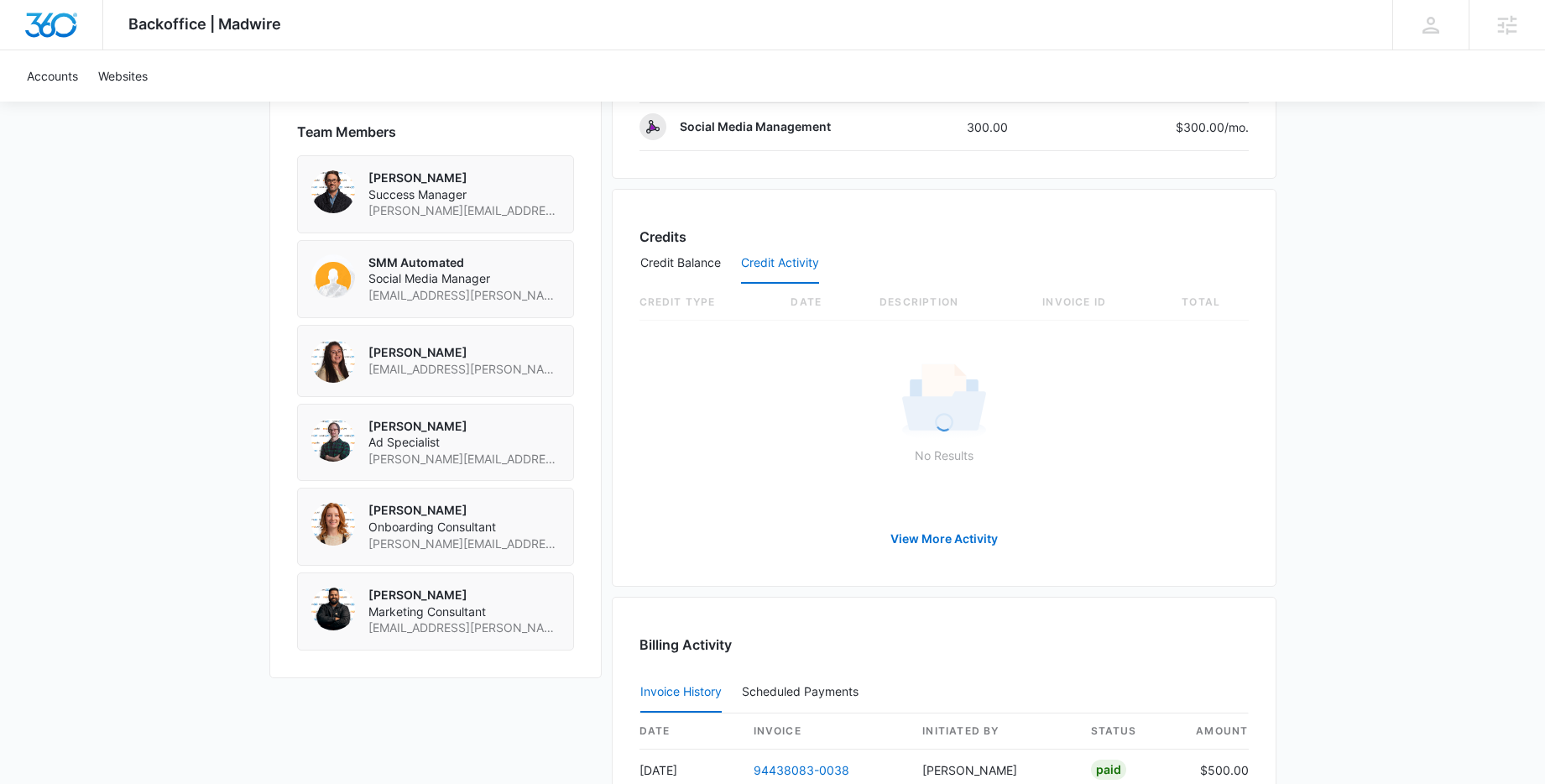
scroll to position [1264, 0]
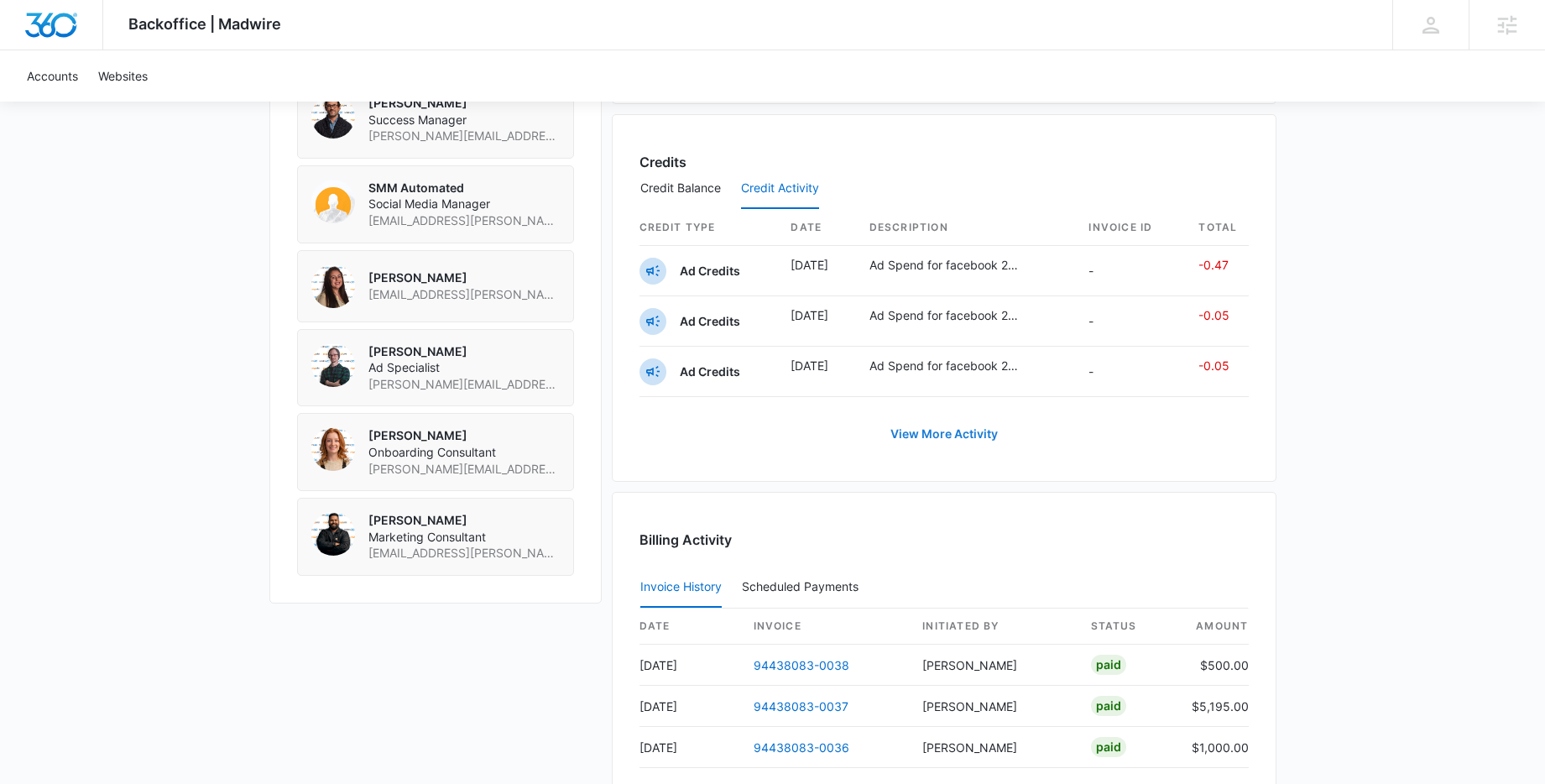
click at [918, 432] on button "View More Activity" at bounding box center [944, 434] width 141 height 40
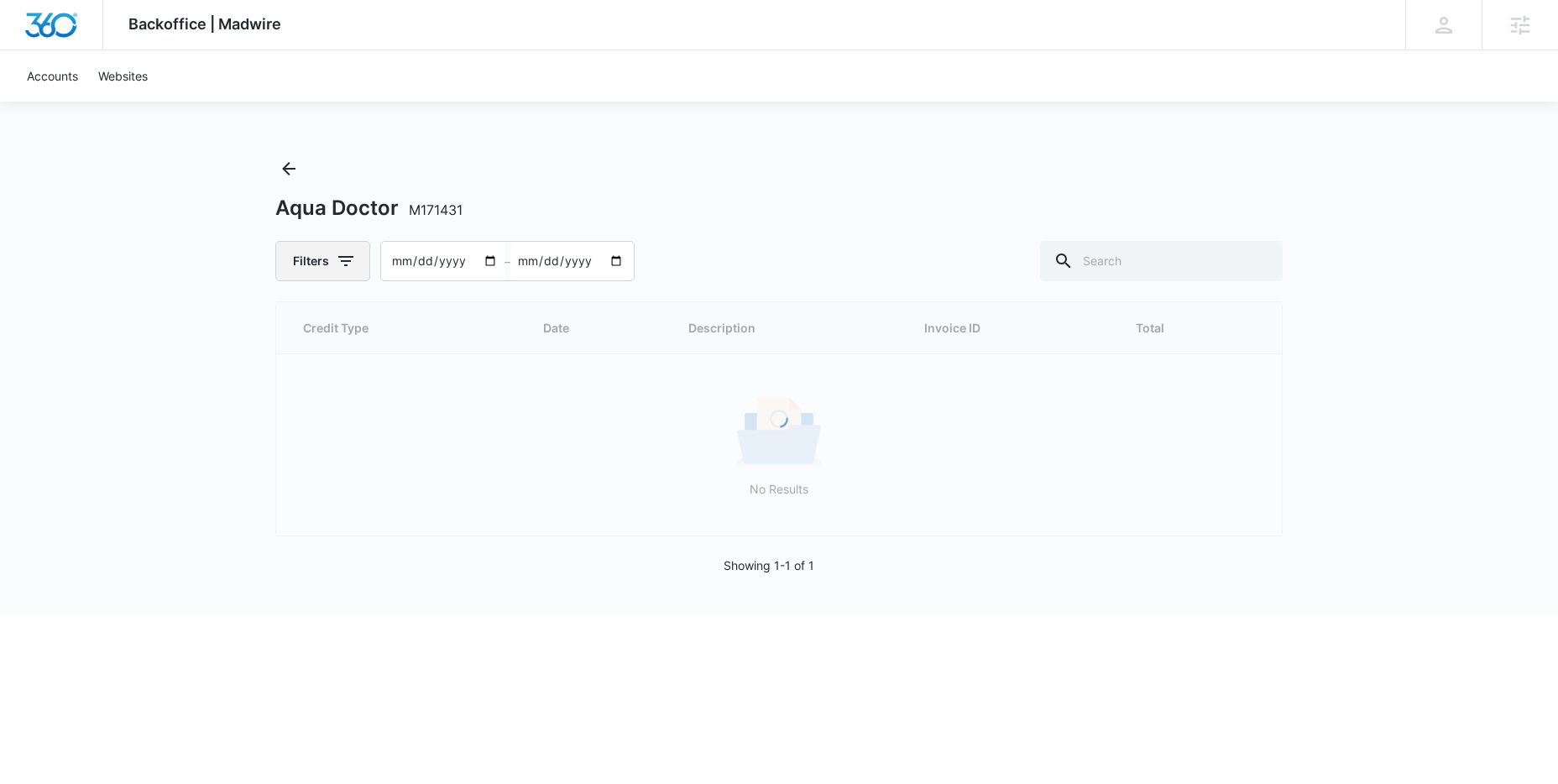
click at [348, 263] on icon "button" at bounding box center [346, 261] width 20 height 20
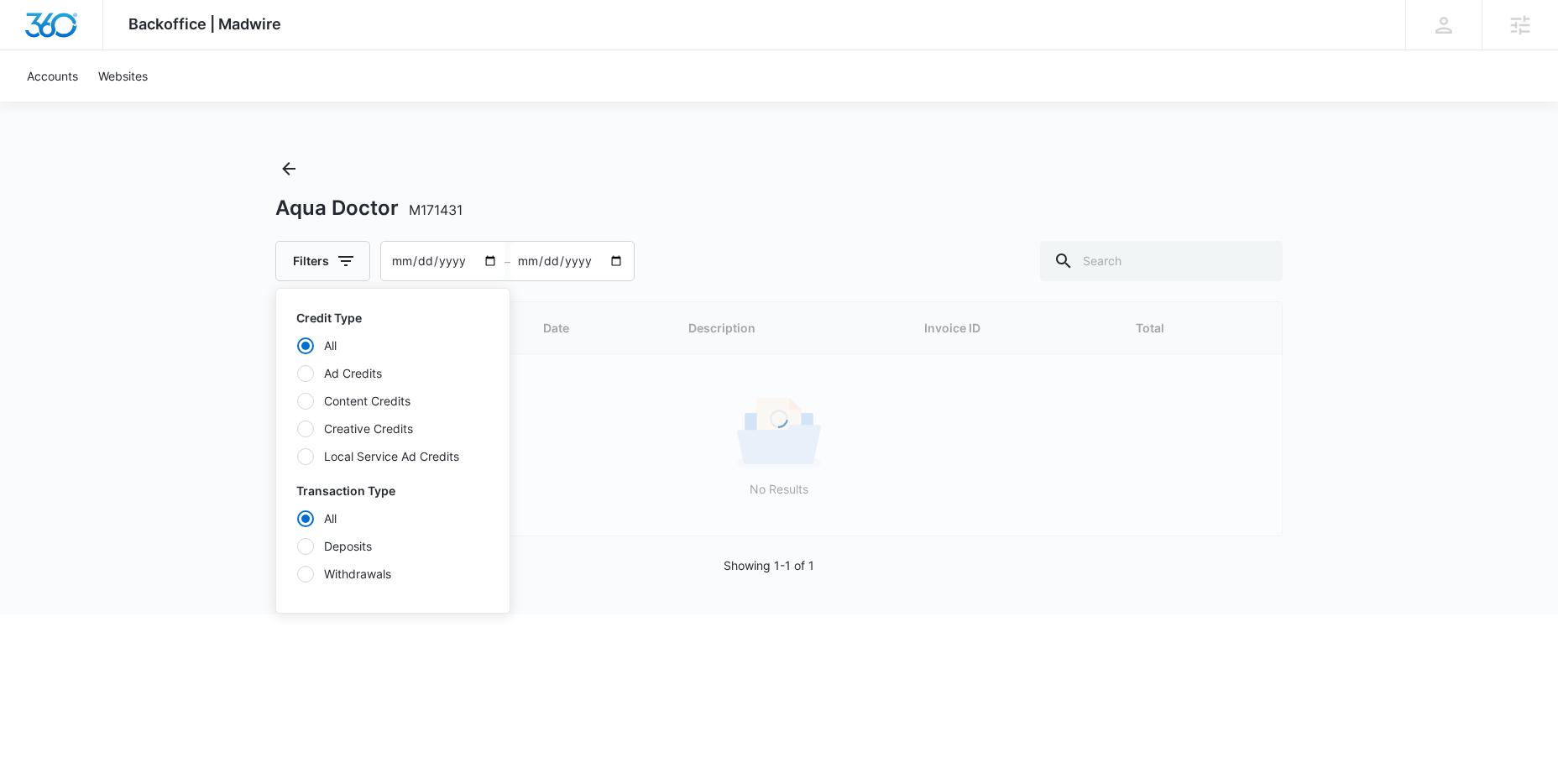
click at [352, 377] on label "Ad Credits" at bounding box center [392, 373] width 193 height 18
click at [297, 374] on input "Ad Credits" at bounding box center [296, 373] width 1 height 1
radio input "false"
radio input "true"
click at [352, 546] on label "Deposits" at bounding box center [392, 546] width 193 height 18
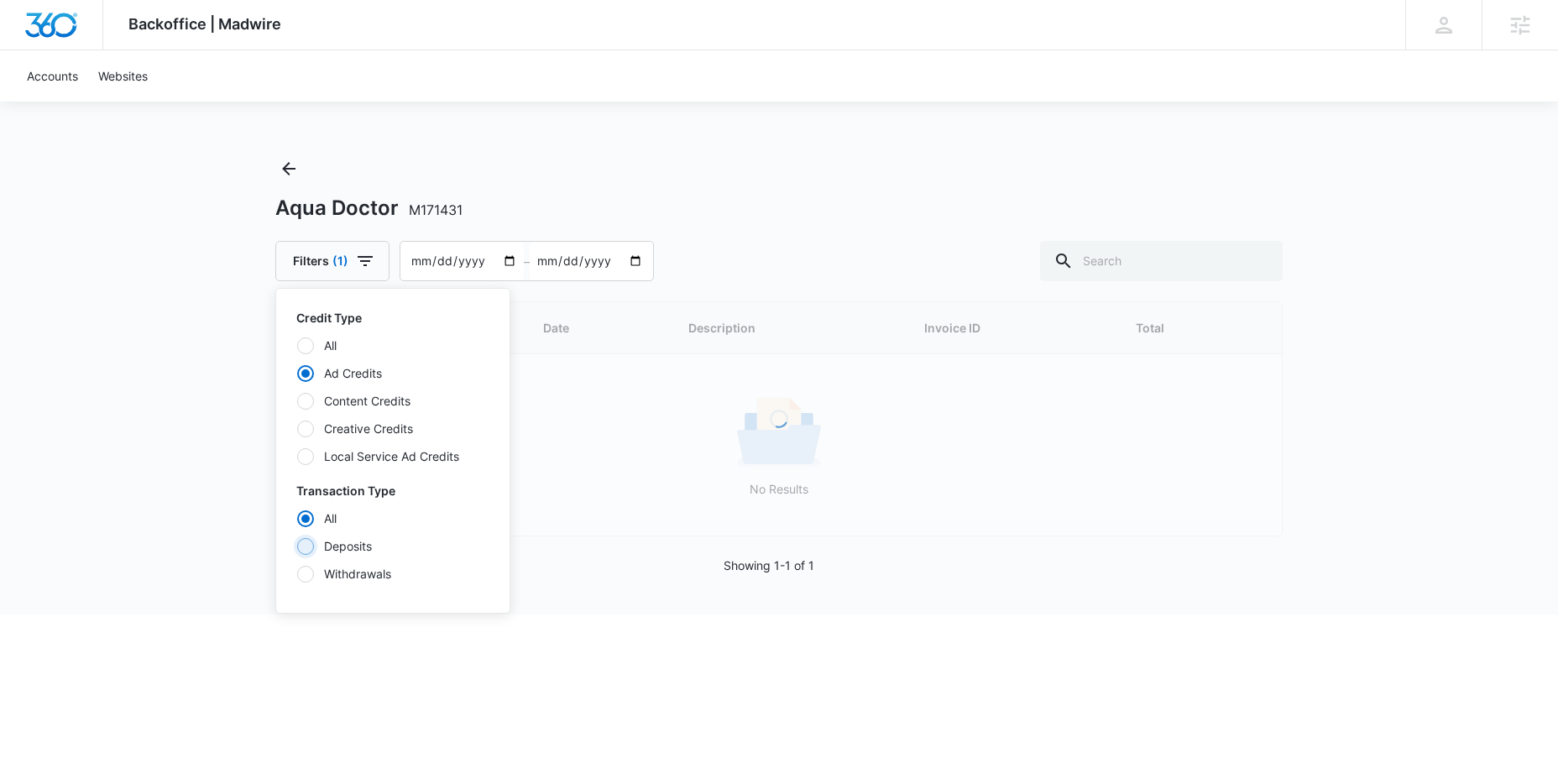
click at [297, 546] on input "Deposits" at bounding box center [296, 546] width 1 height 1
radio input "false"
radio input "true"
click at [222, 439] on div "Backoffice | Madwire Apps Settings AG Andrew Gilbert andrew.gilbert@madwire.com…" at bounding box center [779, 307] width 1558 height 614
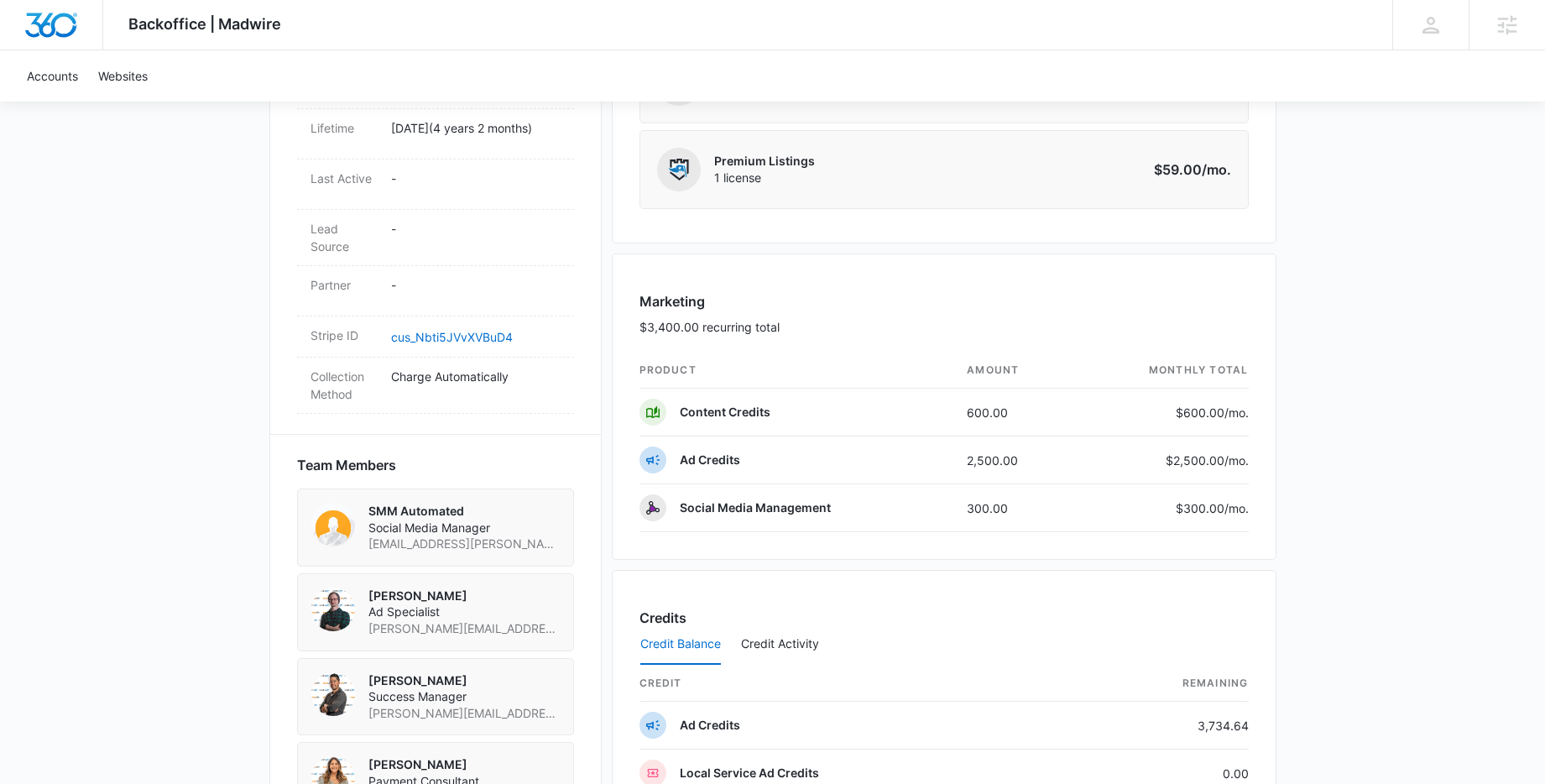
scroll to position [1045, 0]
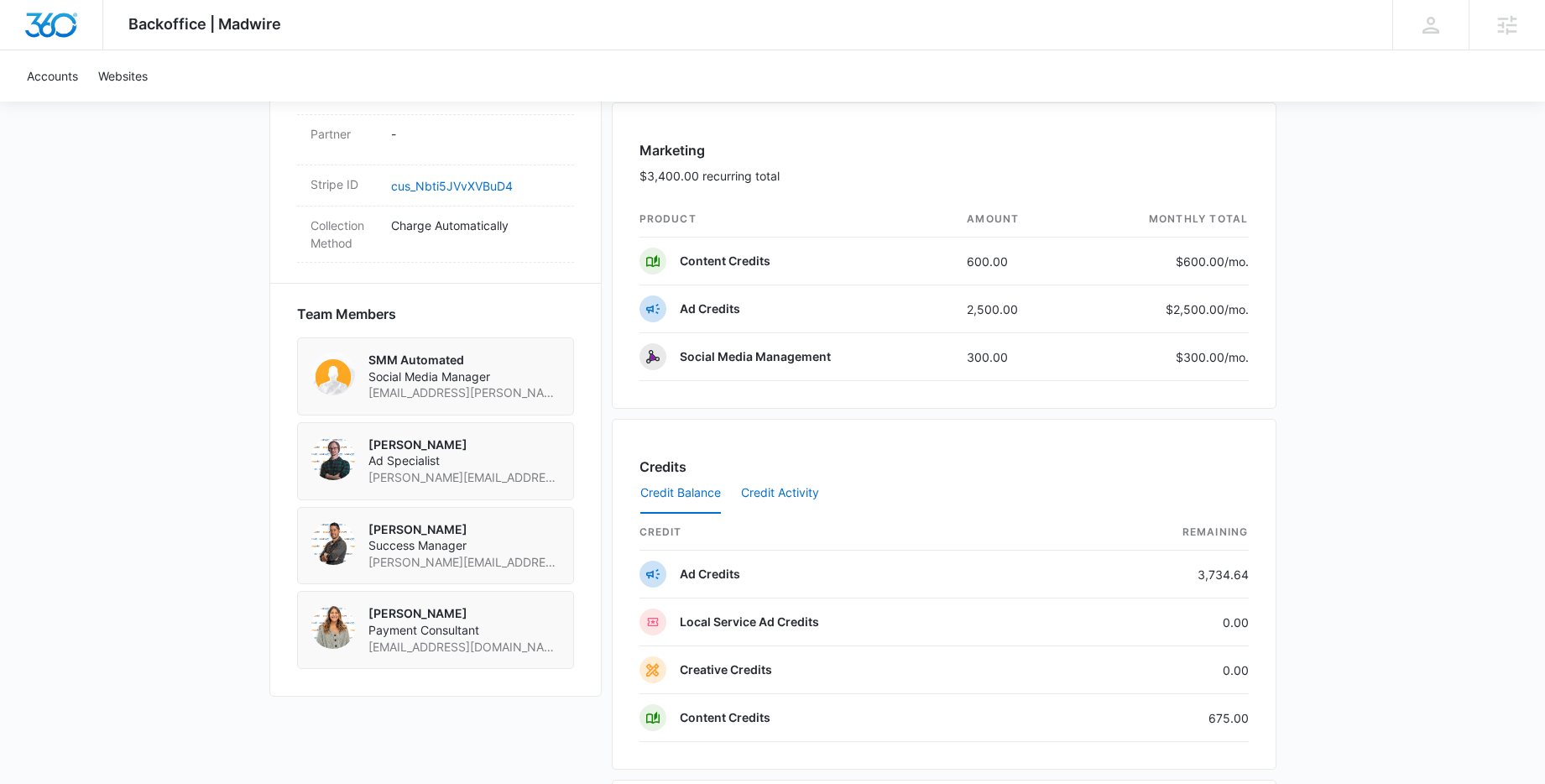
click at [781, 490] on button "Credit Activity" at bounding box center [780, 493] width 78 height 40
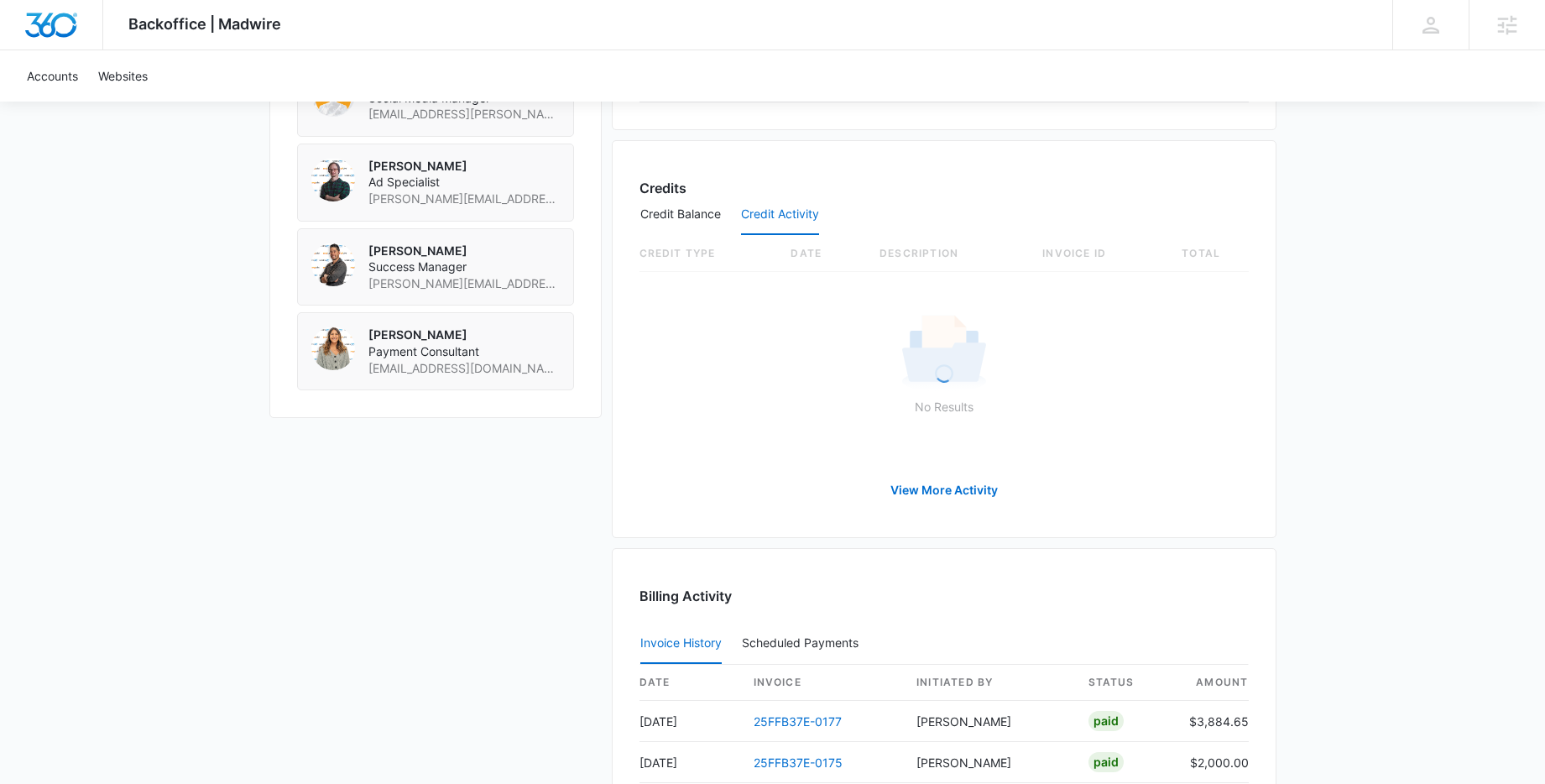
scroll to position [1326, 0]
click at [926, 484] on button "View More Activity" at bounding box center [944, 488] width 141 height 40
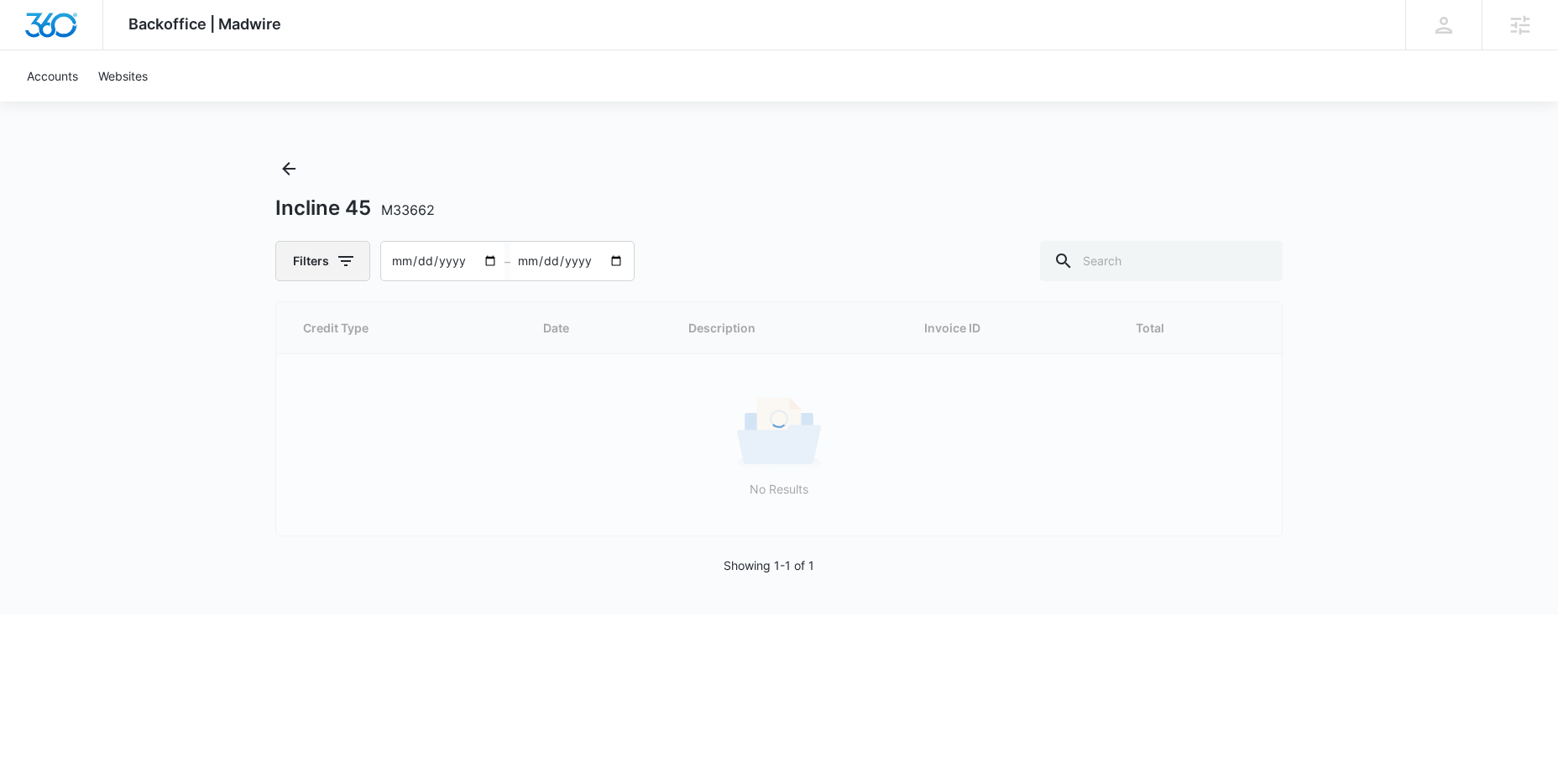
click at [342, 262] on icon "button" at bounding box center [346, 261] width 20 height 20
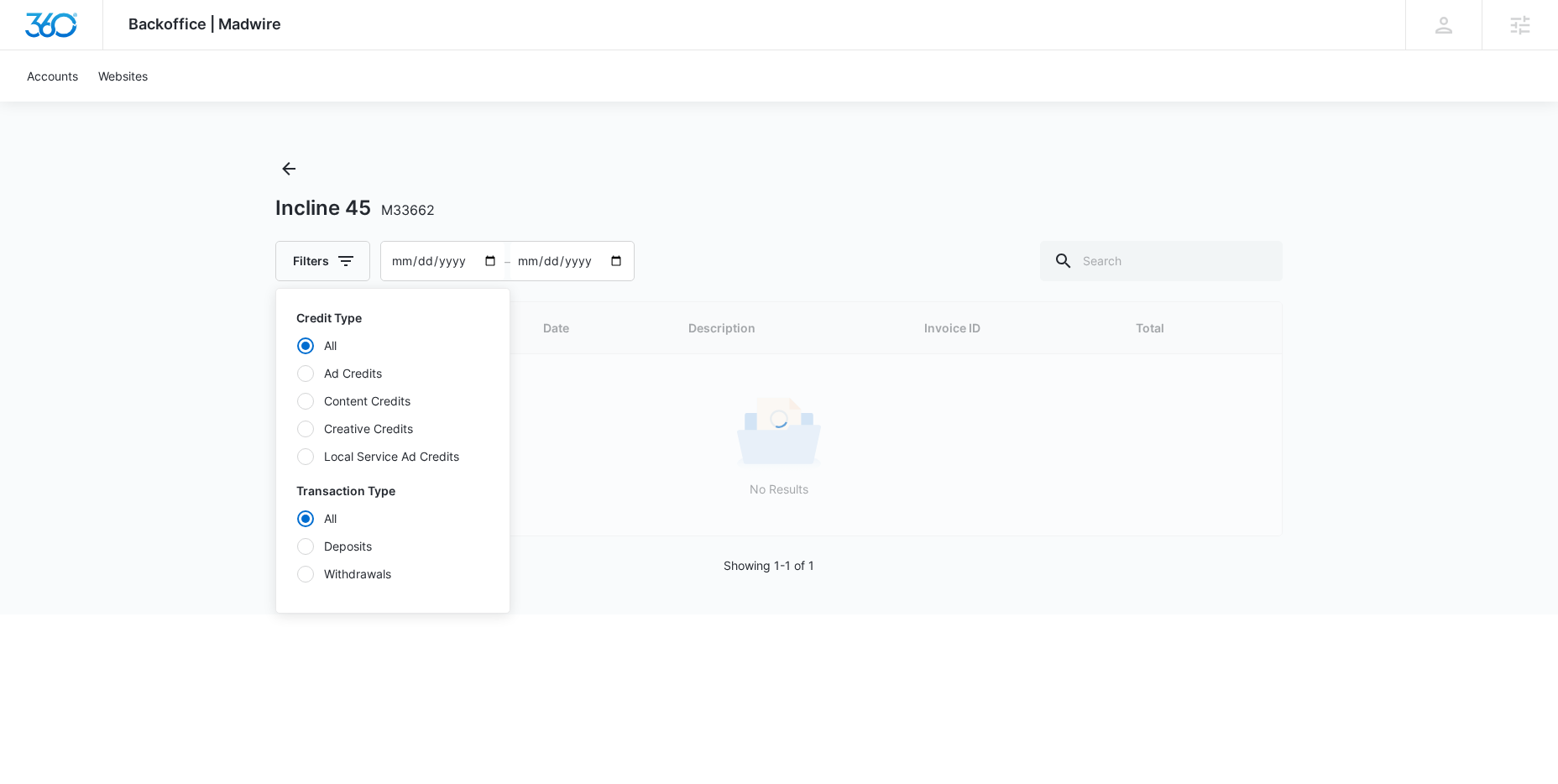
click at [330, 364] on label "Ad Credits" at bounding box center [392, 373] width 193 height 18
click at [297, 373] on input "Ad Credits" at bounding box center [296, 373] width 1 height 1
radio input "false"
radio input "true"
click at [338, 549] on label "Deposits" at bounding box center [392, 546] width 193 height 18
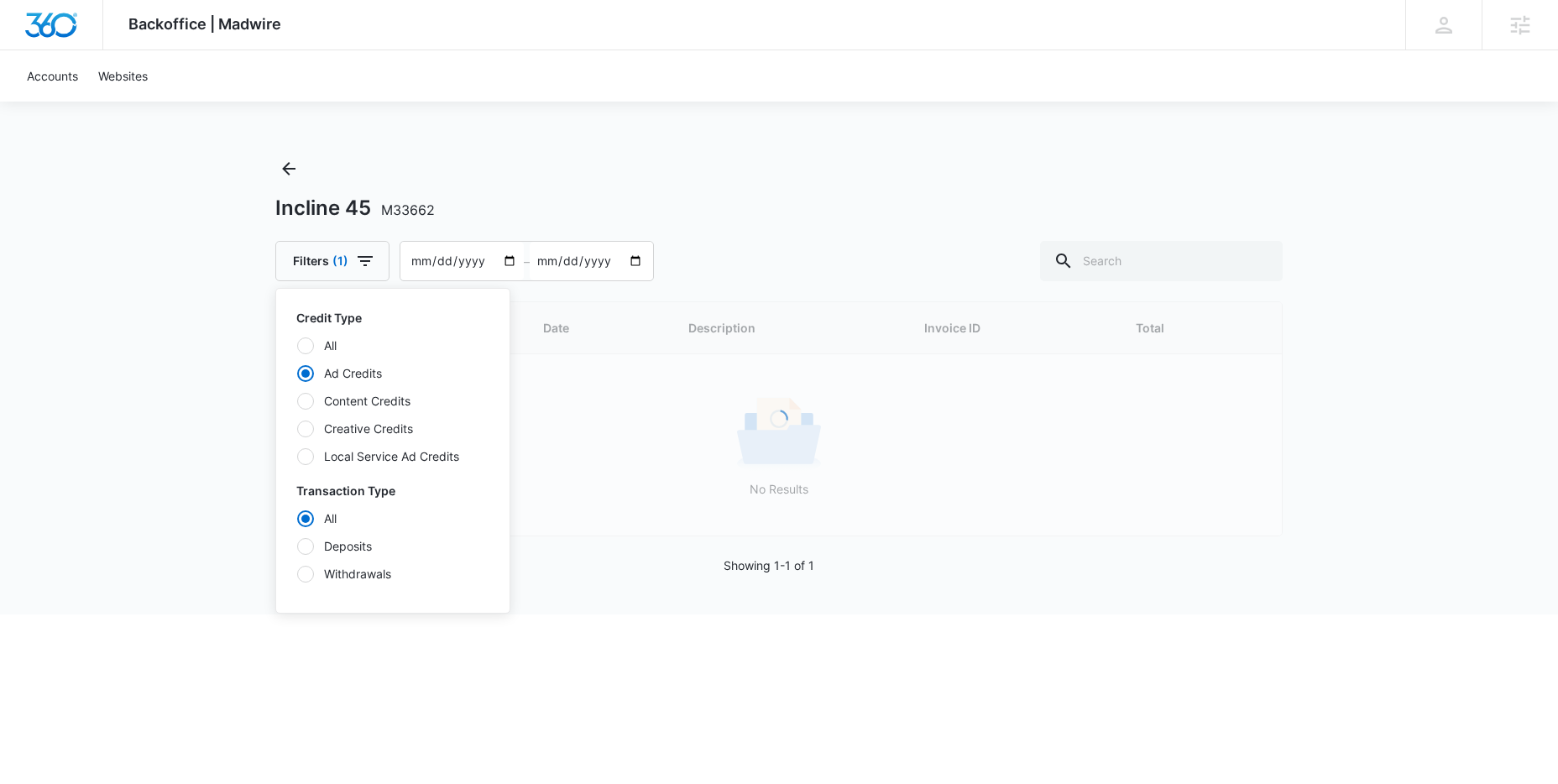
click at [297, 546] on input "Deposits" at bounding box center [296, 546] width 1 height 1
radio input "false"
radio input "true"
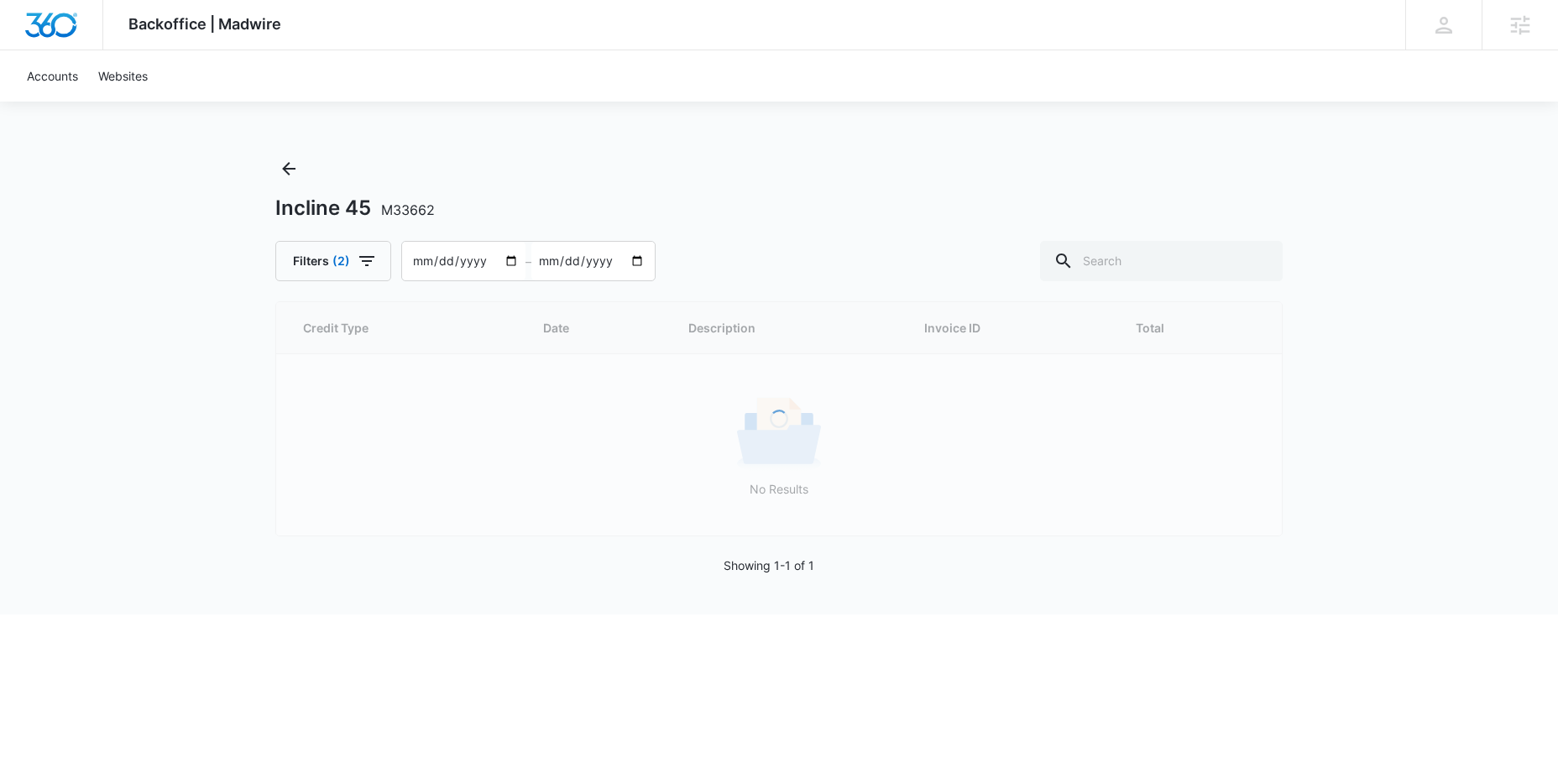
click at [219, 460] on div "Backoffice | Madwire Apps Settings AG Andrew Gilbert andrew.gilbert@madwire.com…" at bounding box center [779, 307] width 1558 height 614
click at [401, 126] on div "Backoffice | Madwire Apps Settings AG Andrew Gilbert andrew.gilbert@madwire.com…" at bounding box center [779, 307] width 1558 height 614
click at [290, 170] on icon "Back" at bounding box center [289, 169] width 20 height 20
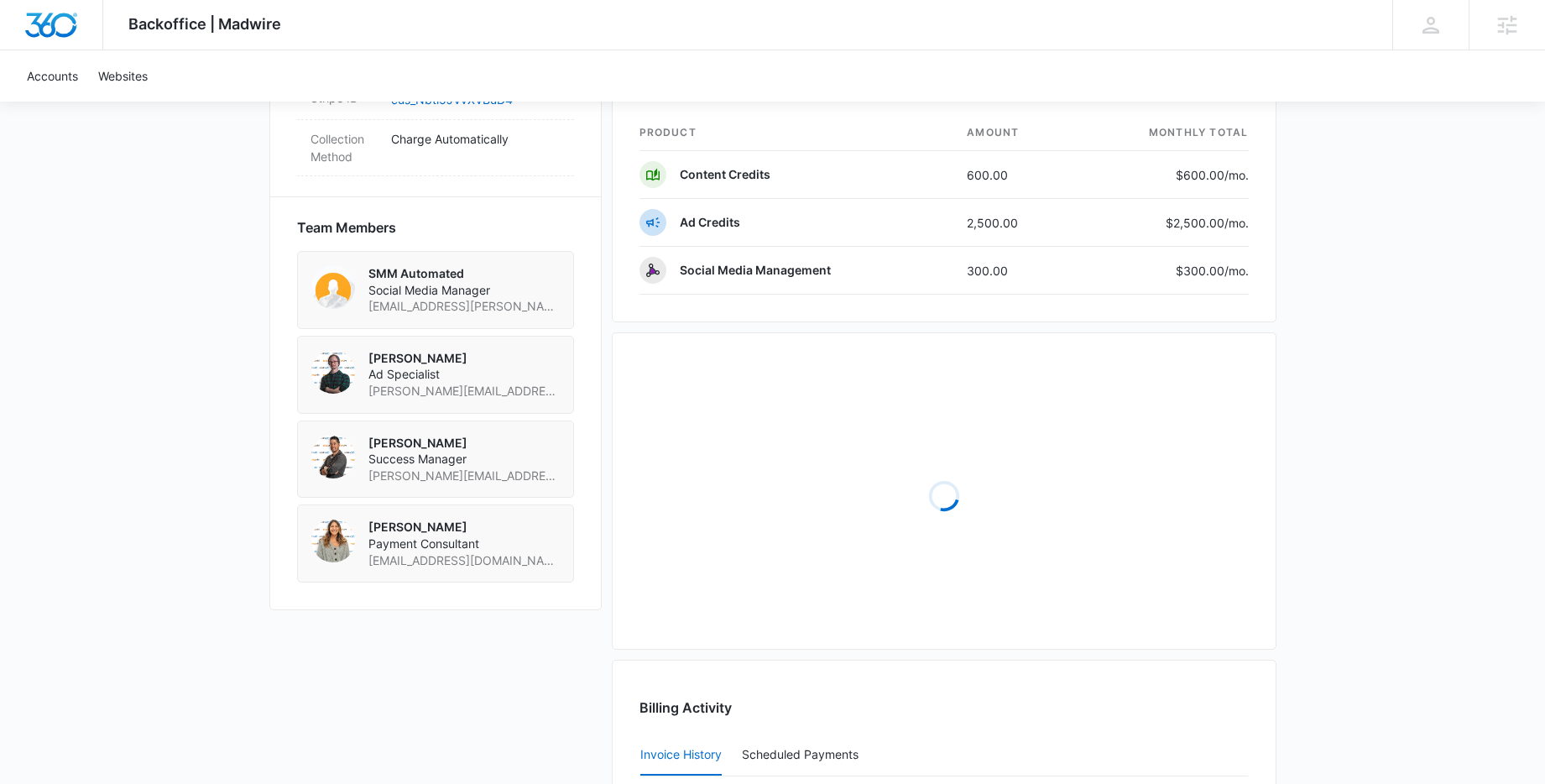
scroll to position [1179, 0]
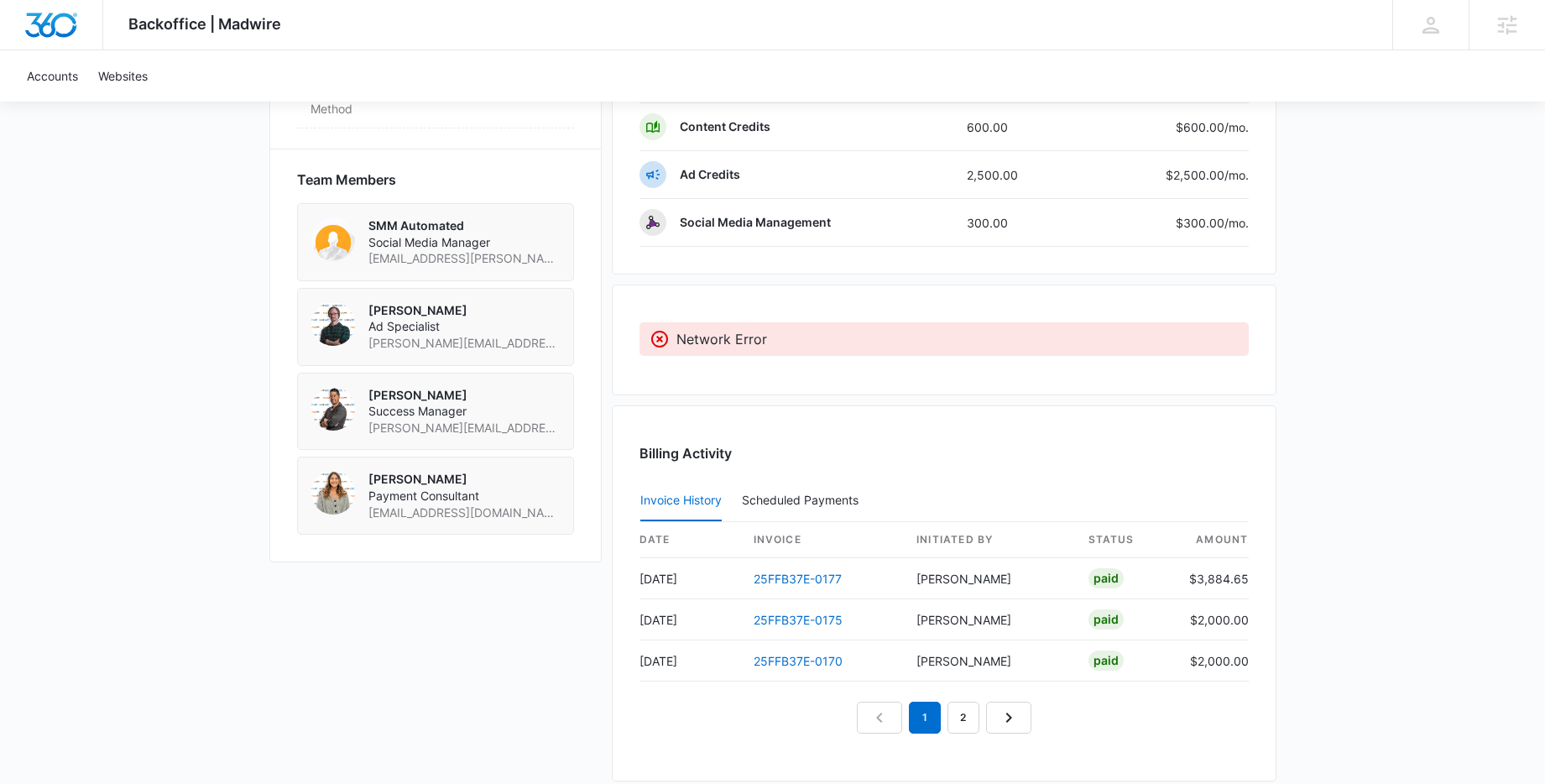
click at [783, 369] on div "Network Error" at bounding box center [944, 340] width 665 height 111
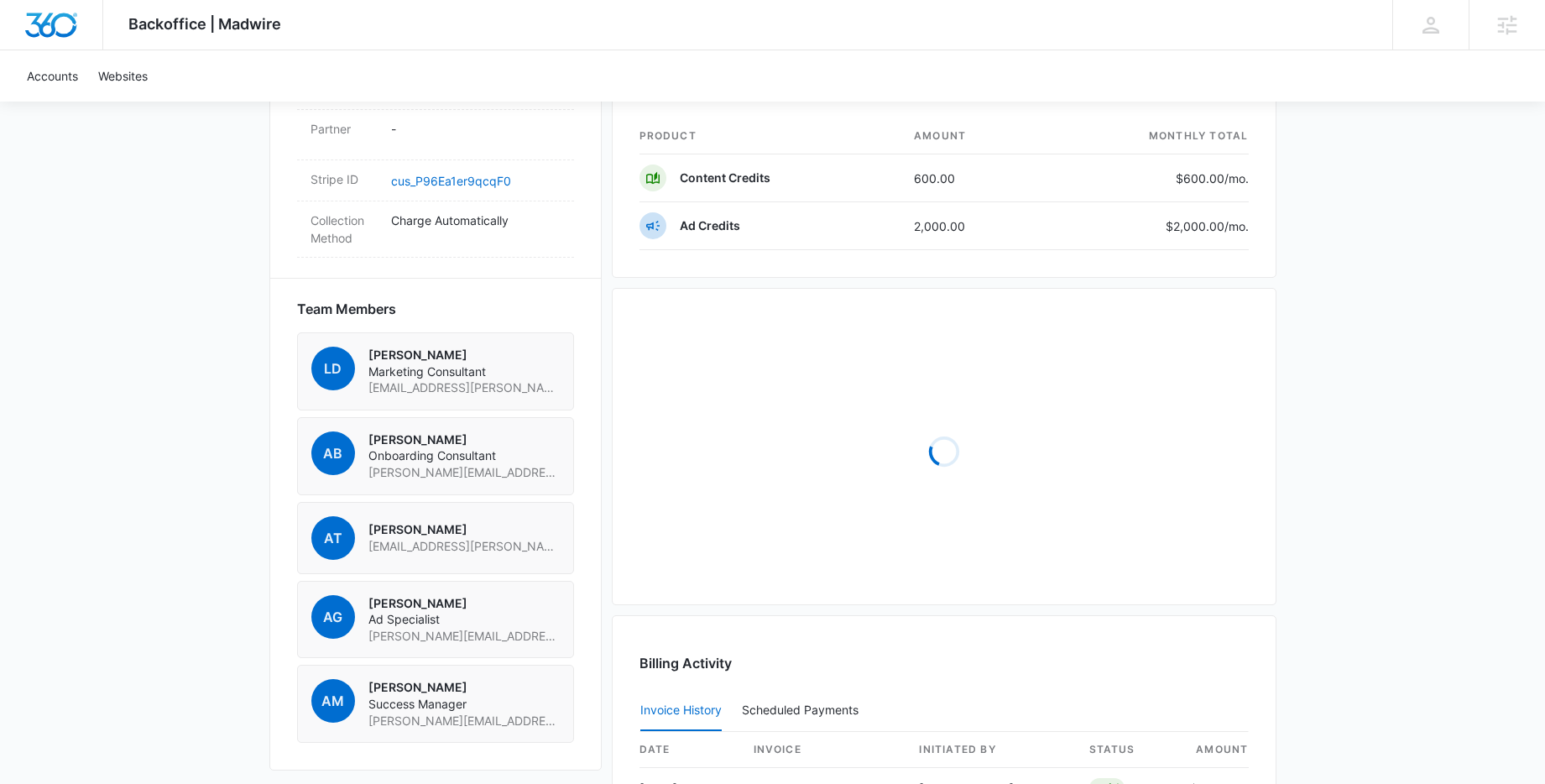
scroll to position [1053, 0]
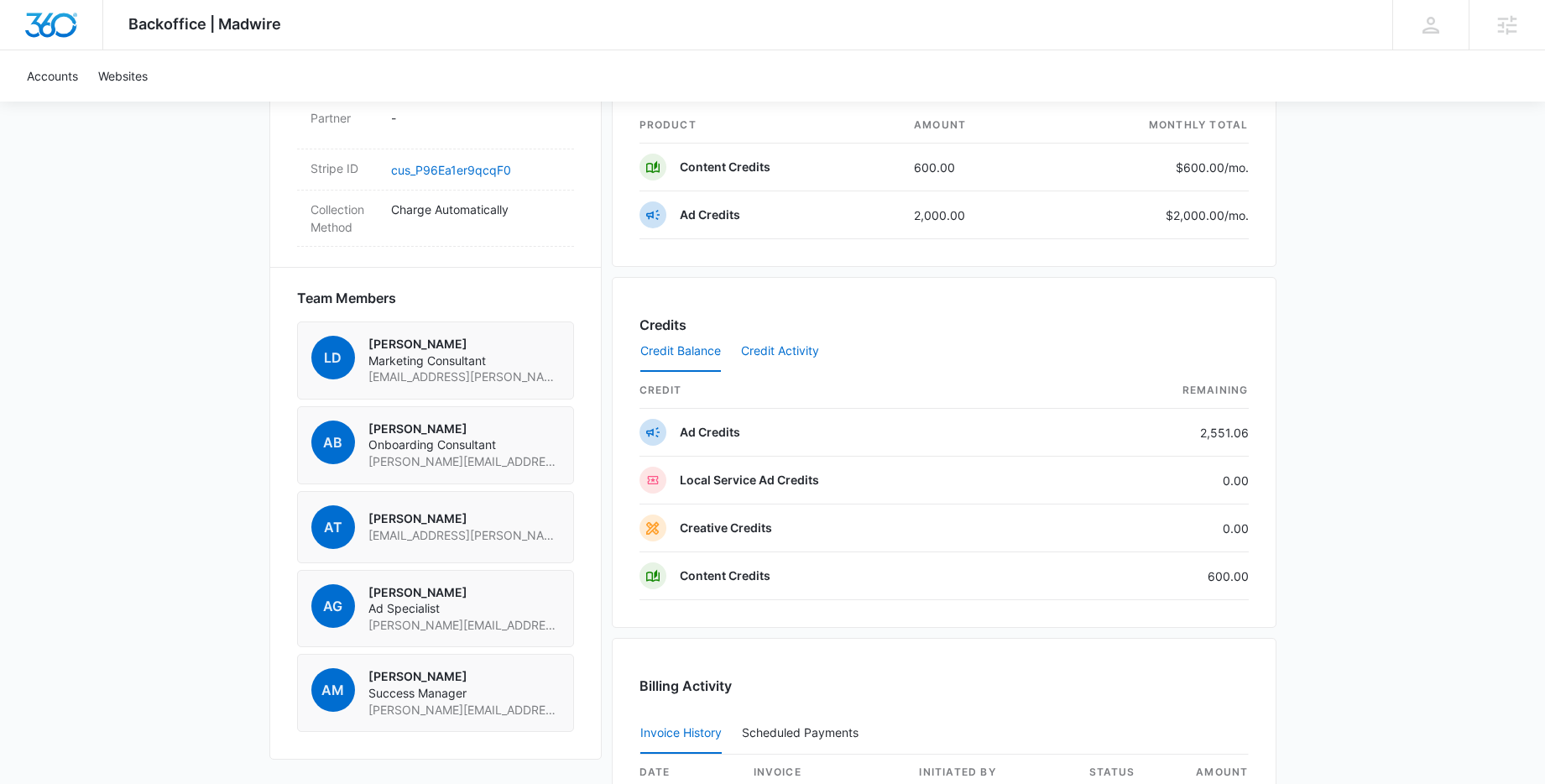
click at [792, 353] on button "Credit Activity" at bounding box center [780, 352] width 78 height 40
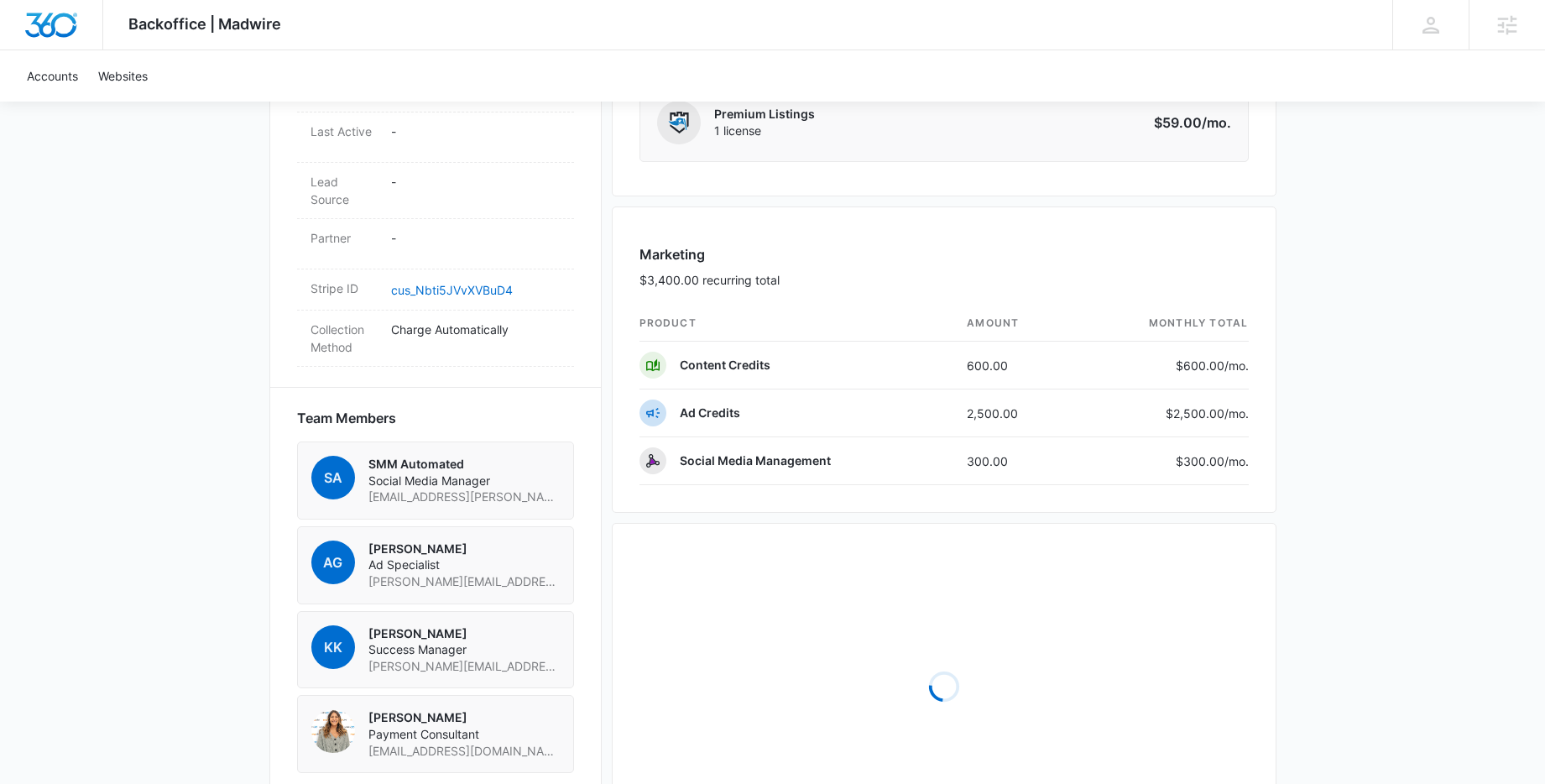
scroll to position [1184, 0]
